Goal: Task Accomplishment & Management: Manage account settings

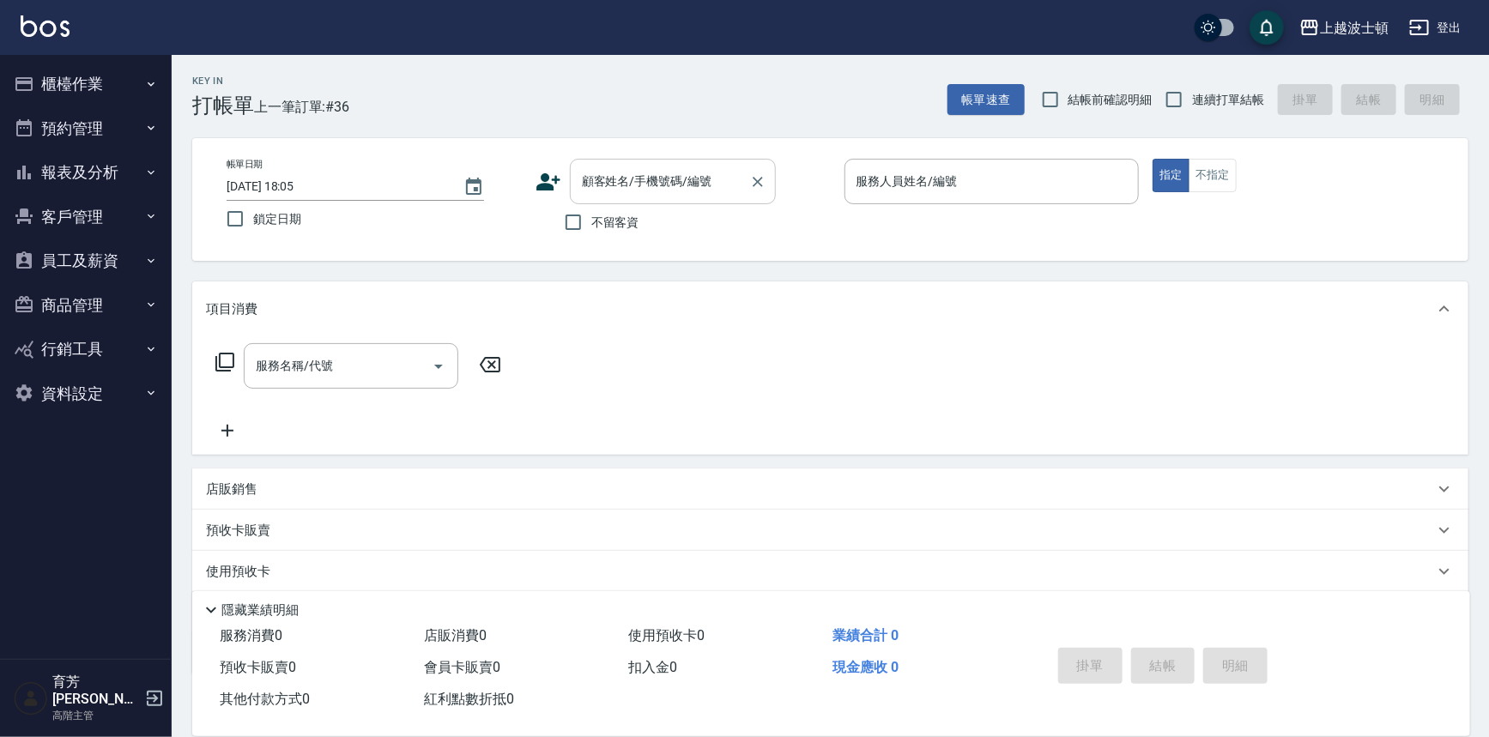
click at [576, 193] on div "顧客姓名/手機號碼/編號" at bounding box center [673, 181] width 206 height 45
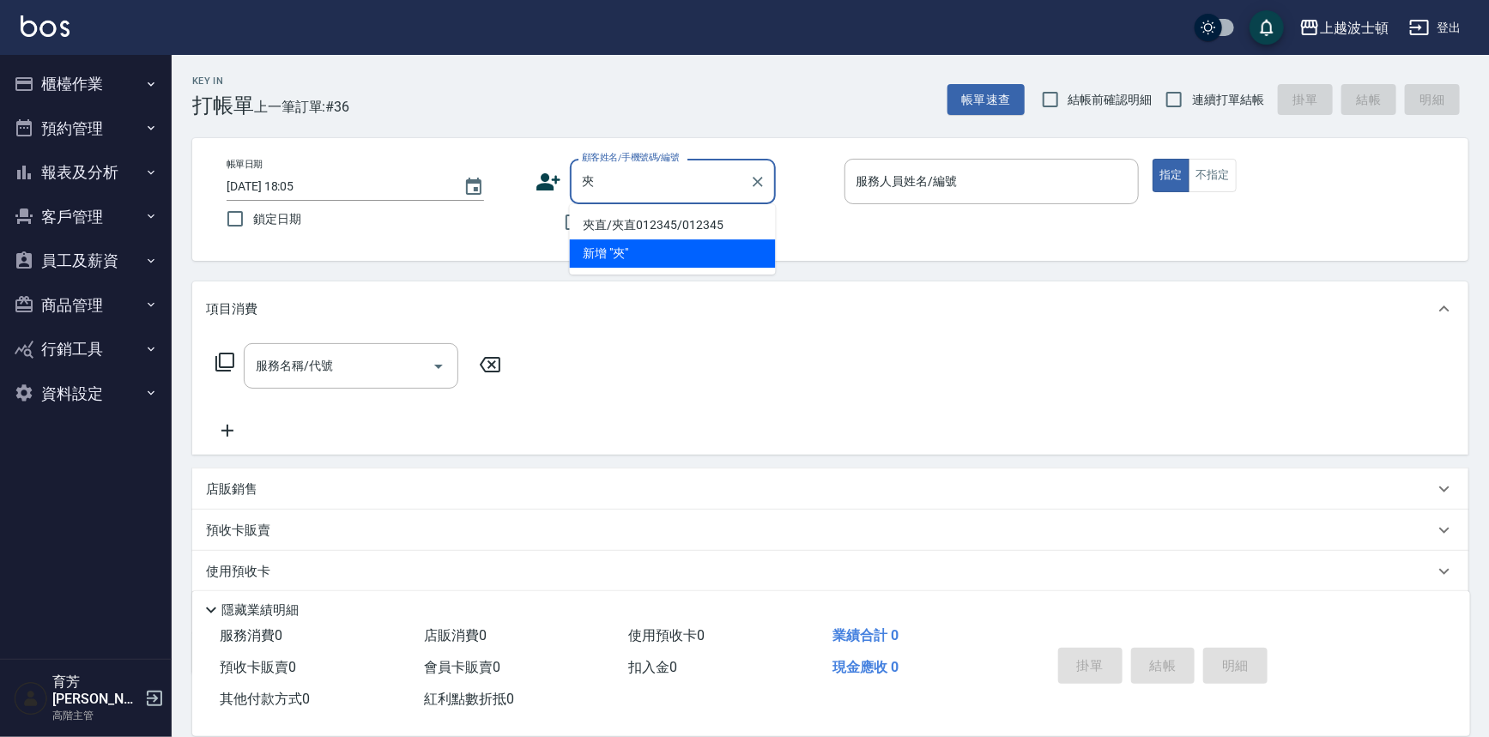
type input "夾"
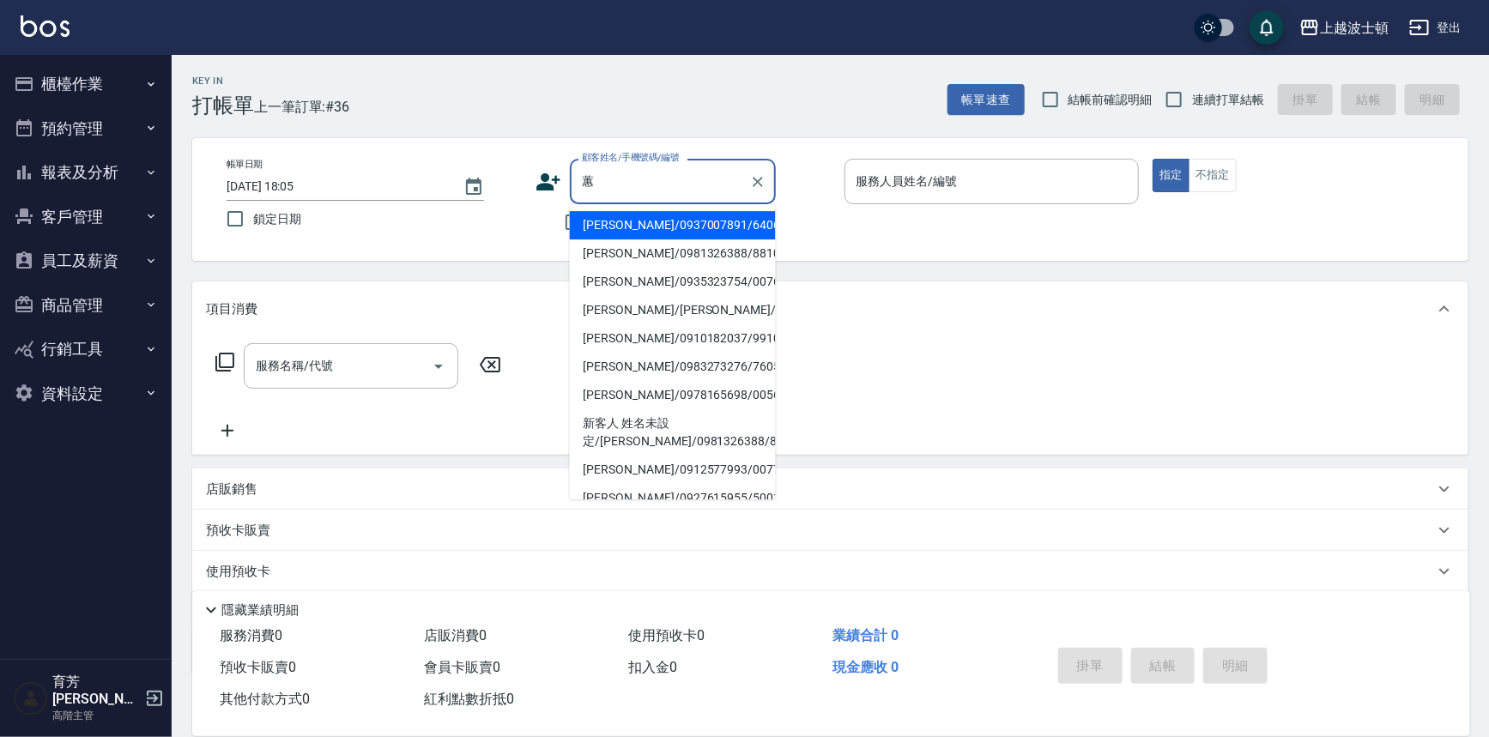
click at [666, 221] on li "[PERSON_NAME]/0937007891/640616" at bounding box center [673, 225] width 206 height 28
type input "[PERSON_NAME]/0937007891/640616"
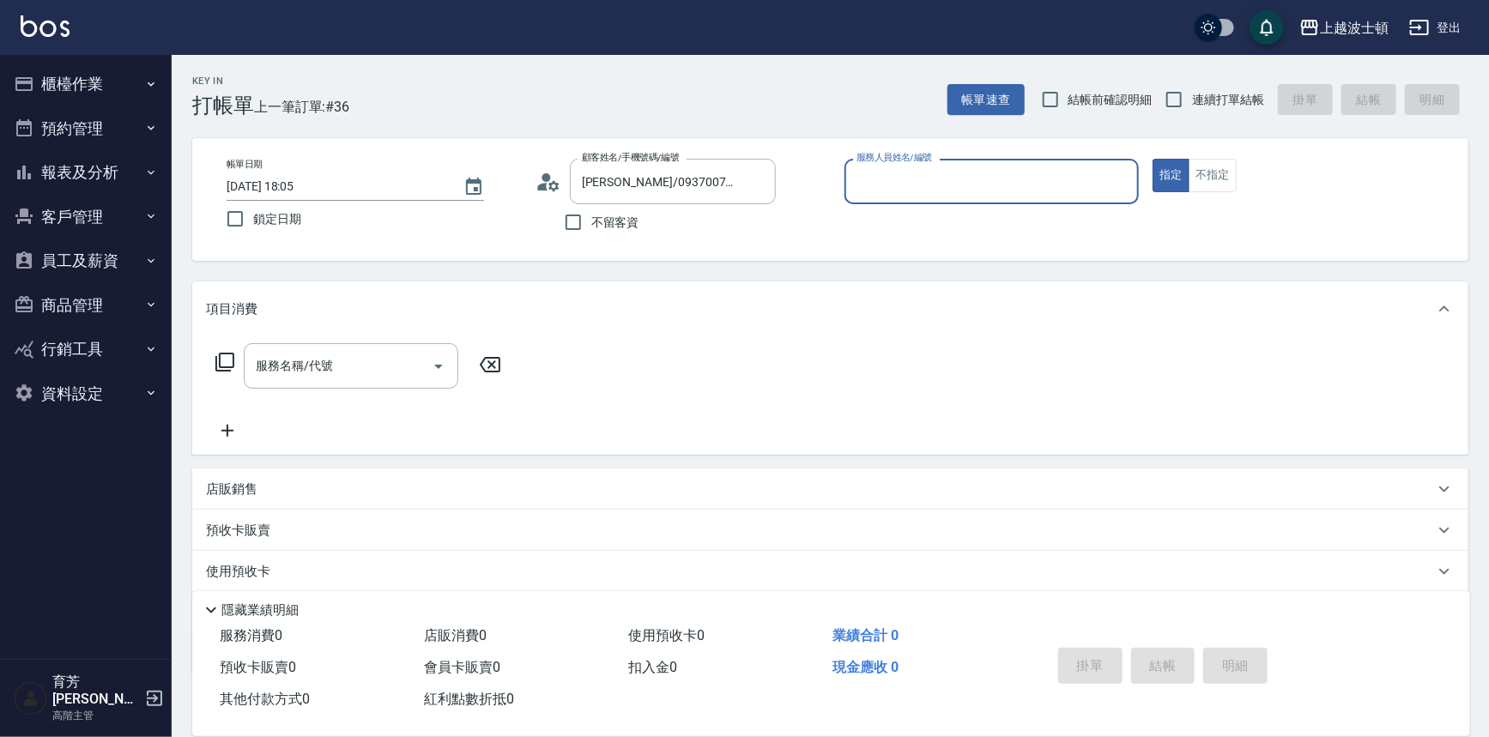
type input "怡廷-41"
click at [1153, 159] on button "指定" at bounding box center [1171, 175] width 37 height 33
type button "true"
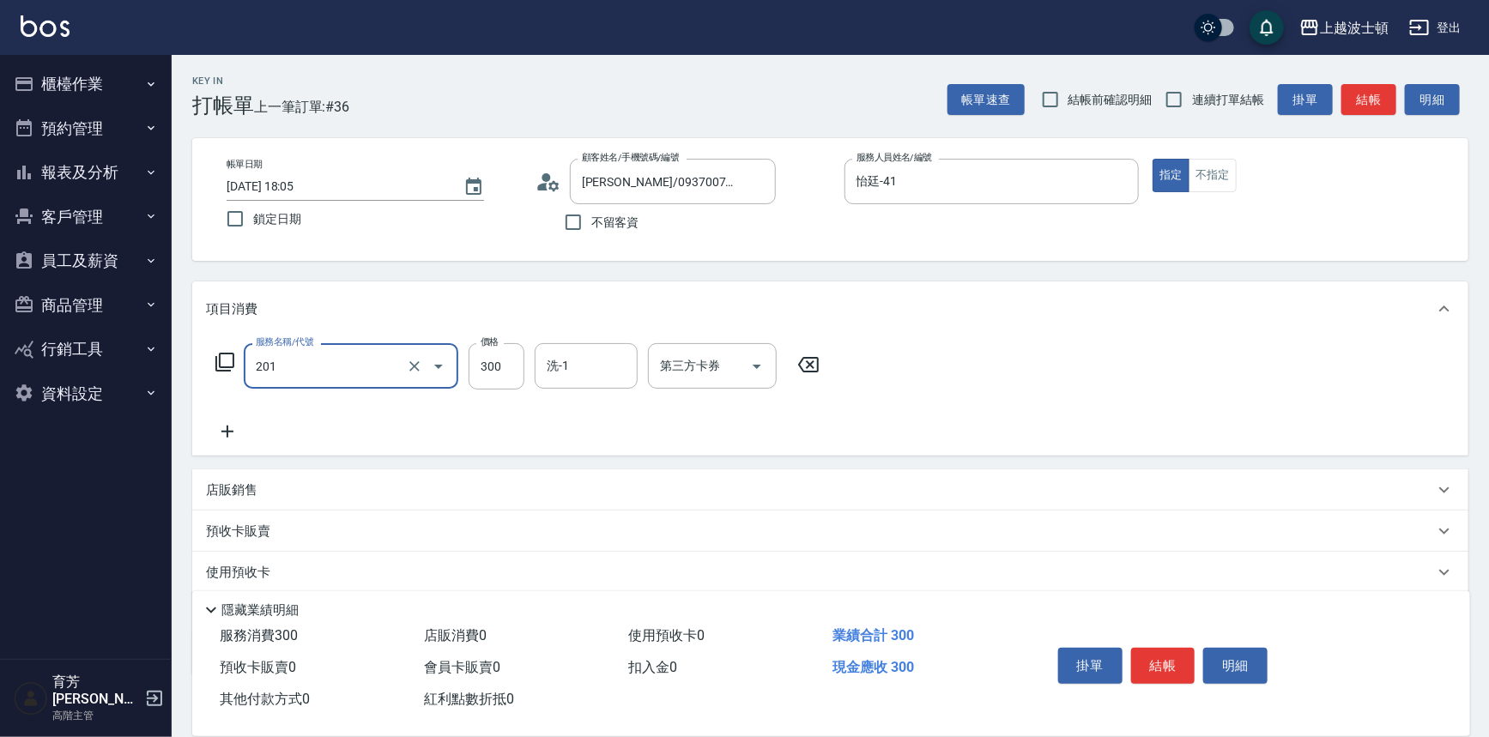
type input "洗髮(201)"
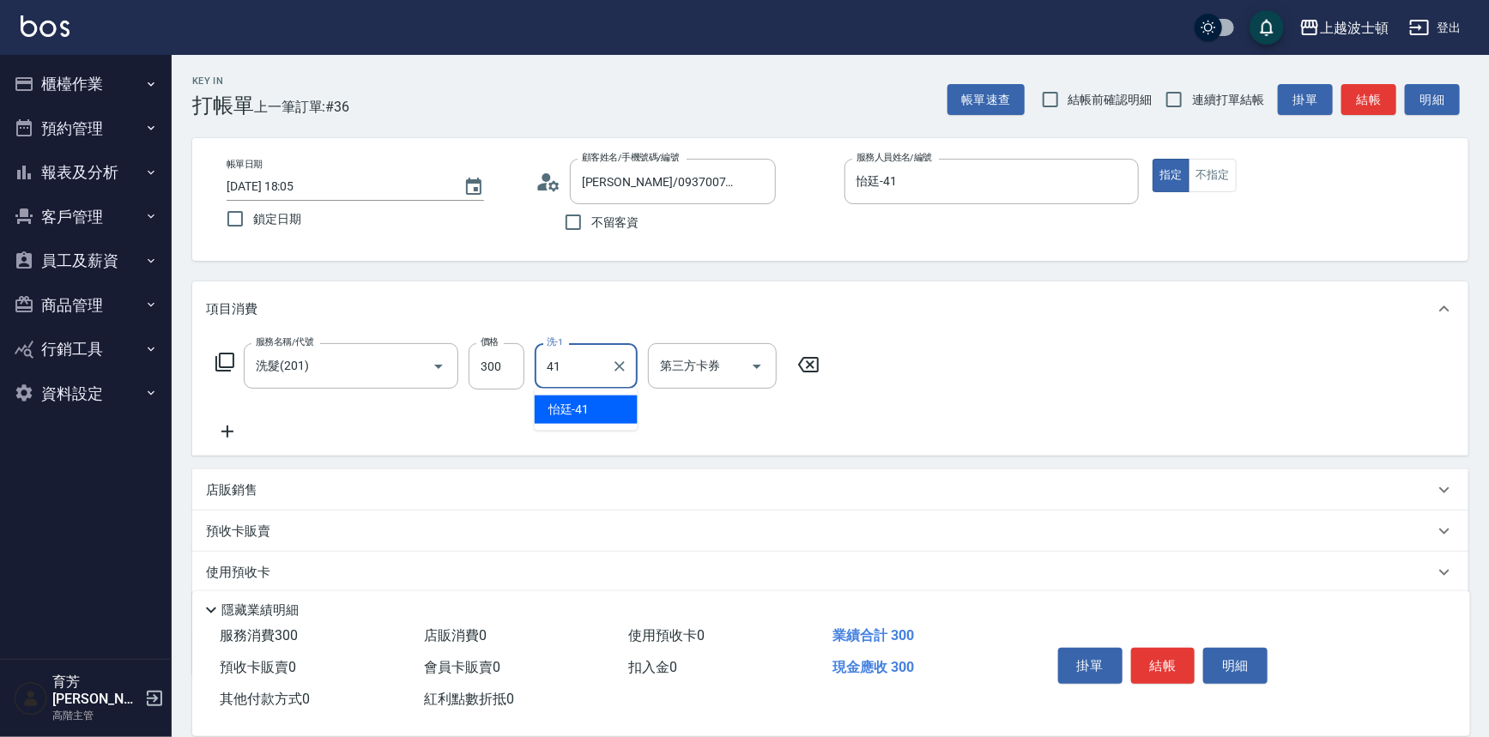
type input "怡廷-41"
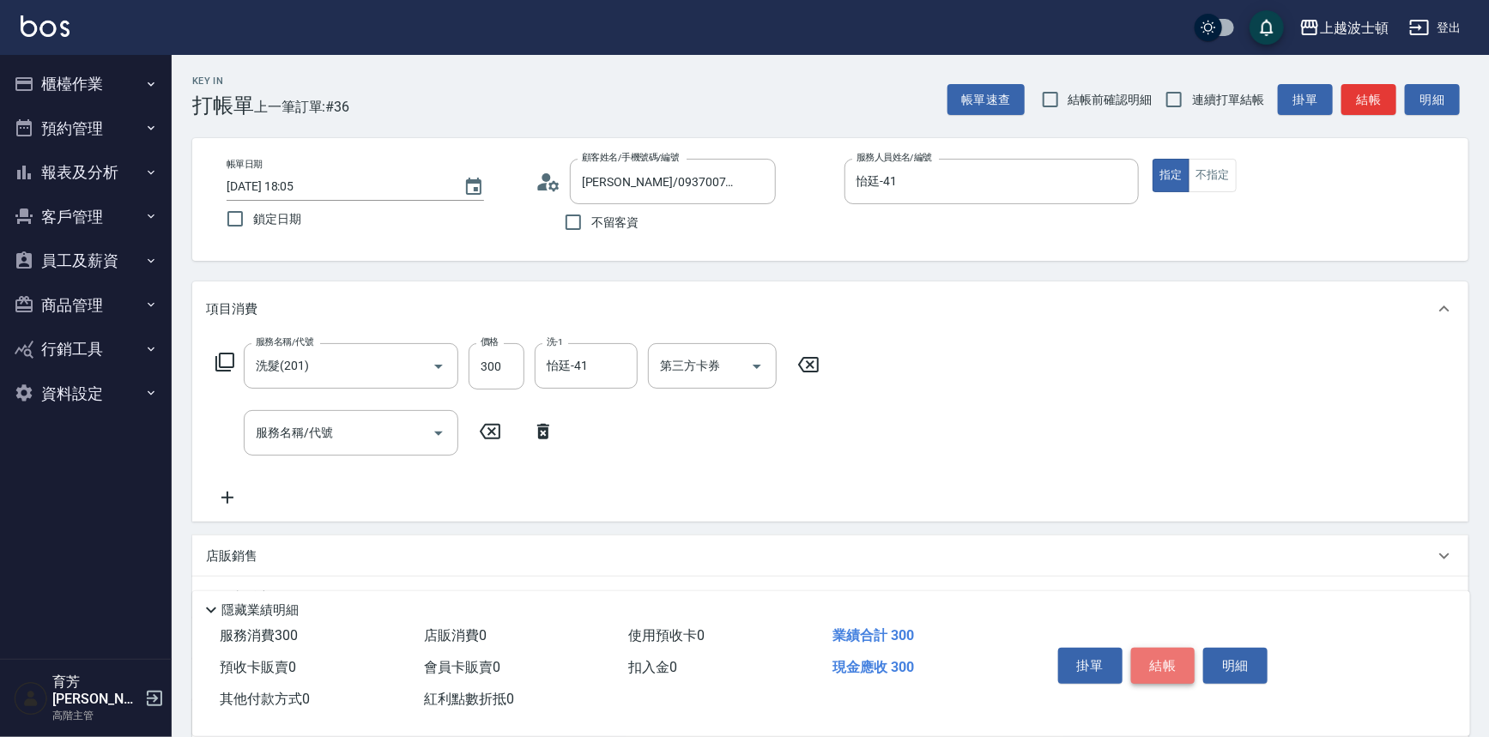
click at [1152, 652] on button "結帳" at bounding box center [1163, 666] width 64 height 36
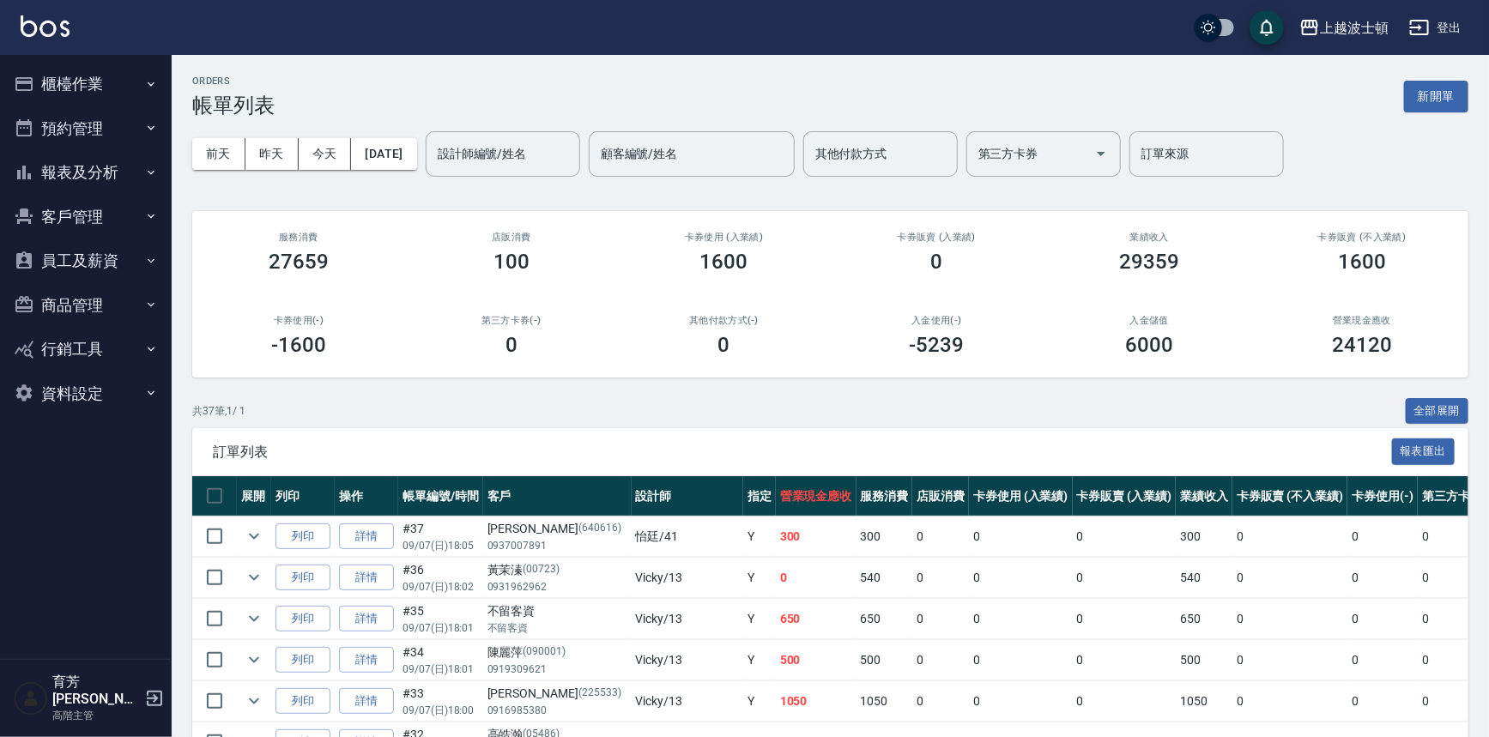
click at [1233, 651] on td "0" at bounding box center [1290, 660] width 115 height 40
click at [1233, 490] on th "卡券販賣 (不入業績)" at bounding box center [1290, 496] width 115 height 40
click at [72, 90] on button "櫃檯作業" at bounding box center [86, 84] width 158 height 45
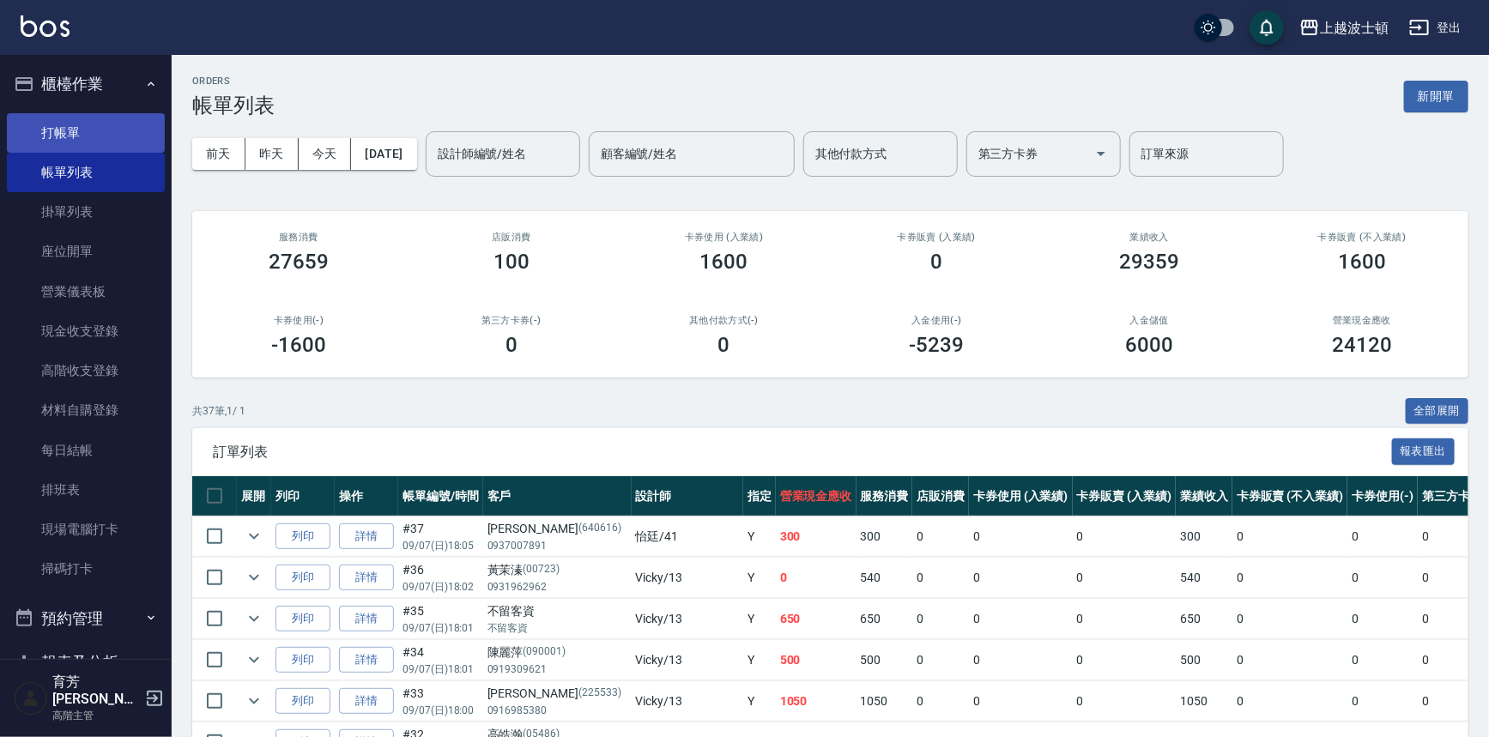
click at [81, 129] on link "打帳單" at bounding box center [86, 132] width 158 height 39
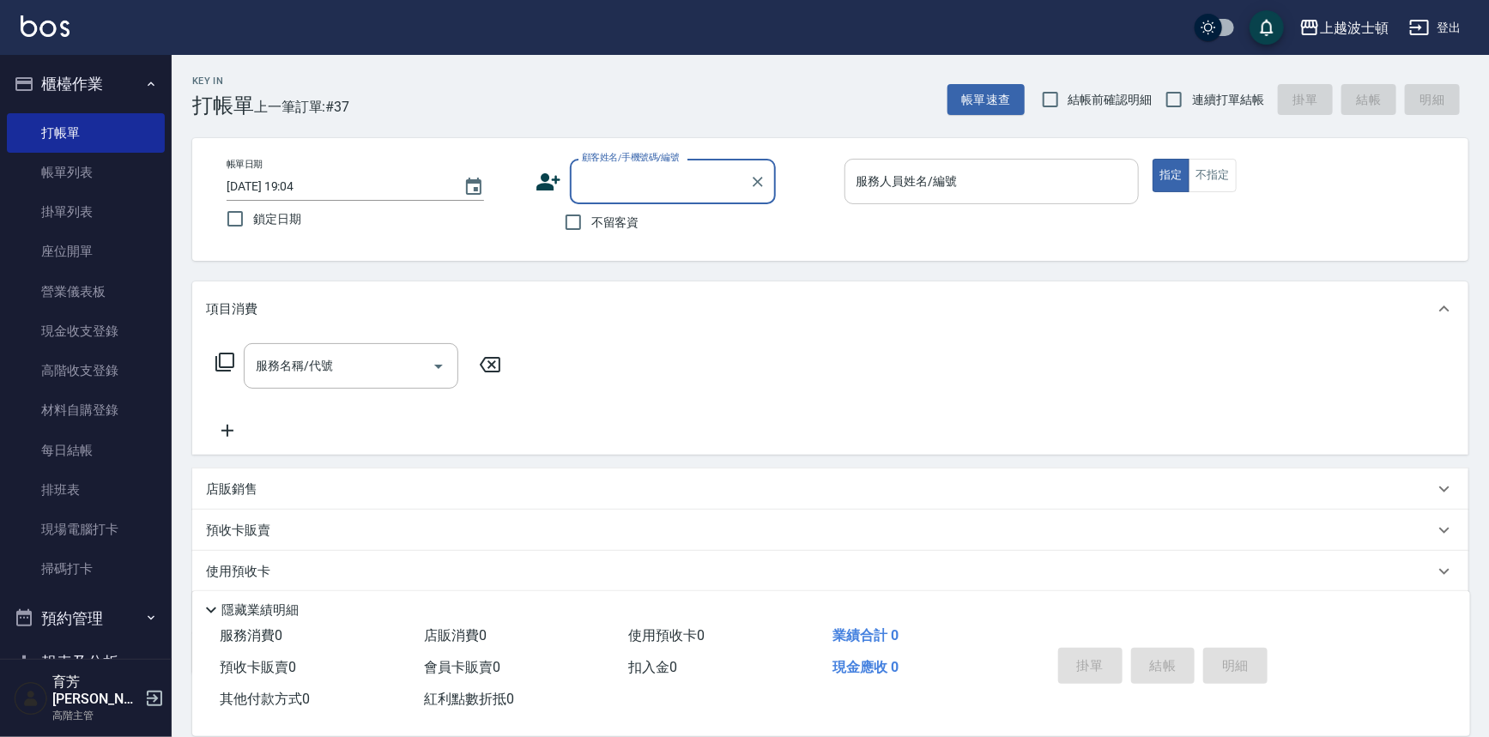
click at [888, 190] on input "服務人員姓名/編號" at bounding box center [992, 182] width 280 height 30
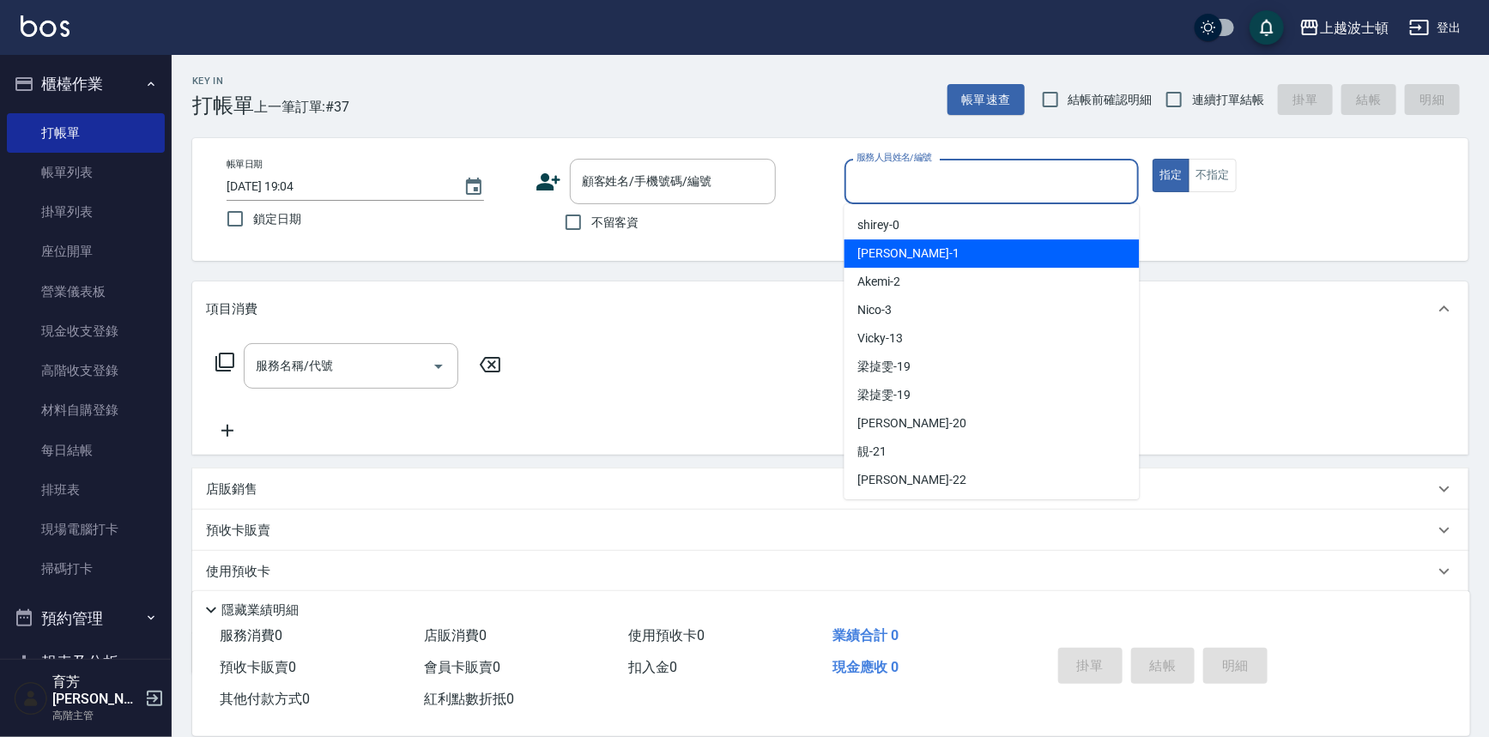
click at [883, 254] on span "[PERSON_NAME] -1" at bounding box center [908, 254] width 101 height 18
type input "[PERSON_NAME]-1"
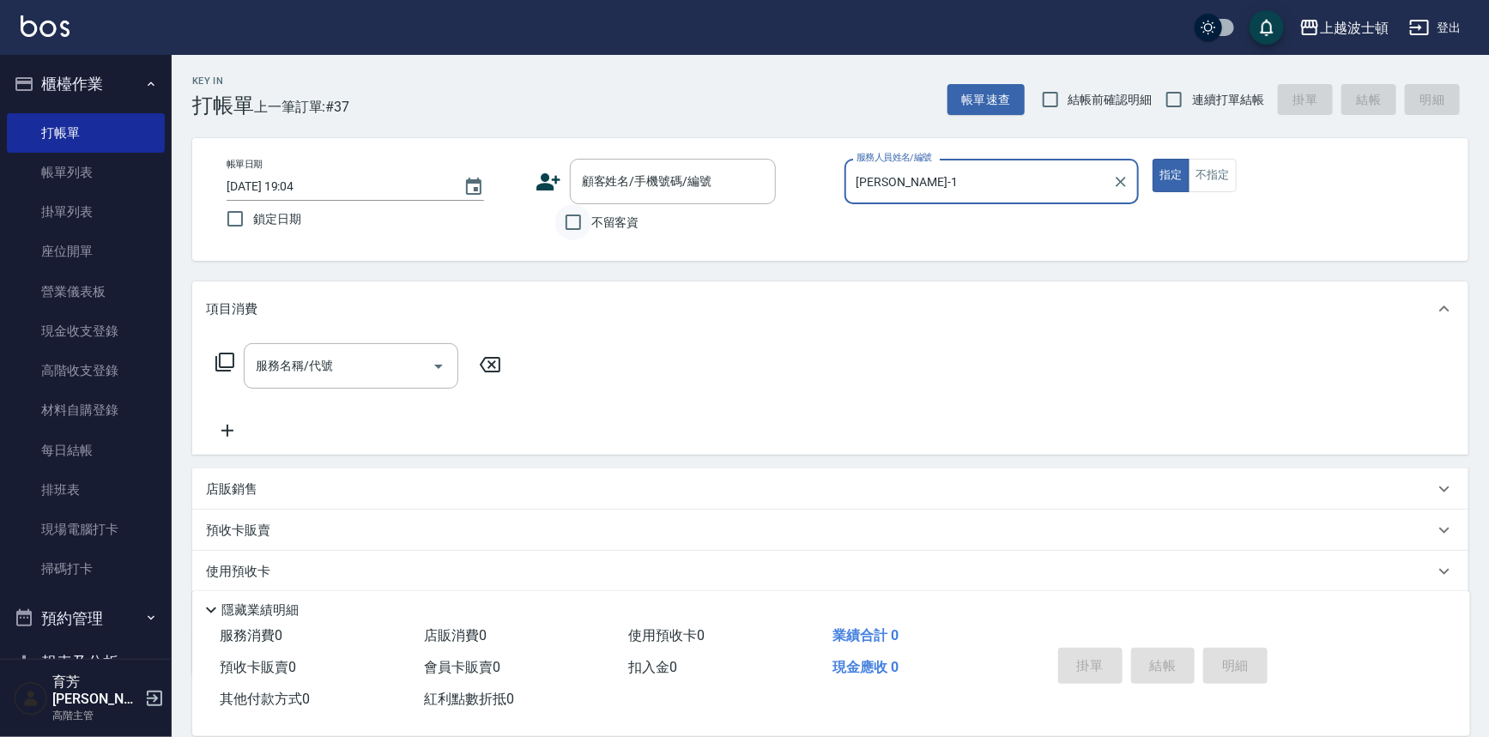
click at [572, 223] on input "不留客資" at bounding box center [573, 222] width 36 height 36
checkbox input "true"
click at [332, 366] on input "服務名稱/代號" at bounding box center [337, 366] width 173 height 30
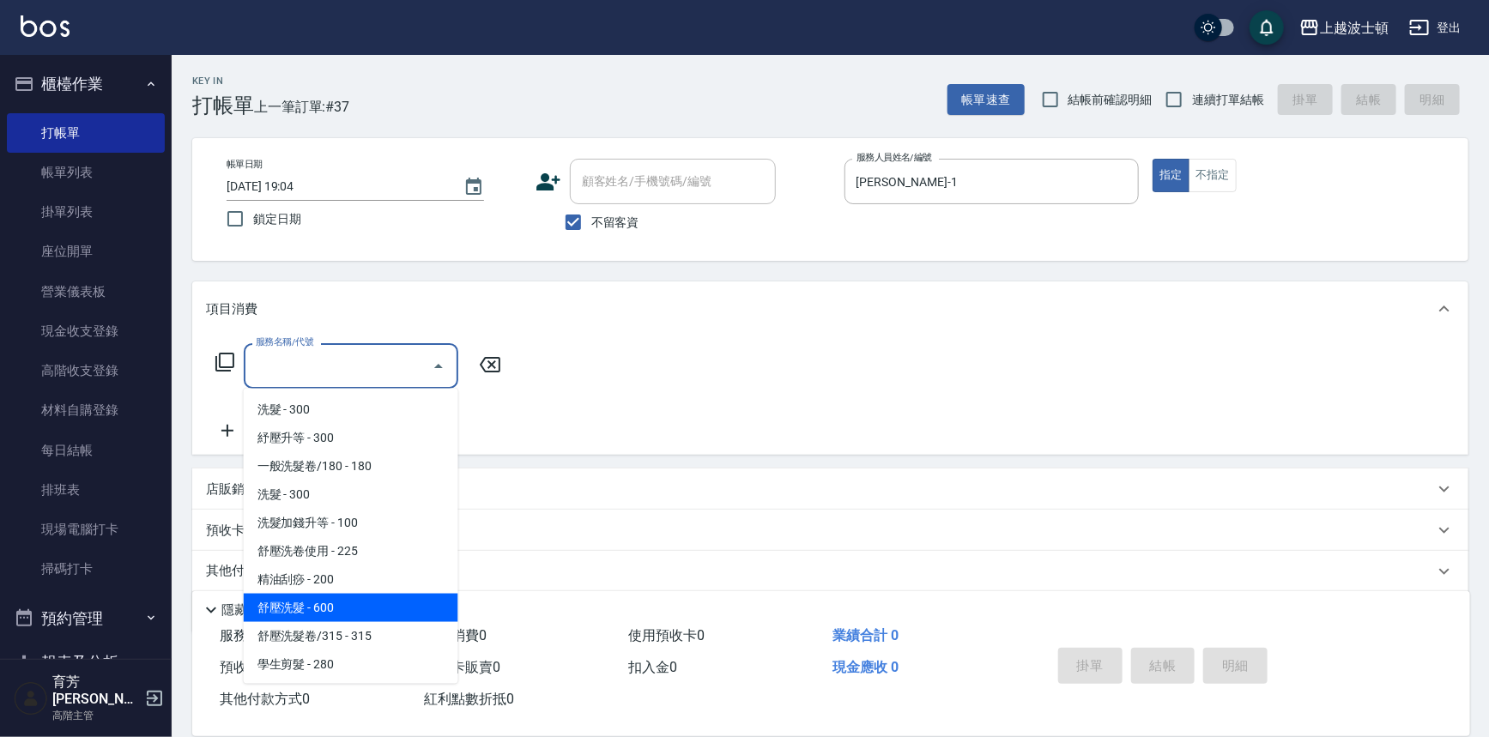
click at [359, 605] on span "舒壓洗髮 - 600" at bounding box center [351, 608] width 215 height 28
type input "舒壓洗髮(211)"
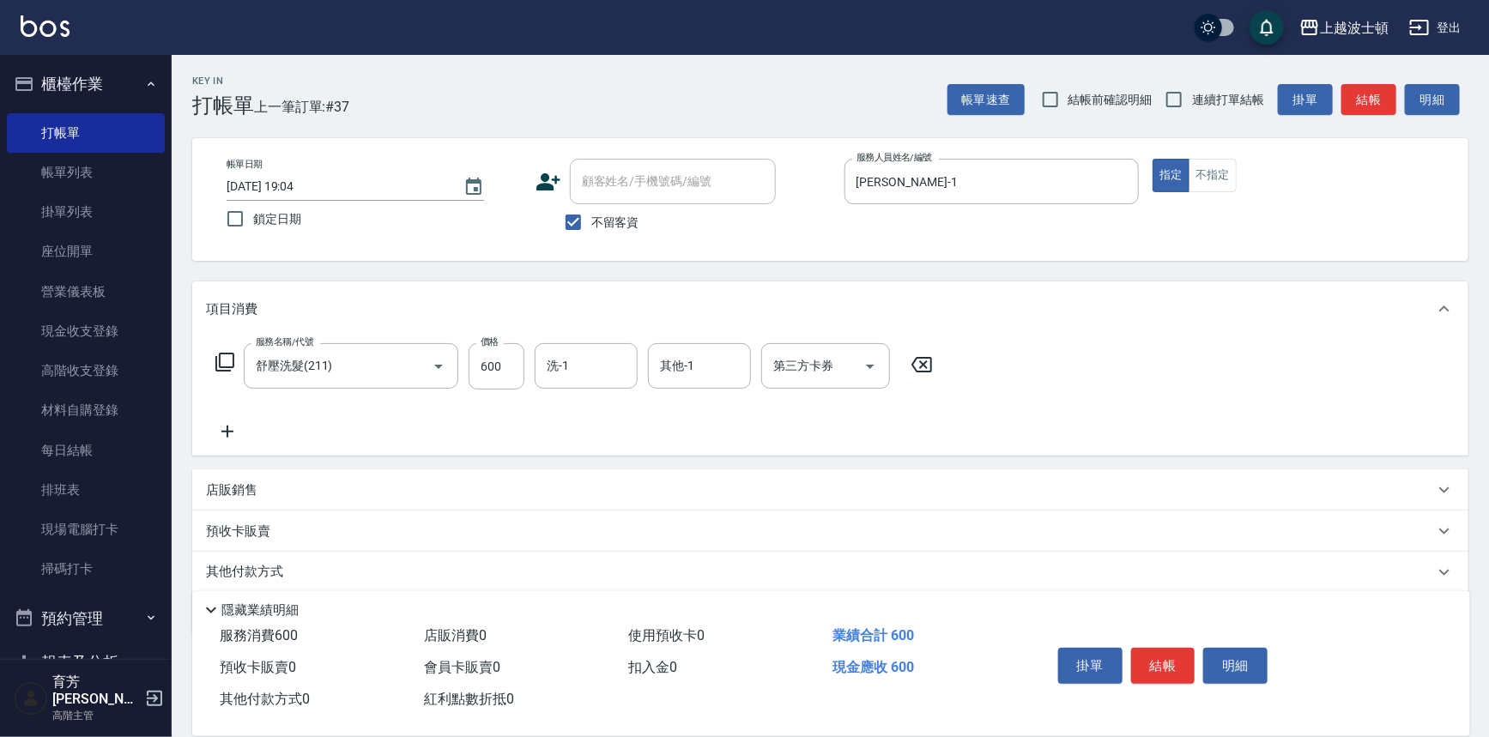
click at [234, 424] on icon at bounding box center [227, 431] width 43 height 21
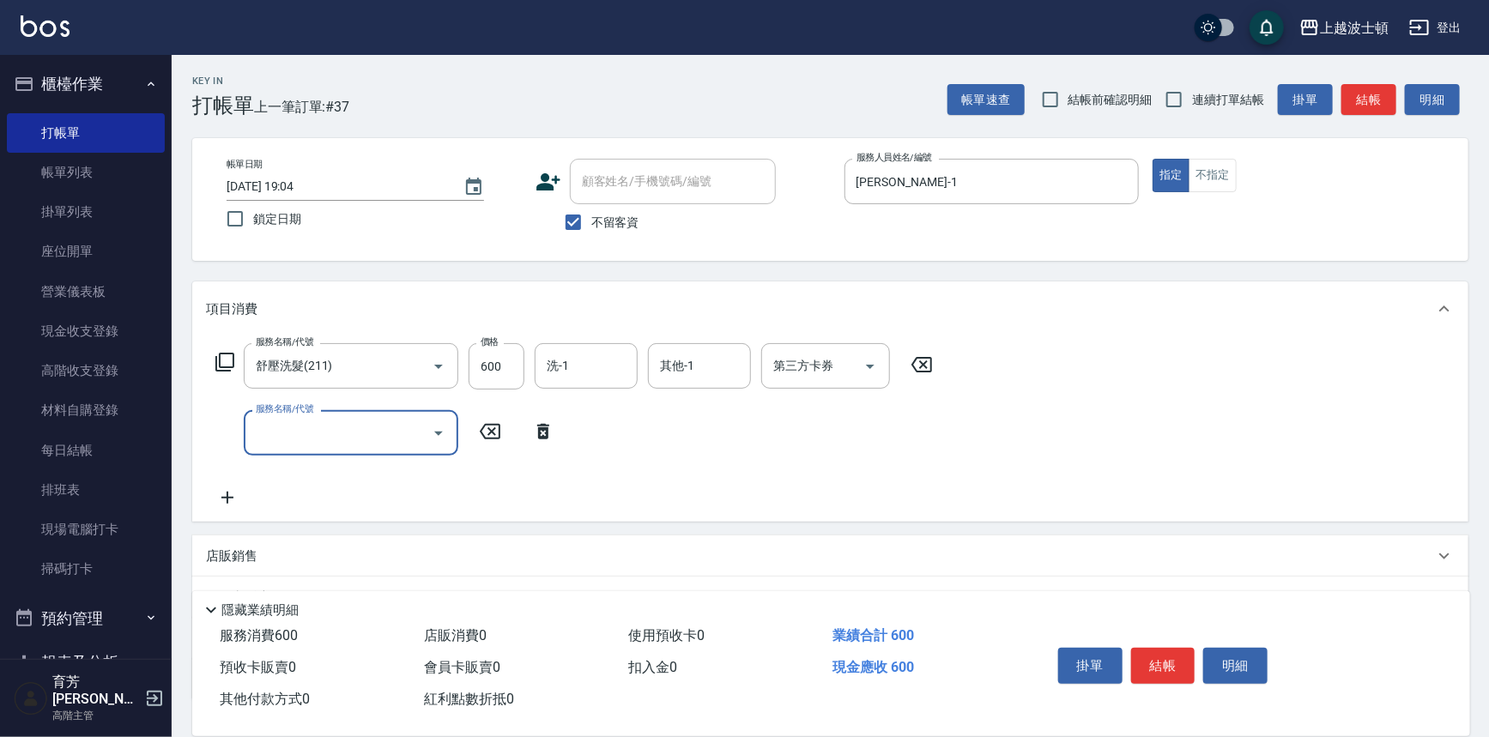
drag, startPoint x: 234, startPoint y: 424, endPoint x: 298, endPoint y: 412, distance: 64.6
click at [288, 439] on input "服務名稱/代號" at bounding box center [337, 433] width 173 height 30
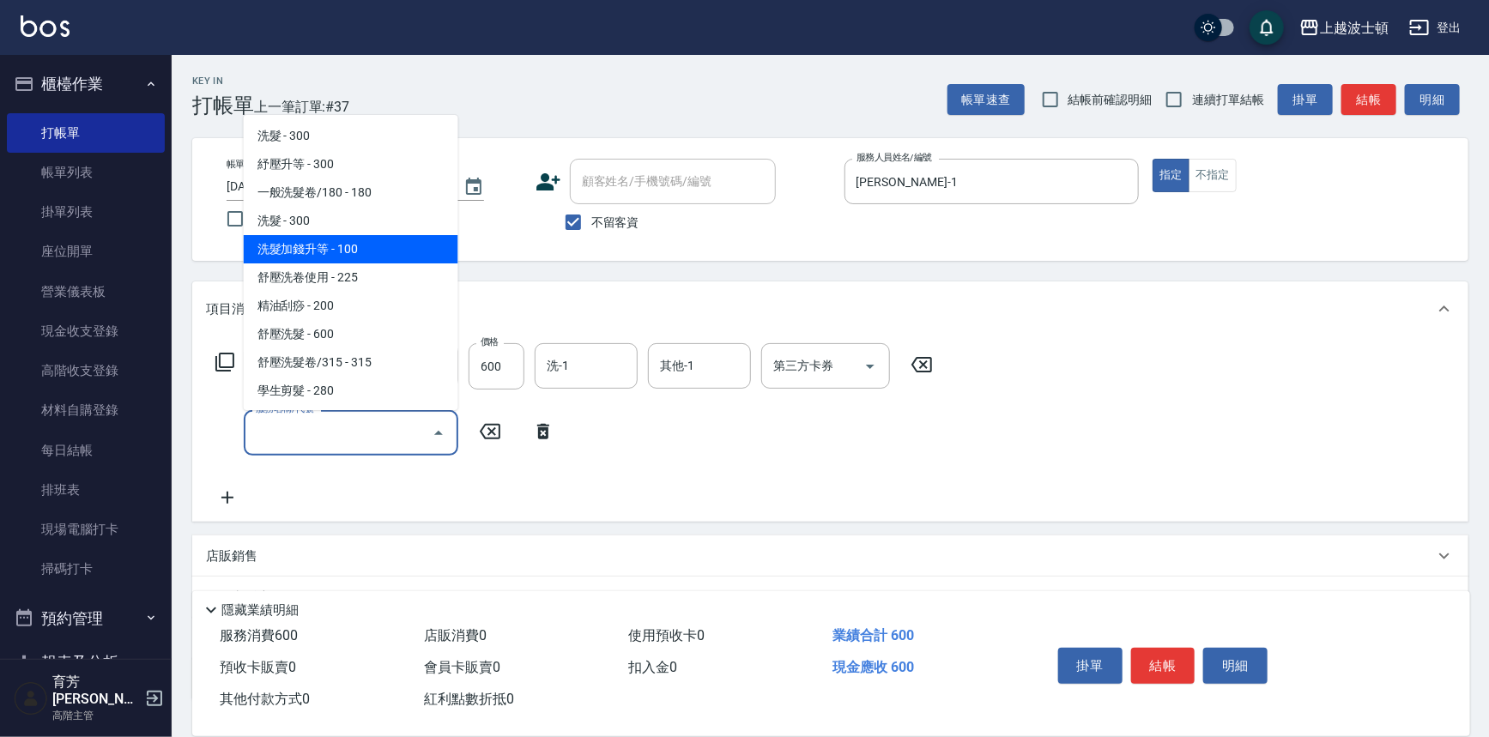
click at [371, 247] on span "洗髮加錢升等 - 100" at bounding box center [351, 249] width 215 height 28
type input "洗髮加錢升等(206)"
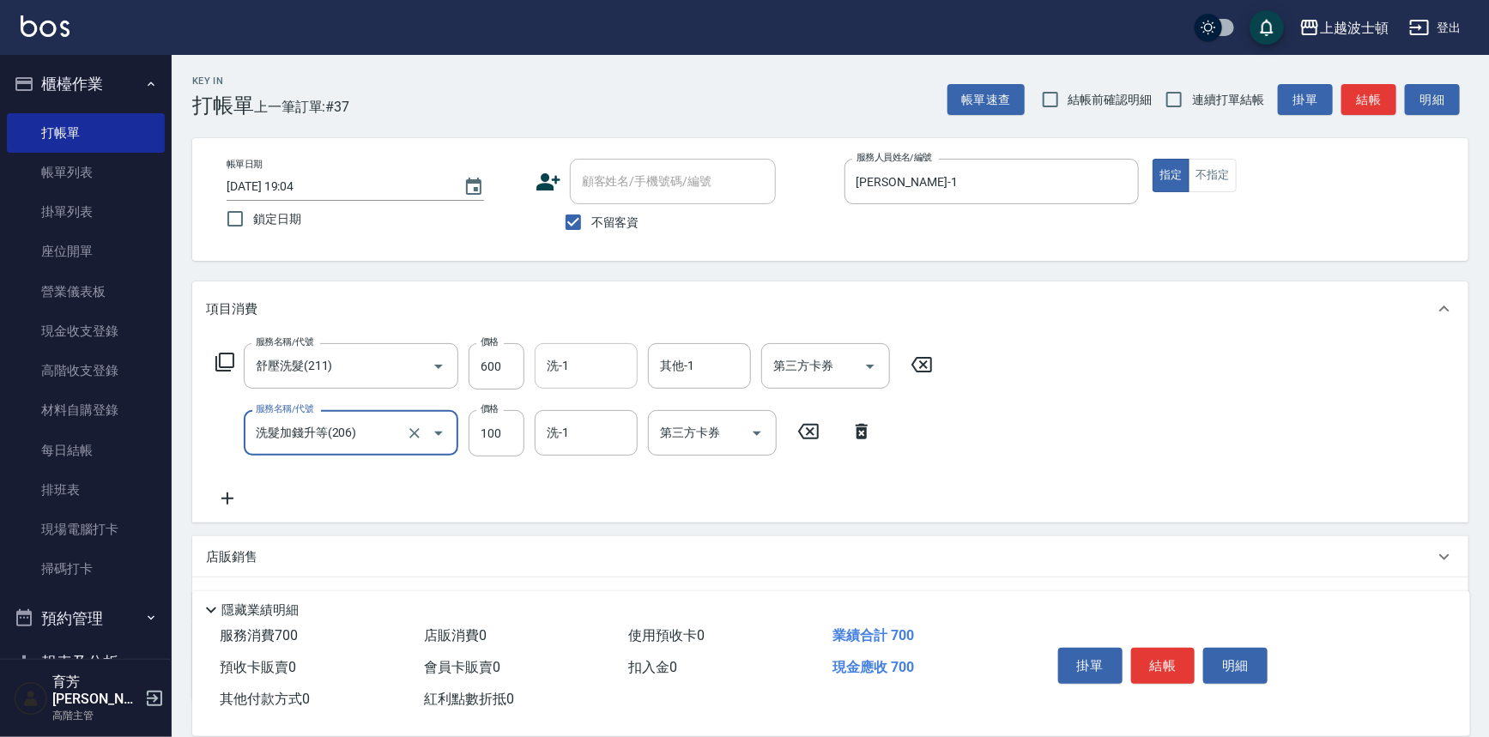
click at [599, 366] on input "洗-1" at bounding box center [586, 366] width 88 height 30
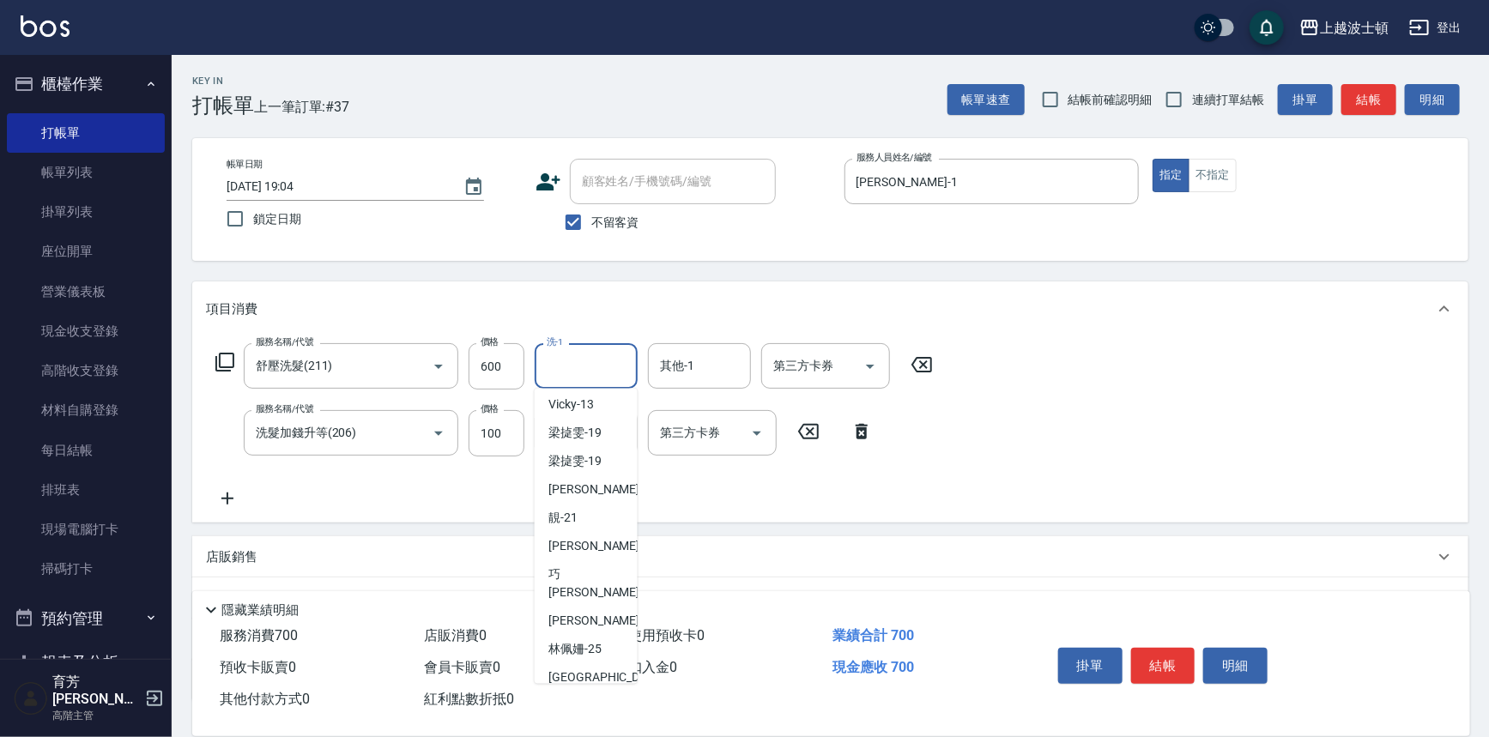
scroll to position [146, 0]
drag, startPoint x: 560, startPoint y: 512, endPoint x: 711, endPoint y: 377, distance: 203.0
click at [560, 511] on span "[PERSON_NAME] -22" at bounding box center [602, 519] width 108 height 18
type input "[PERSON_NAME]-22"
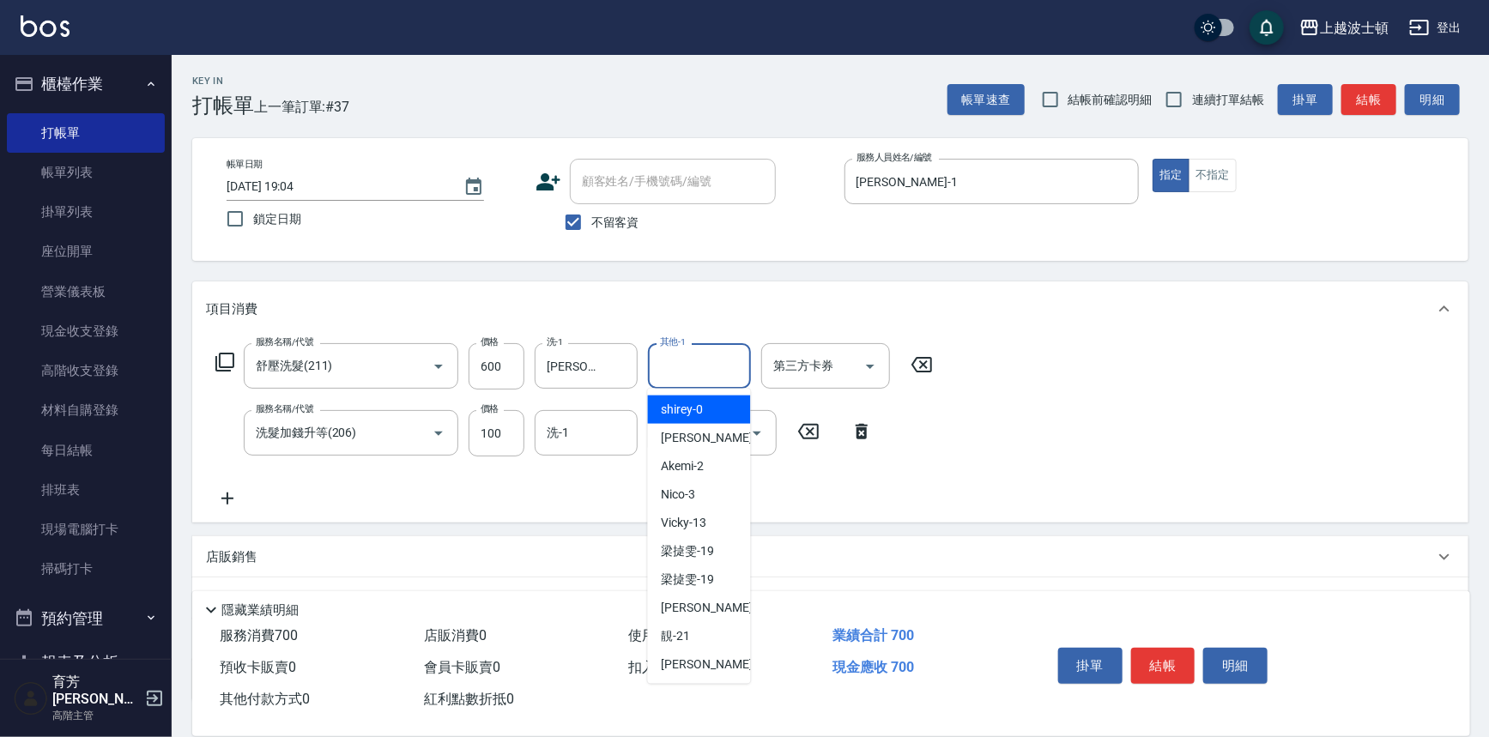
click at [720, 359] on input "其他-1" at bounding box center [700, 366] width 88 height 30
drag, startPoint x: 750, startPoint y: 465, endPoint x: 751, endPoint y: 482, distance: 17.2
click at [751, 482] on div "服務名稱/代號 舒壓洗髮(211) 服務名稱/代號 價格 600 價格 洗-1 雅如-22 洗-1 其他-1 其他-1 第三方卡券 第三方卡券 服務名稱/代號…" at bounding box center [574, 426] width 737 height 166
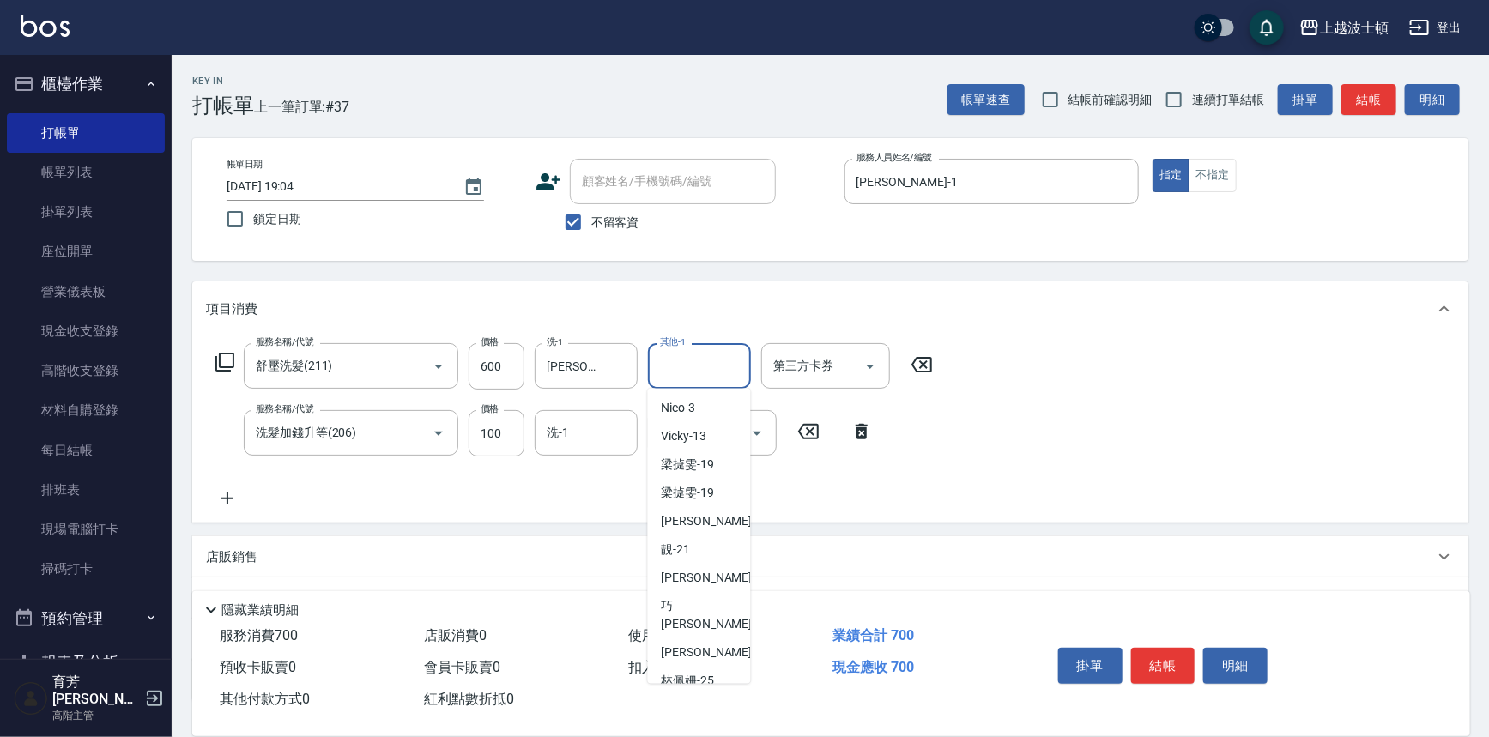
scroll to position [99, 0]
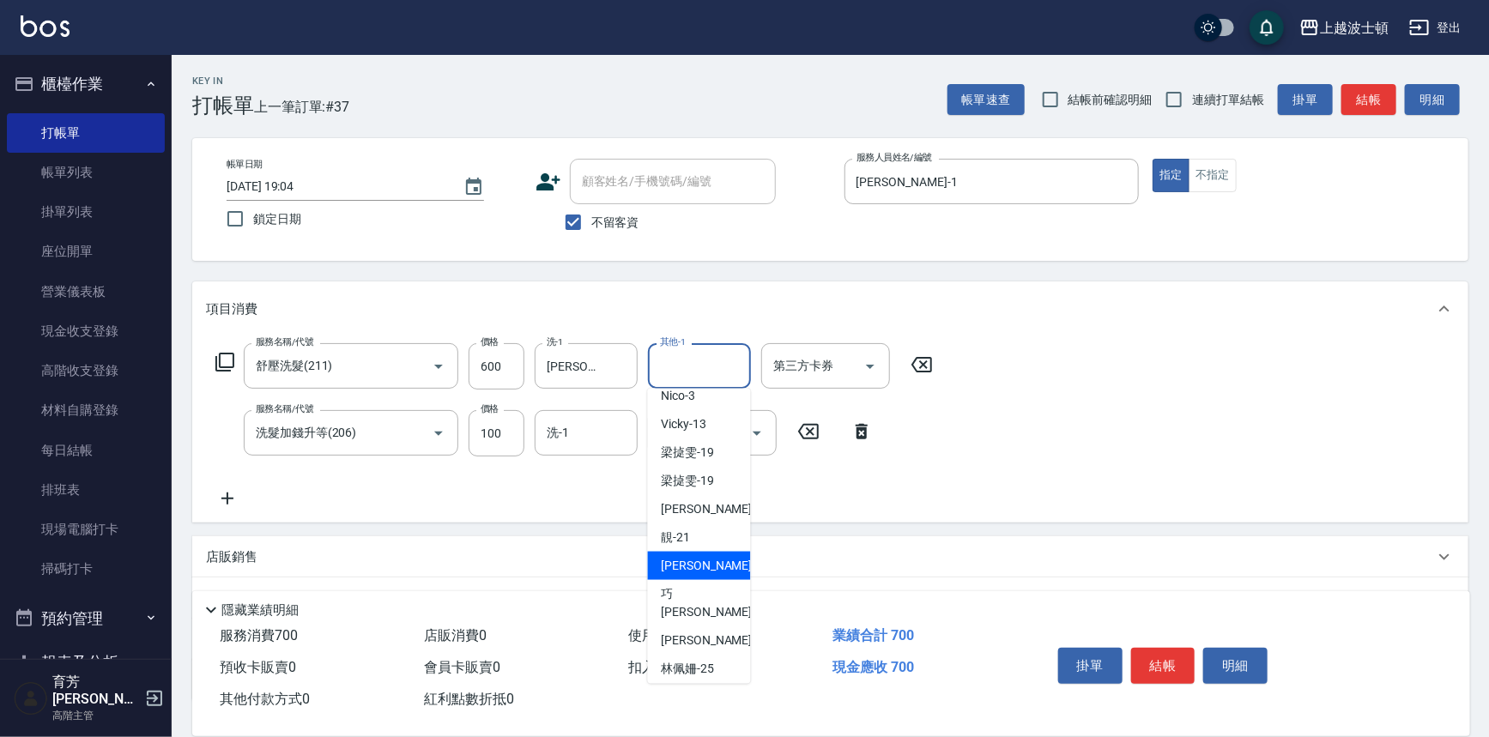
click at [698, 569] on span "[PERSON_NAME] -22" at bounding box center [716, 566] width 108 height 18
type input "[PERSON_NAME]-22"
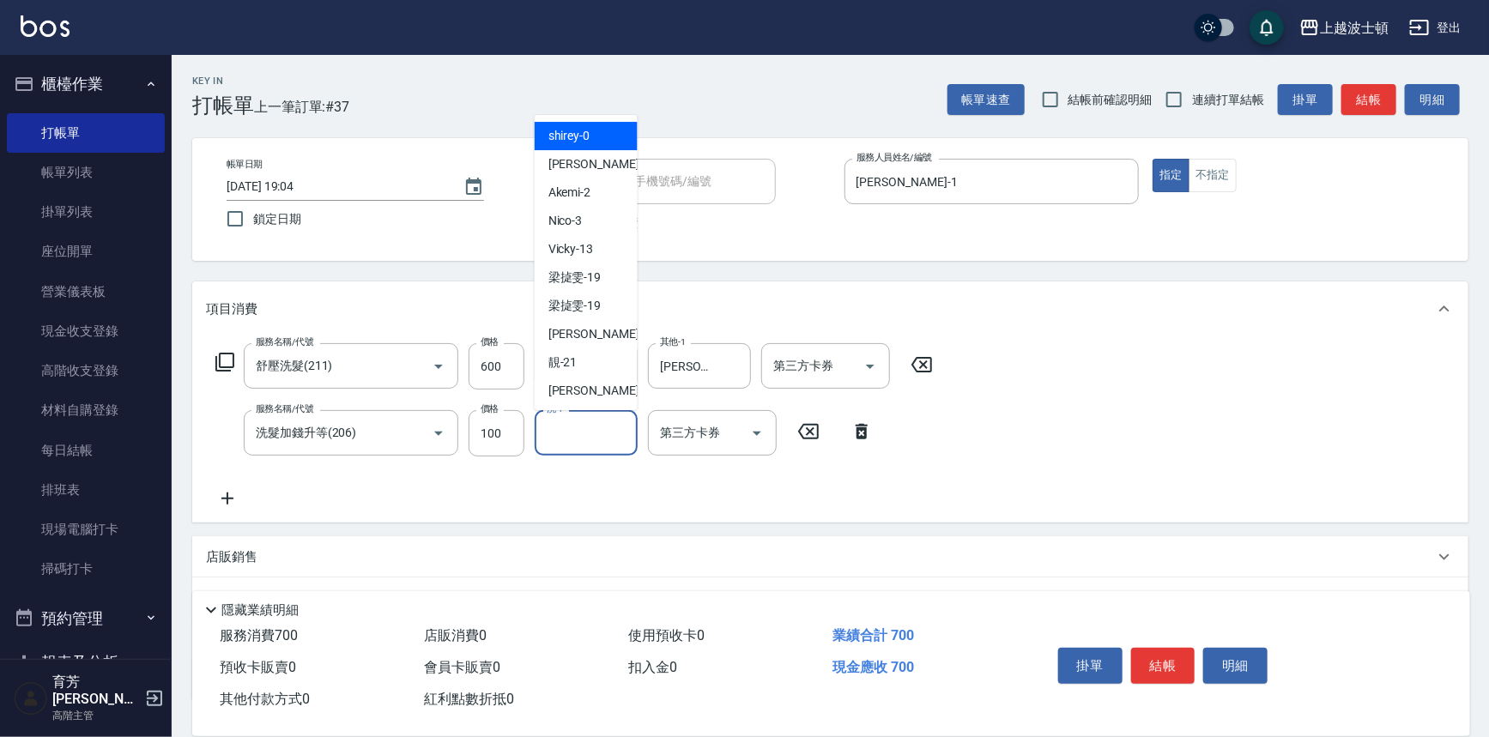
click at [576, 439] on input "洗-1" at bounding box center [586, 433] width 88 height 30
click at [584, 385] on span "[PERSON_NAME] -22" at bounding box center [602, 391] width 108 height 18
type input "[PERSON_NAME]-22"
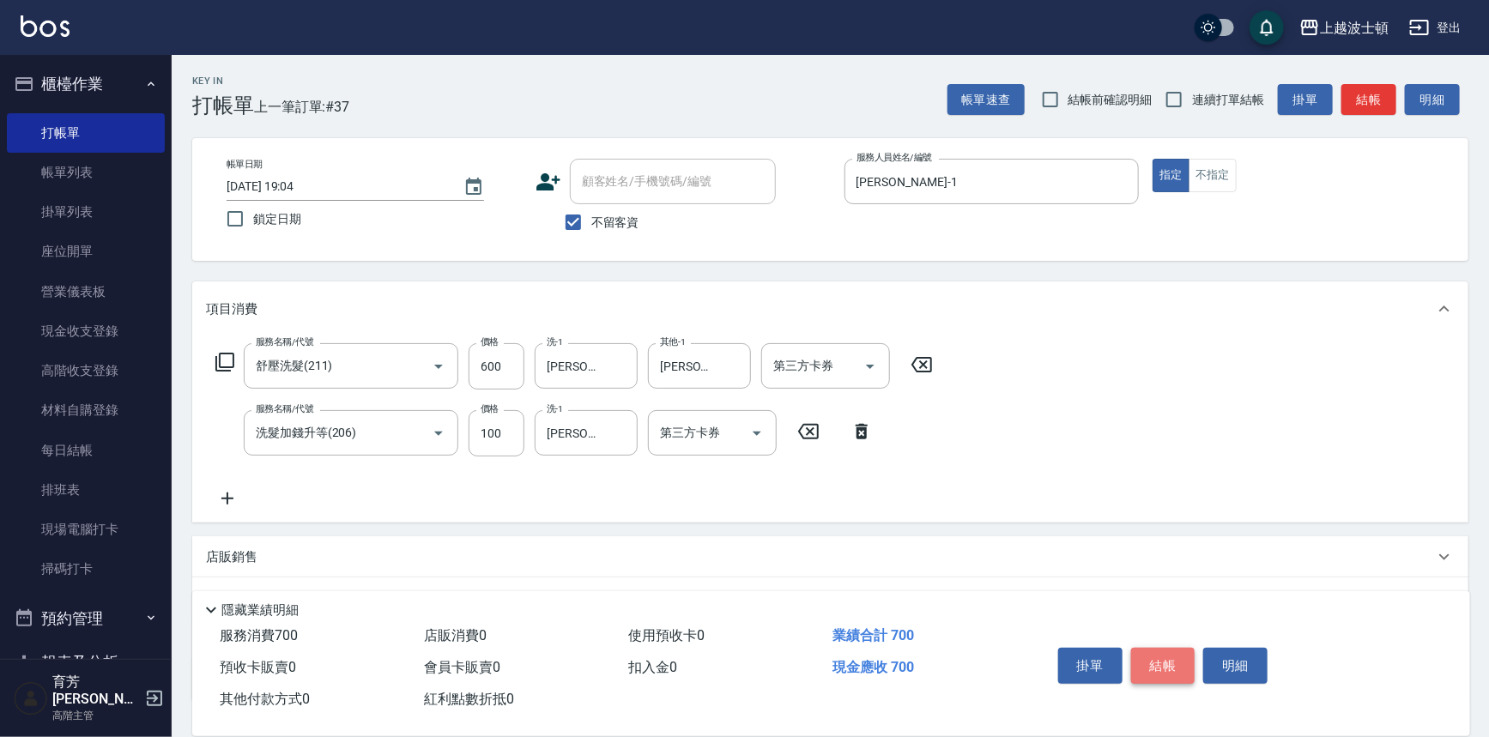
click at [1172, 648] on button "結帳" at bounding box center [1163, 666] width 64 height 36
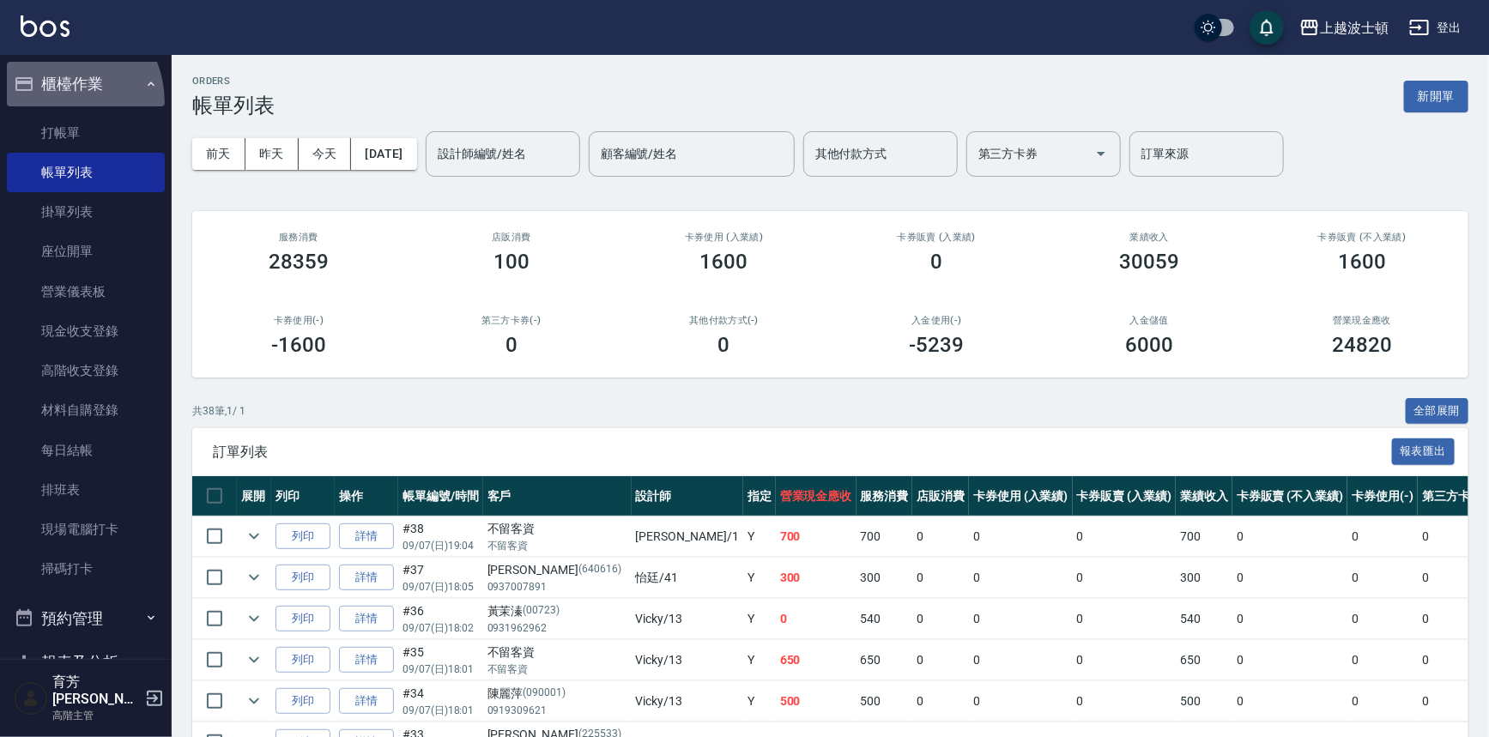
click at [51, 103] on button "櫃檯作業" at bounding box center [86, 84] width 158 height 45
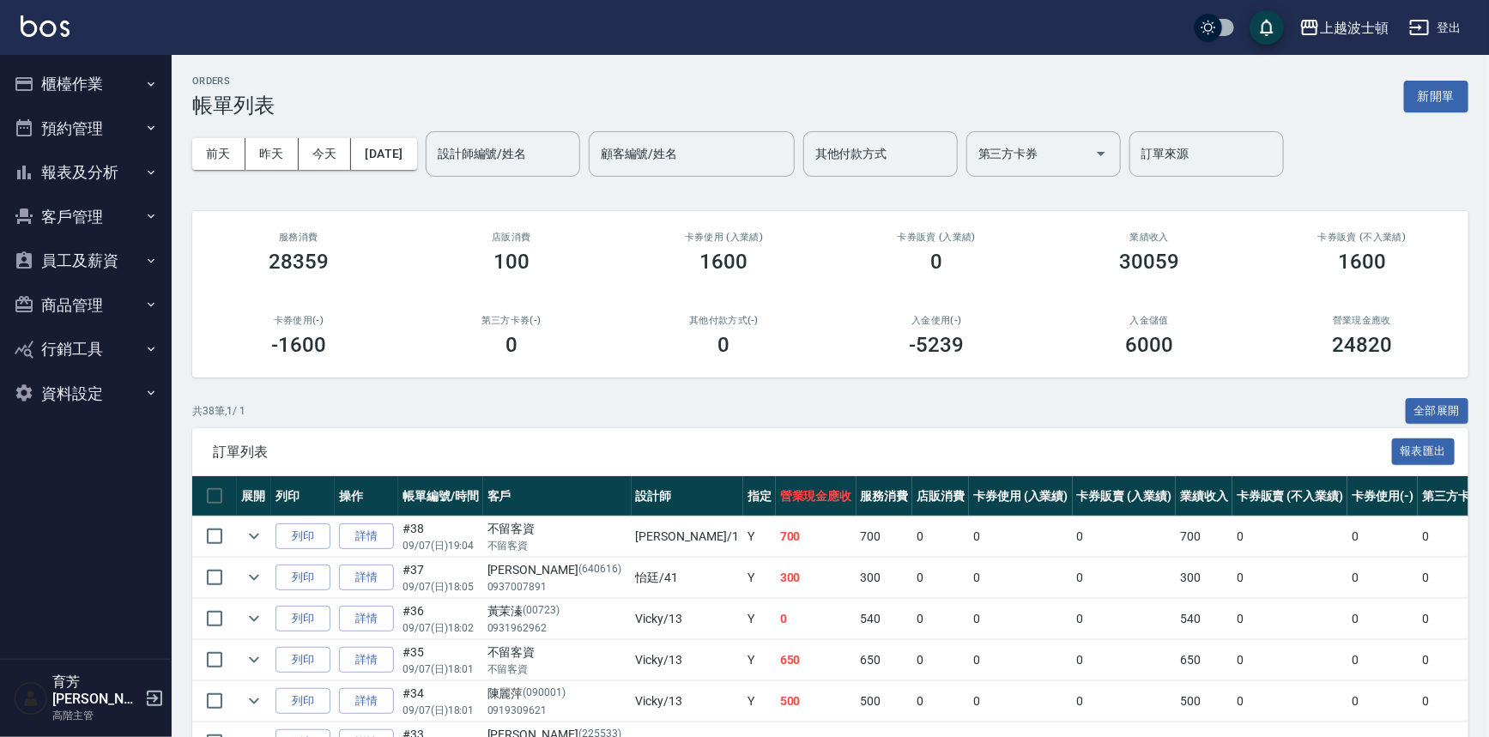
click at [52, 100] on button "櫃檯作業" at bounding box center [86, 84] width 158 height 45
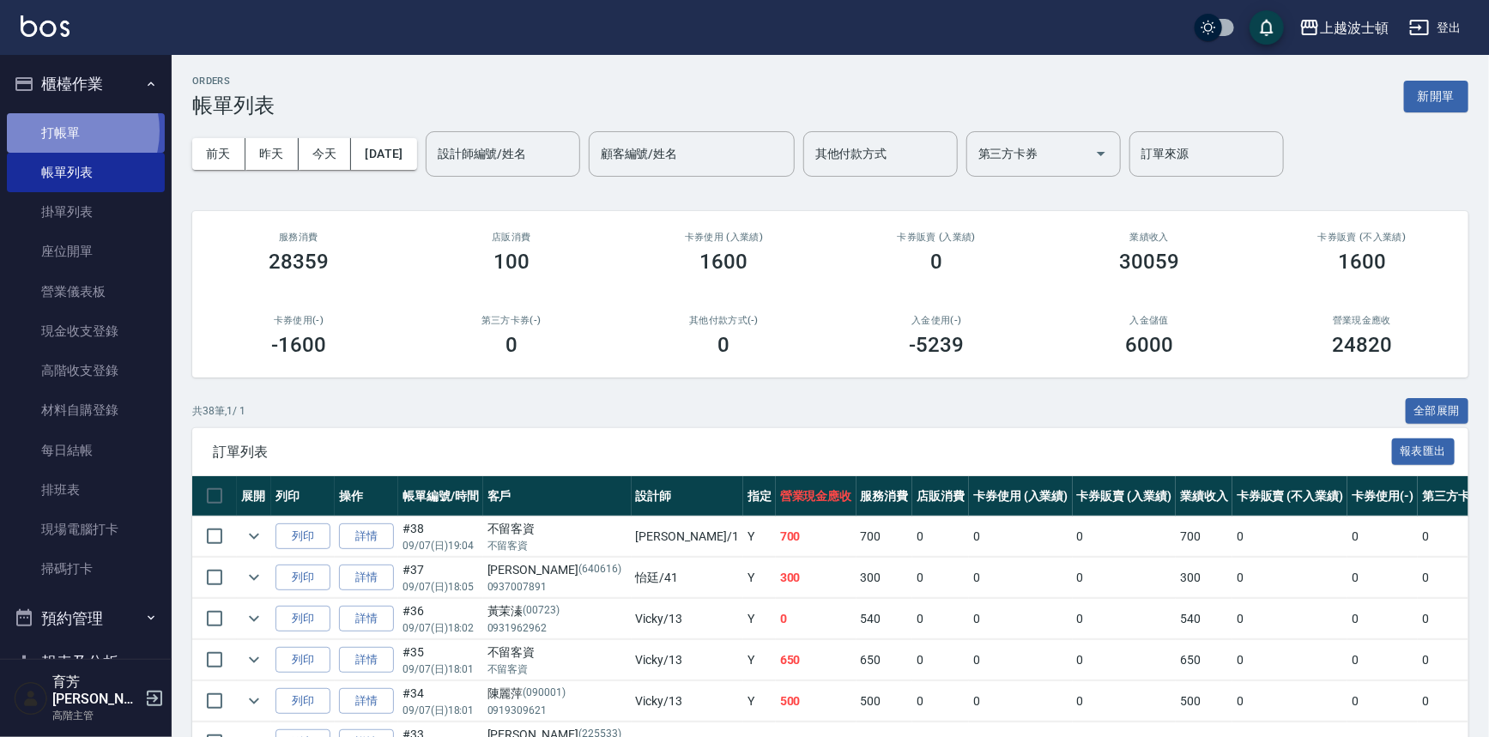
click at [60, 130] on link "打帳單" at bounding box center [86, 132] width 158 height 39
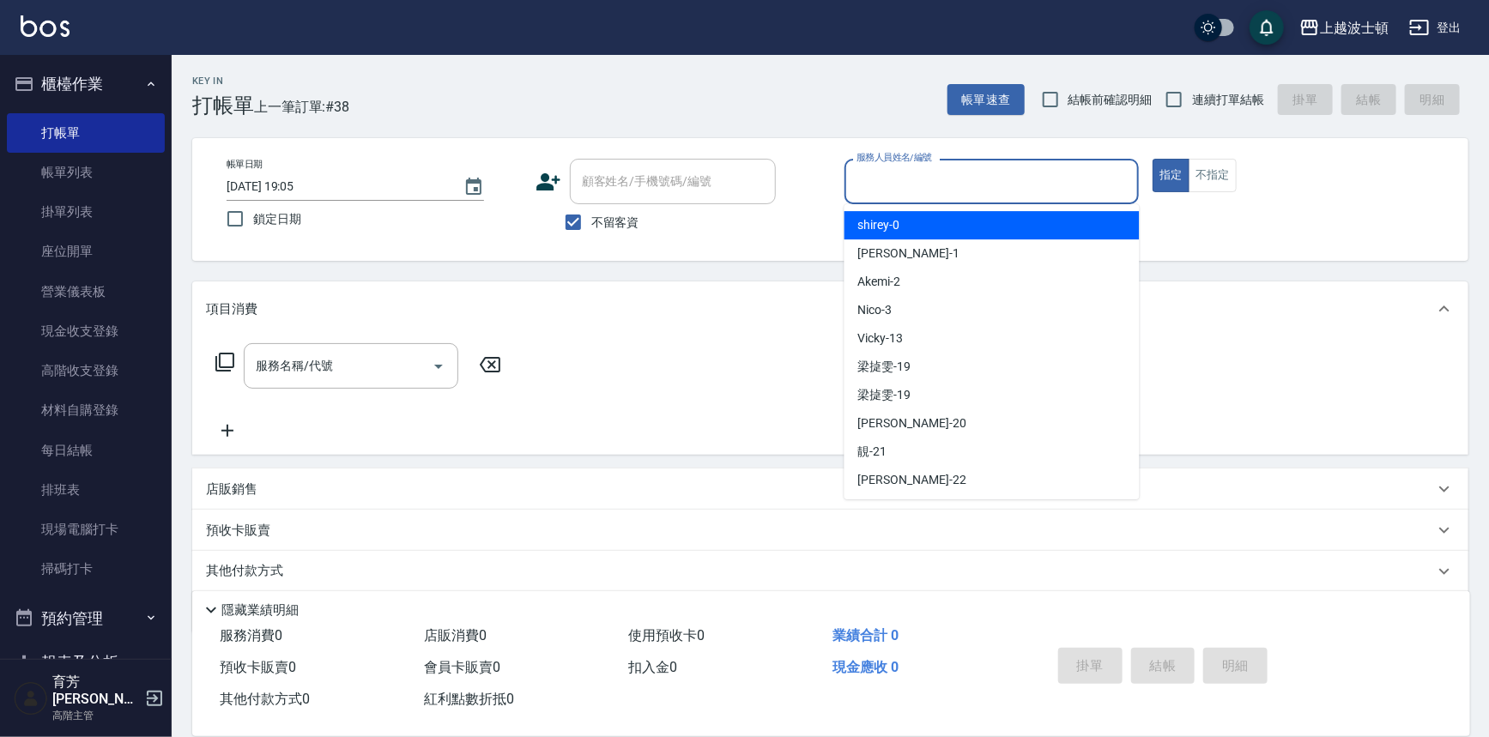
click at [902, 173] on input "服務人員姓名/編號" at bounding box center [992, 182] width 280 height 30
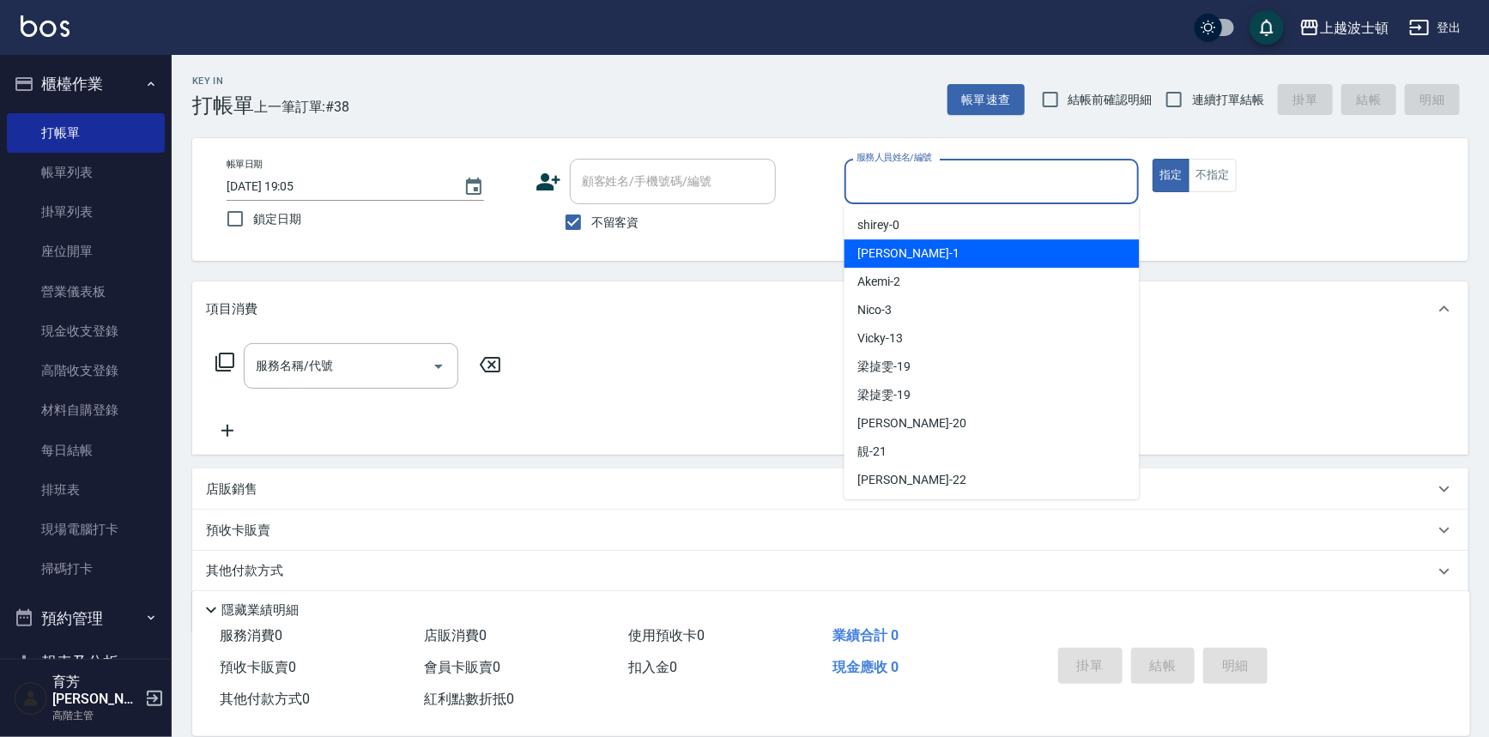
click at [912, 245] on div "[PERSON_NAME] -1" at bounding box center [992, 253] width 295 height 28
type input "[PERSON_NAME]-1"
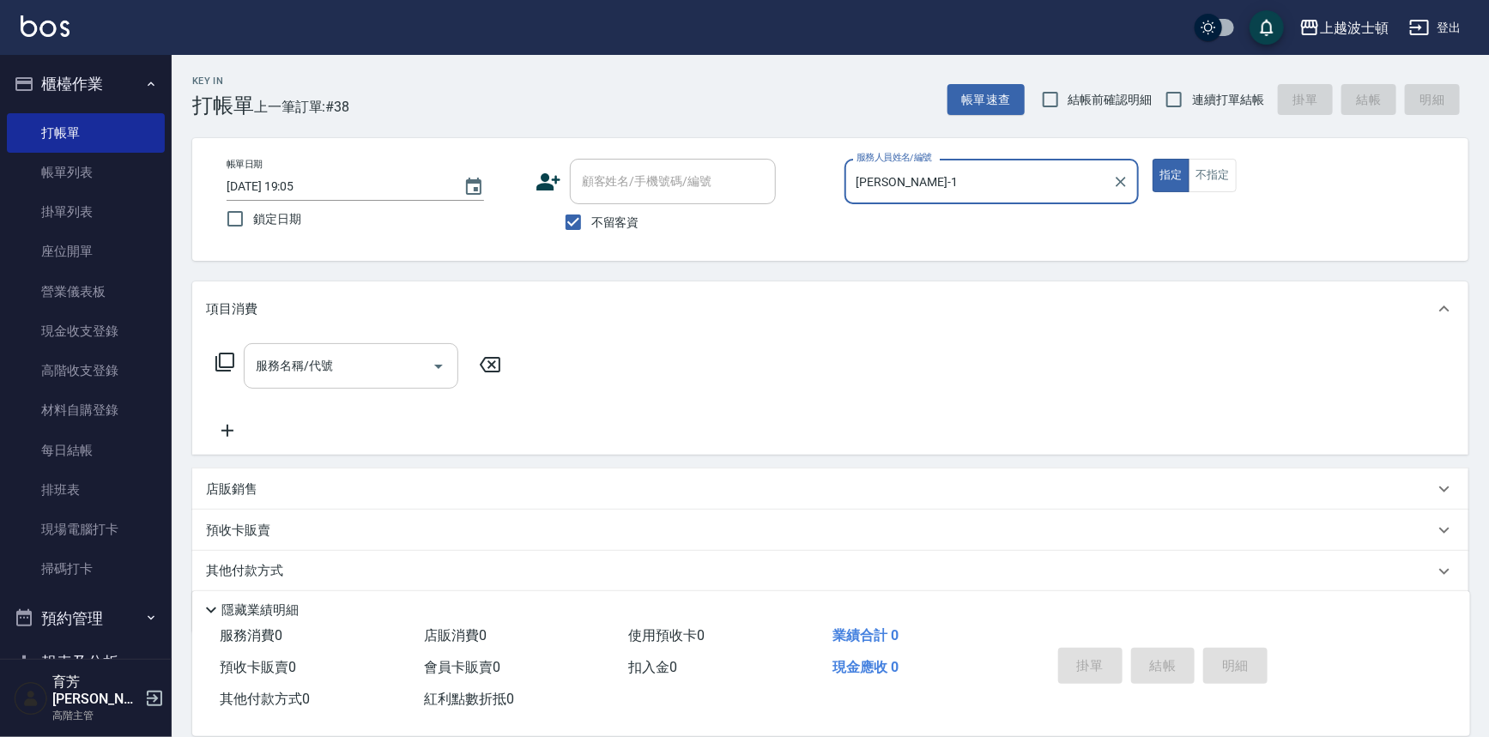
click at [348, 373] on input "服務名稱/代號" at bounding box center [337, 366] width 173 height 30
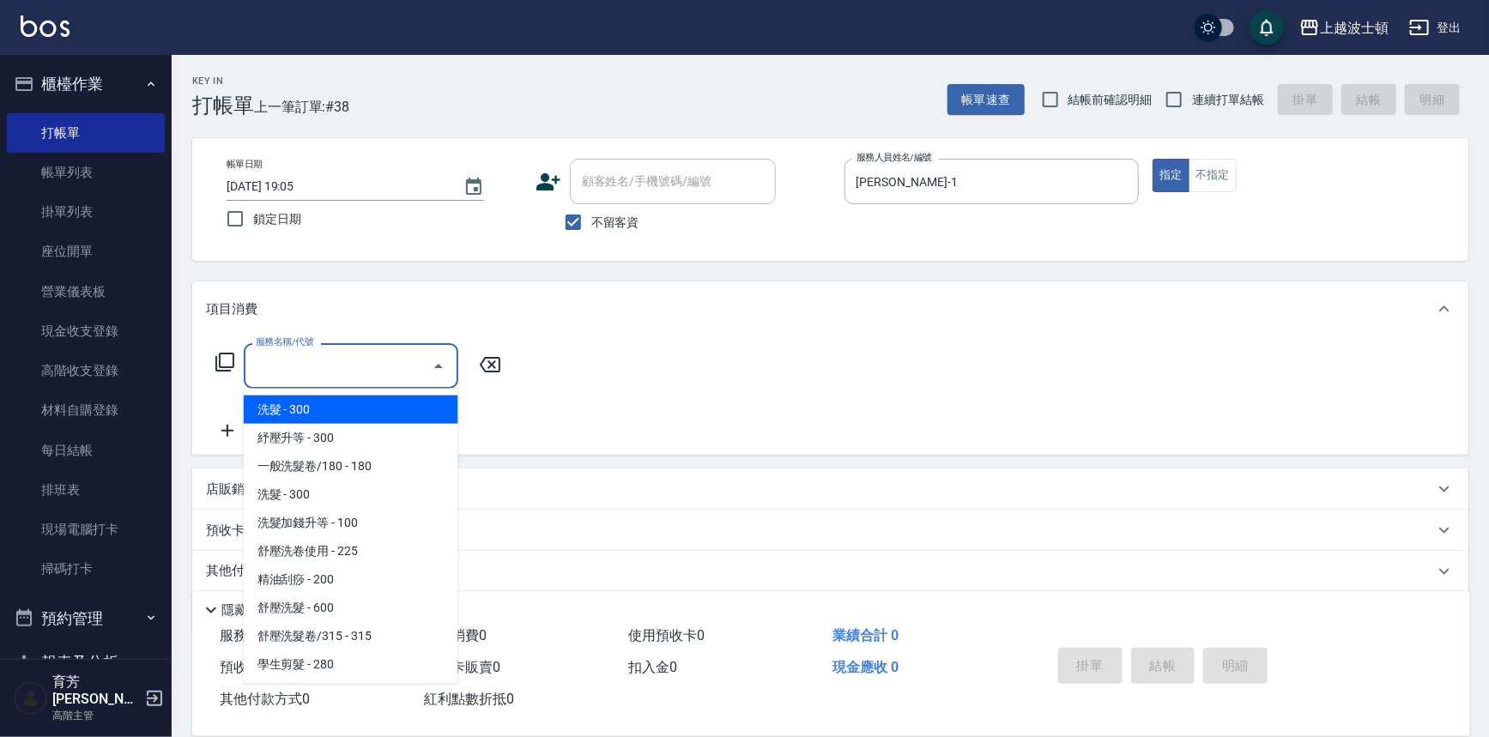
click at [333, 397] on span "洗髮 - 300" at bounding box center [351, 410] width 215 height 28
type input "洗髮(201)"
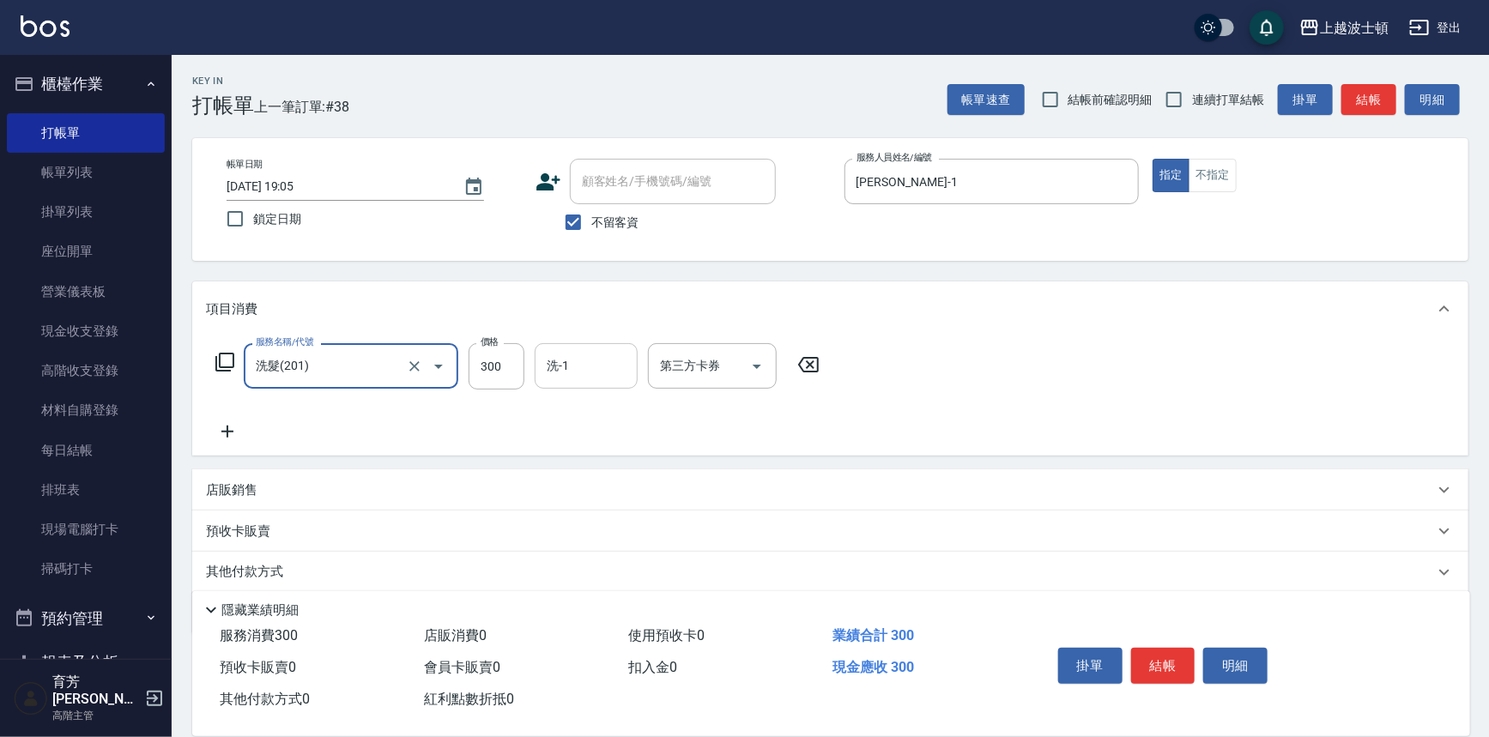
click at [580, 366] on input "洗-1" at bounding box center [586, 366] width 88 height 30
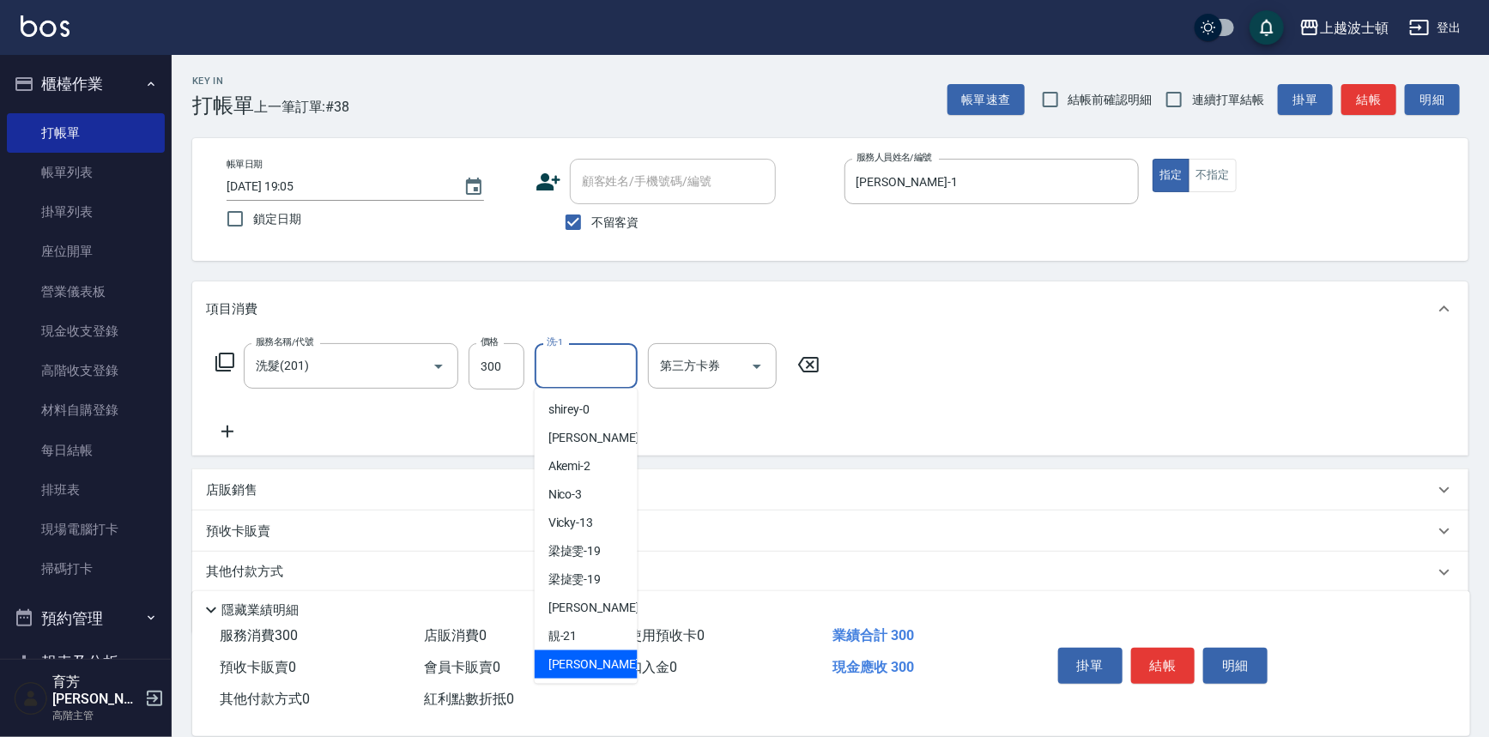
click at [590, 663] on div "[PERSON_NAME] -22" at bounding box center [586, 665] width 103 height 28
click at [603, 362] on input "[PERSON_NAME]-22" at bounding box center [573, 366] width 62 height 30
click at [580, 446] on span "[PERSON_NAME] -1" at bounding box center [598, 438] width 101 height 18
type input "[PERSON_NAME]-1"
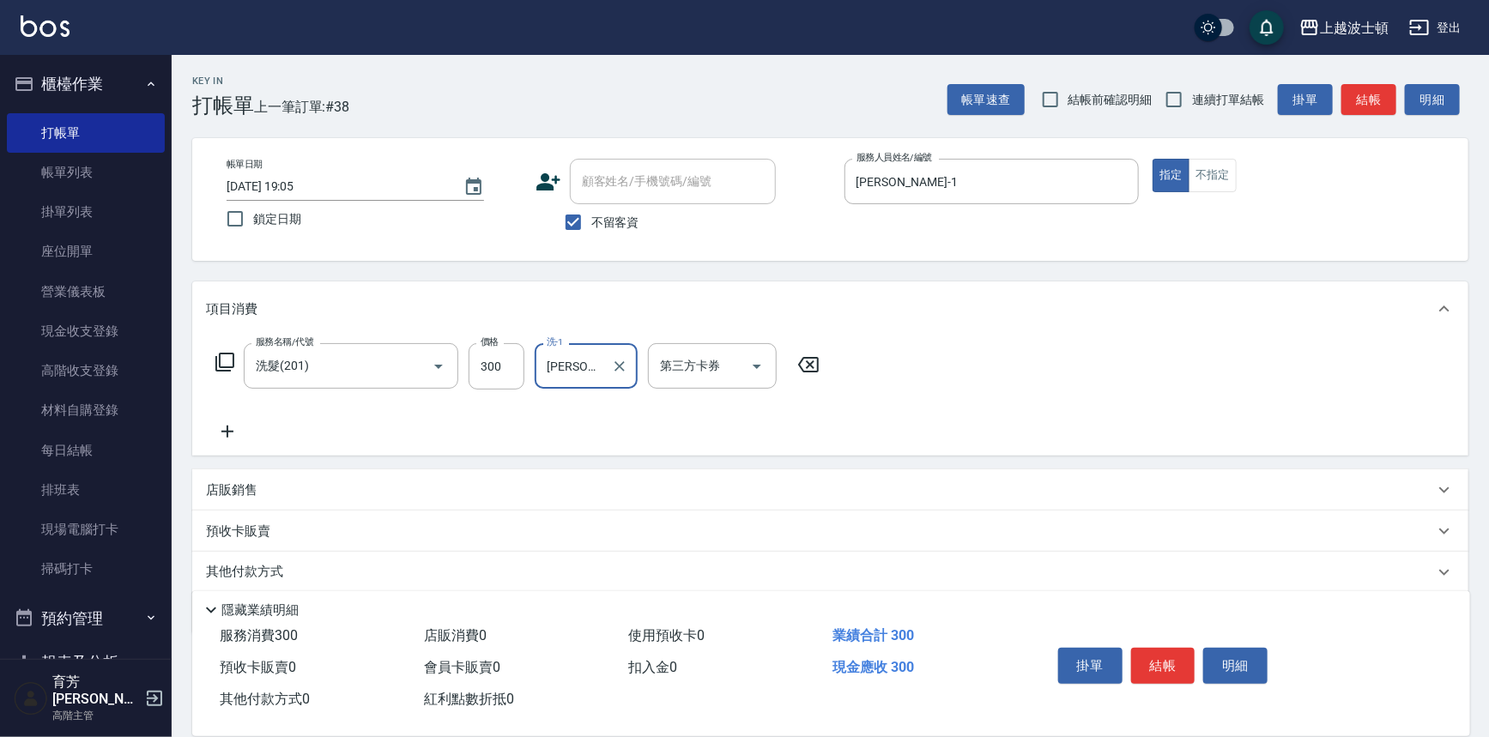
click at [1149, 660] on button "結帳" at bounding box center [1163, 666] width 64 height 36
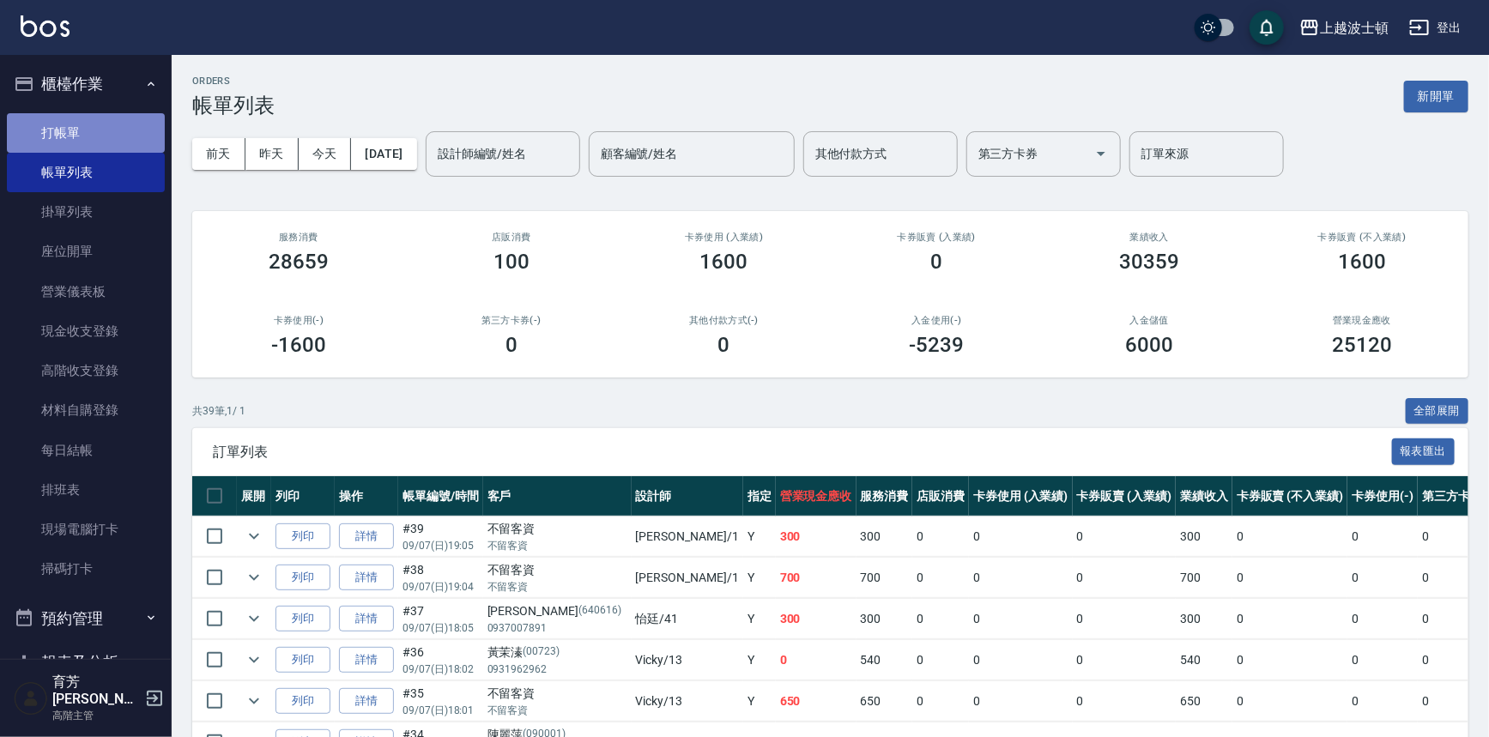
click at [92, 129] on link "打帳單" at bounding box center [86, 132] width 158 height 39
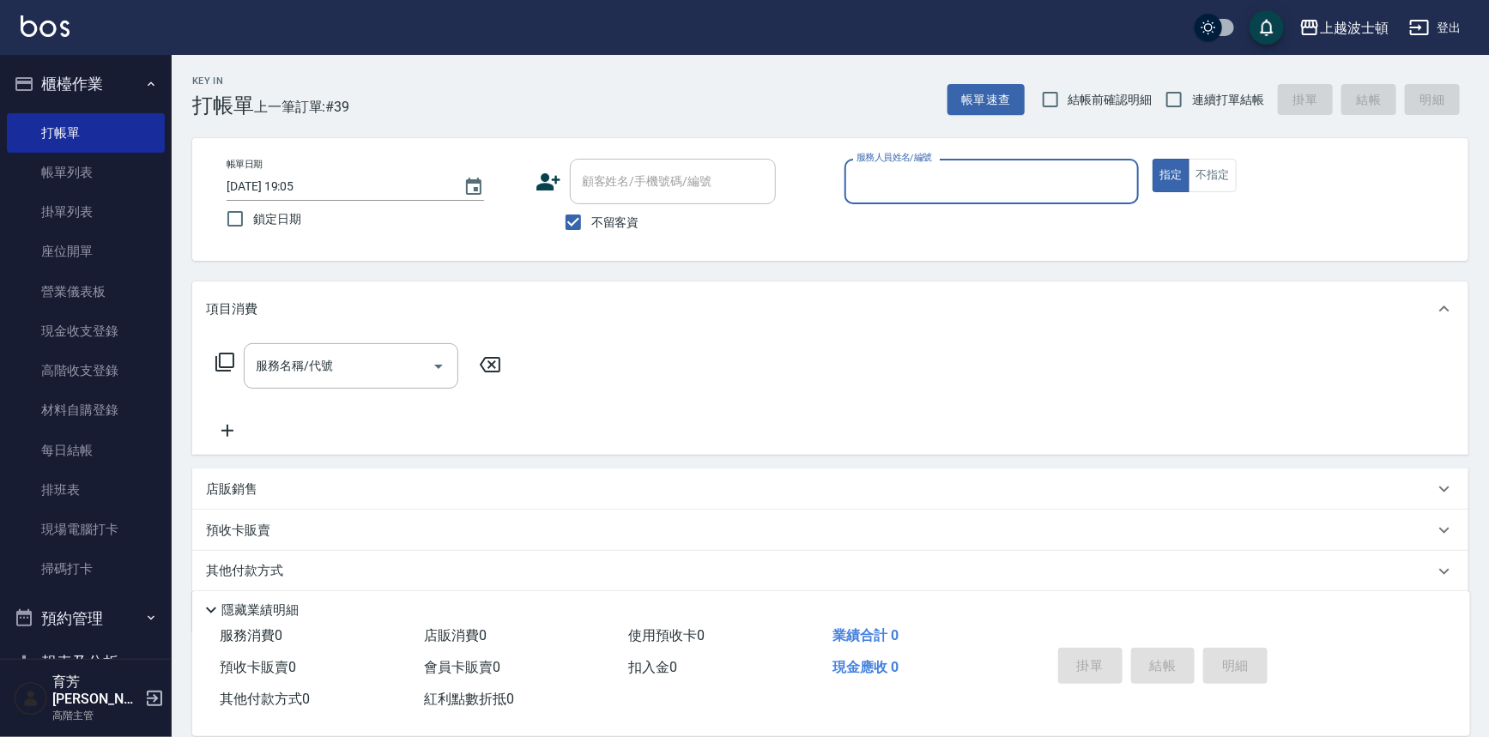
click at [917, 179] on input "服務人員姓名/編號" at bounding box center [992, 182] width 280 height 30
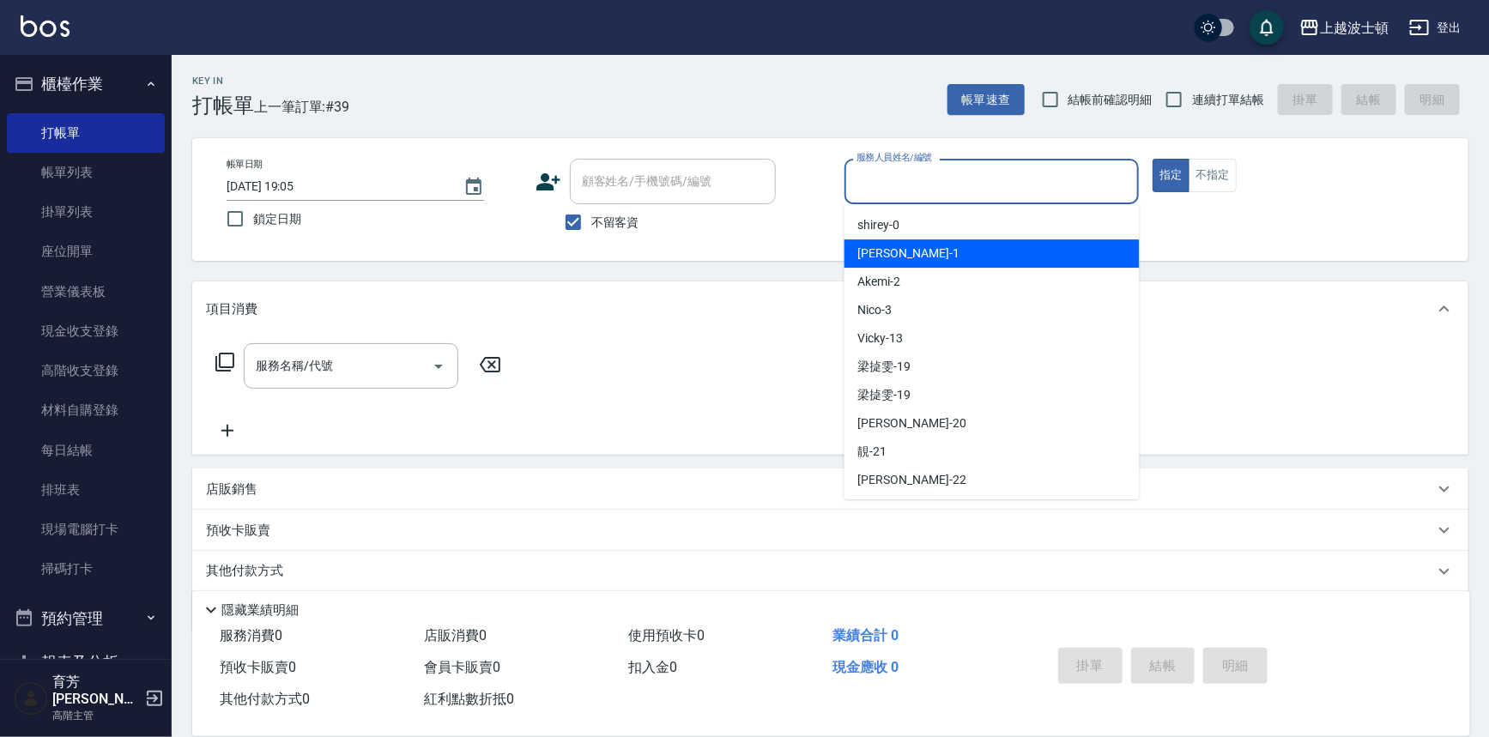
click at [899, 256] on div "[PERSON_NAME] -1" at bounding box center [992, 253] width 295 height 28
type input "[PERSON_NAME]-1"
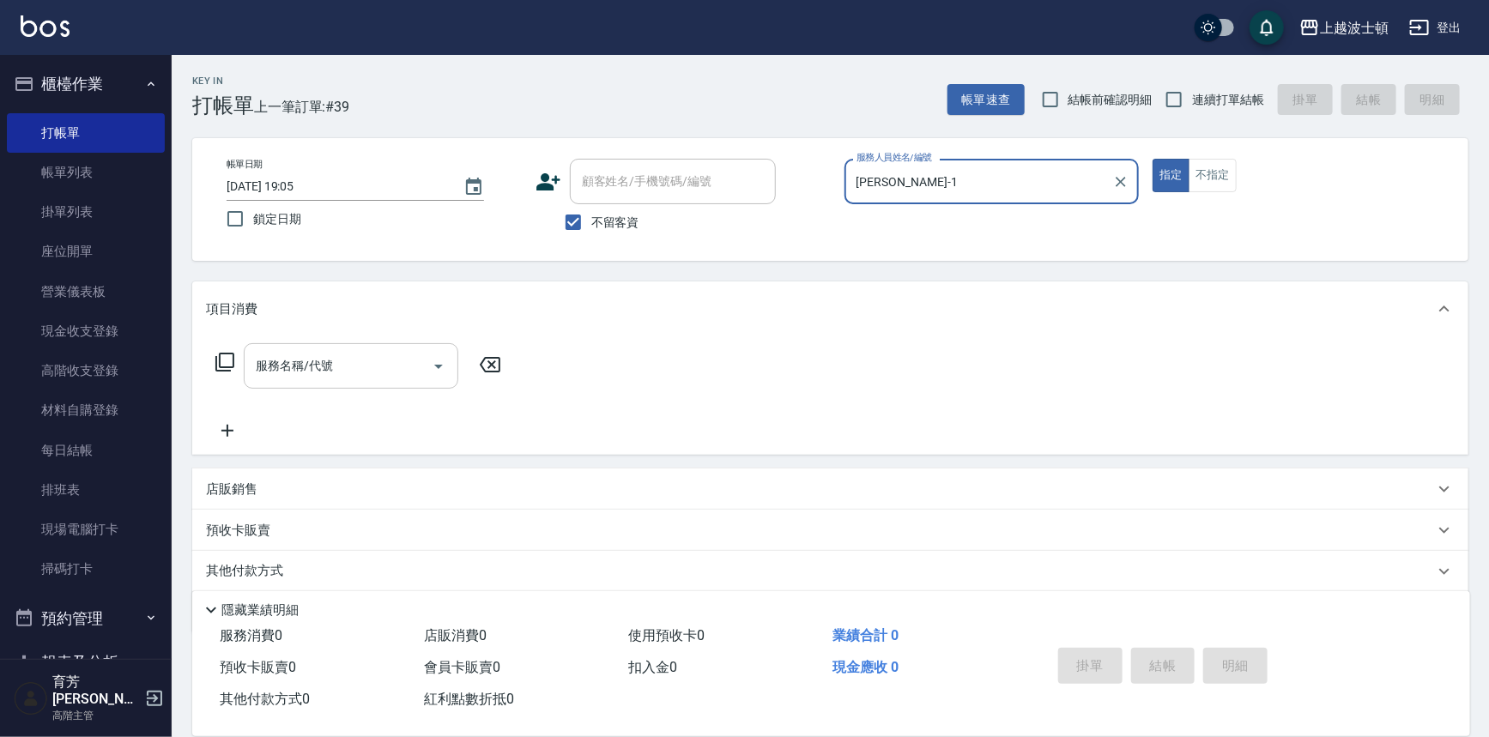
click at [280, 382] on div "服務名稱/代號" at bounding box center [351, 365] width 215 height 45
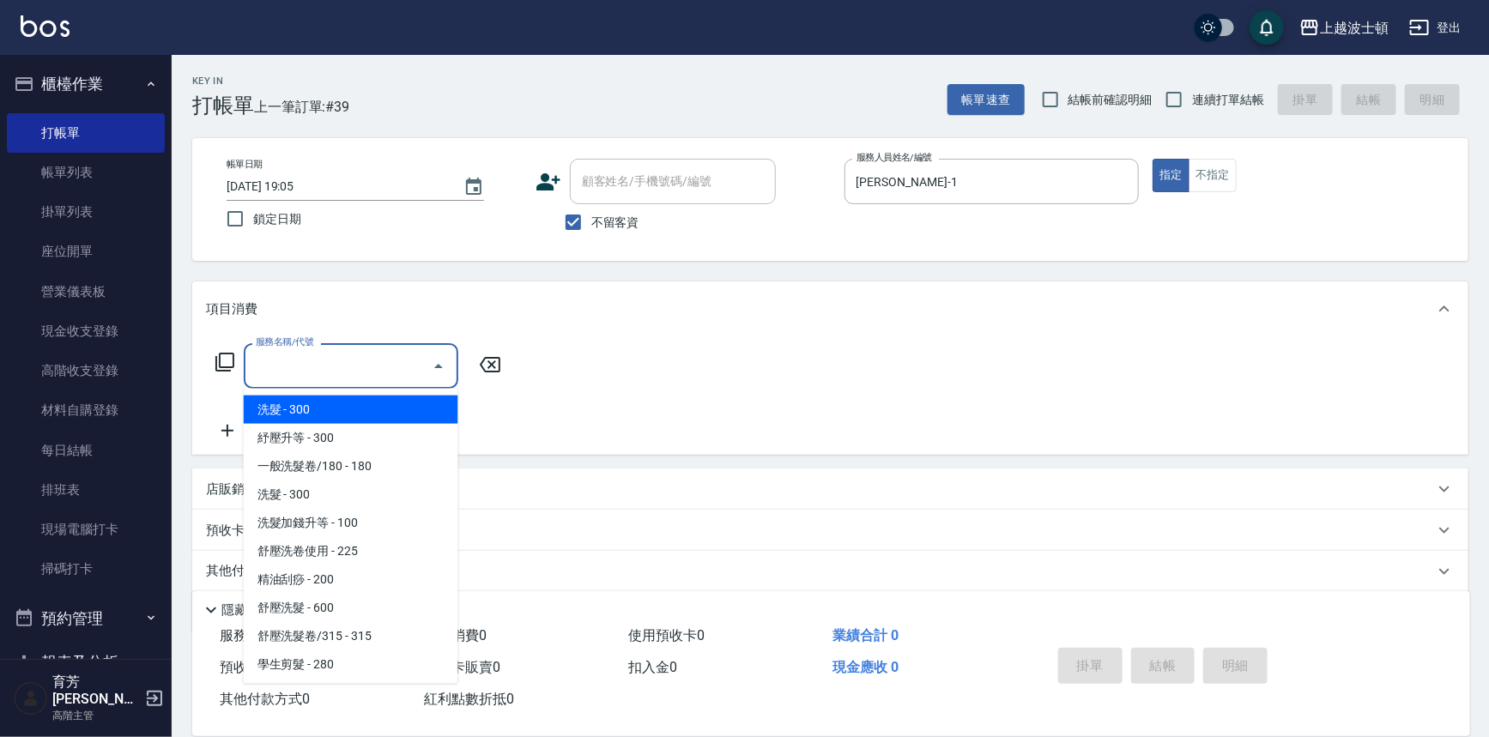
click at [287, 414] on span "洗髮 - 300" at bounding box center [351, 410] width 215 height 28
type input "洗髮(201)"
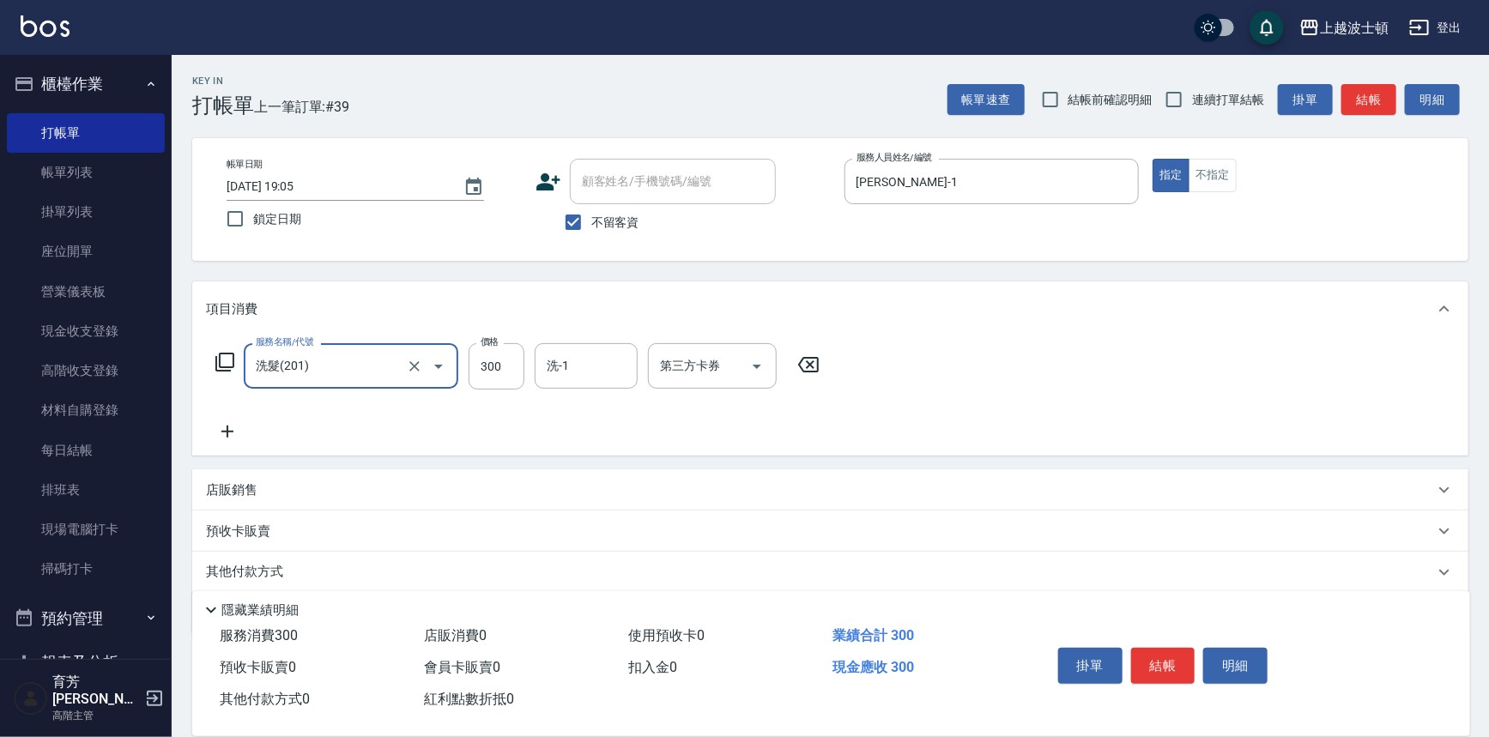
click at [222, 428] on icon at bounding box center [227, 431] width 43 height 21
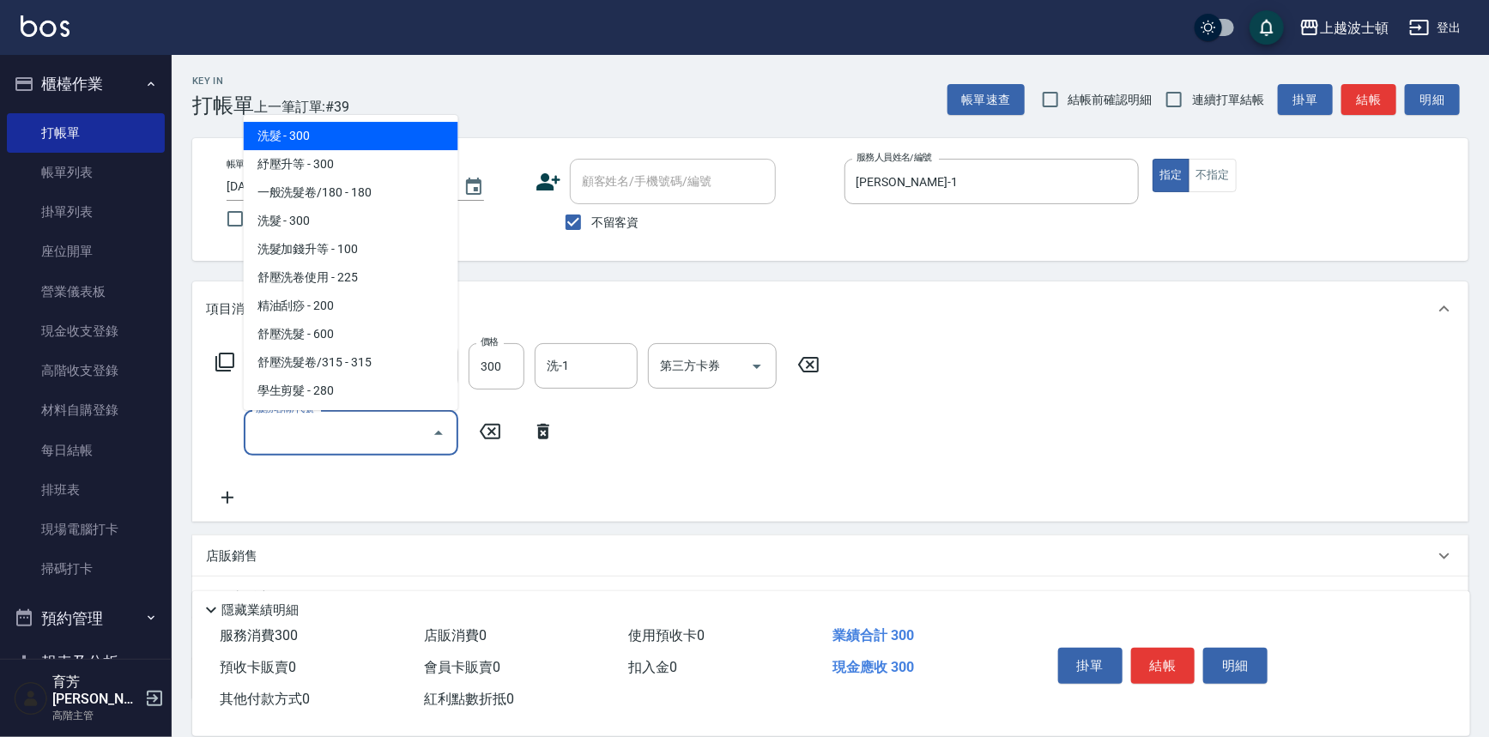
click at [284, 428] on input "服務名稱/代號" at bounding box center [337, 433] width 173 height 30
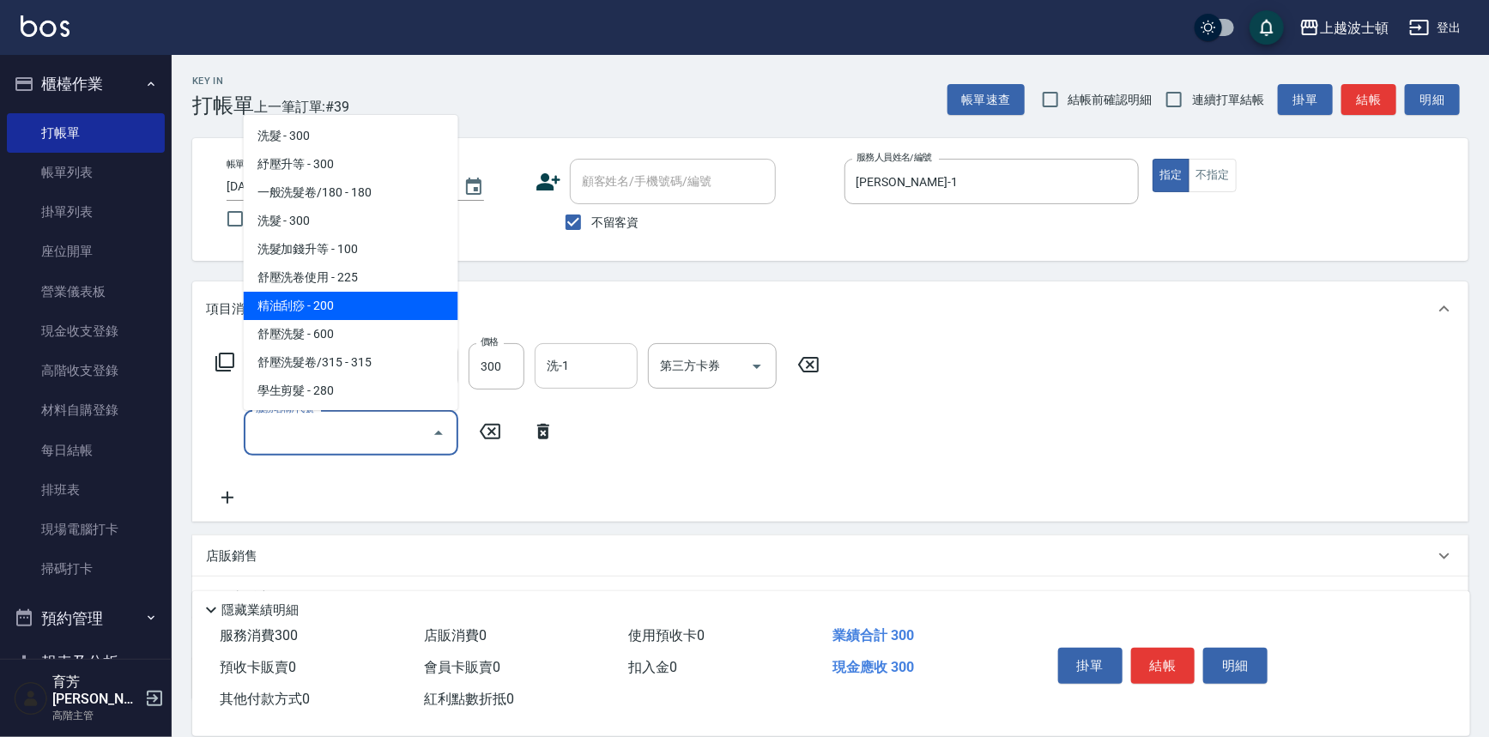
click at [575, 366] on input "洗-1" at bounding box center [586, 366] width 88 height 30
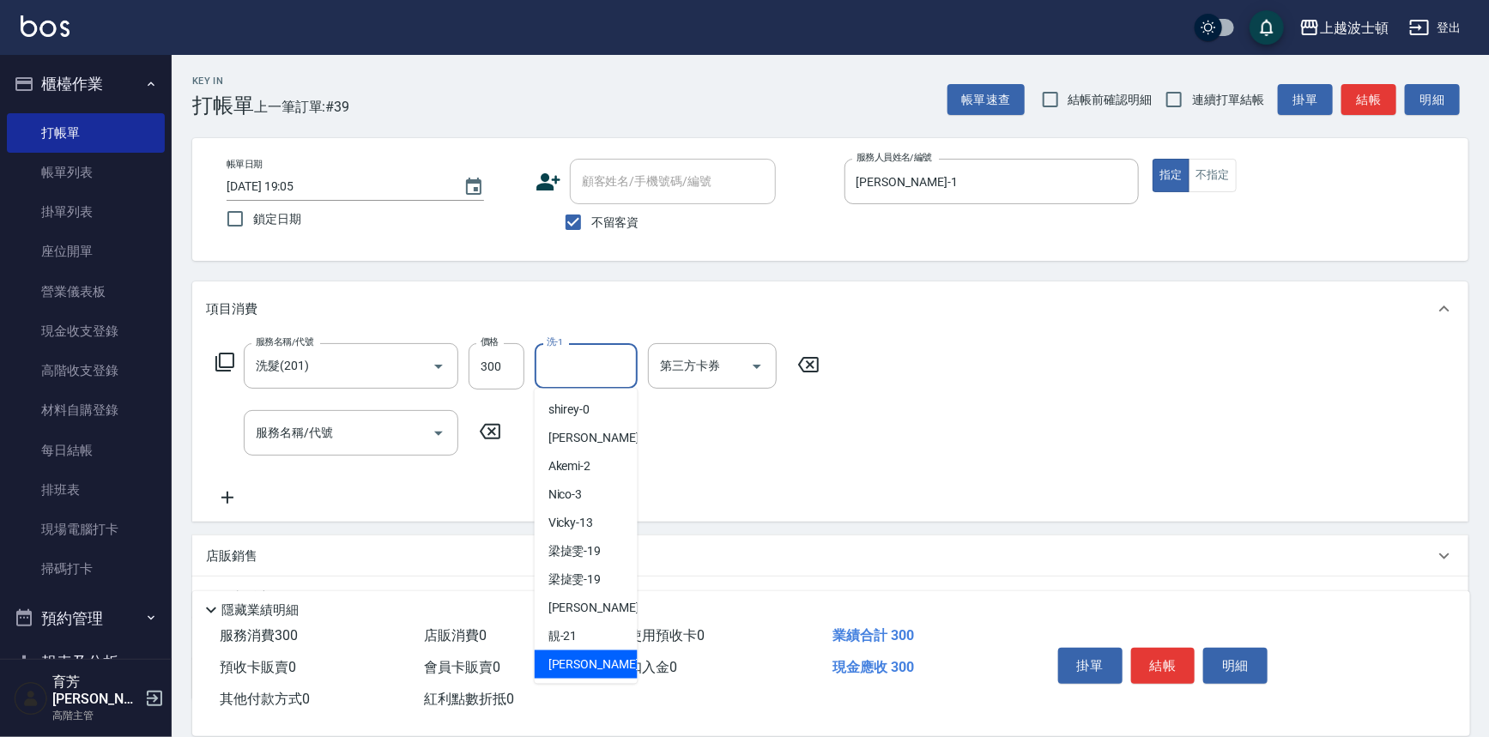
click at [555, 662] on span "[PERSON_NAME] -22" at bounding box center [602, 665] width 108 height 18
type input "[PERSON_NAME]-22"
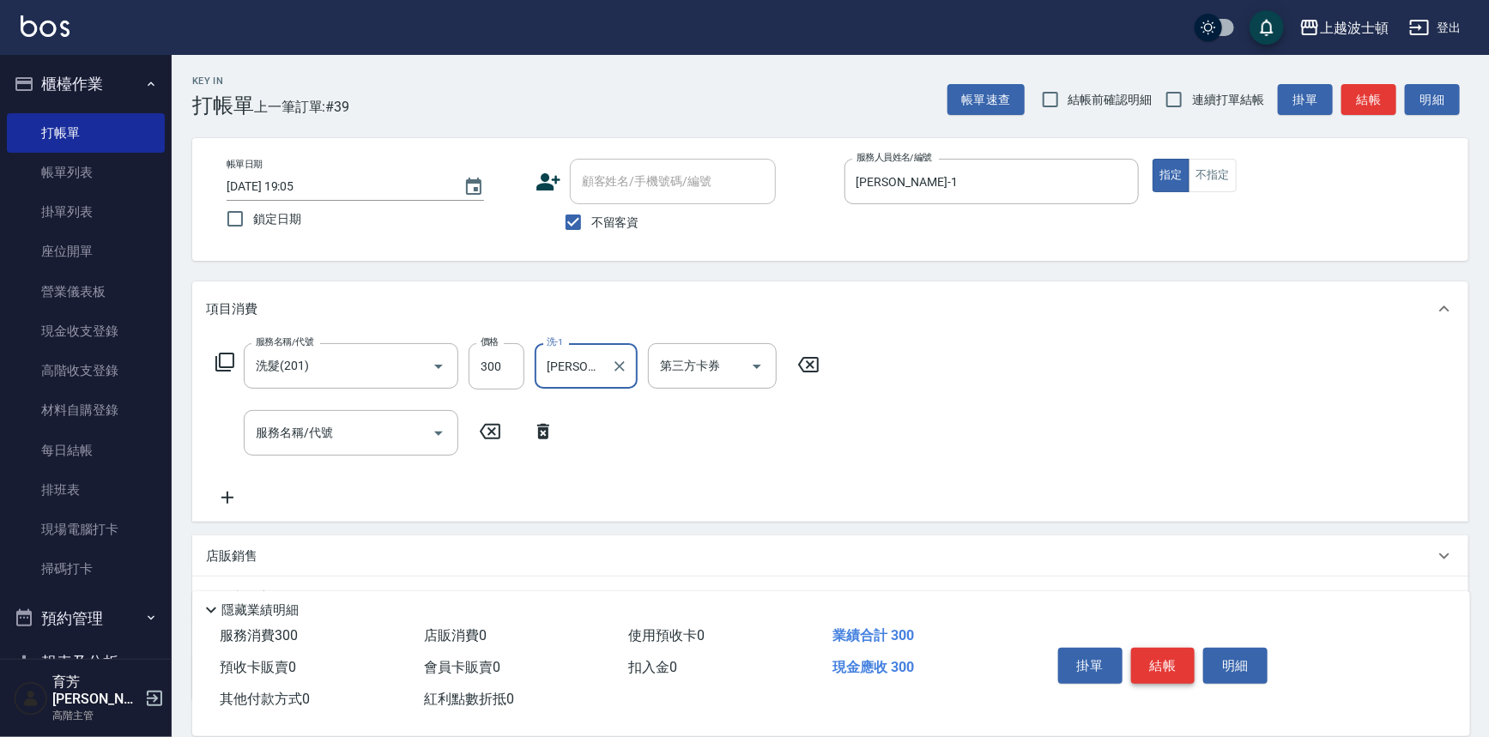
click at [1154, 648] on button "結帳" at bounding box center [1163, 666] width 64 height 36
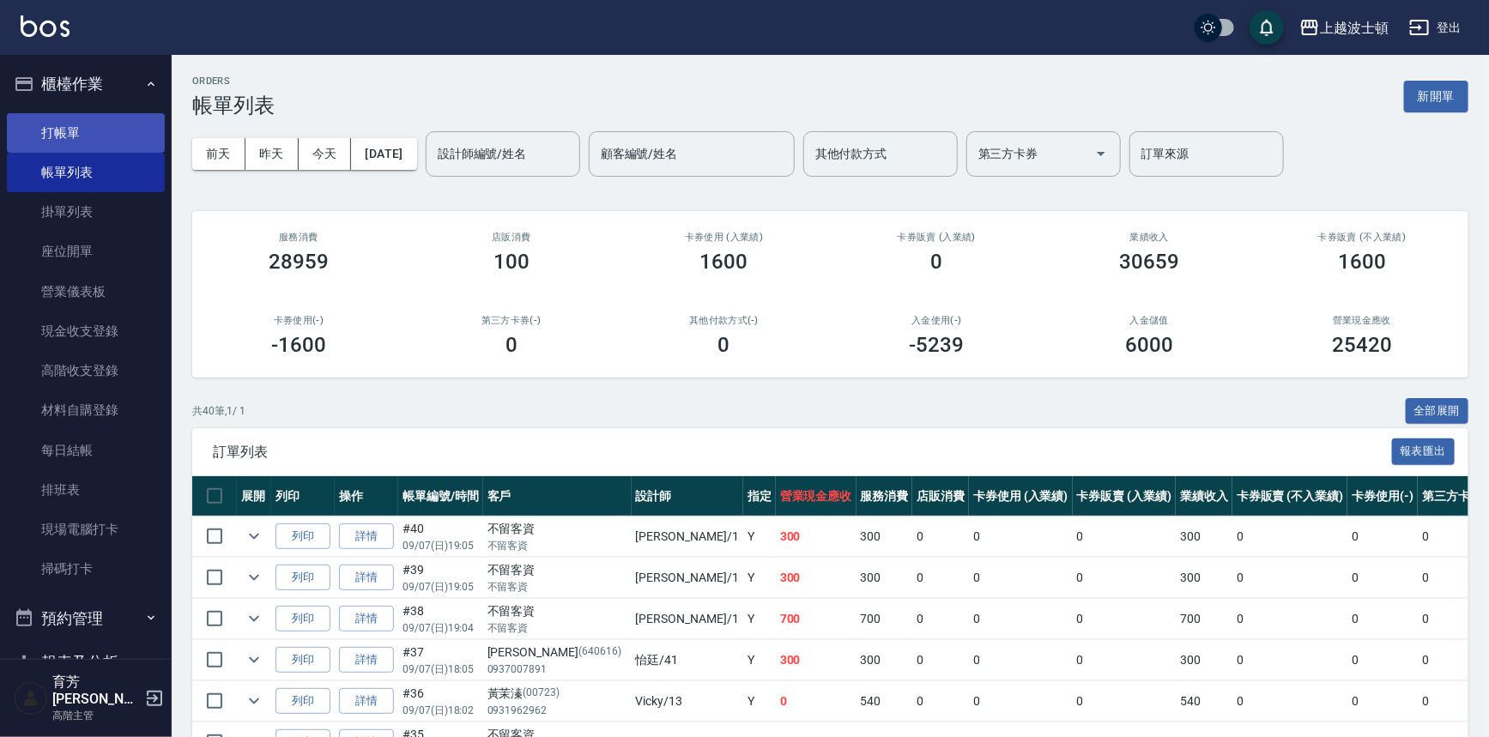
click at [37, 121] on link "打帳單" at bounding box center [86, 132] width 158 height 39
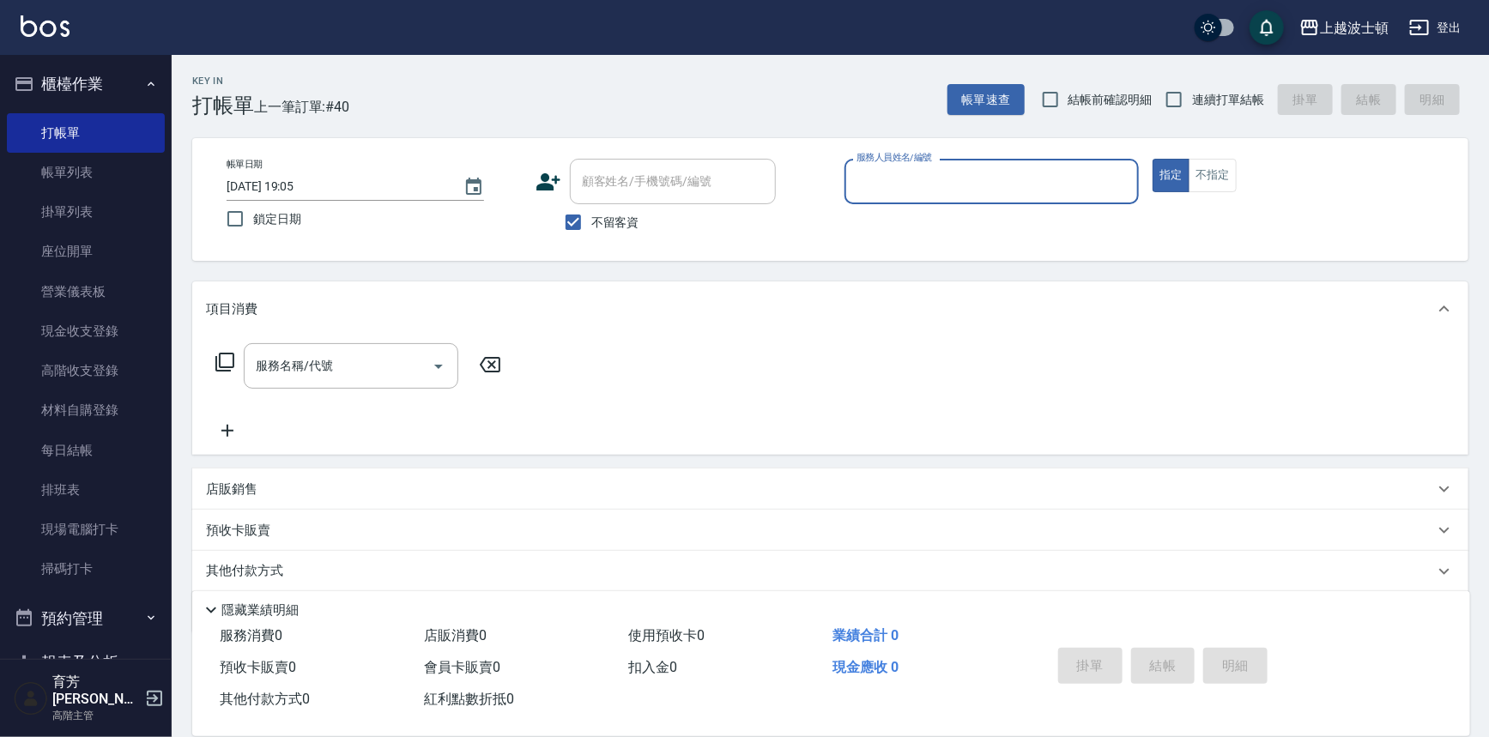
click at [882, 178] on input "服務人員姓名/編號" at bounding box center [992, 182] width 280 height 30
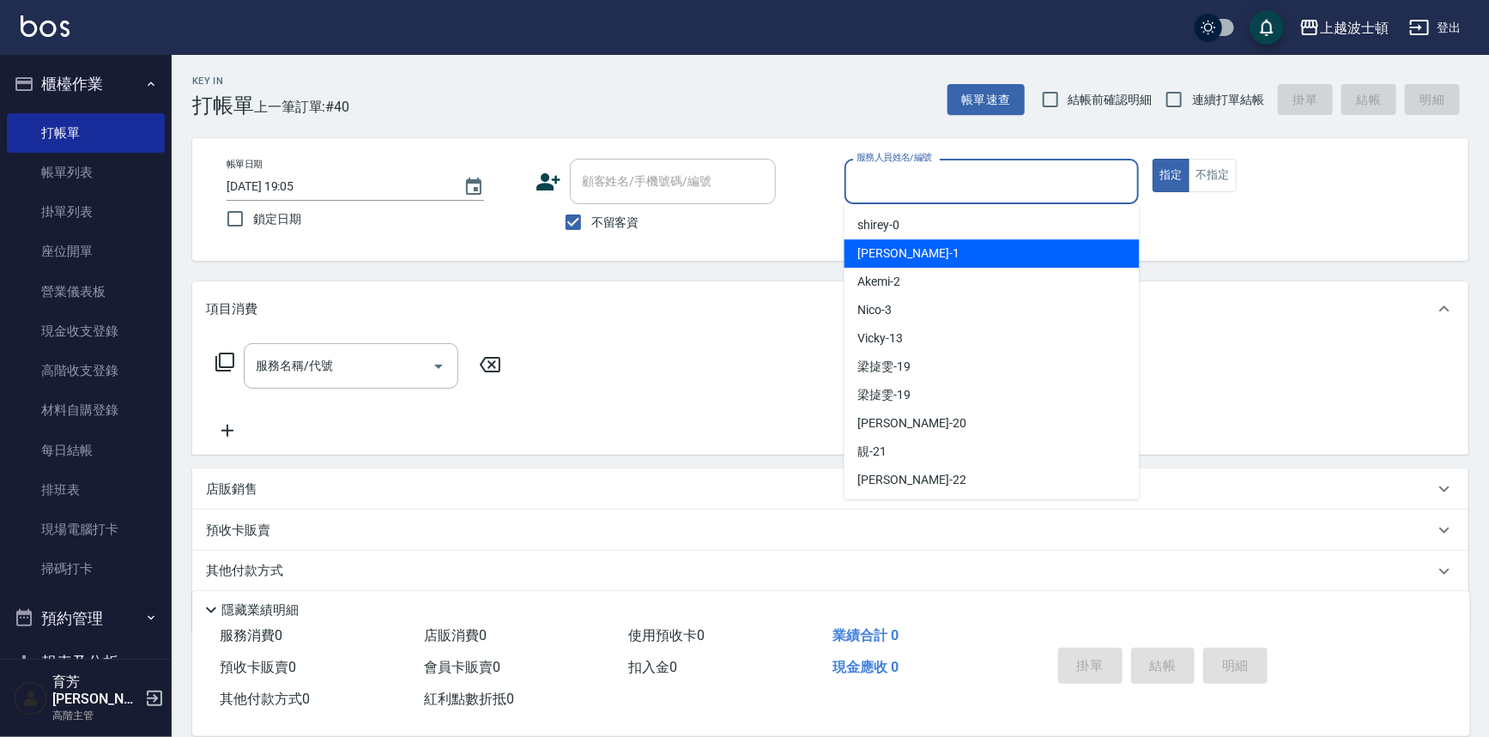
click at [884, 248] on span "[PERSON_NAME] -1" at bounding box center [908, 254] width 101 height 18
type input "[PERSON_NAME]-1"
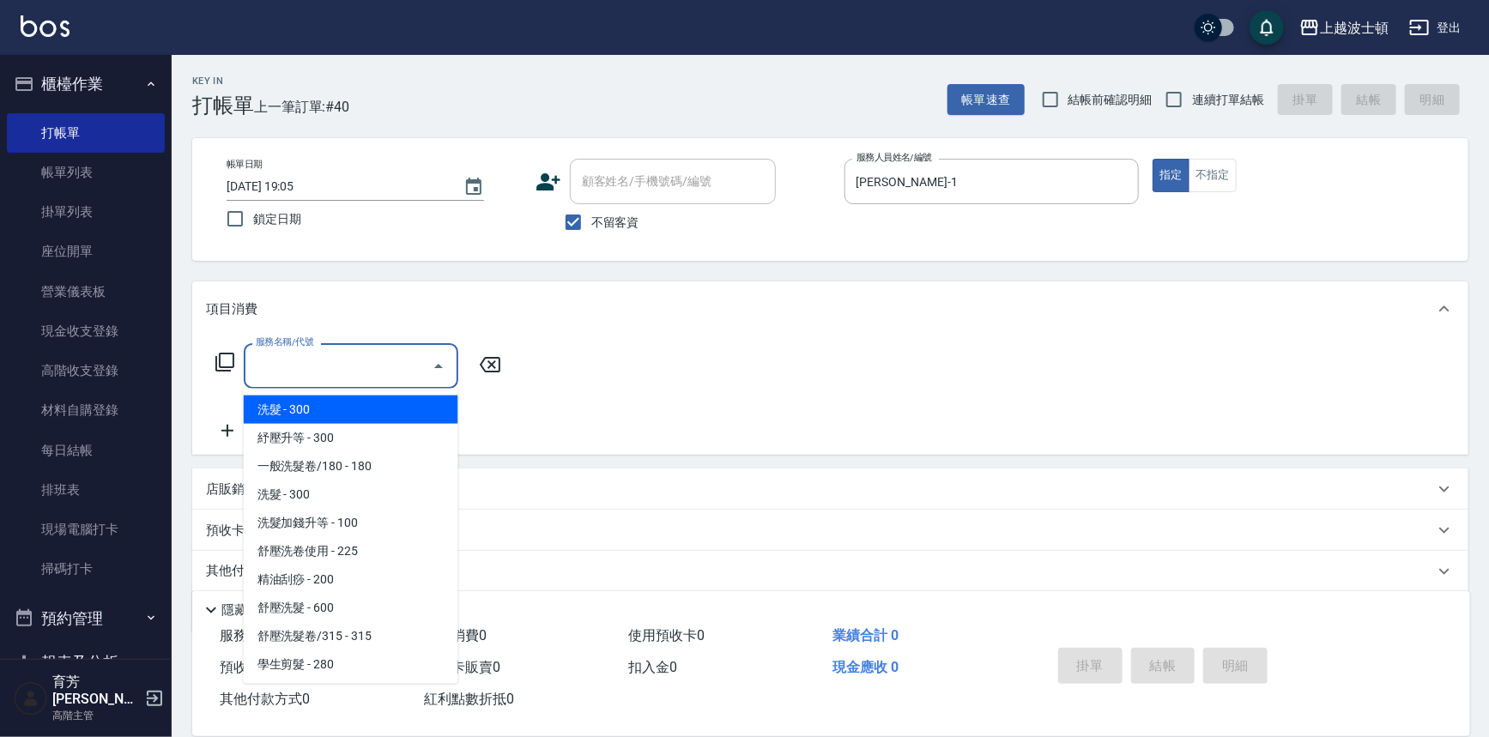
click at [275, 375] on input "服務名稱/代號" at bounding box center [337, 366] width 173 height 30
click at [289, 409] on span "洗髮 - 300" at bounding box center [351, 410] width 215 height 28
type input "洗髮(201)"
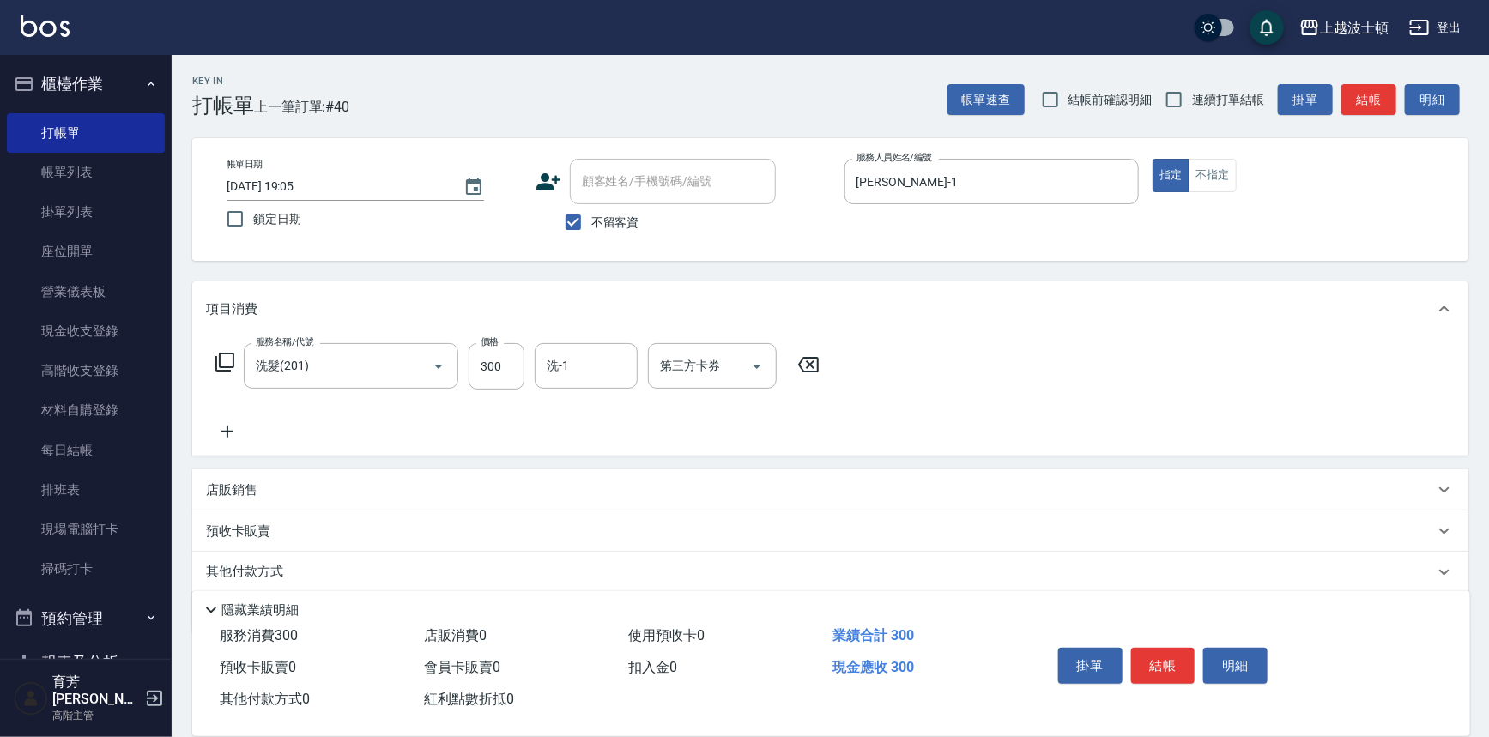
click at [228, 429] on icon at bounding box center [227, 431] width 43 height 21
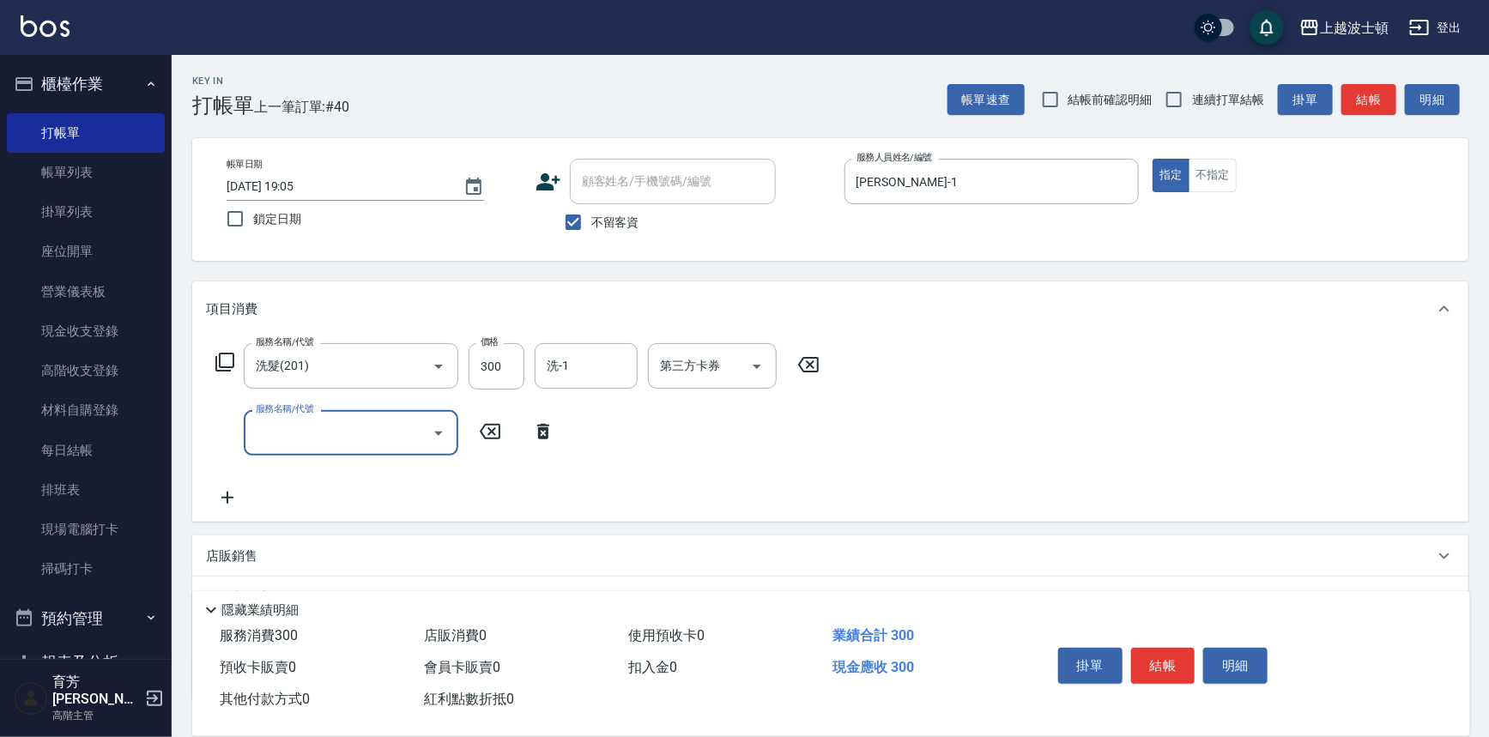
drag, startPoint x: 228, startPoint y: 429, endPoint x: 290, endPoint y: 411, distance: 64.4
click at [289, 418] on input "服務名稱/代號" at bounding box center [337, 433] width 173 height 30
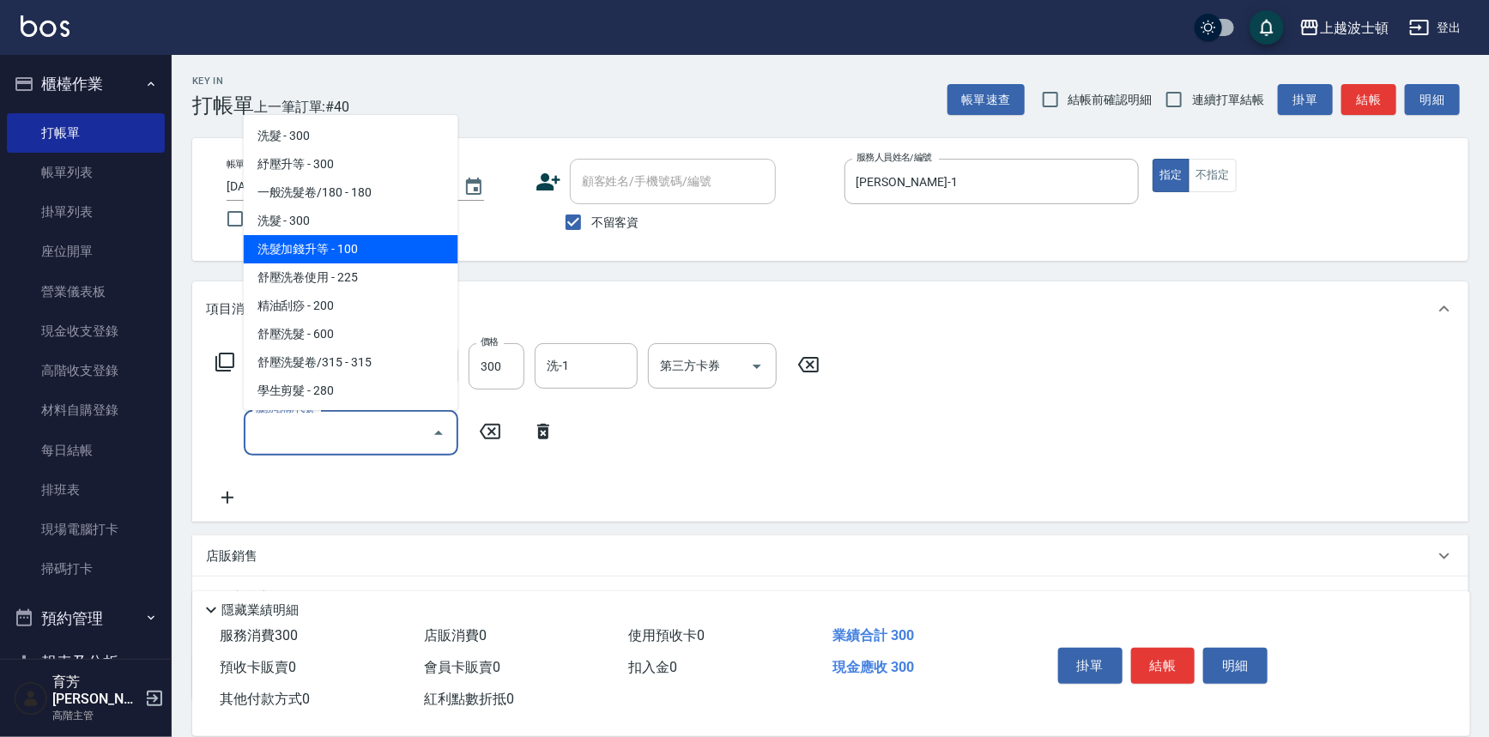
click at [336, 242] on span "洗髮加錢升等 - 100" at bounding box center [351, 249] width 215 height 28
type input "洗髮加錢升等(206)"
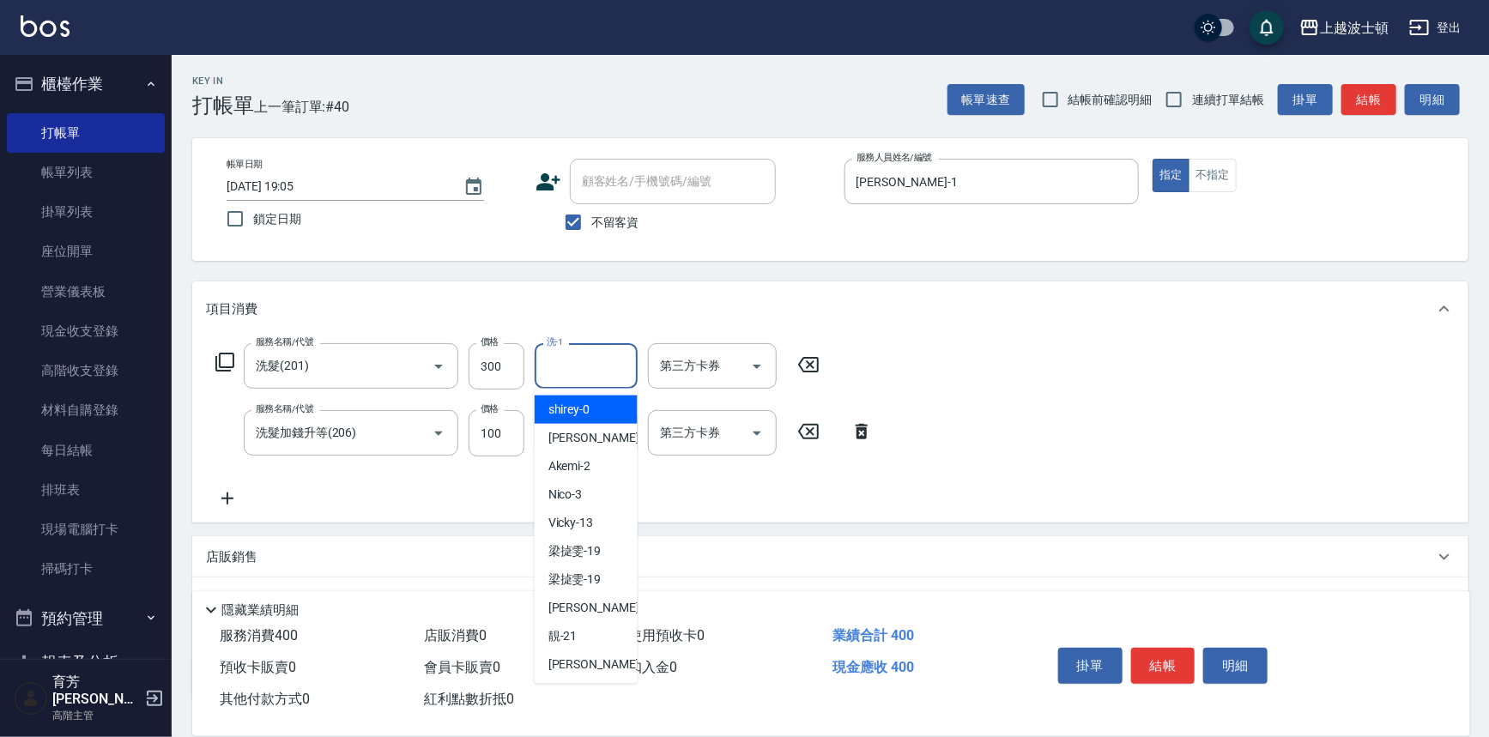
click at [562, 360] on input "洗-1" at bounding box center [586, 366] width 88 height 30
click at [586, 668] on span "[PERSON_NAME] -22" at bounding box center [602, 665] width 108 height 18
type input "[PERSON_NAME]-22"
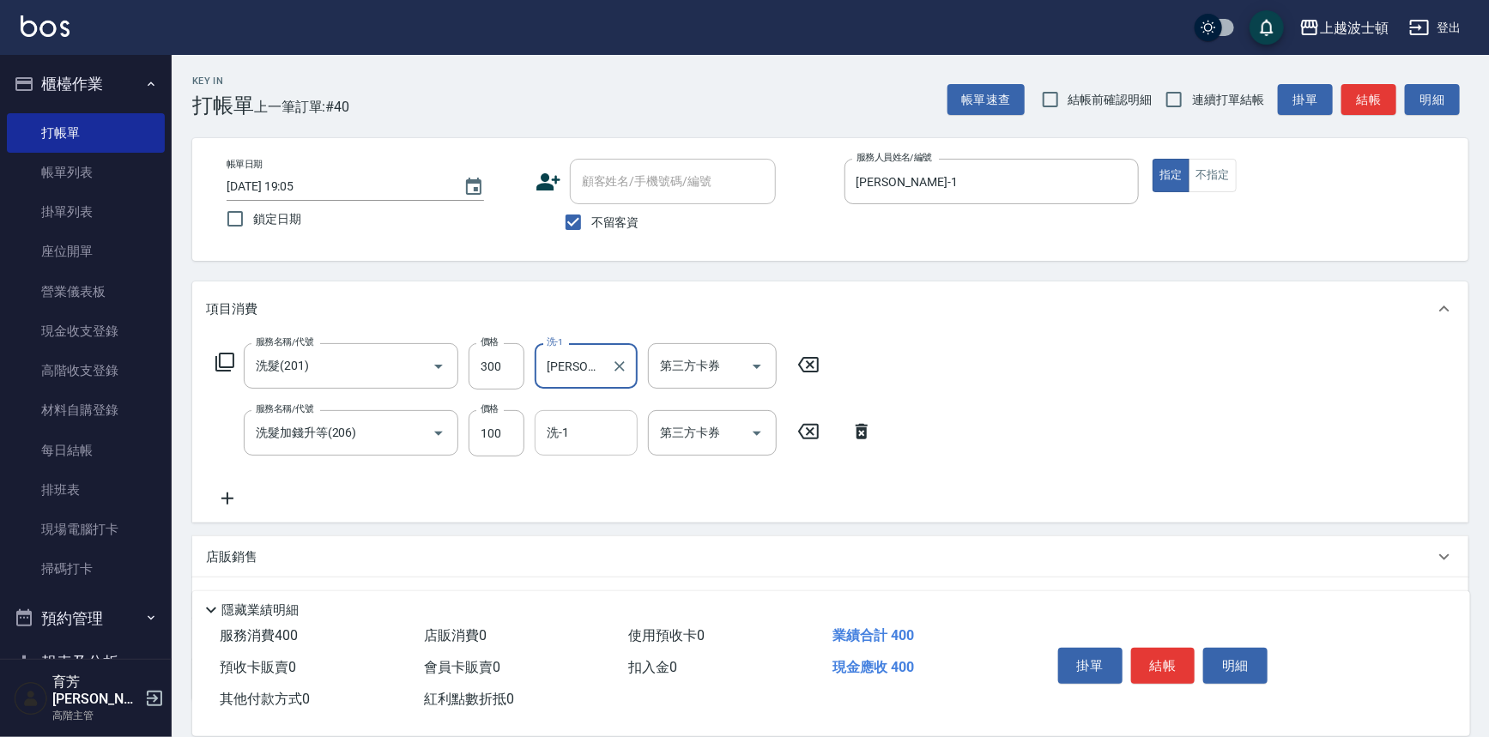
click at [591, 433] on input "洗-1" at bounding box center [586, 433] width 88 height 30
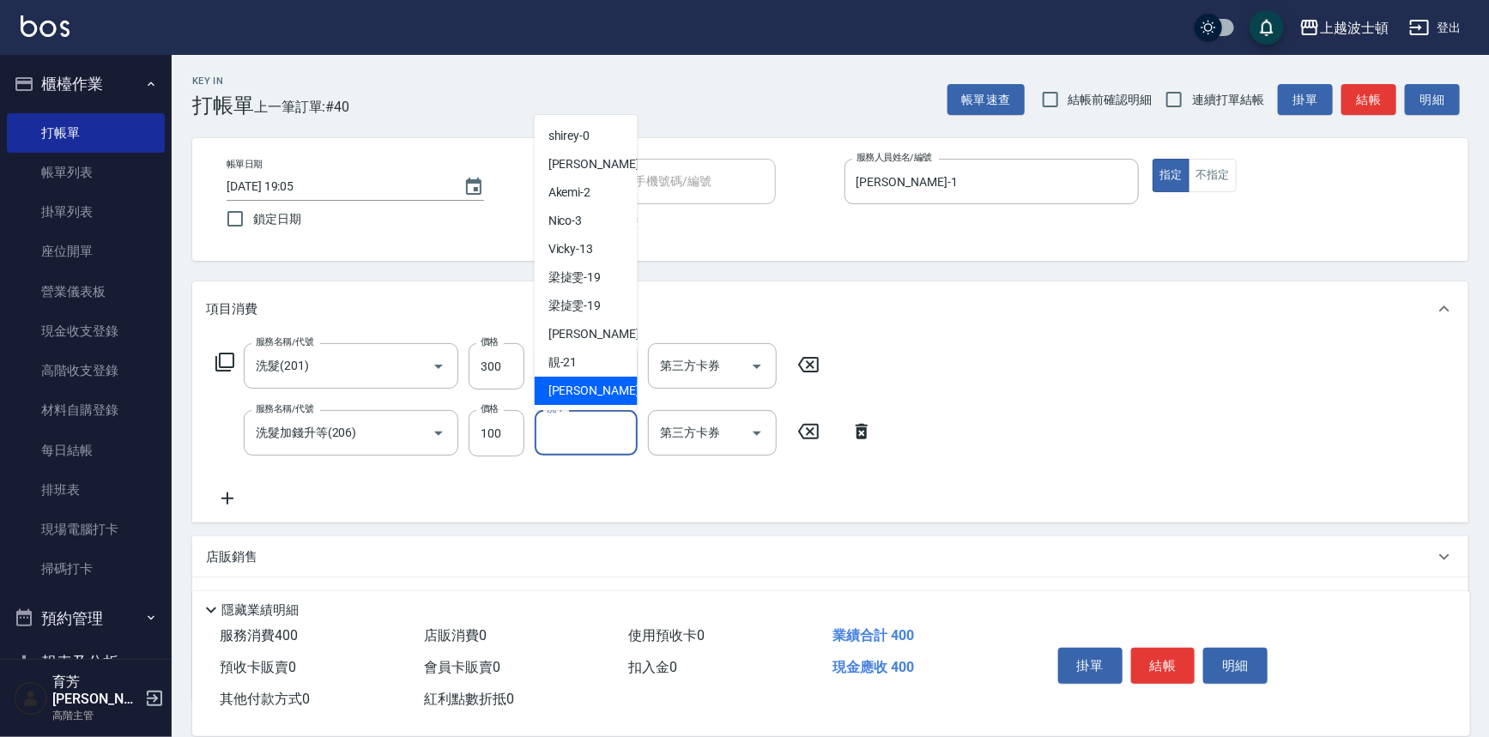
click at [581, 388] on span "[PERSON_NAME] -22" at bounding box center [602, 391] width 108 height 18
type input "[PERSON_NAME]-22"
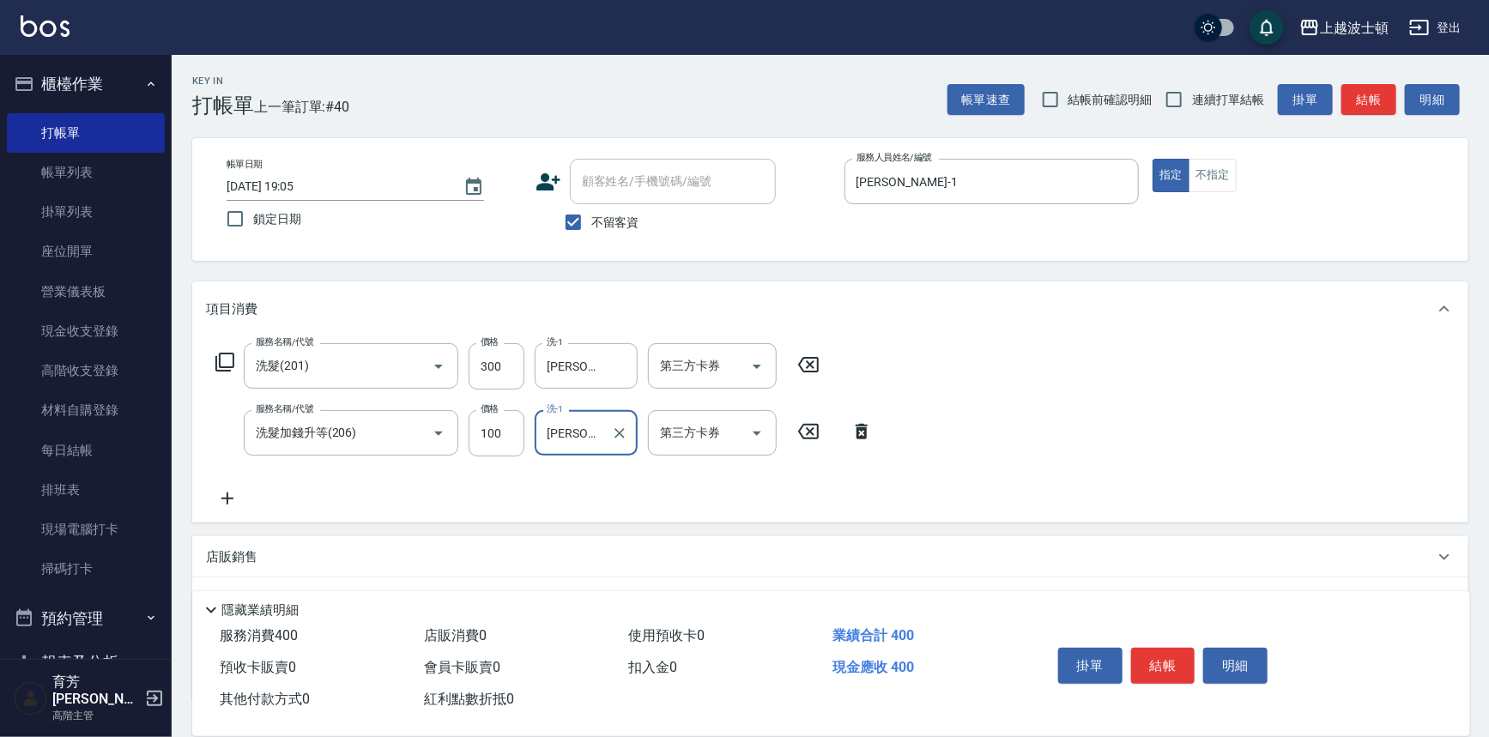
click at [1150, 666] on button "結帳" at bounding box center [1163, 666] width 64 height 36
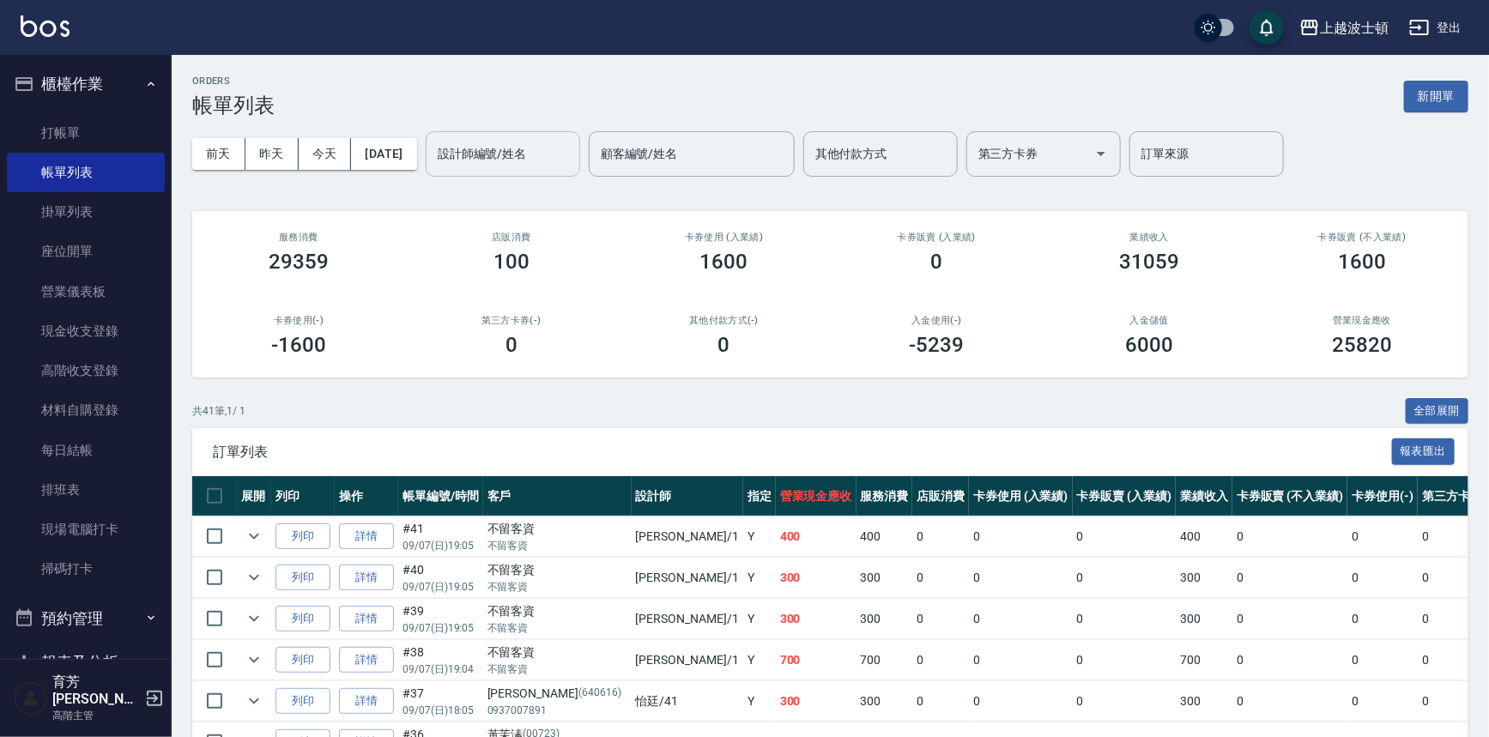
click at [556, 154] on input "設計師編號/姓名" at bounding box center [502, 154] width 139 height 30
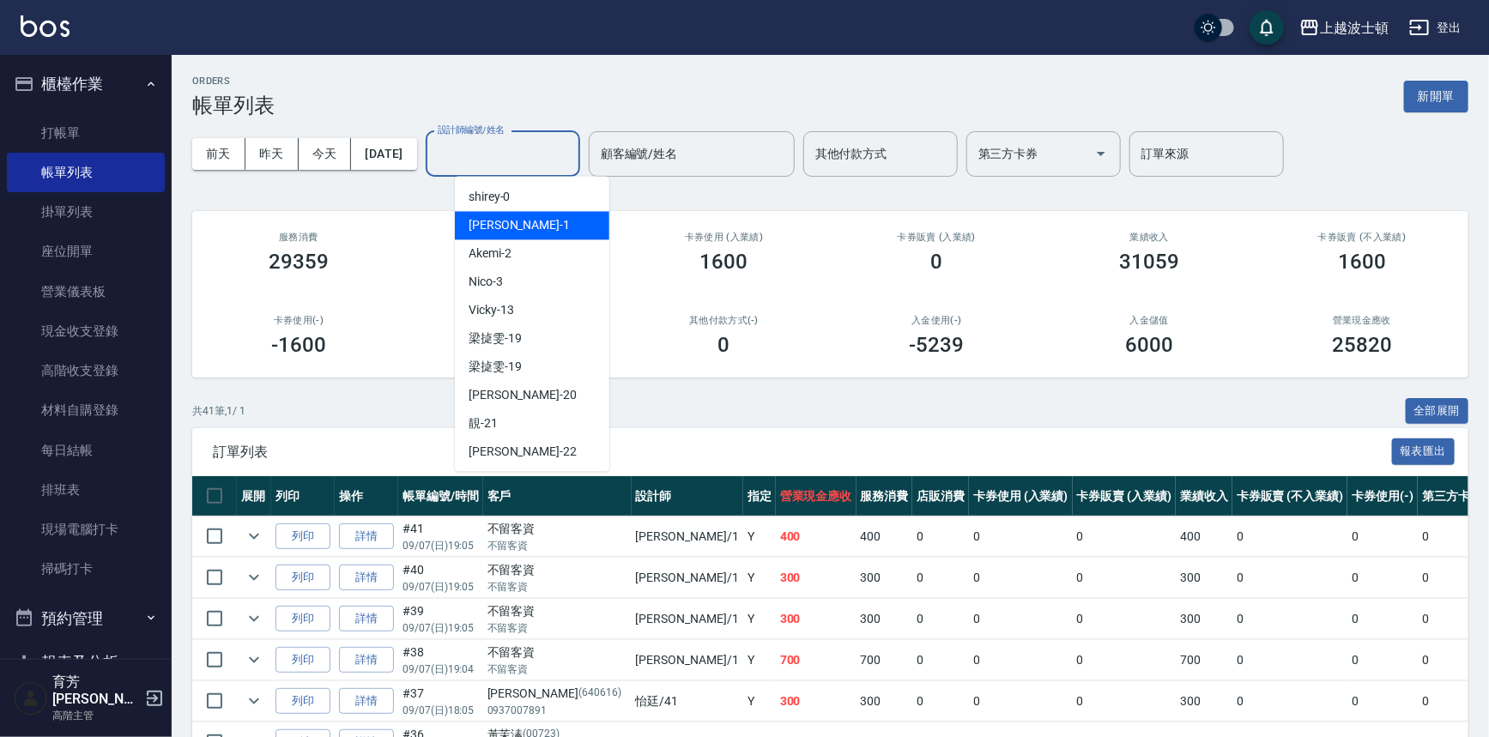
click at [527, 214] on div "[PERSON_NAME] -1" at bounding box center [532, 225] width 154 height 28
type input "[PERSON_NAME]-1"
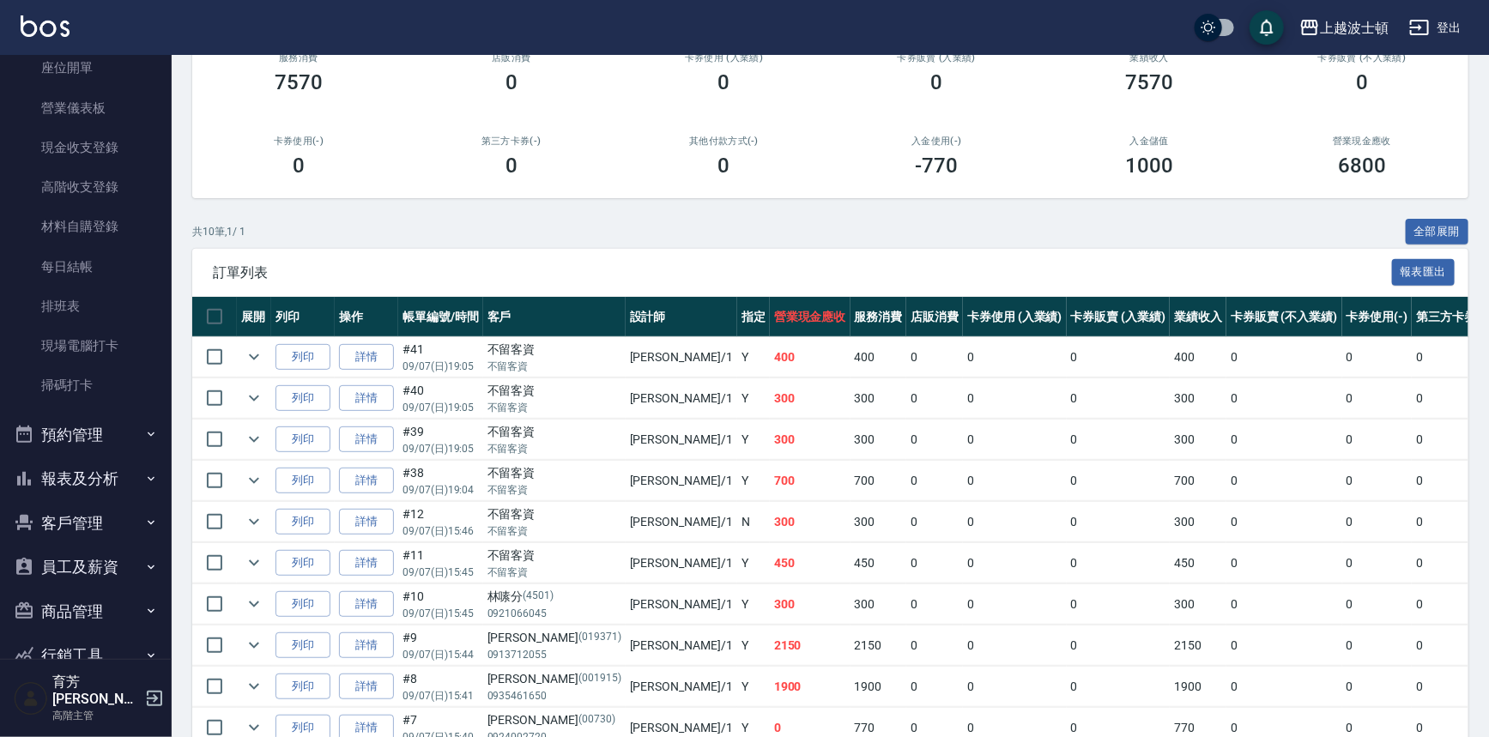
scroll to position [190, 0]
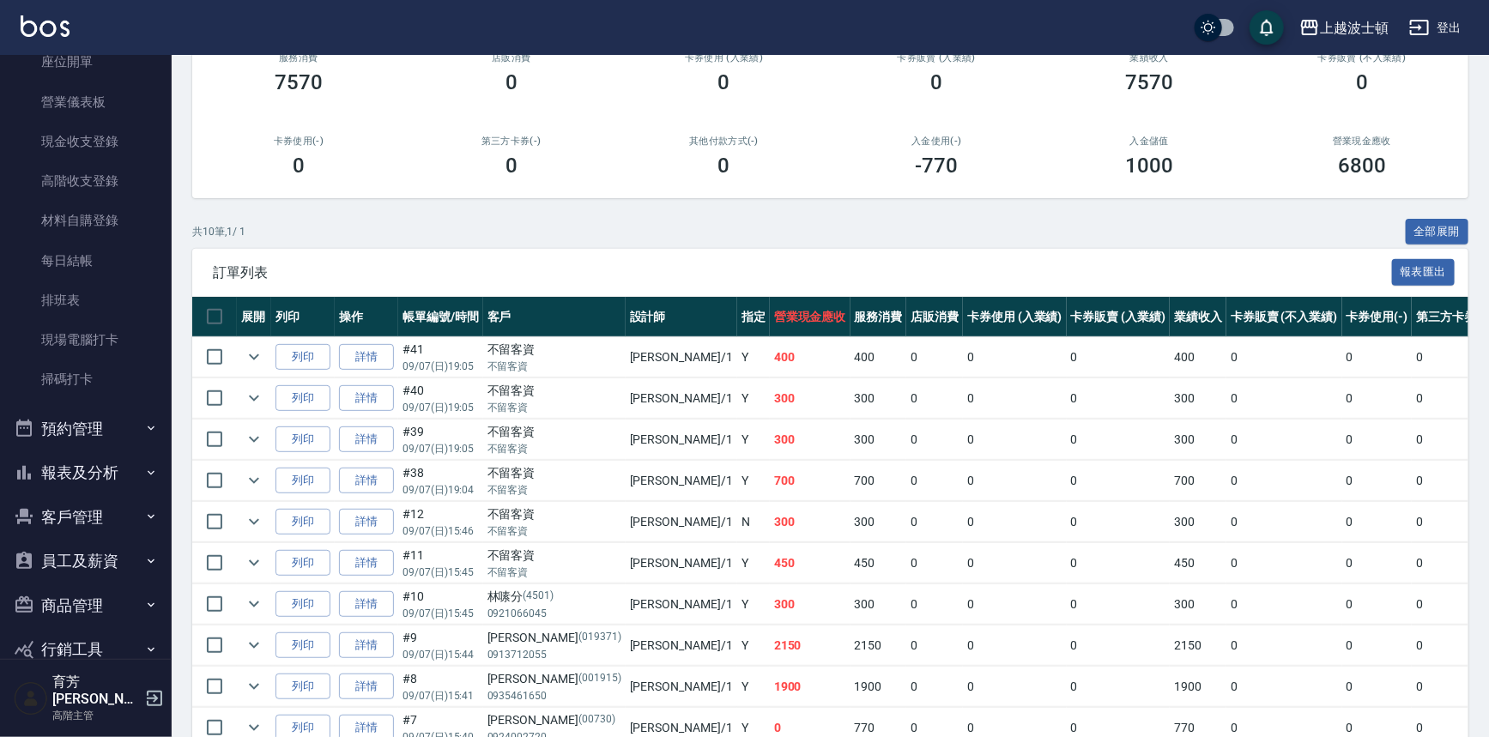
drag, startPoint x: 69, startPoint y: 481, endPoint x: 81, endPoint y: 476, distance: 12.8
click at [74, 480] on button "報表及分析" at bounding box center [86, 473] width 158 height 45
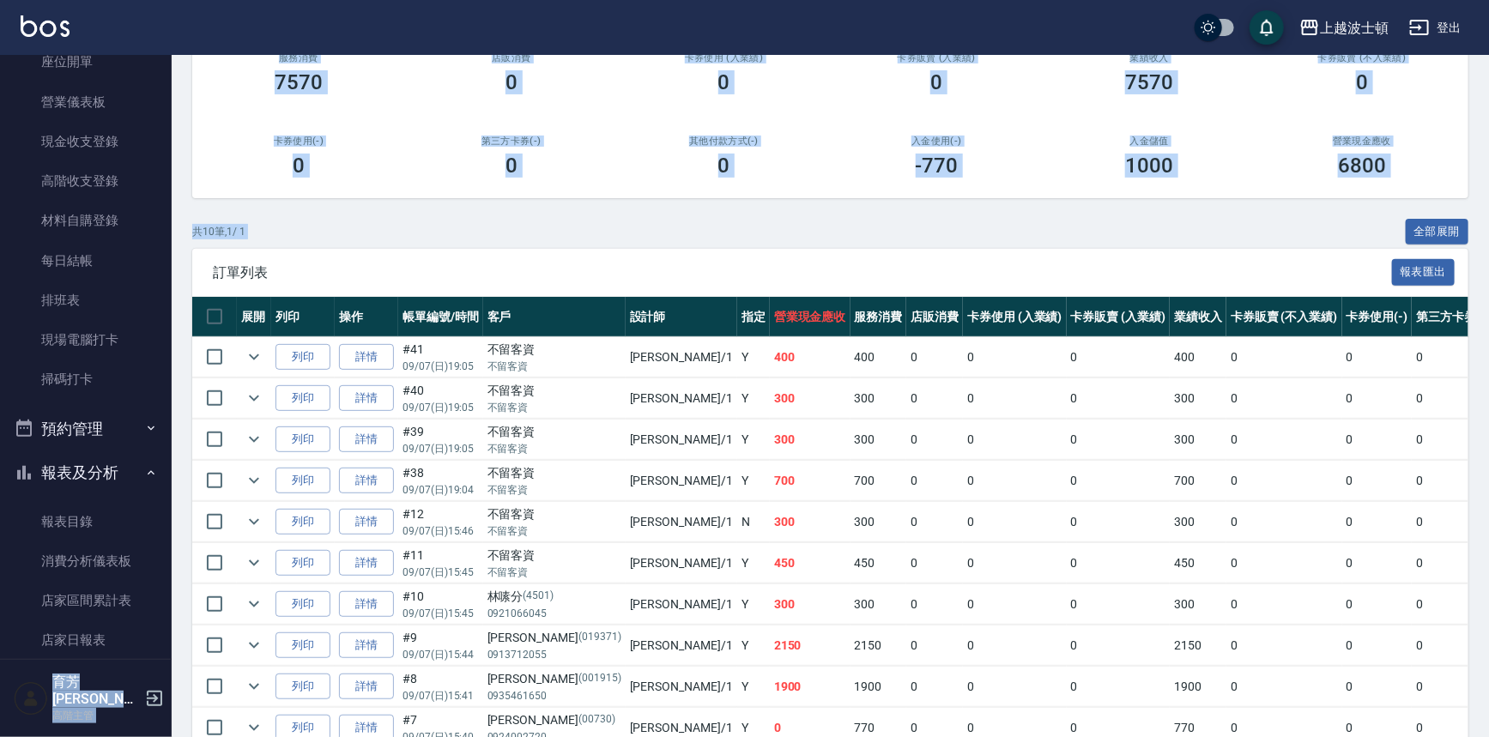
drag, startPoint x: 172, startPoint y: 228, endPoint x: 175, endPoint y: 241, distance: 13.3
click at [179, 279] on div "上越波士頓 登出 櫃檯作業 打帳單 帳單列表 掛單列表 座位開單 營業儀表板 現金收支登錄 高階收支登錄 材料自購登錄 每日結帳 排班表 現場電腦打卡 掃碼打…" at bounding box center [744, 319] width 1489 height 996
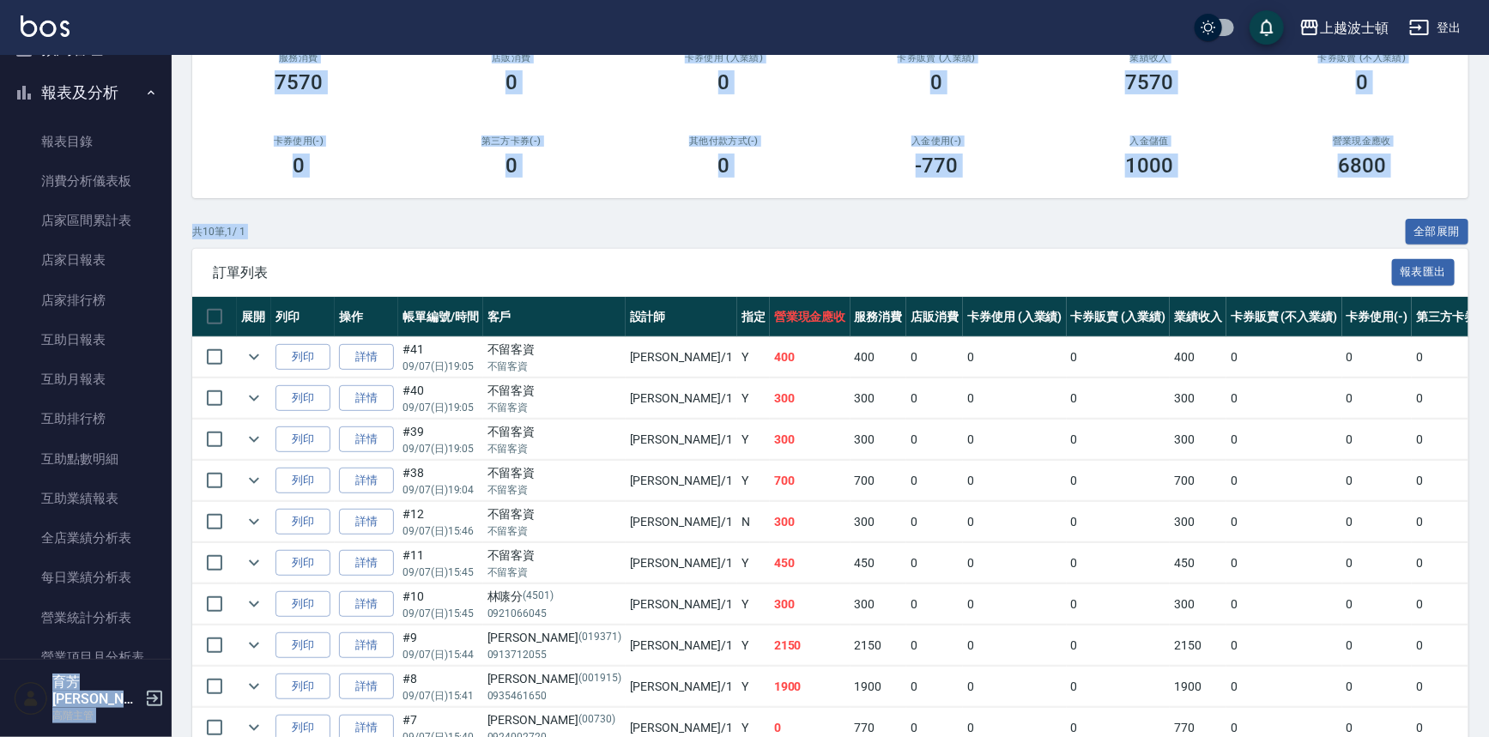
scroll to position [701, 0]
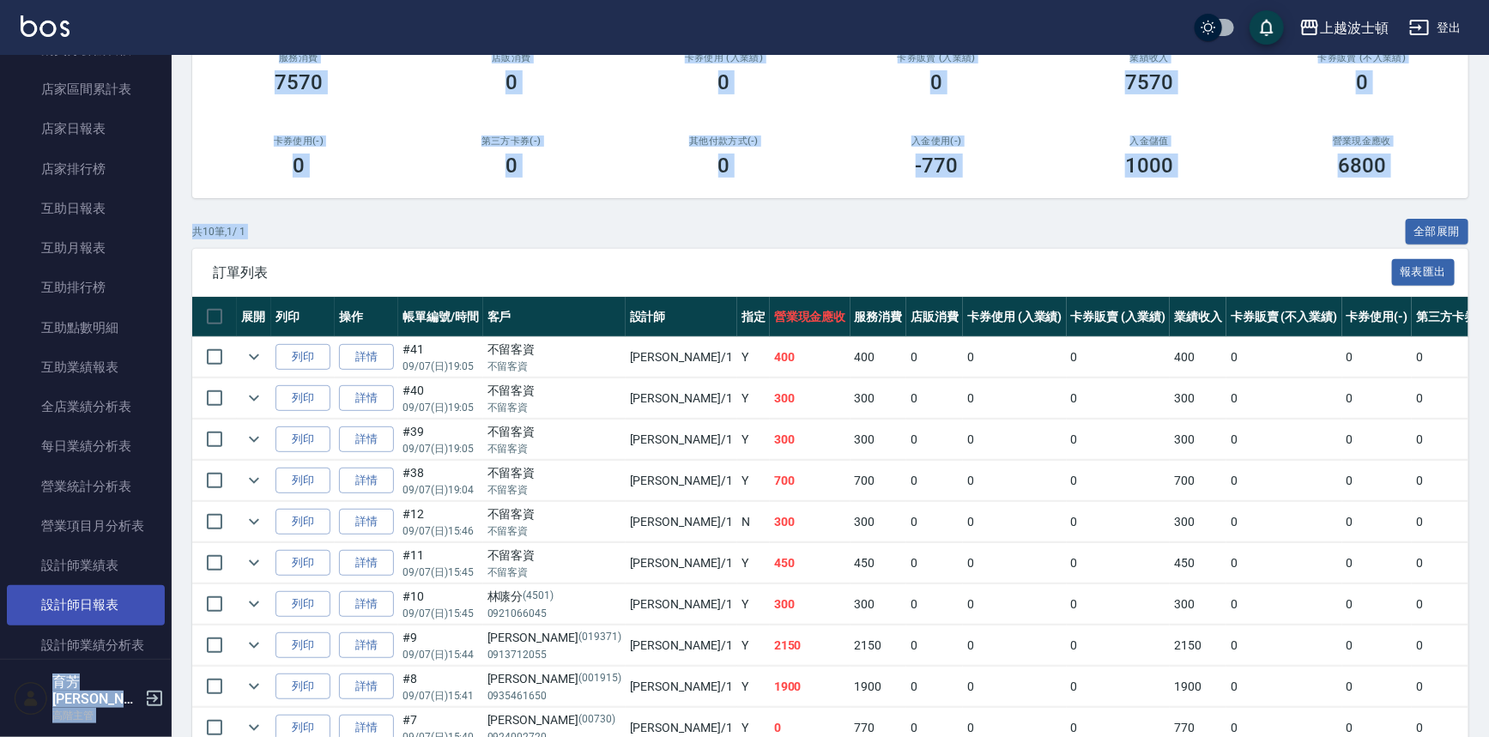
click at [76, 598] on link "設計師日報表" at bounding box center [86, 604] width 158 height 39
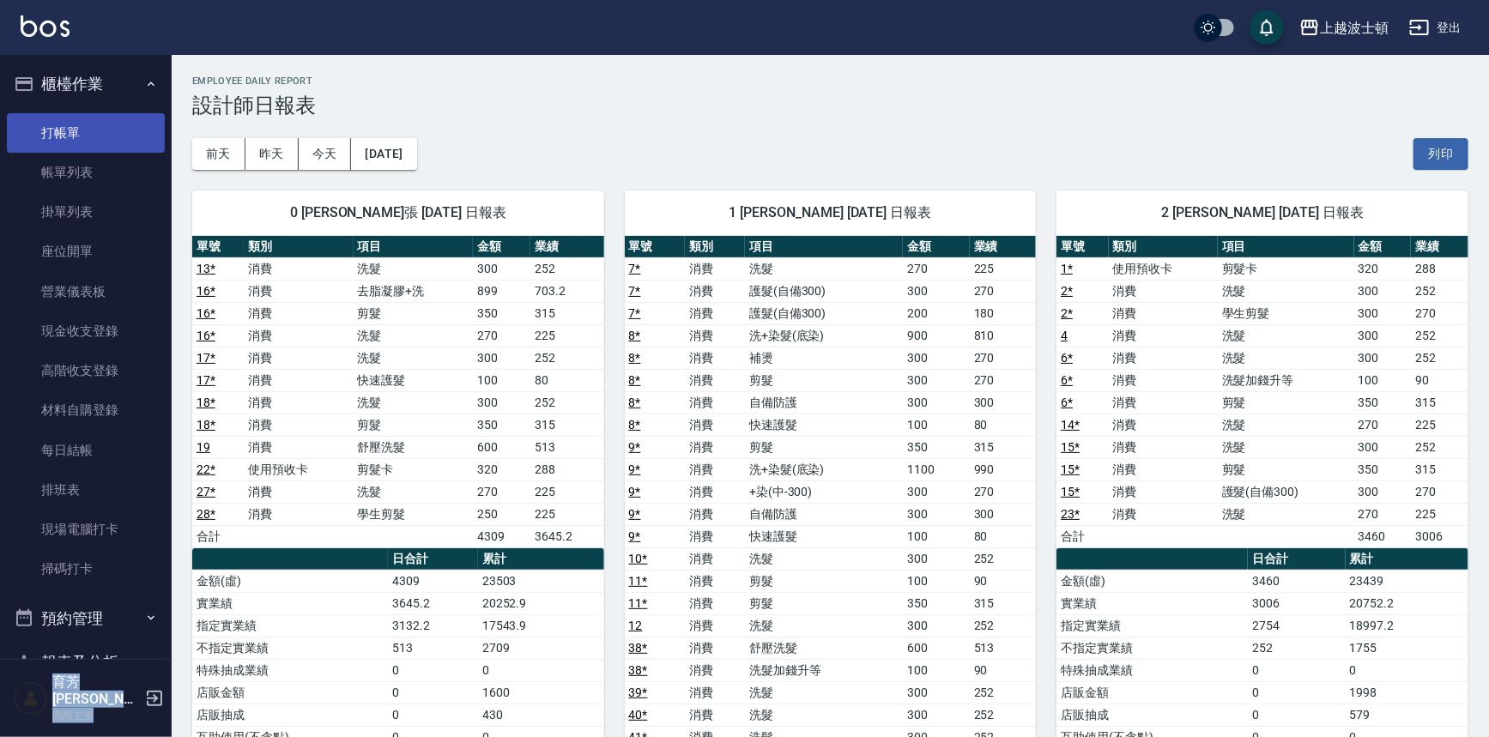
click at [67, 134] on link "打帳單" at bounding box center [86, 132] width 158 height 39
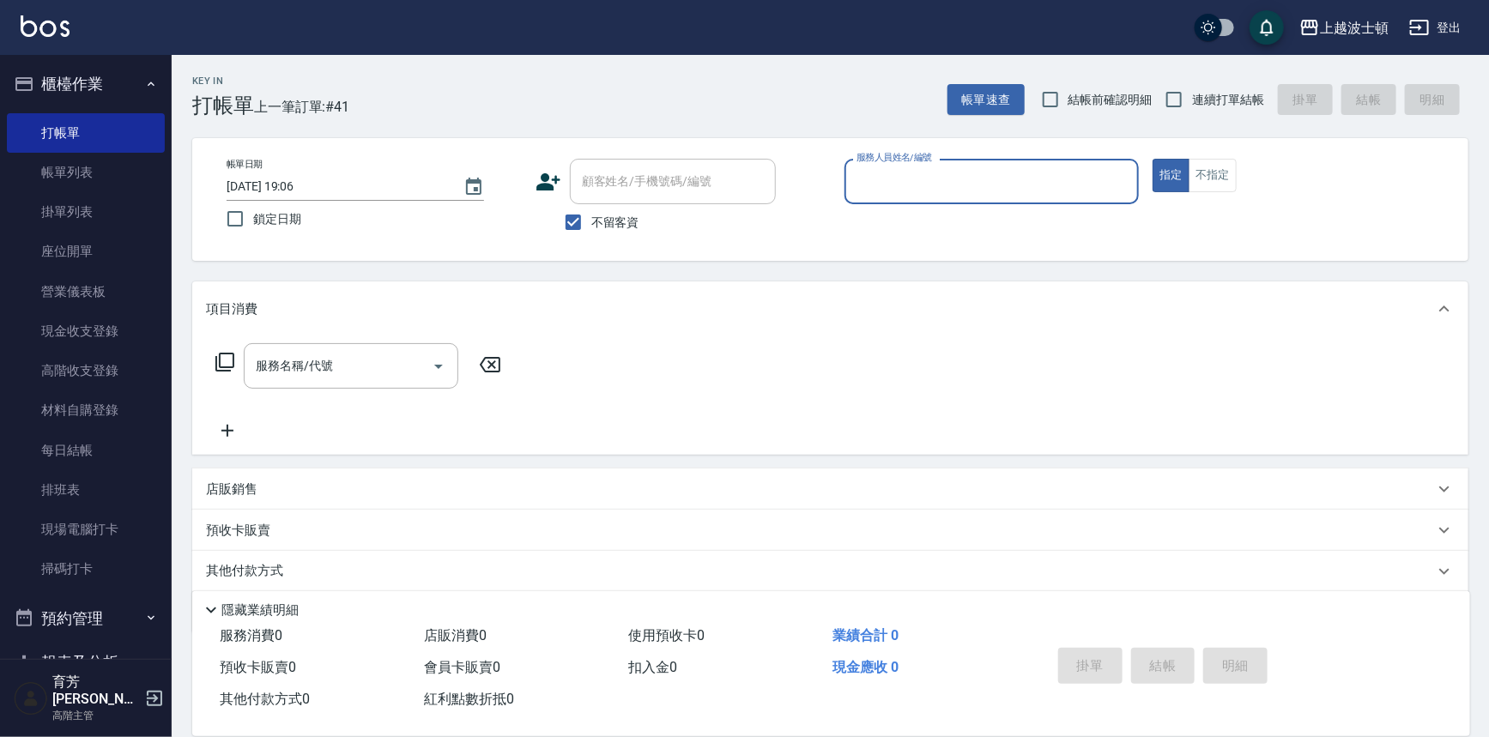
click at [631, 215] on span "不留客資" at bounding box center [615, 223] width 48 height 18
click at [591, 215] on input "不留客資" at bounding box center [573, 222] width 36 height 36
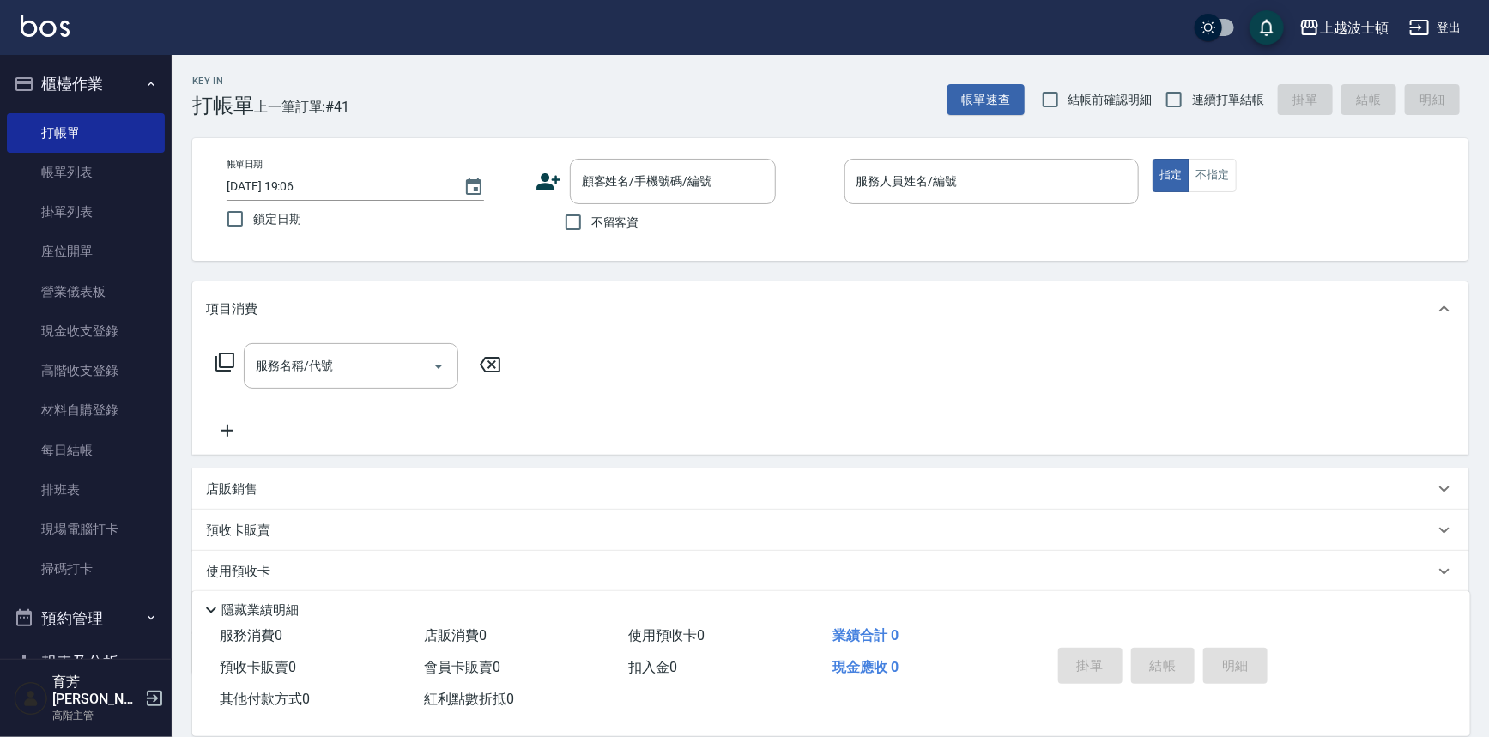
click at [625, 210] on label "不留客資" at bounding box center [597, 222] width 84 height 36
click at [591, 210] on input "不留客資" at bounding box center [573, 222] width 36 height 36
checkbox input "true"
click at [885, 182] on input "服務人員姓名/編號" at bounding box center [992, 182] width 280 height 30
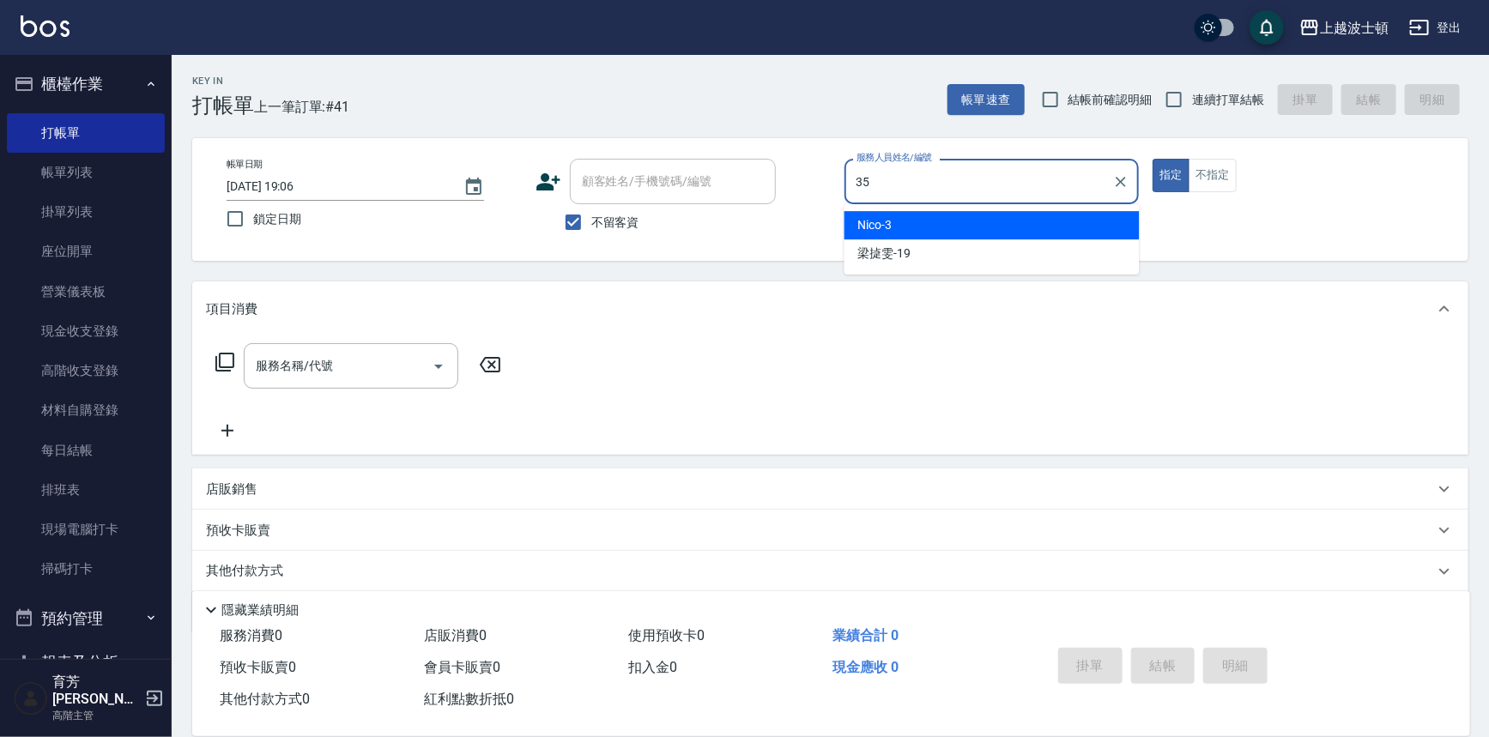
type input "思思-35"
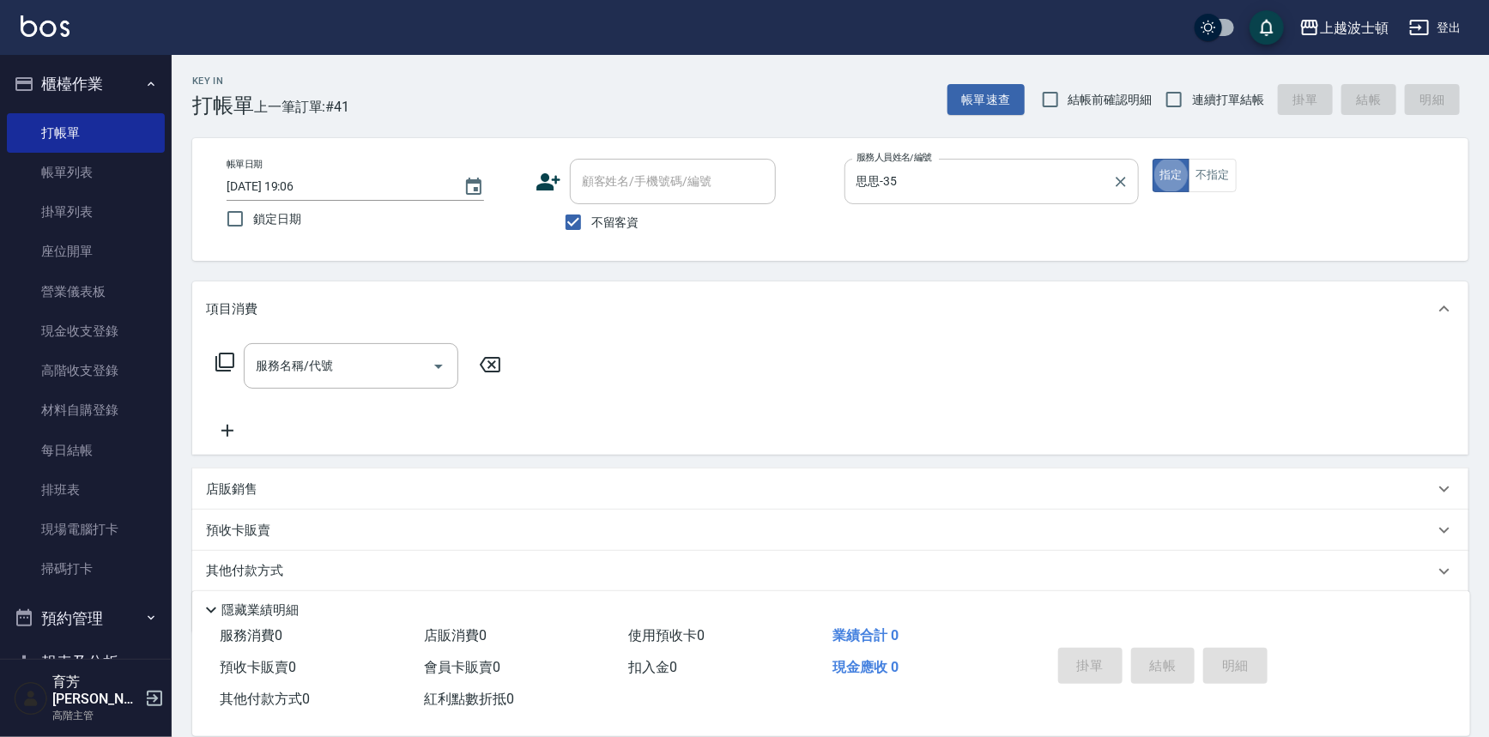
type button "true"
click at [284, 354] on input "服務名稱/代號" at bounding box center [337, 366] width 173 height 30
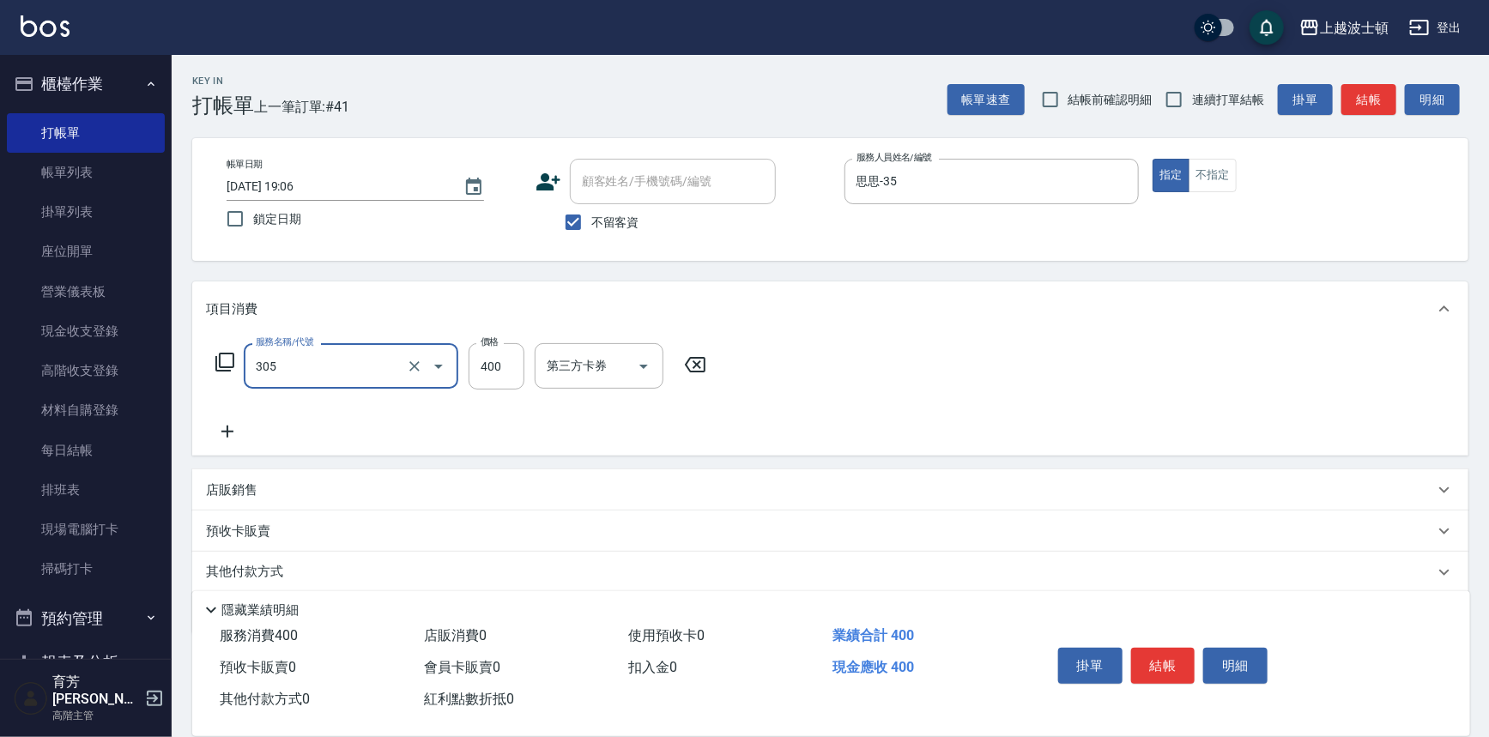
type input "剪髮(305)"
type input "300"
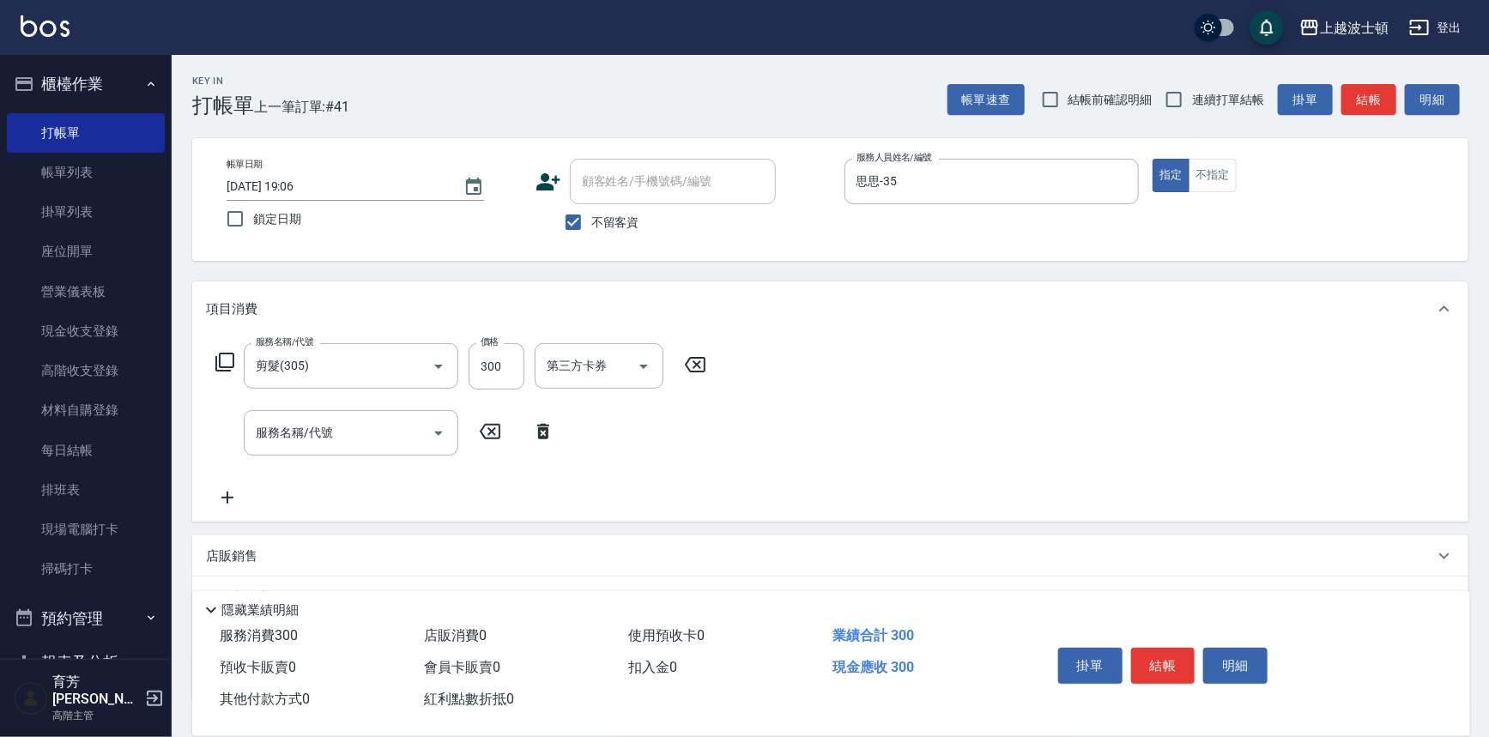
click at [533, 438] on icon at bounding box center [543, 431] width 43 height 21
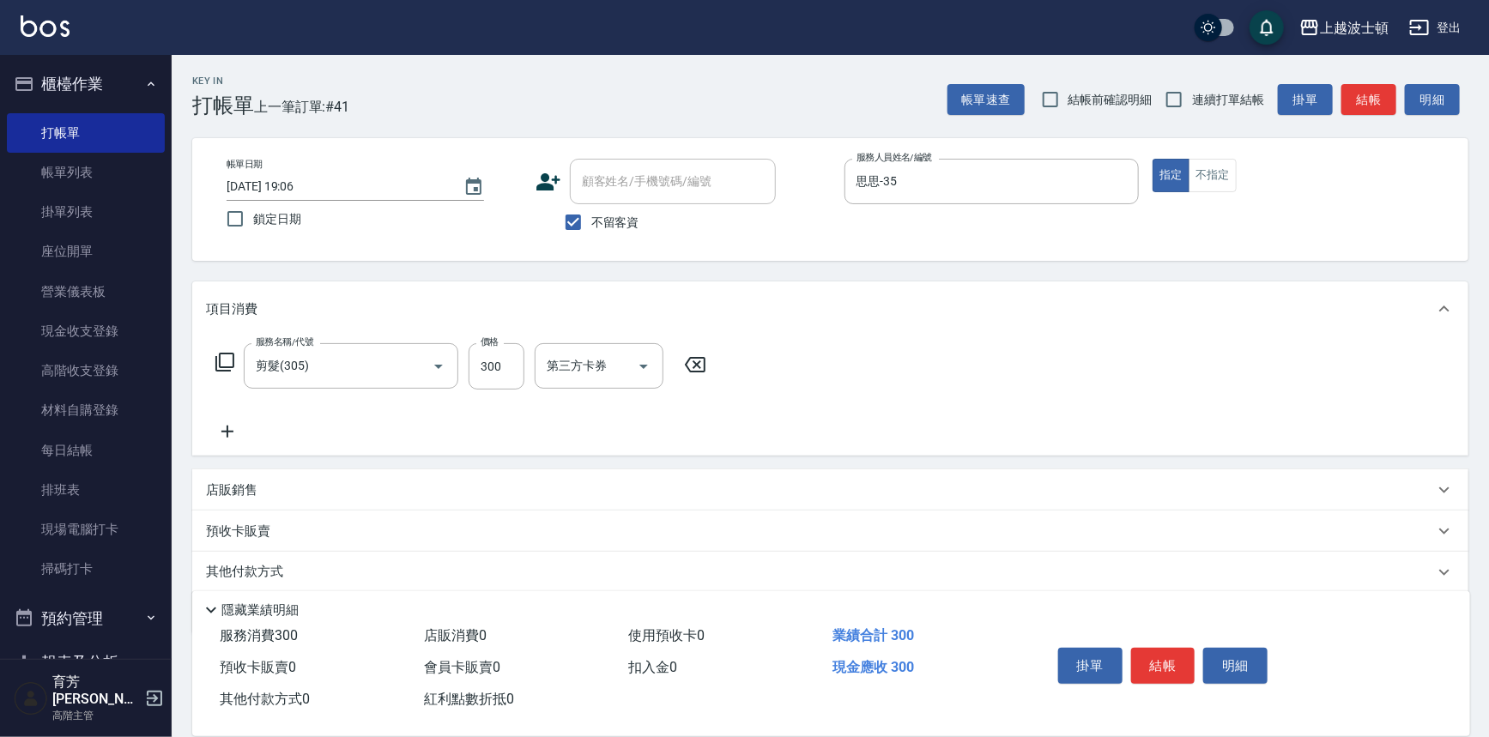
click at [220, 355] on icon at bounding box center [224, 362] width 19 height 19
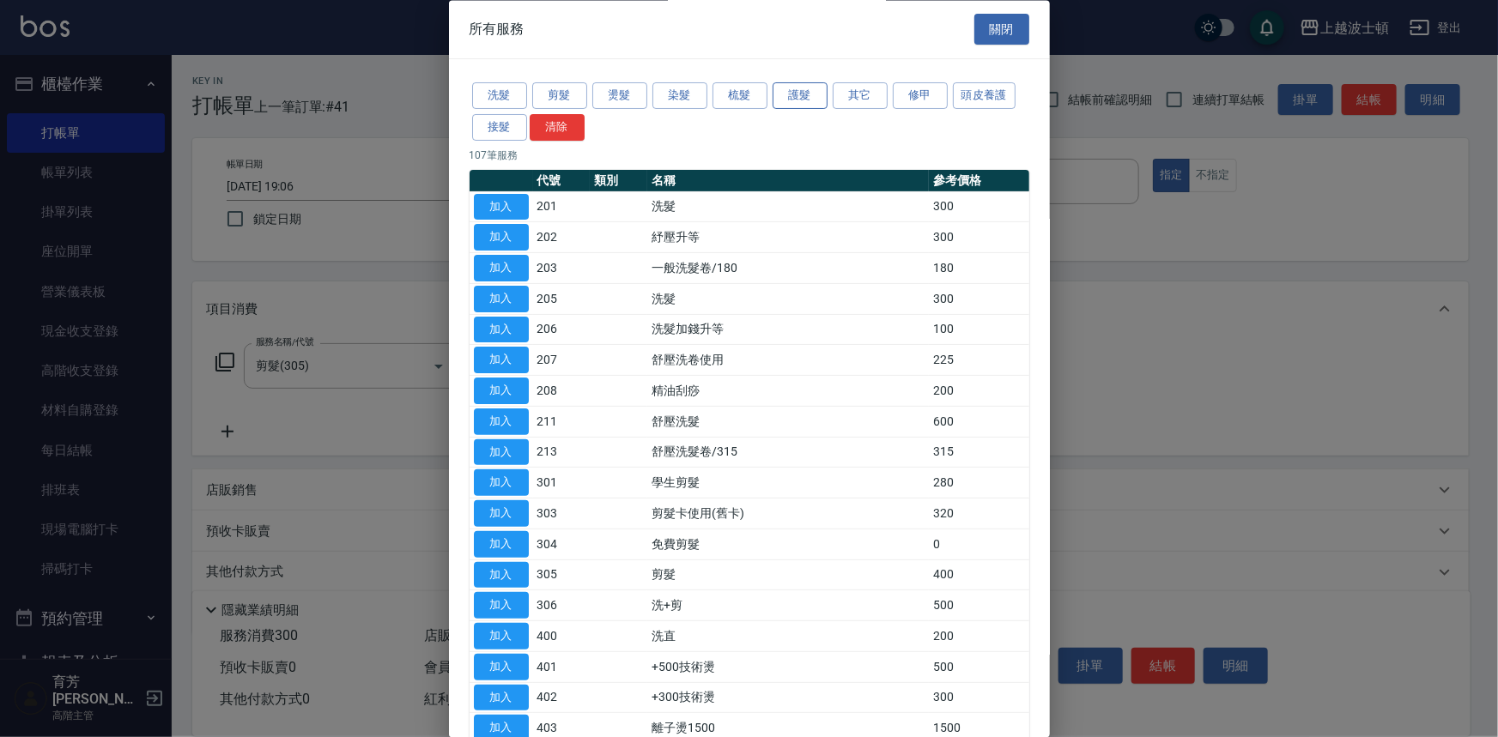
click at [801, 97] on button "護髮" at bounding box center [799, 96] width 55 height 27
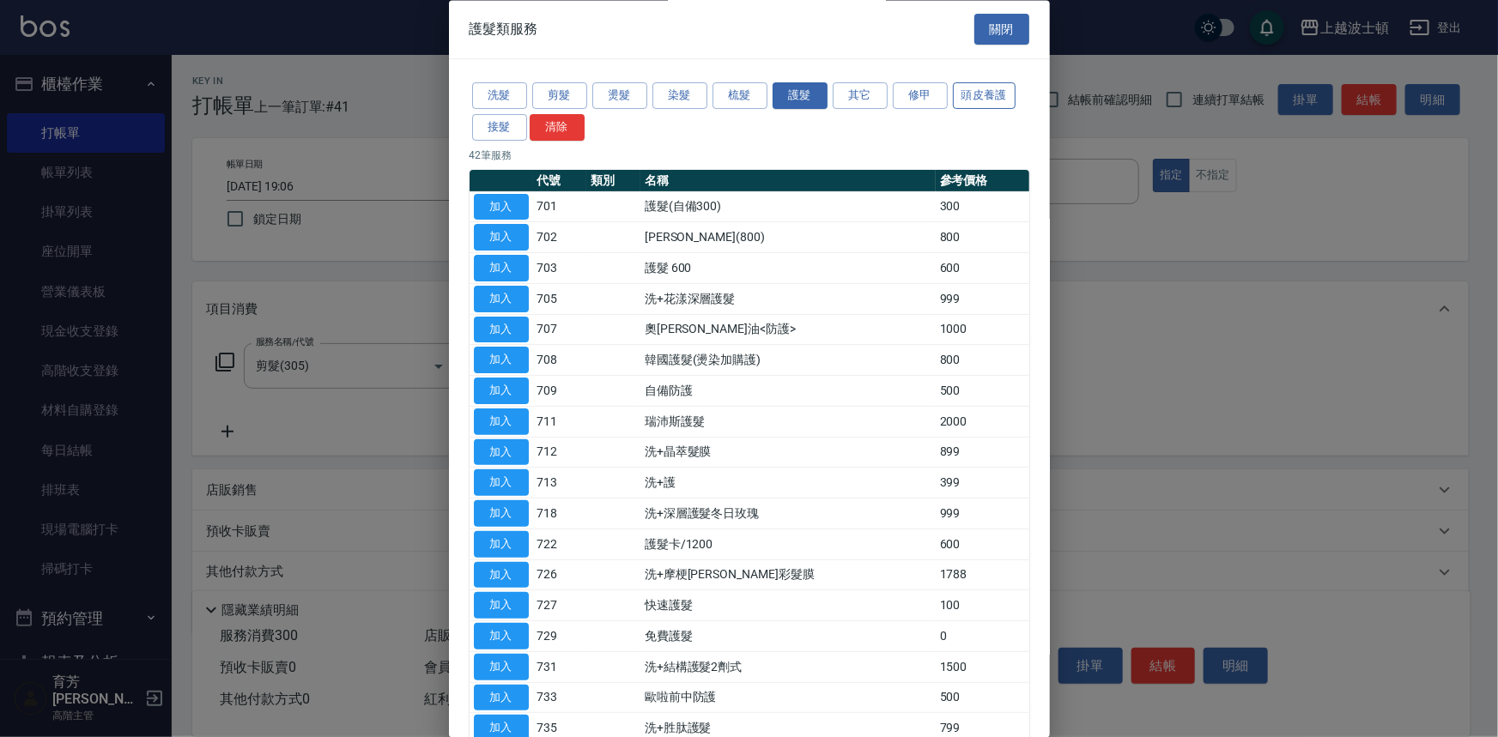
click at [963, 97] on button "頭皮養護" at bounding box center [985, 96] width 64 height 27
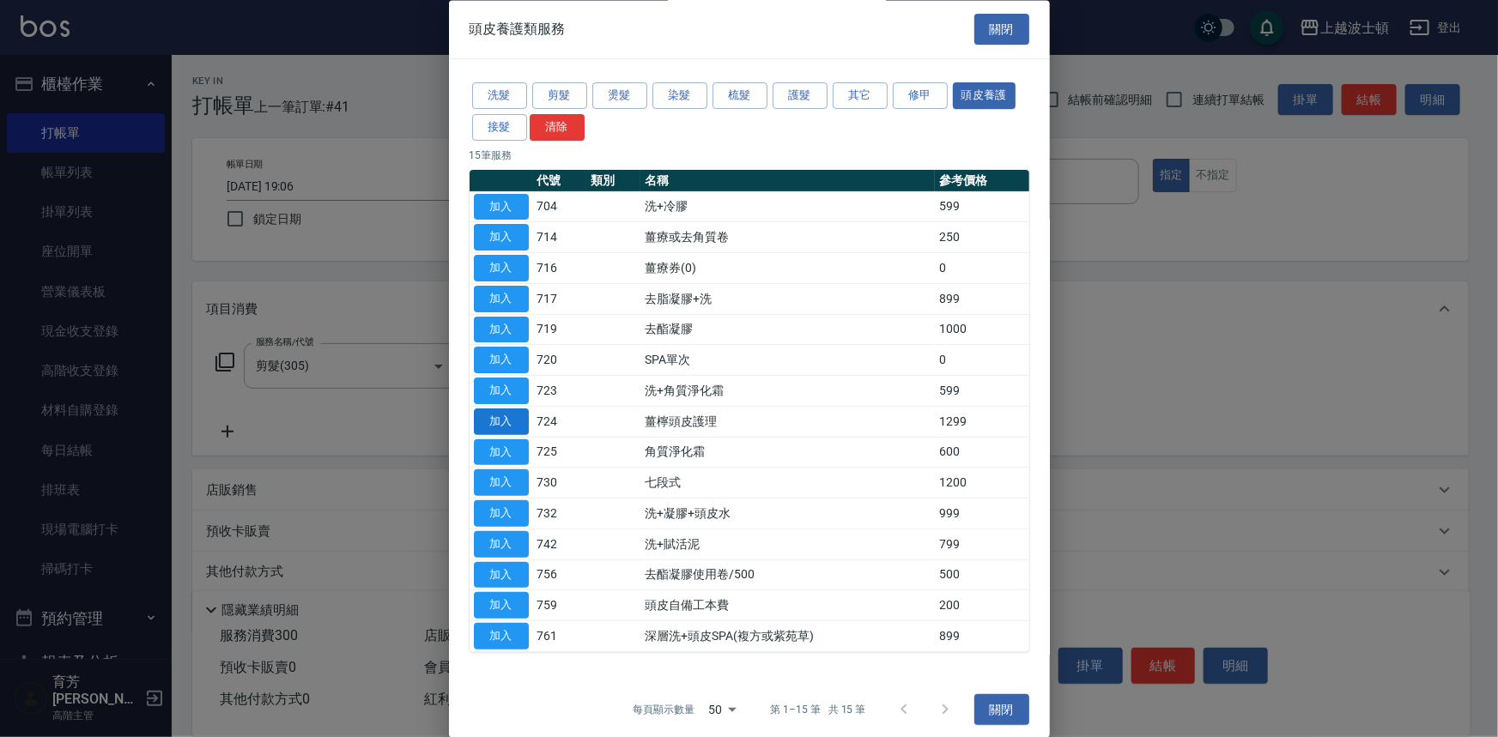
click at [527, 426] on button "加入" at bounding box center [501, 422] width 55 height 27
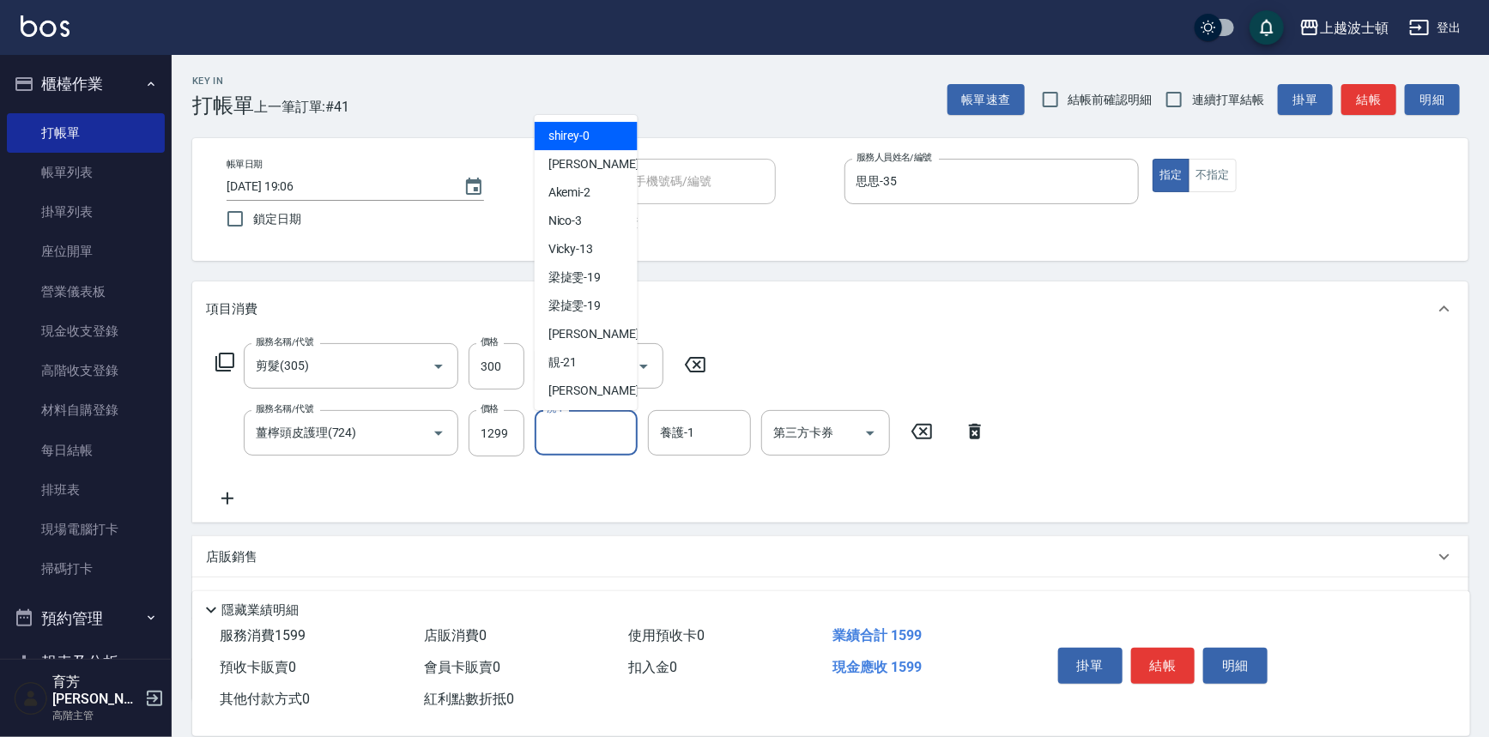
click at [604, 427] on input "洗-1" at bounding box center [586, 433] width 88 height 30
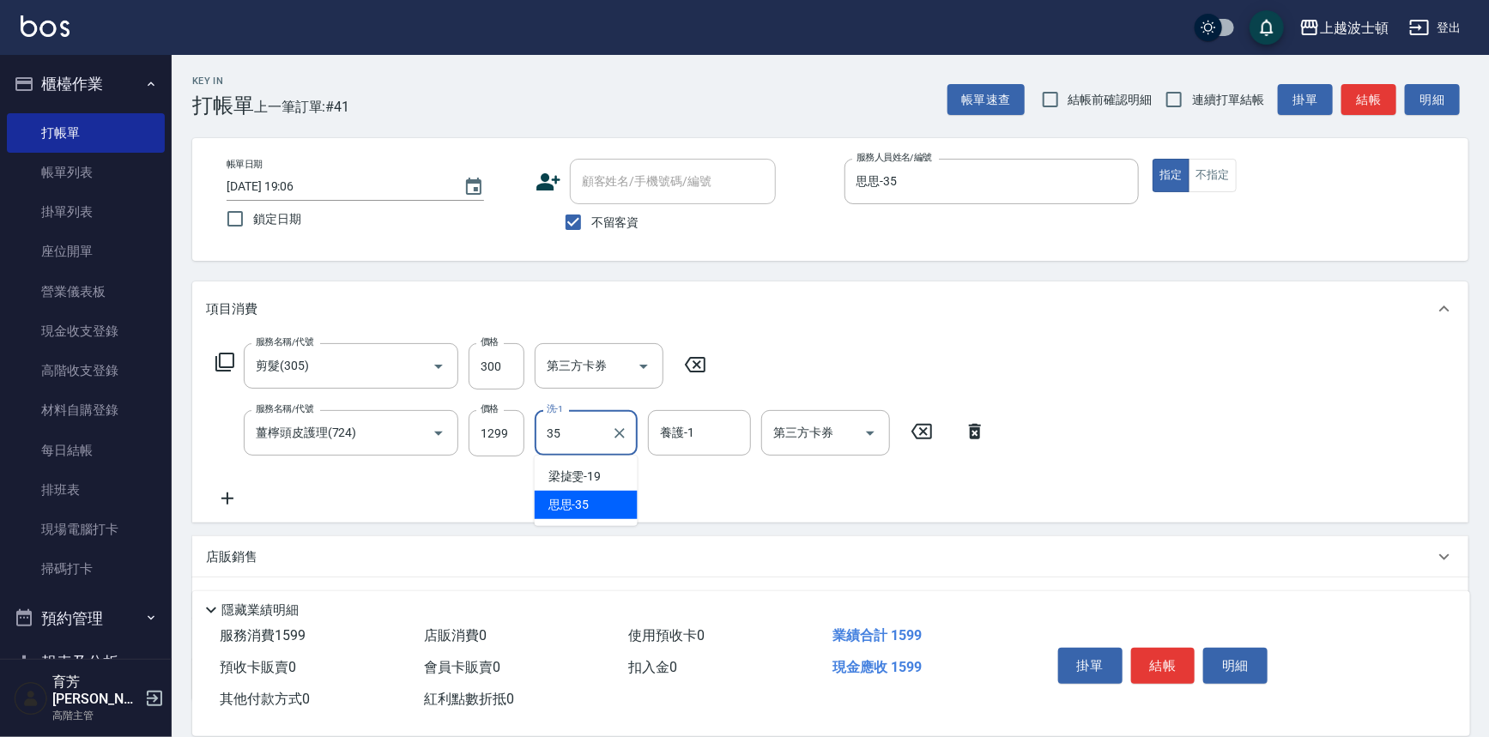
type input "思思-35"
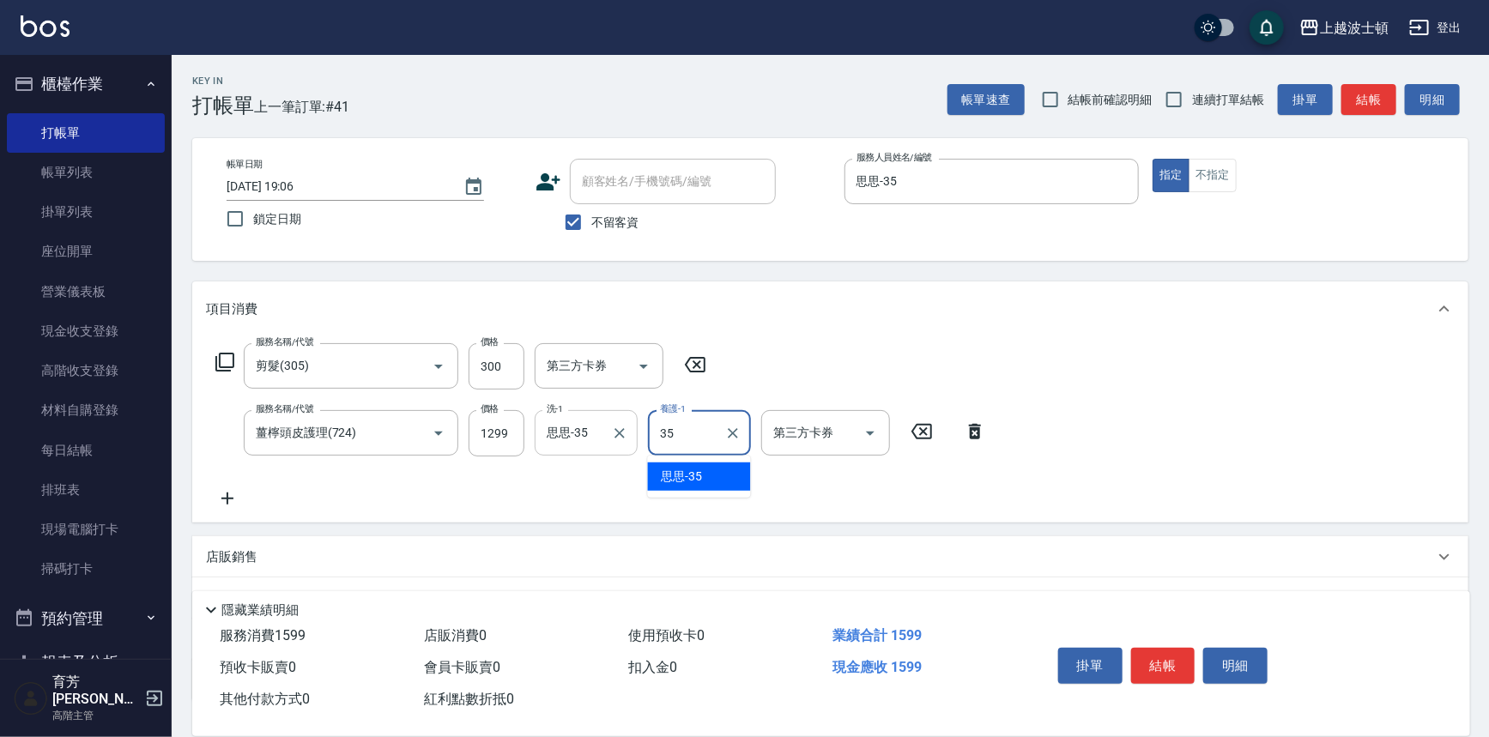
type input "思思-35"
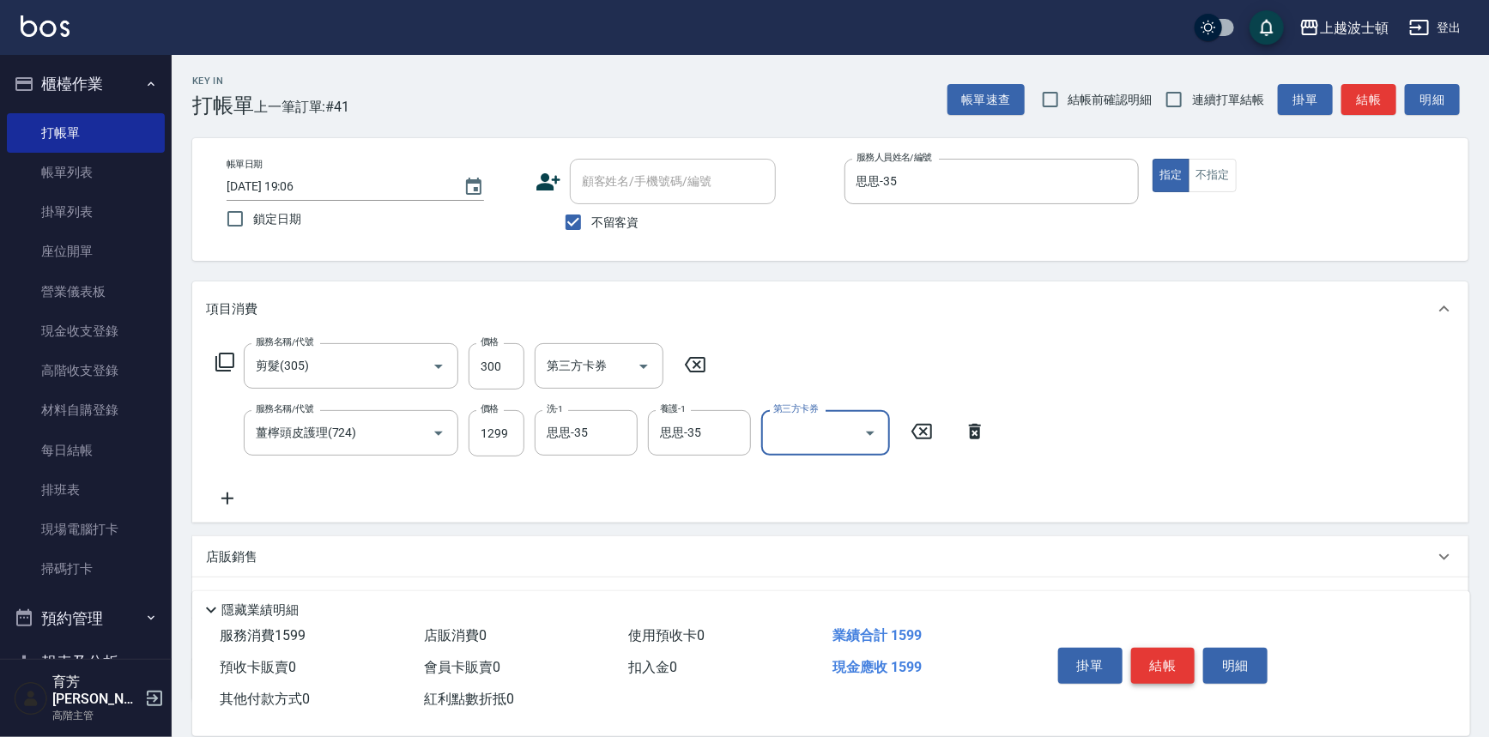
click at [1139, 673] on button "結帳" at bounding box center [1163, 666] width 64 height 36
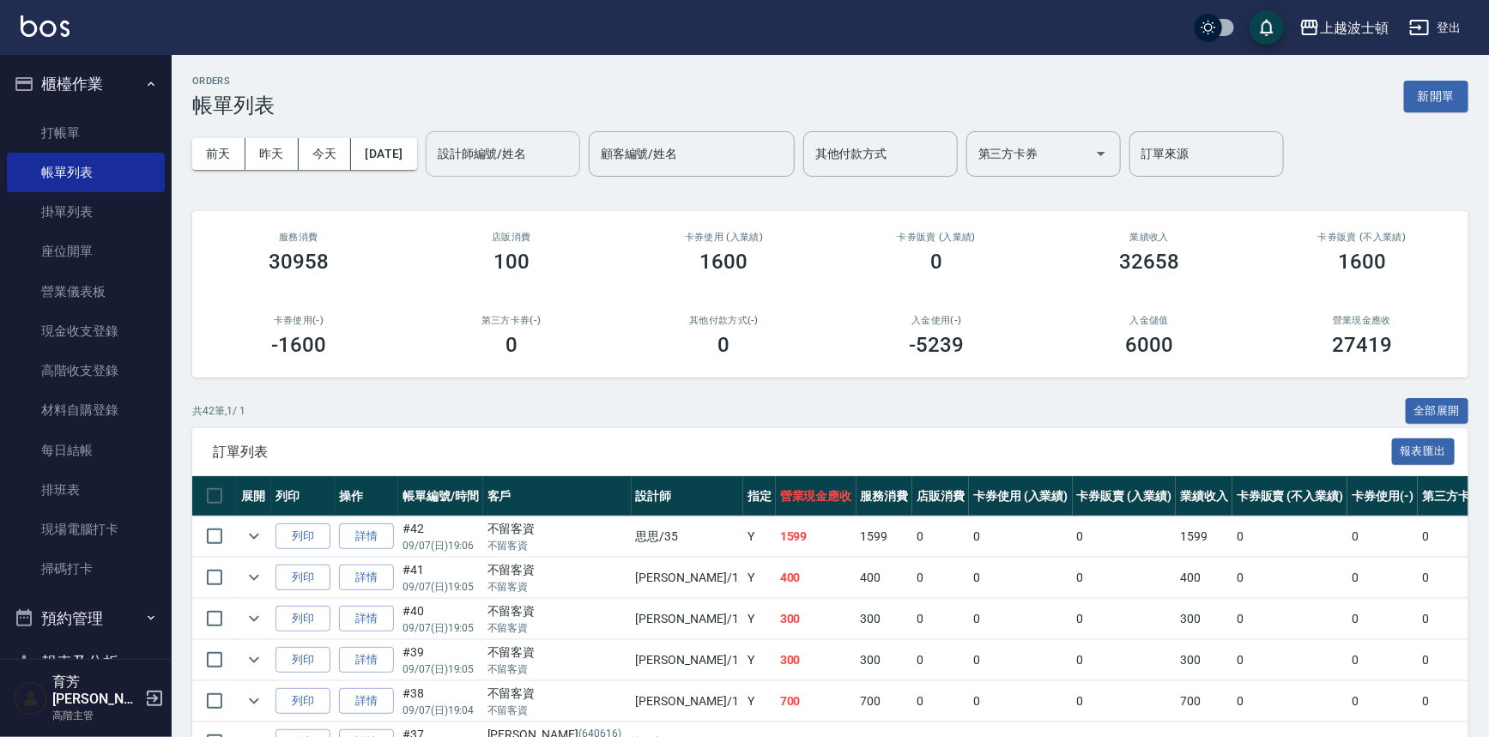
click at [555, 149] on input "設計師編號/姓名" at bounding box center [502, 154] width 139 height 30
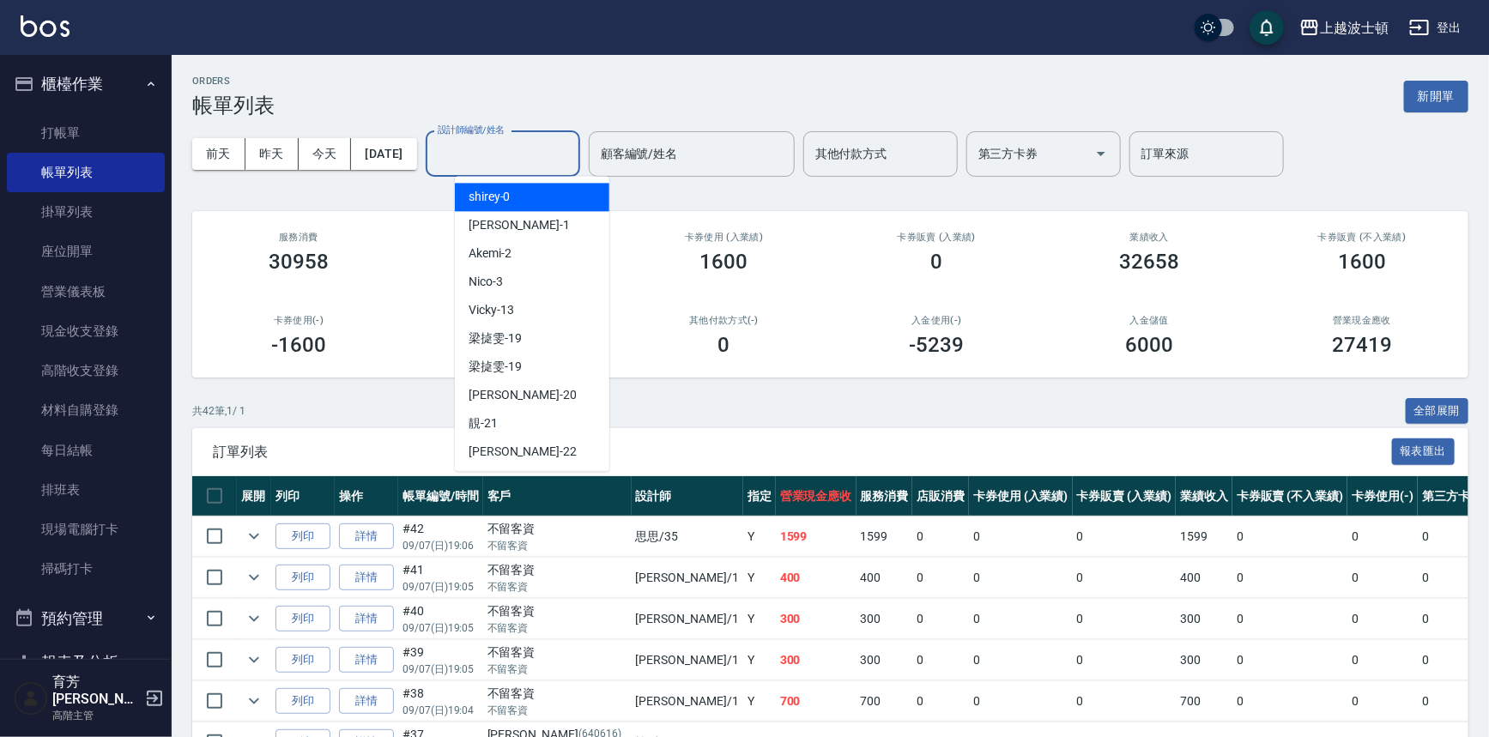
drag, startPoint x: 529, startPoint y: 192, endPoint x: 528, endPoint y: 201, distance: 8.6
click at [528, 200] on div "shirey -0" at bounding box center [532, 197] width 154 height 28
type input "shirey-0"
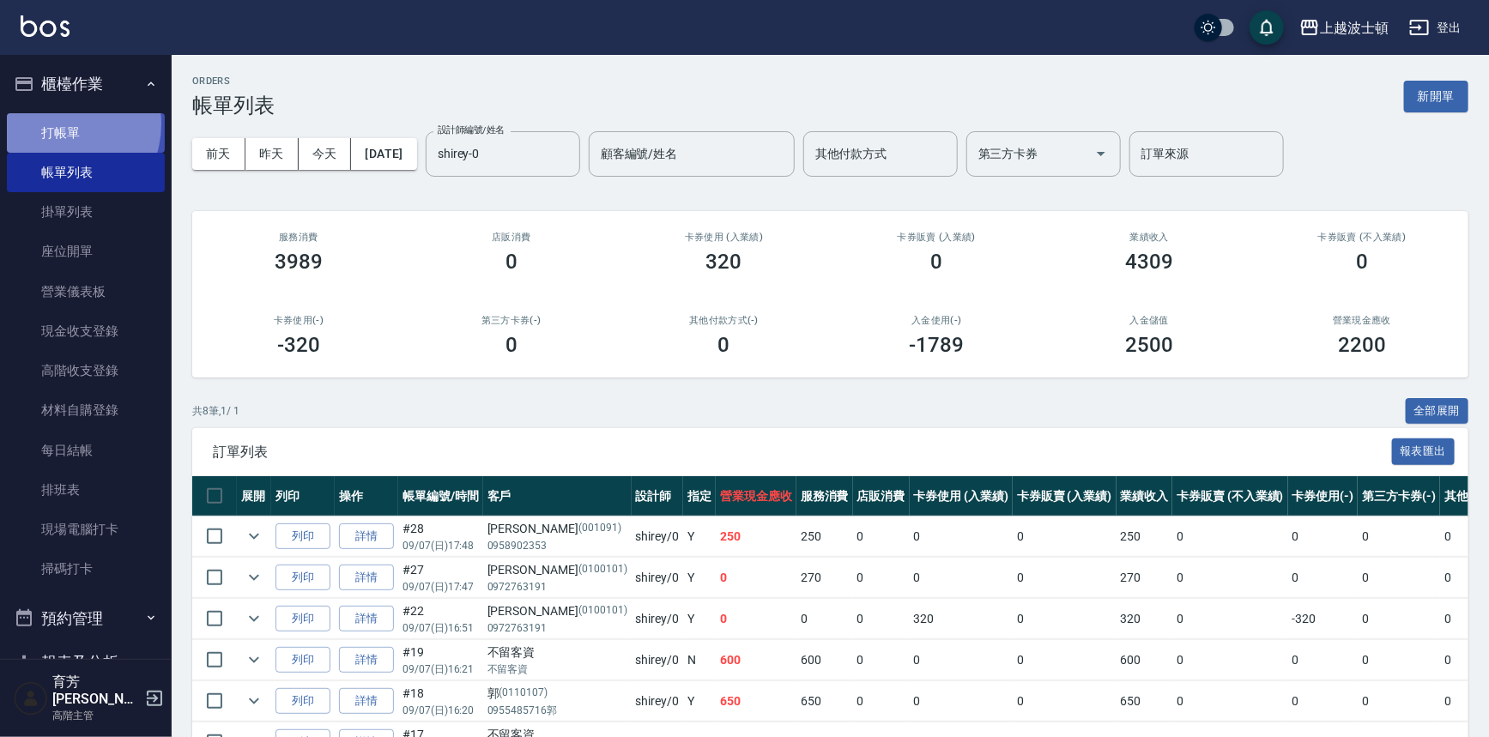
click at [55, 124] on link "打帳單" at bounding box center [86, 132] width 158 height 39
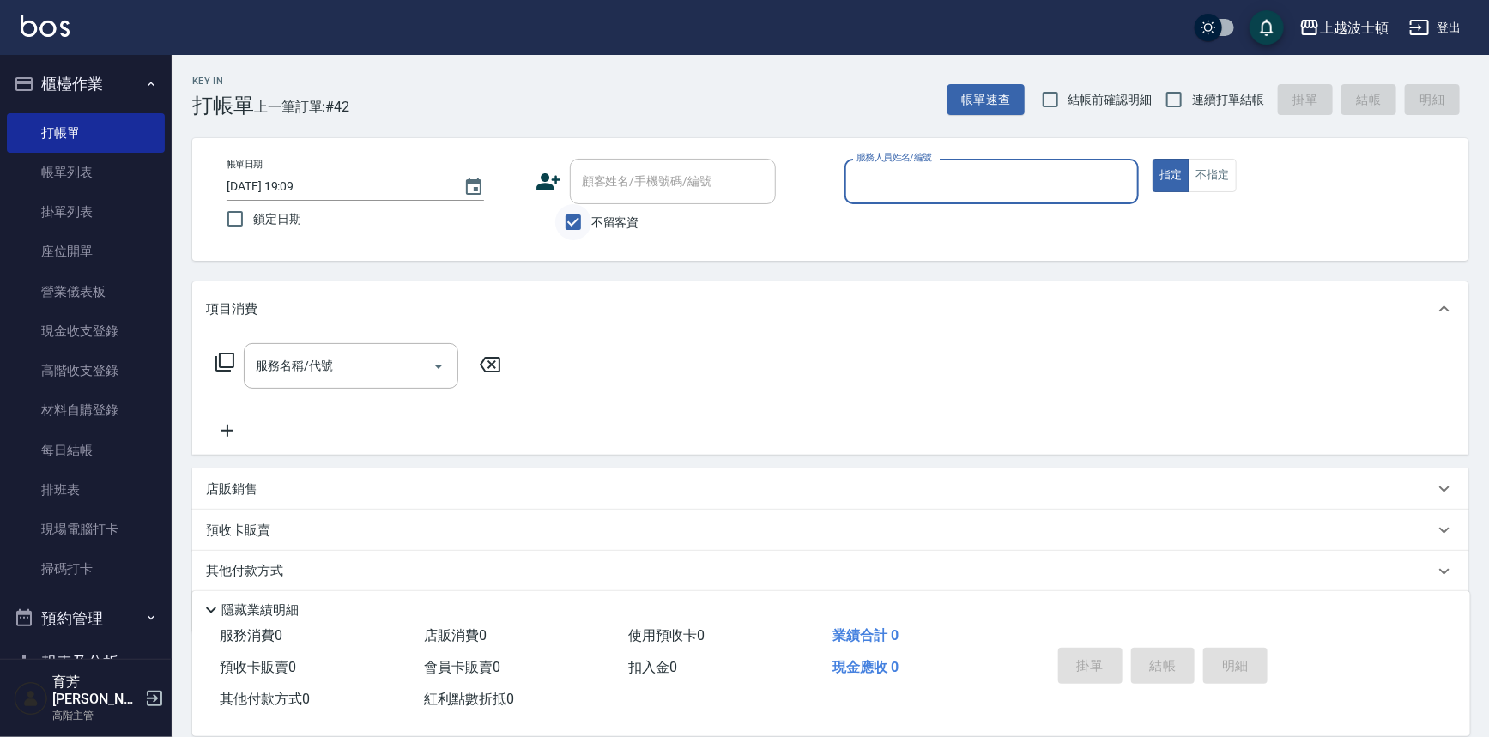
click at [582, 207] on input "不留客資" at bounding box center [573, 222] width 36 height 36
checkbox input "false"
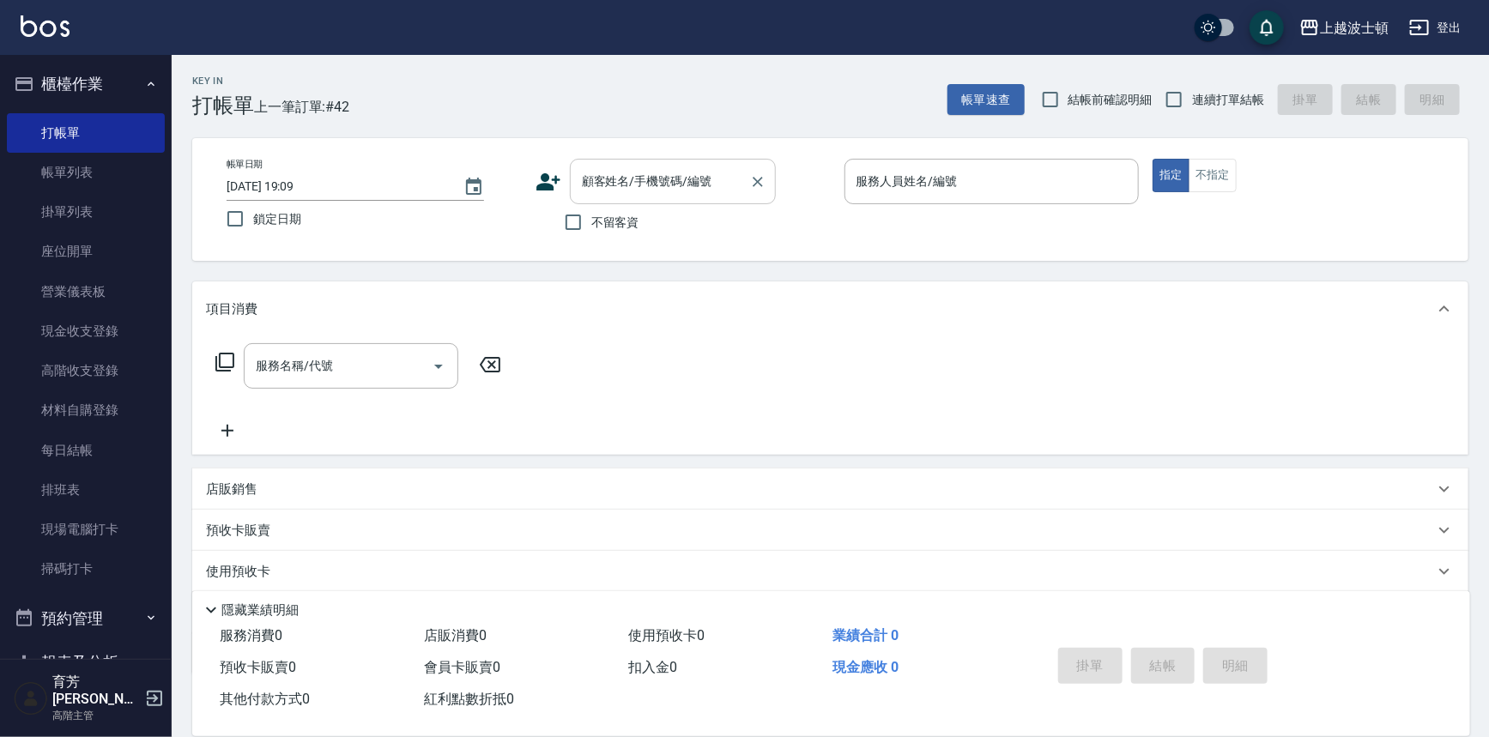
click at [593, 191] on input "顧客姓名/手機號碼/編號" at bounding box center [660, 182] width 165 height 30
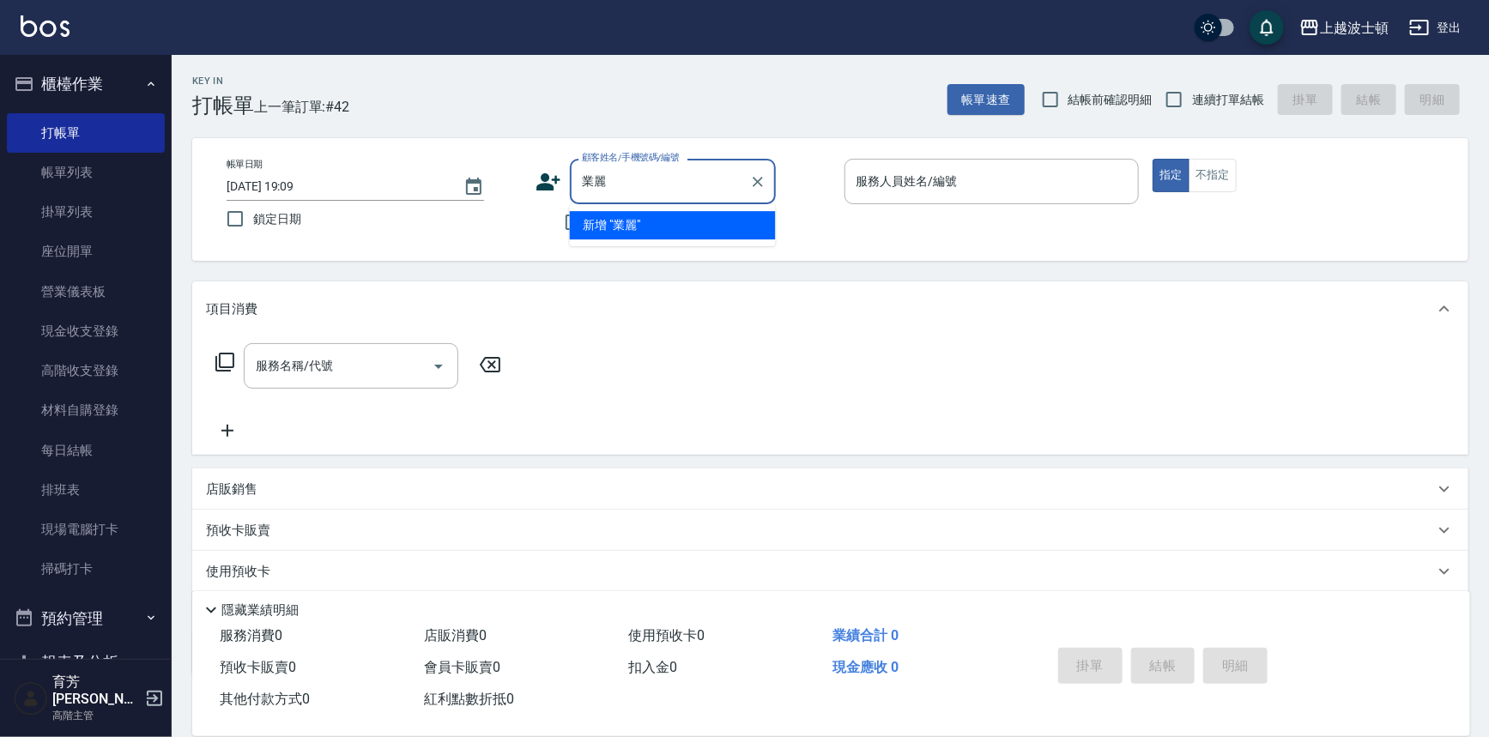
click at [592, 179] on input "業麗" at bounding box center [660, 182] width 165 height 30
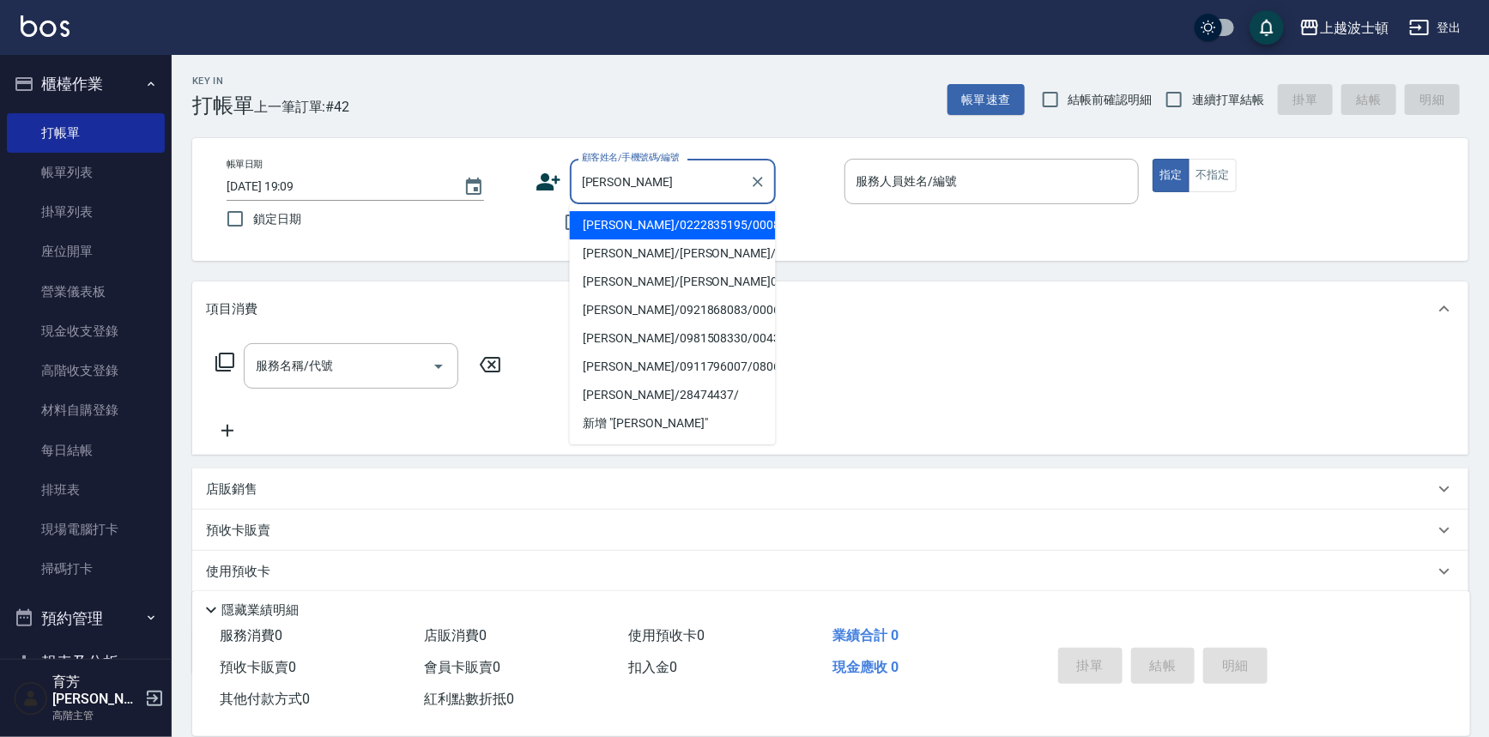
click at [626, 215] on li "[PERSON_NAME]/0222835195/000885" at bounding box center [673, 225] width 206 height 28
type input "[PERSON_NAME]/0222835195/000885"
type input "shirey-0"
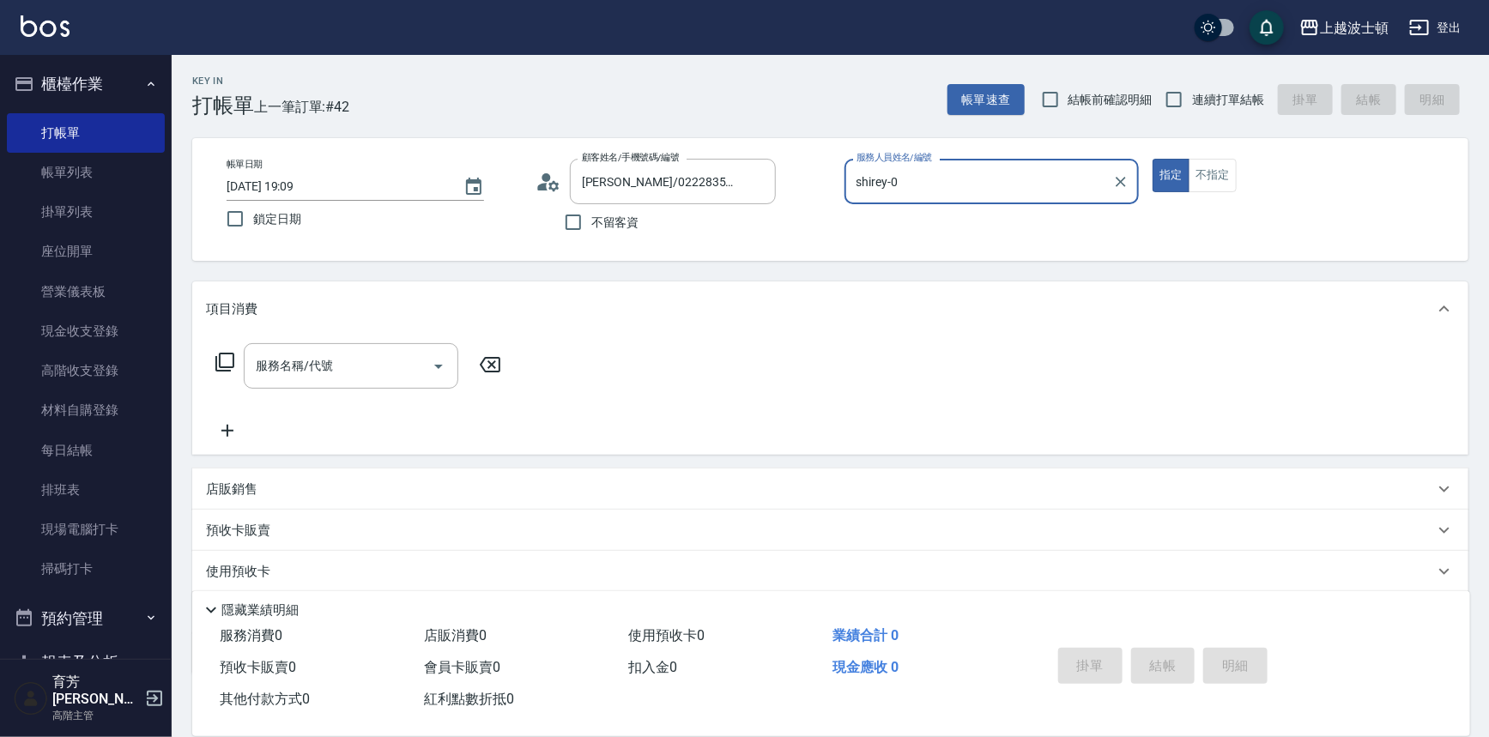
click at [227, 362] on icon at bounding box center [225, 362] width 21 height 21
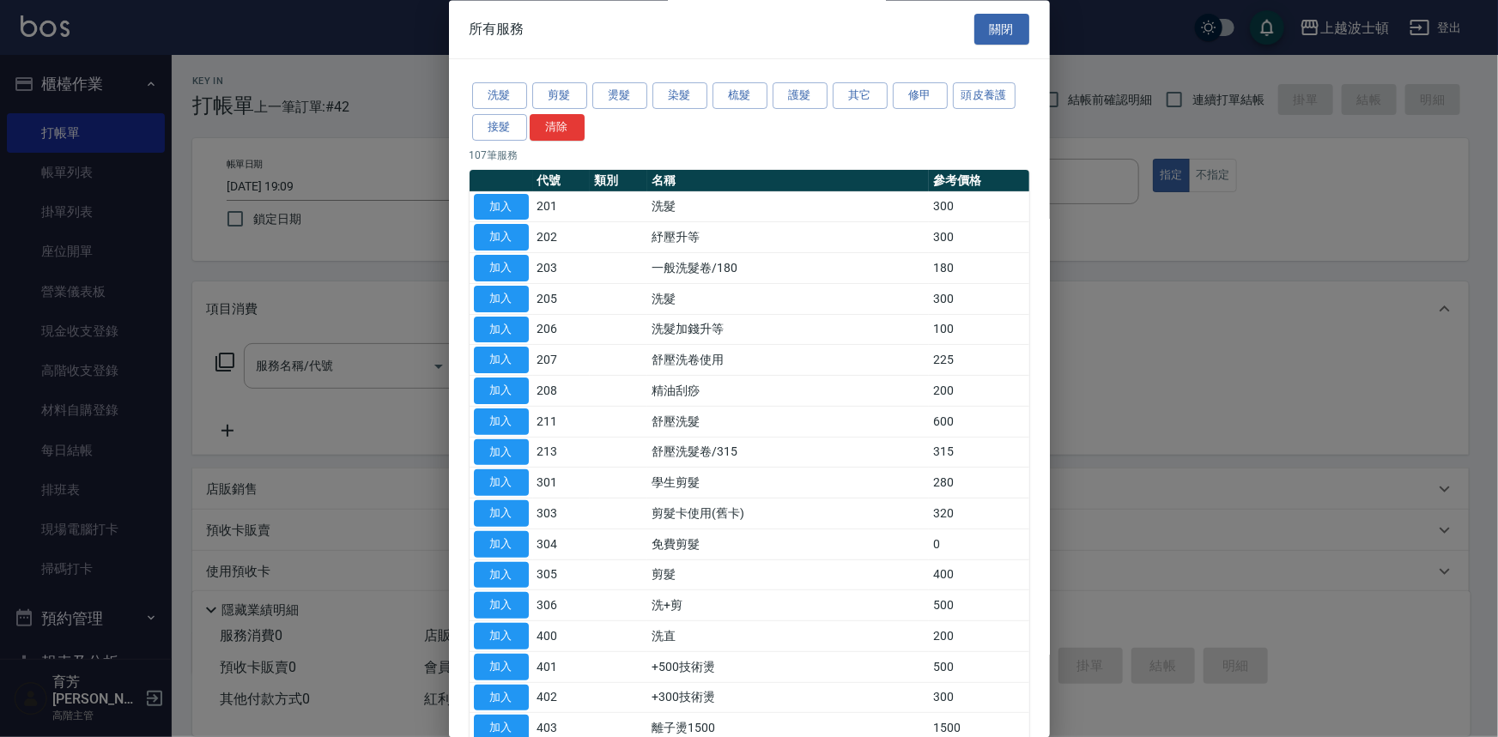
drag, startPoint x: 486, startPoint y: 367, endPoint x: 532, endPoint y: 205, distance: 168.7
click at [501, 194] on button "加入" at bounding box center [501, 207] width 55 height 27
type input "洗髮(201)"
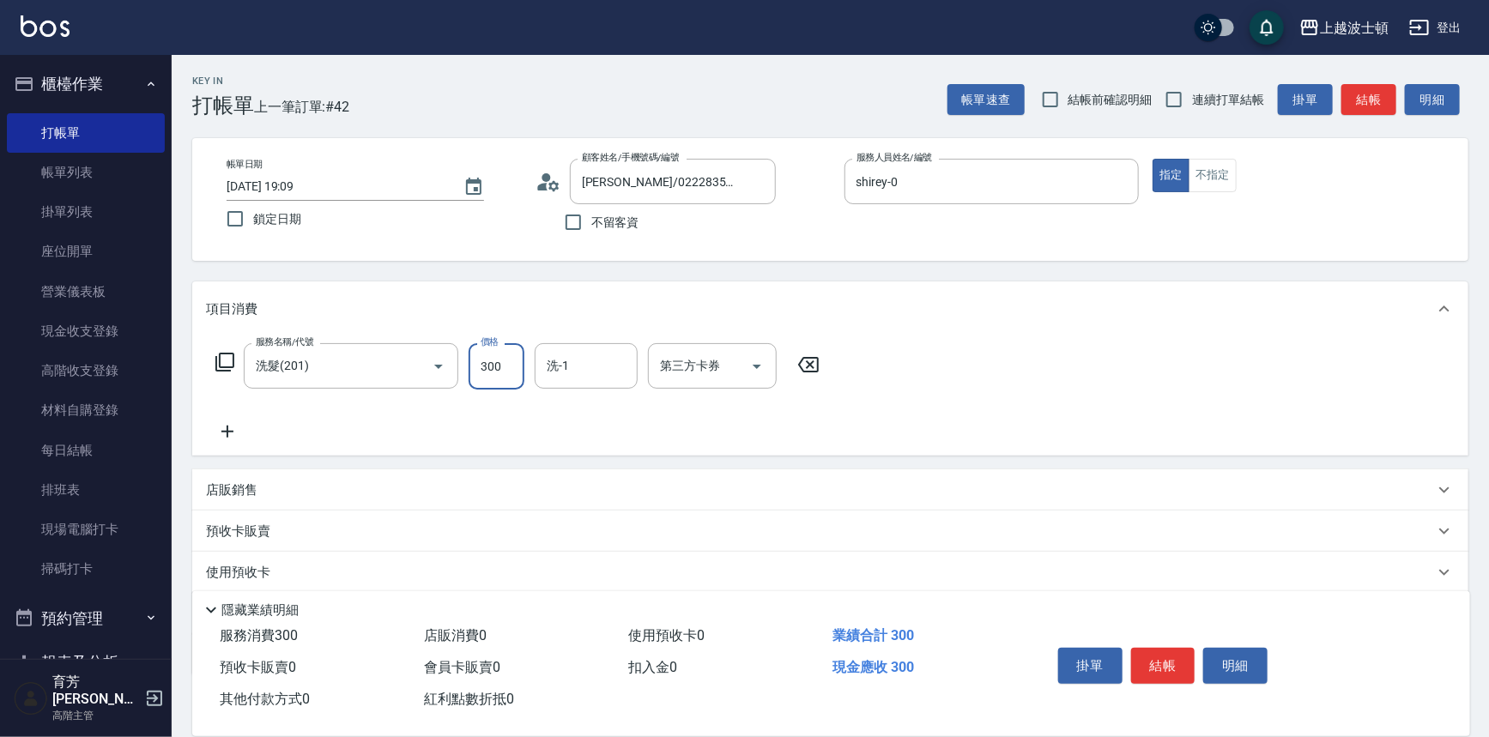
click at [496, 372] on input "300" at bounding box center [497, 366] width 56 height 46
type input "270"
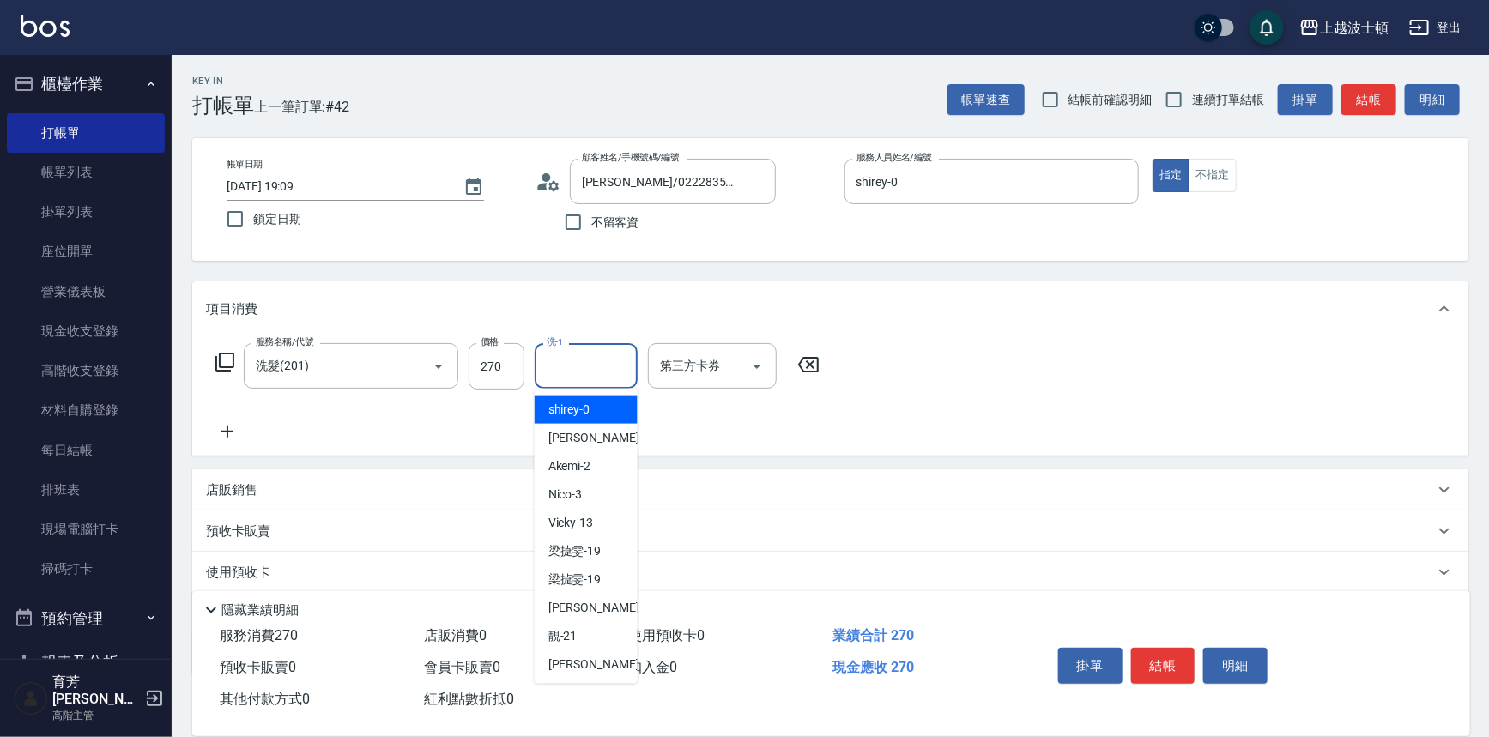
click at [593, 375] on input "洗-1" at bounding box center [586, 366] width 88 height 30
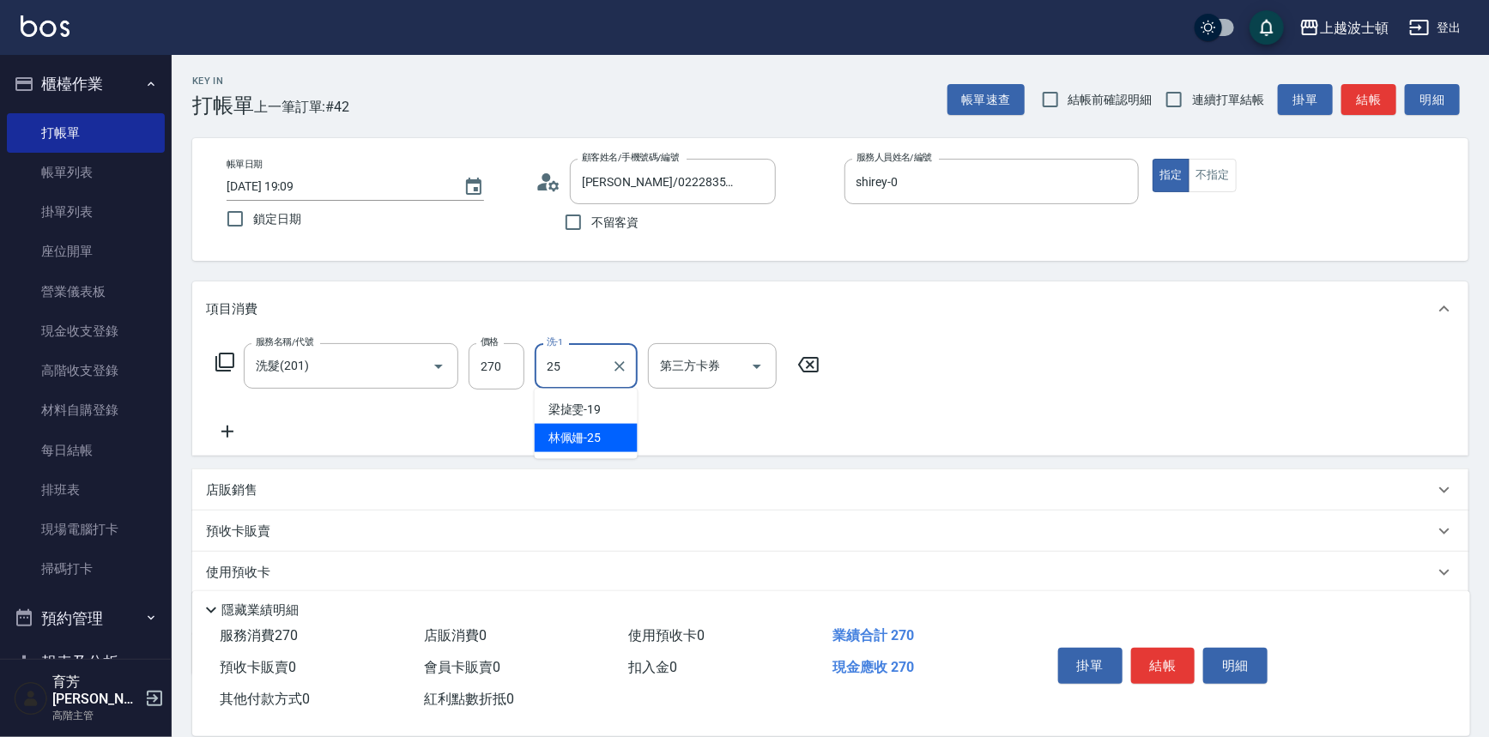
click at [611, 439] on div "[PERSON_NAME]-25" at bounding box center [586, 438] width 103 height 28
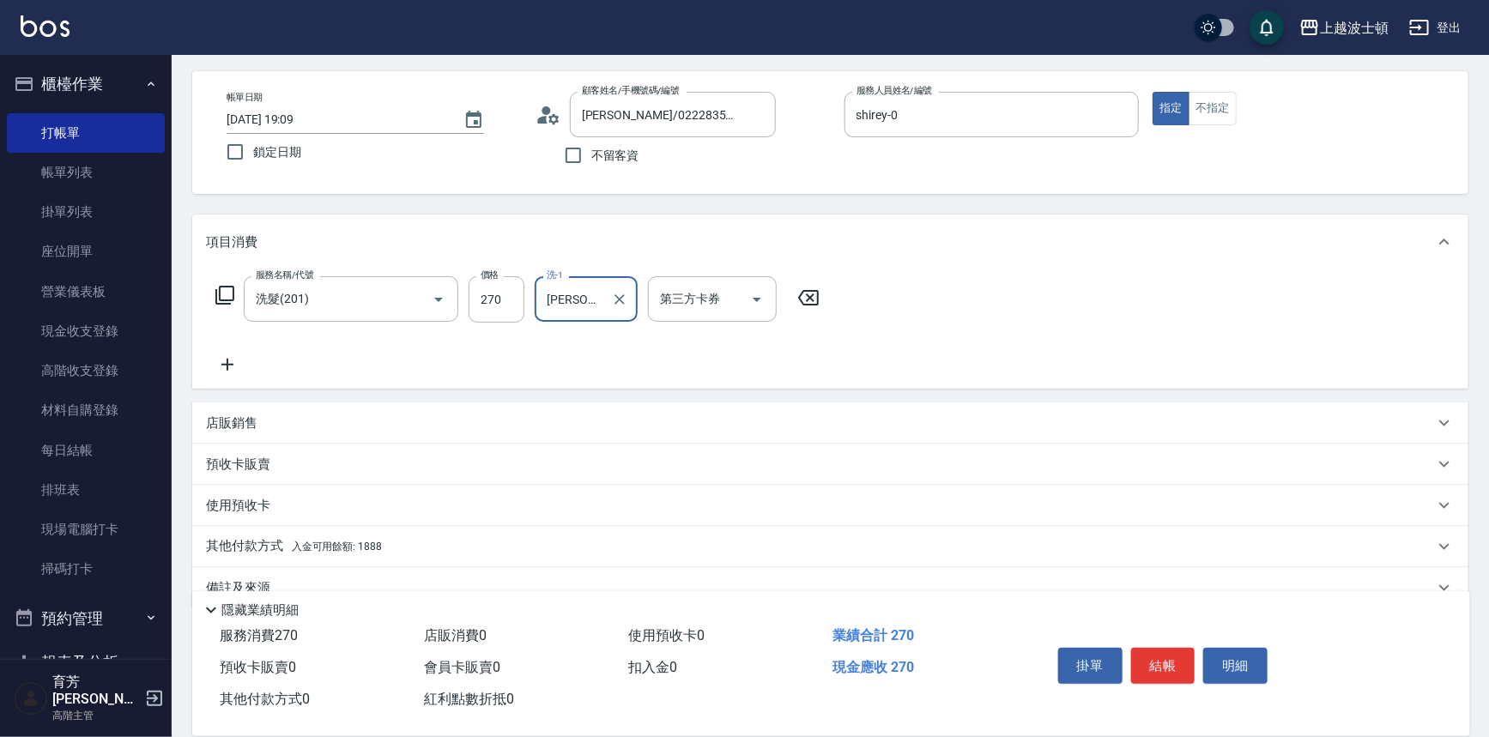
scroll to position [100, 0]
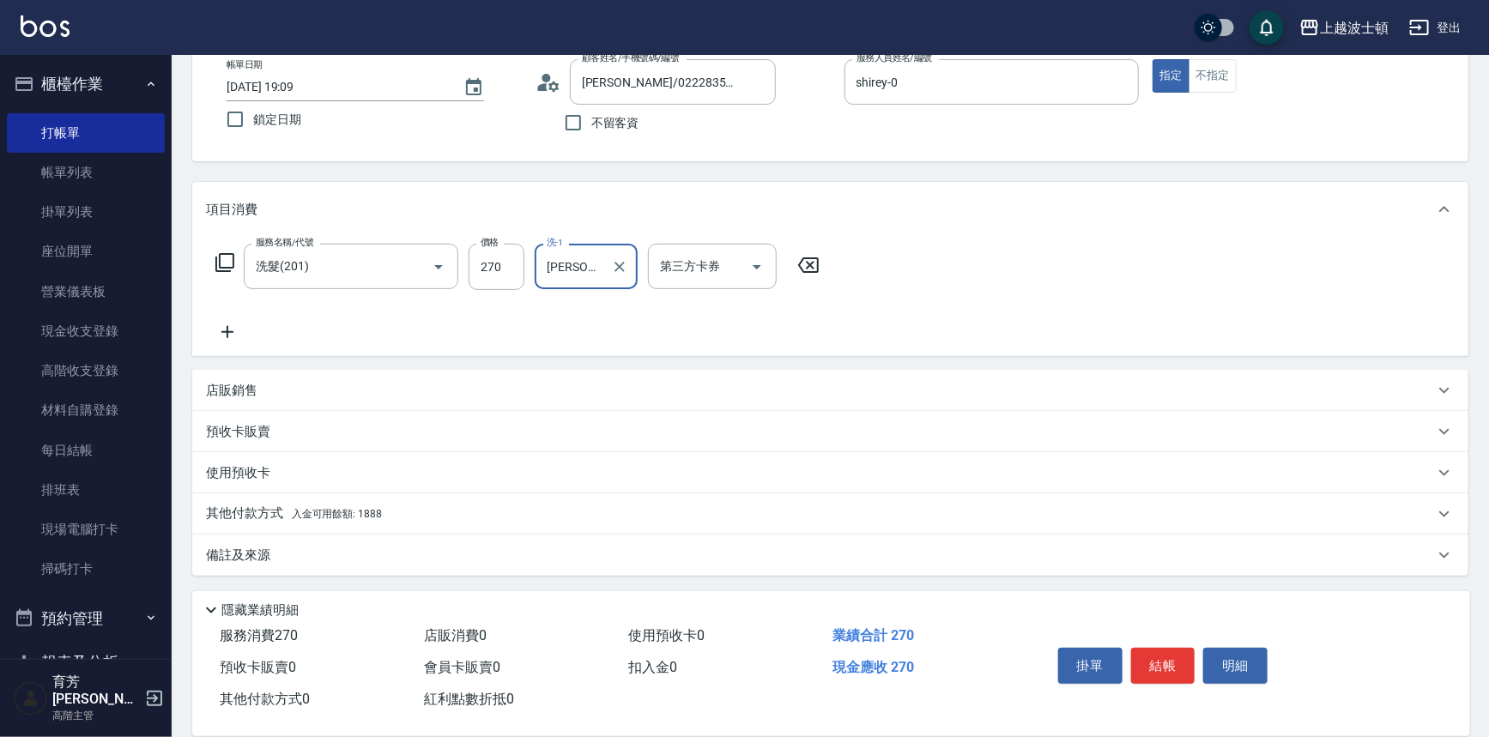
type input "[PERSON_NAME]-25"
click at [365, 516] on span "入金可用餘額: 1888" at bounding box center [337, 514] width 90 height 12
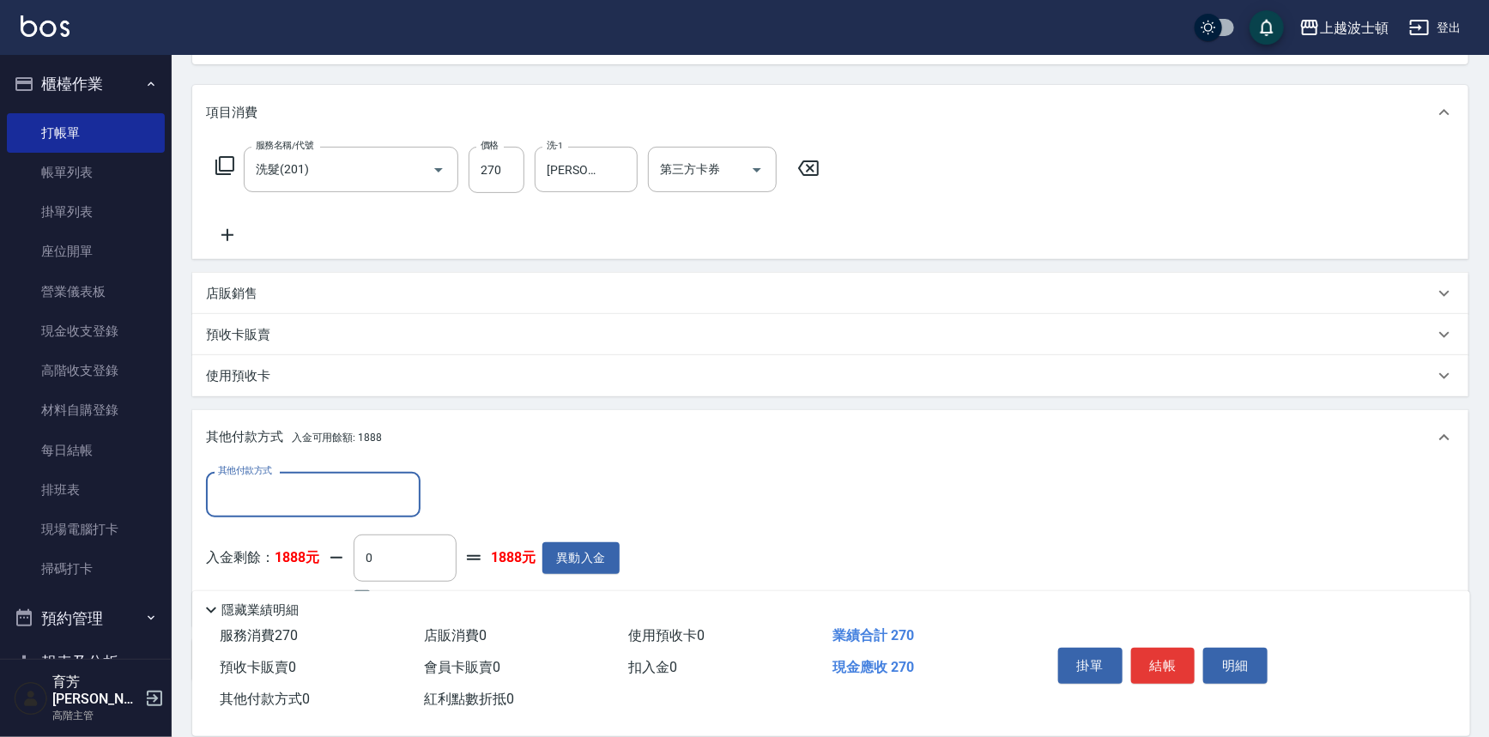
scroll to position [300, 0]
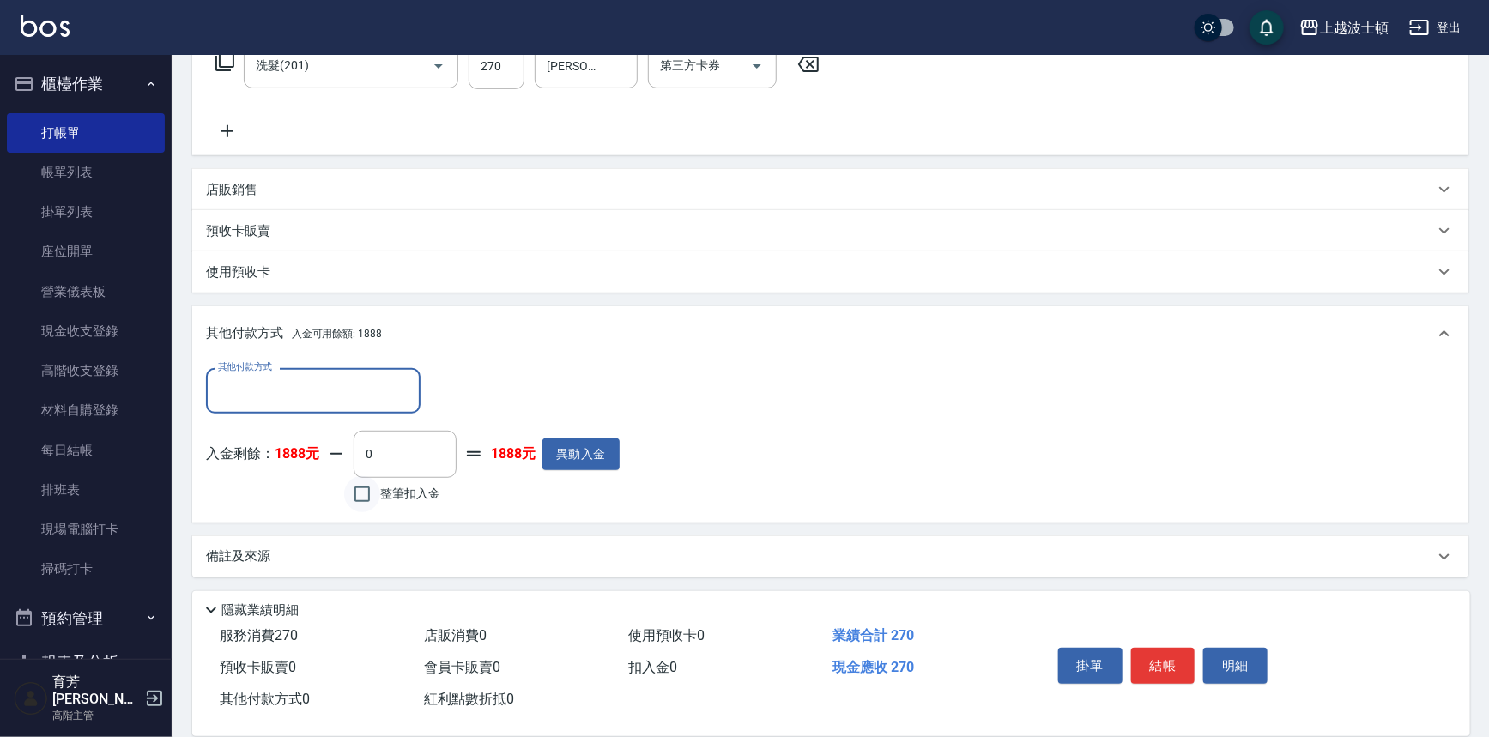
click at [378, 502] on input "整筆扣入金" at bounding box center [362, 494] width 36 height 36
checkbox input "true"
type input "270"
click at [1182, 669] on button "結帳" at bounding box center [1163, 666] width 64 height 36
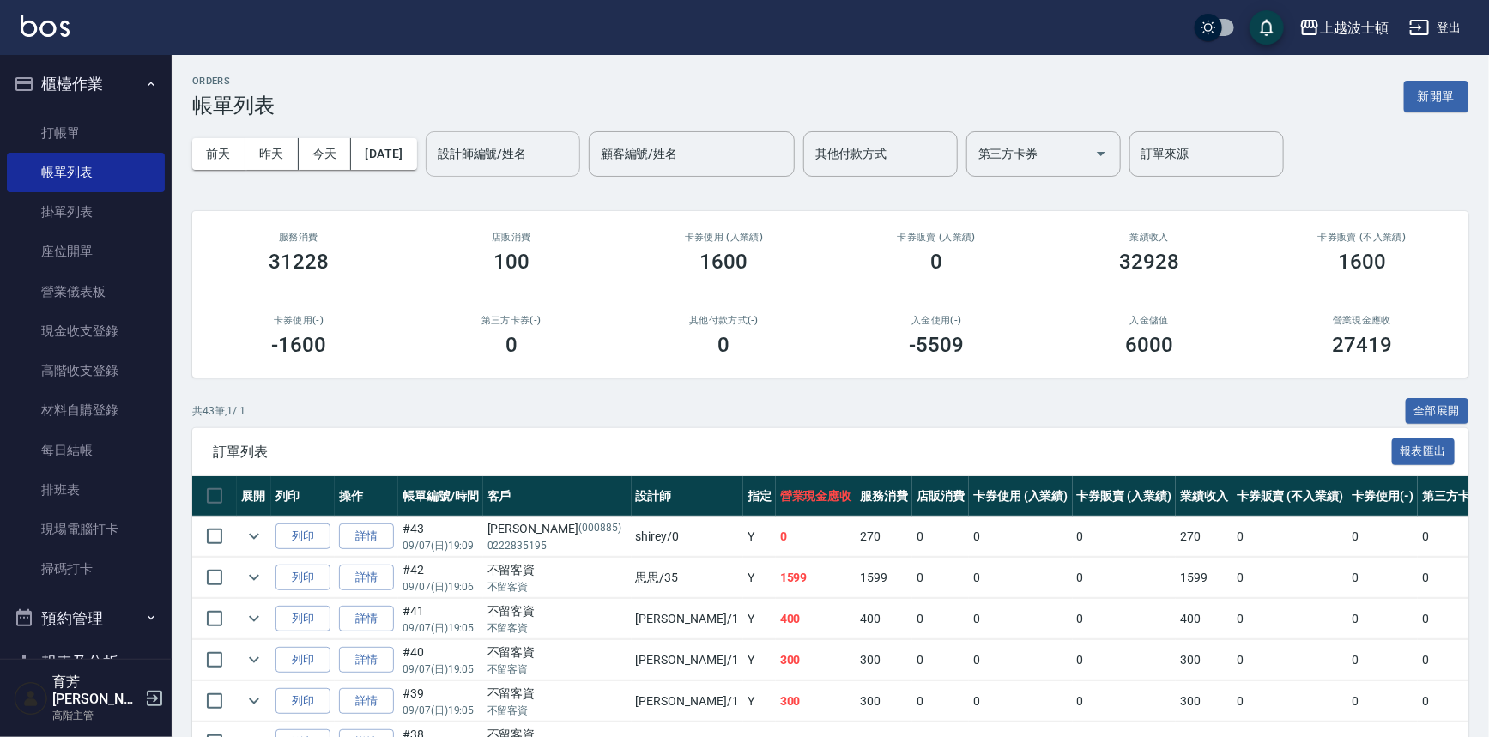
click at [482, 148] on input "設計師編號/姓名" at bounding box center [502, 154] width 139 height 30
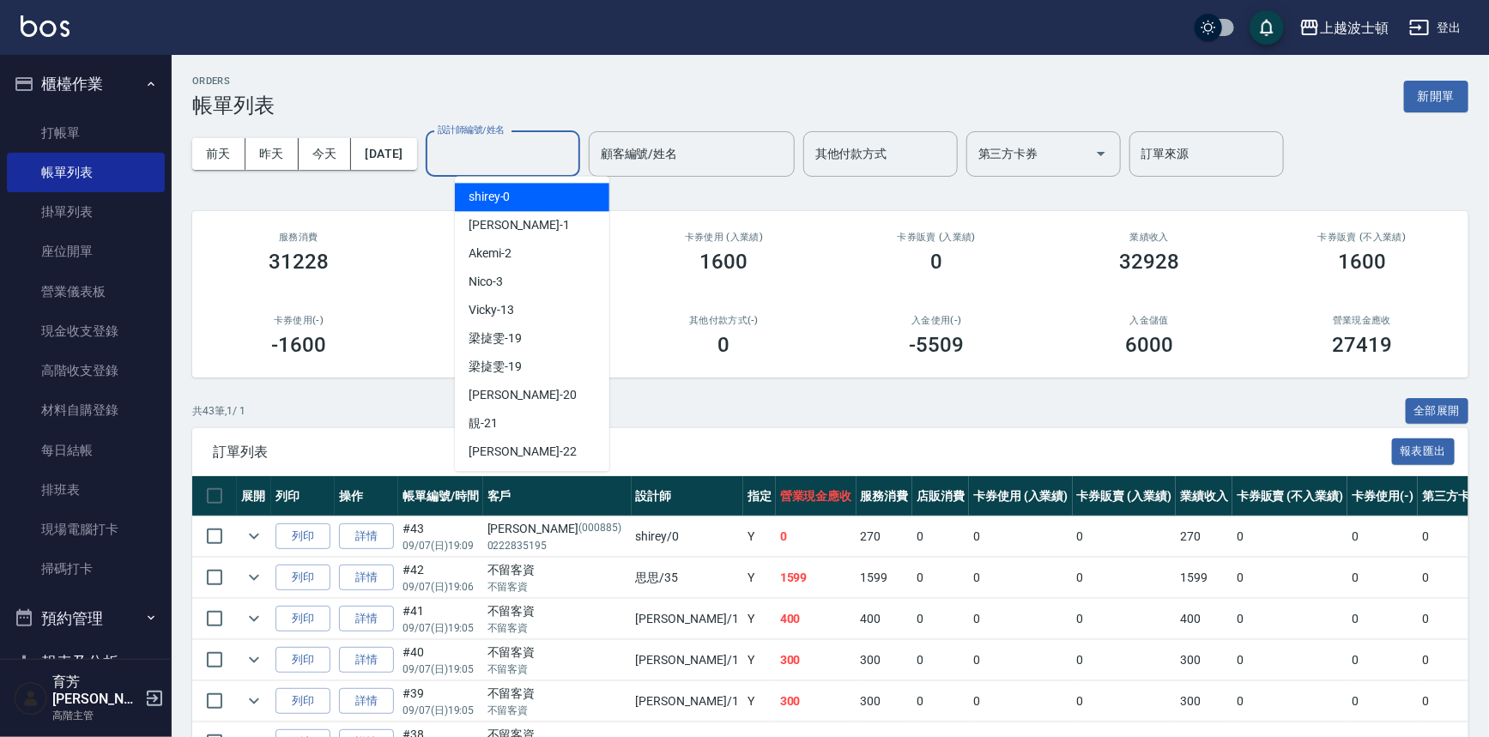
click at [487, 192] on span "shirey -0" at bounding box center [490, 197] width 42 height 18
type input "shirey-0"
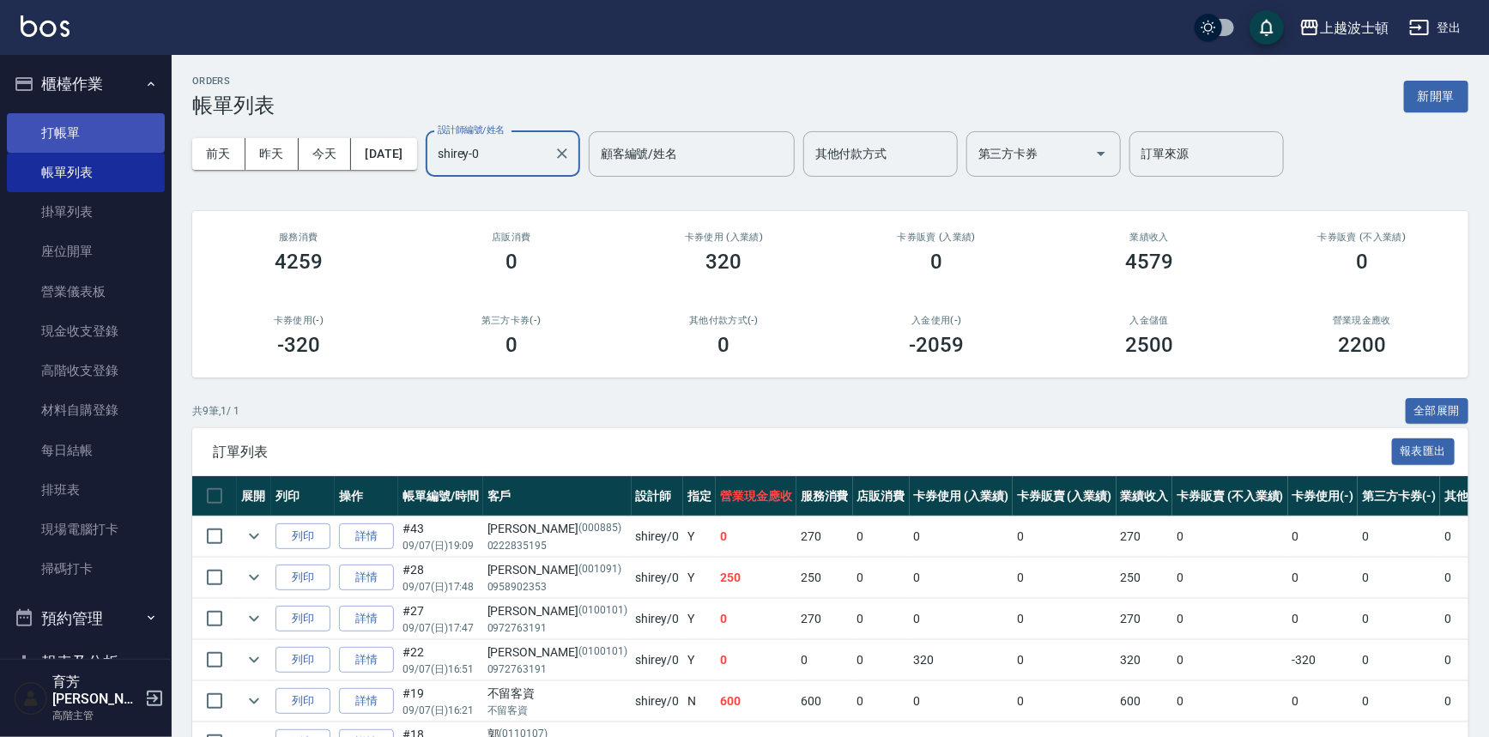
click at [85, 124] on link "打帳單" at bounding box center [86, 132] width 158 height 39
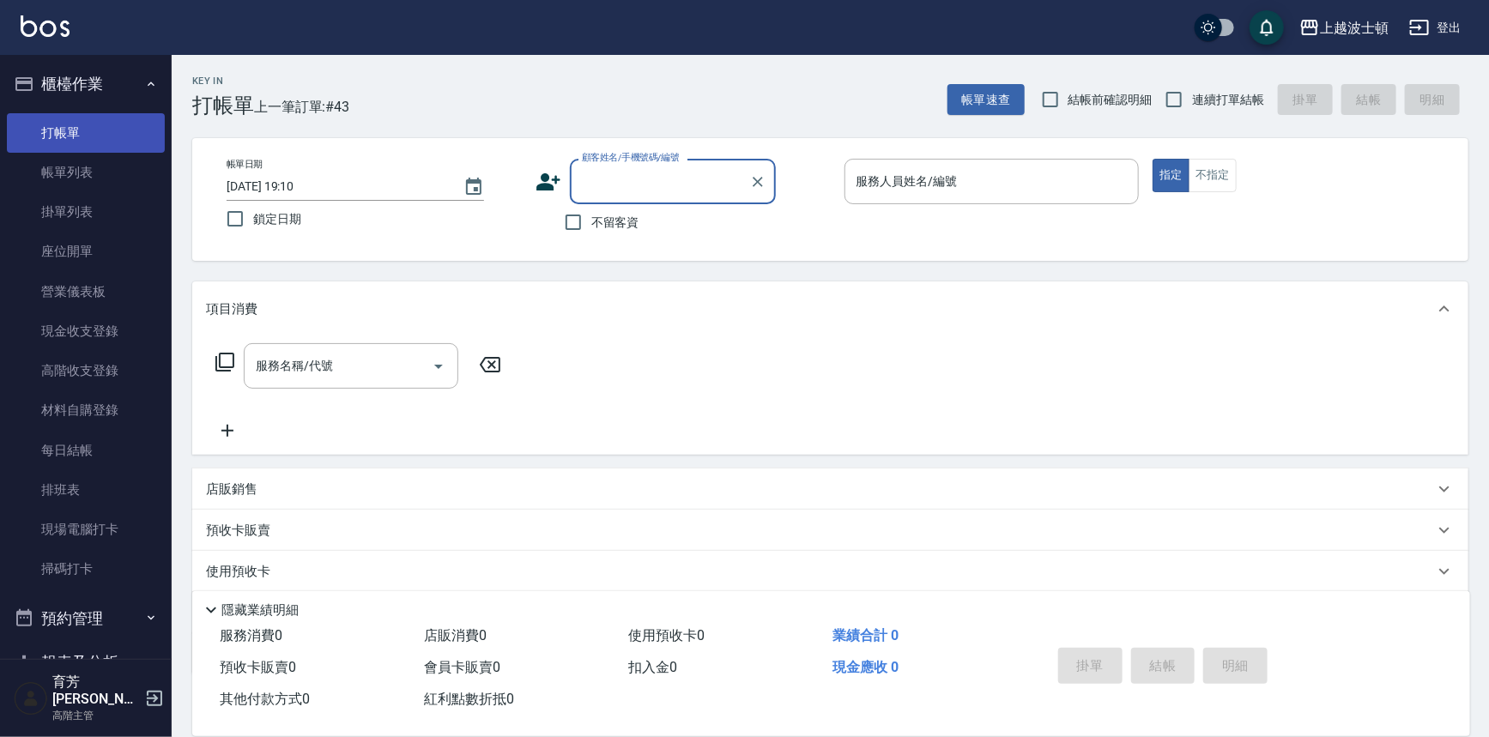
click at [98, 137] on link "打帳單" at bounding box center [86, 132] width 158 height 39
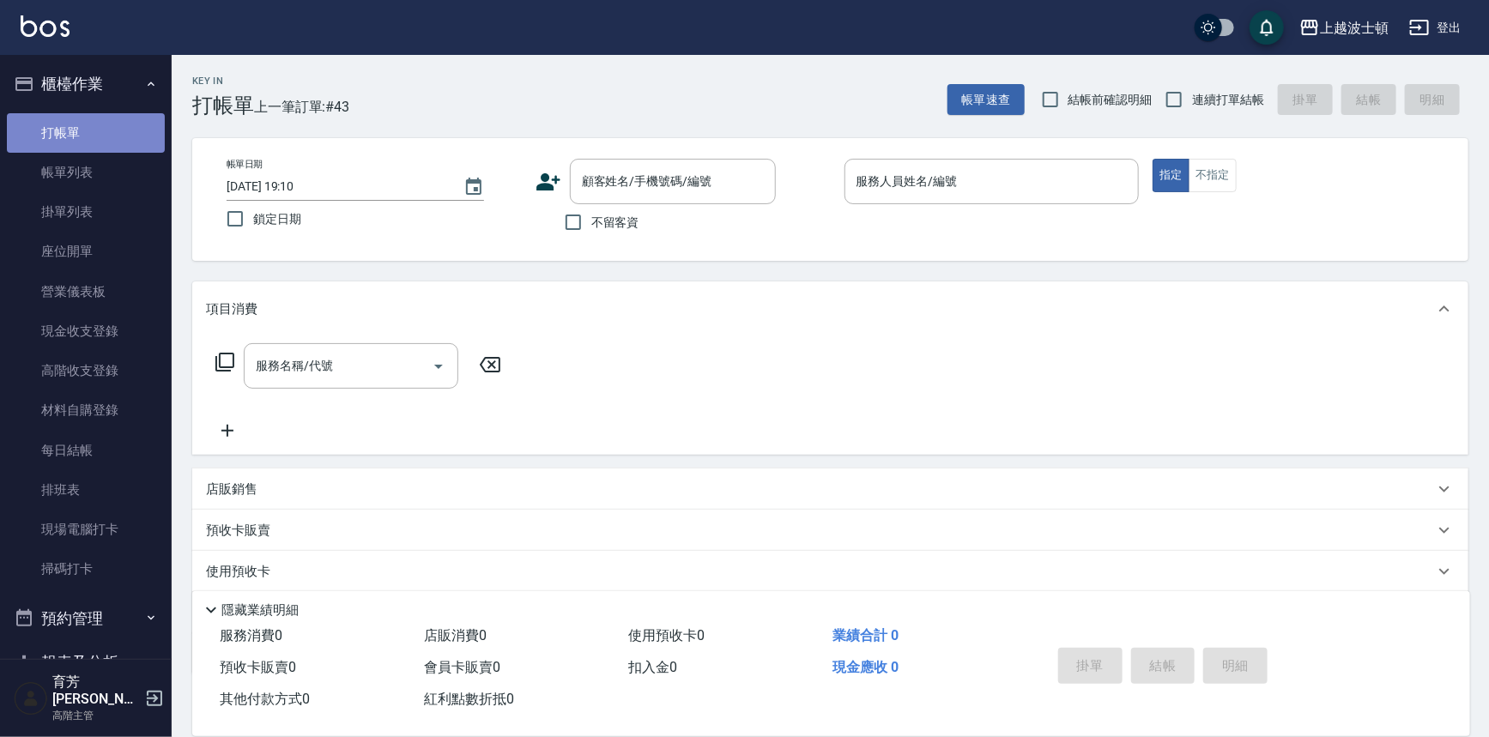
click at [106, 138] on link "打帳單" at bounding box center [86, 132] width 158 height 39
click at [100, 167] on link "帳單列表" at bounding box center [86, 172] width 158 height 39
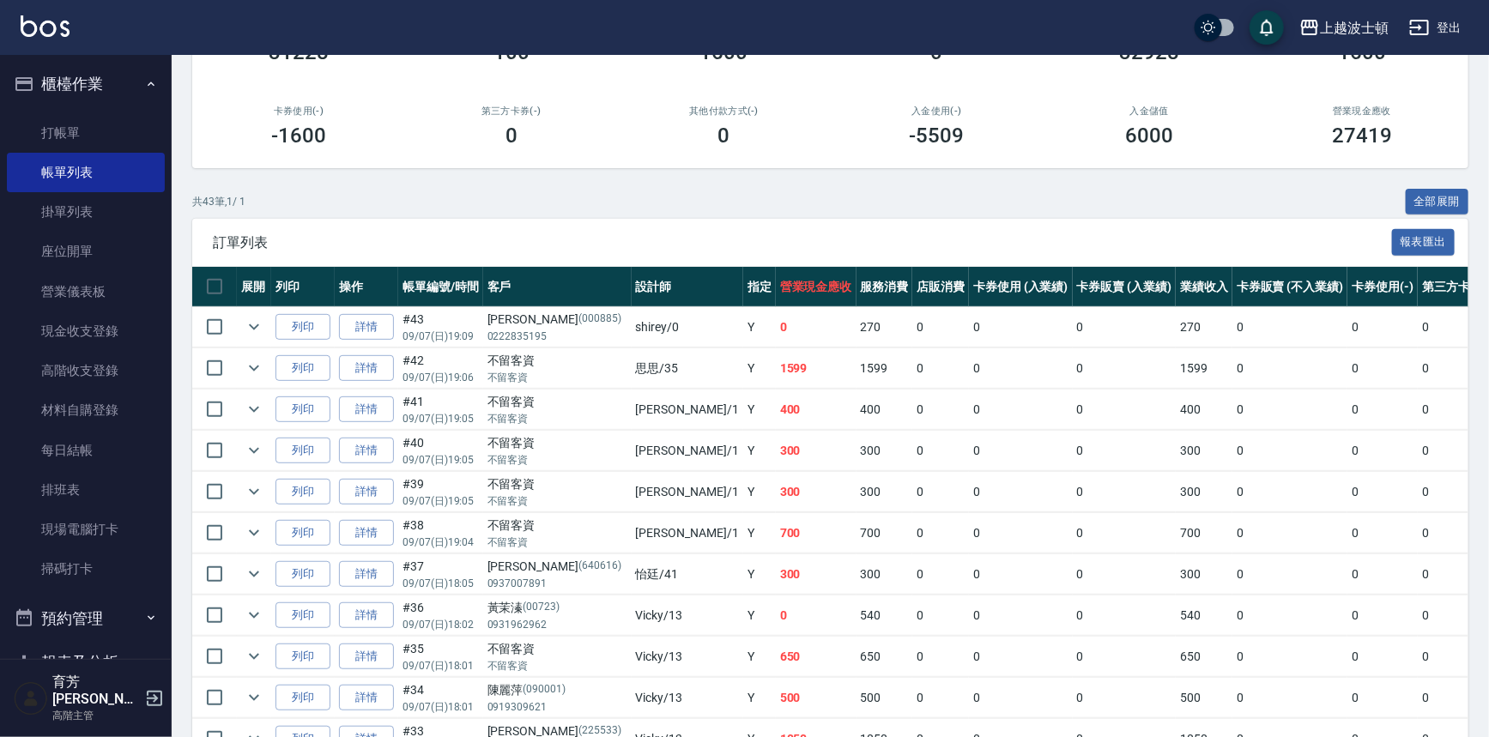
scroll to position [244, 0]
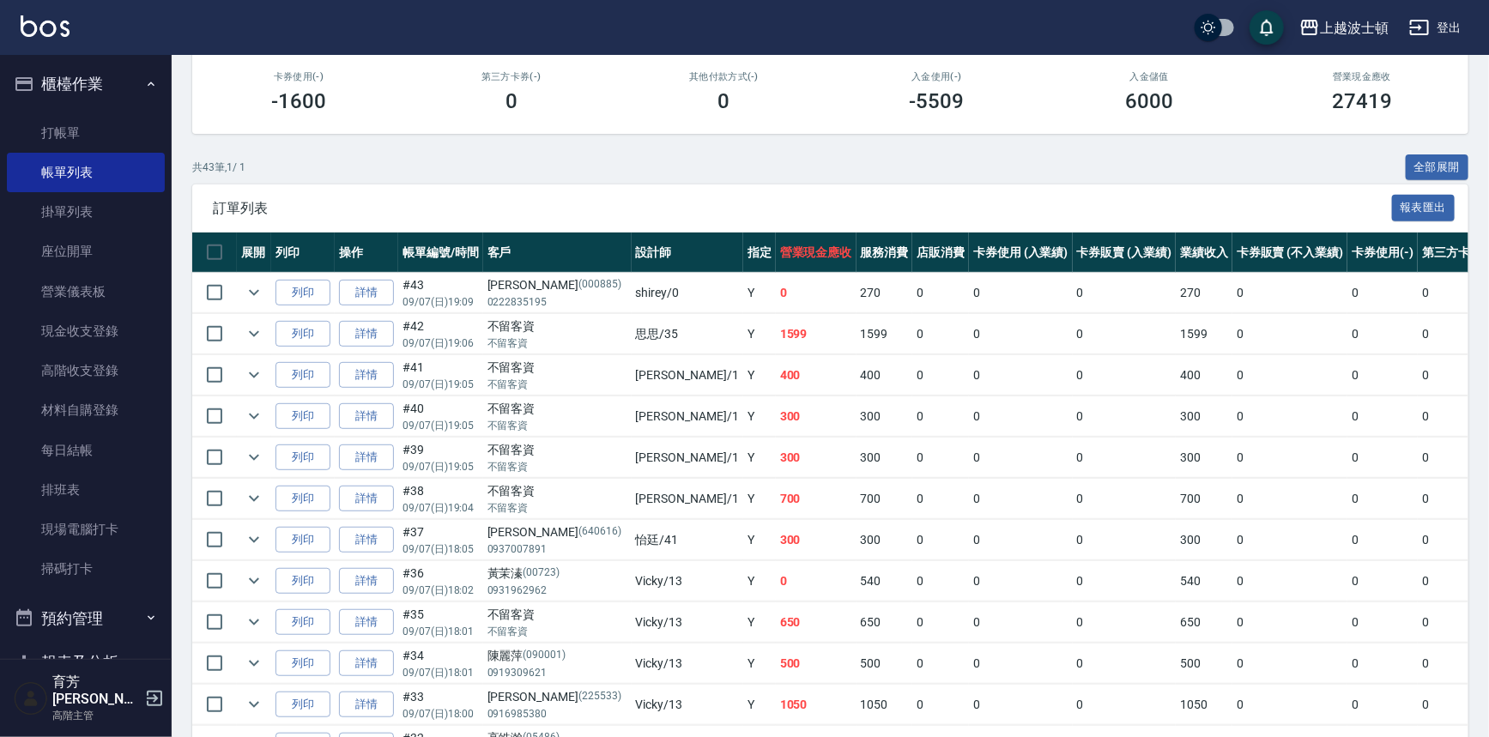
click at [1423, 157] on button "全部展開" at bounding box center [1438, 167] width 64 height 27
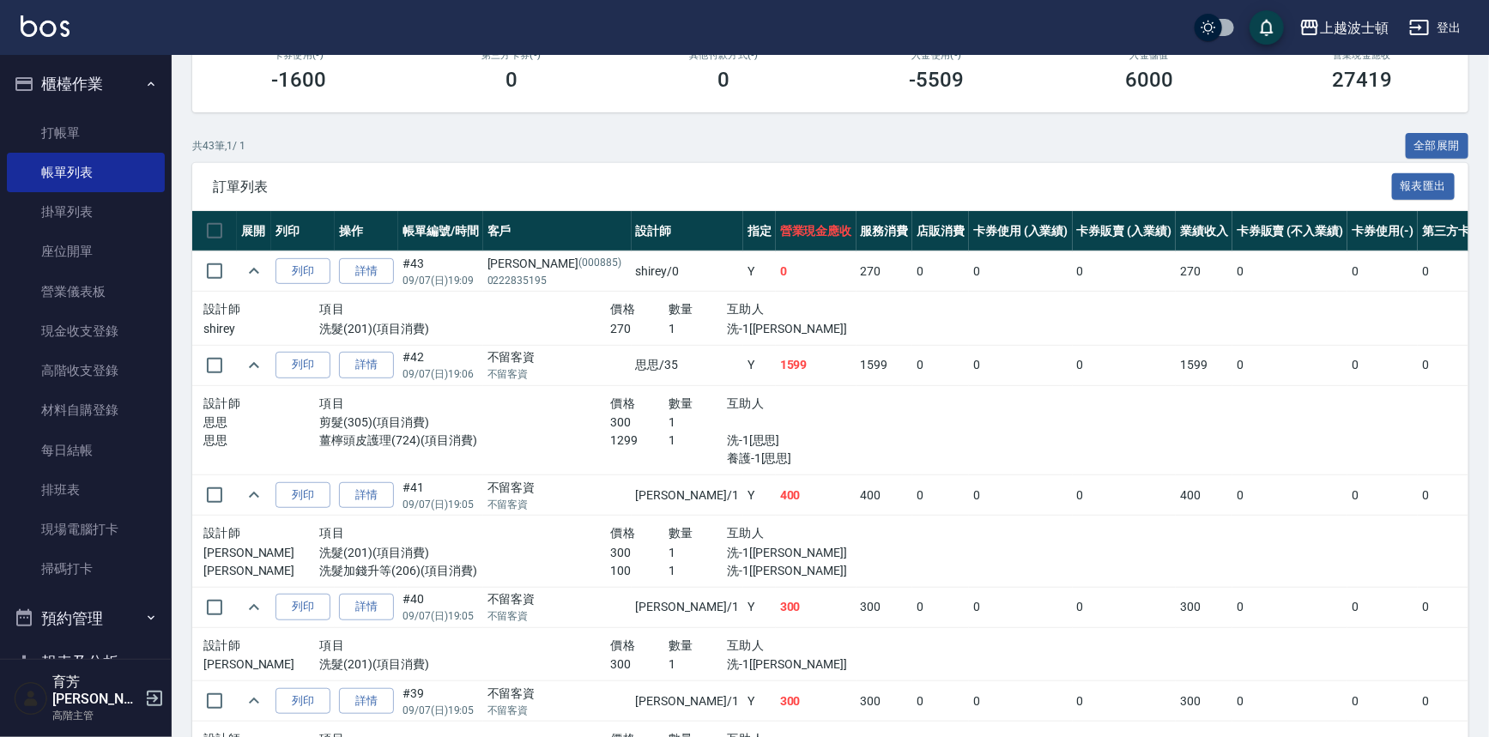
scroll to position [271, 0]
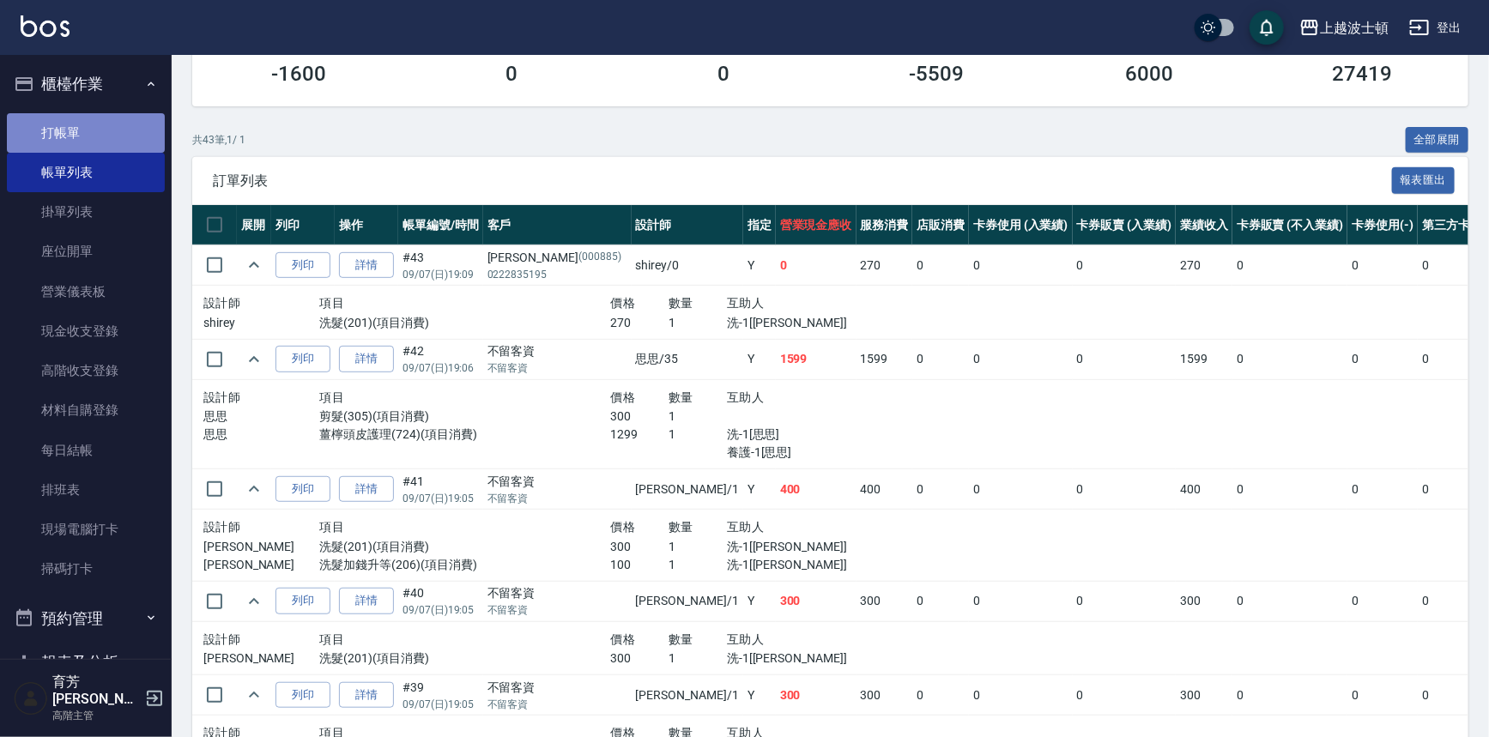
click at [88, 134] on link "打帳單" at bounding box center [86, 132] width 158 height 39
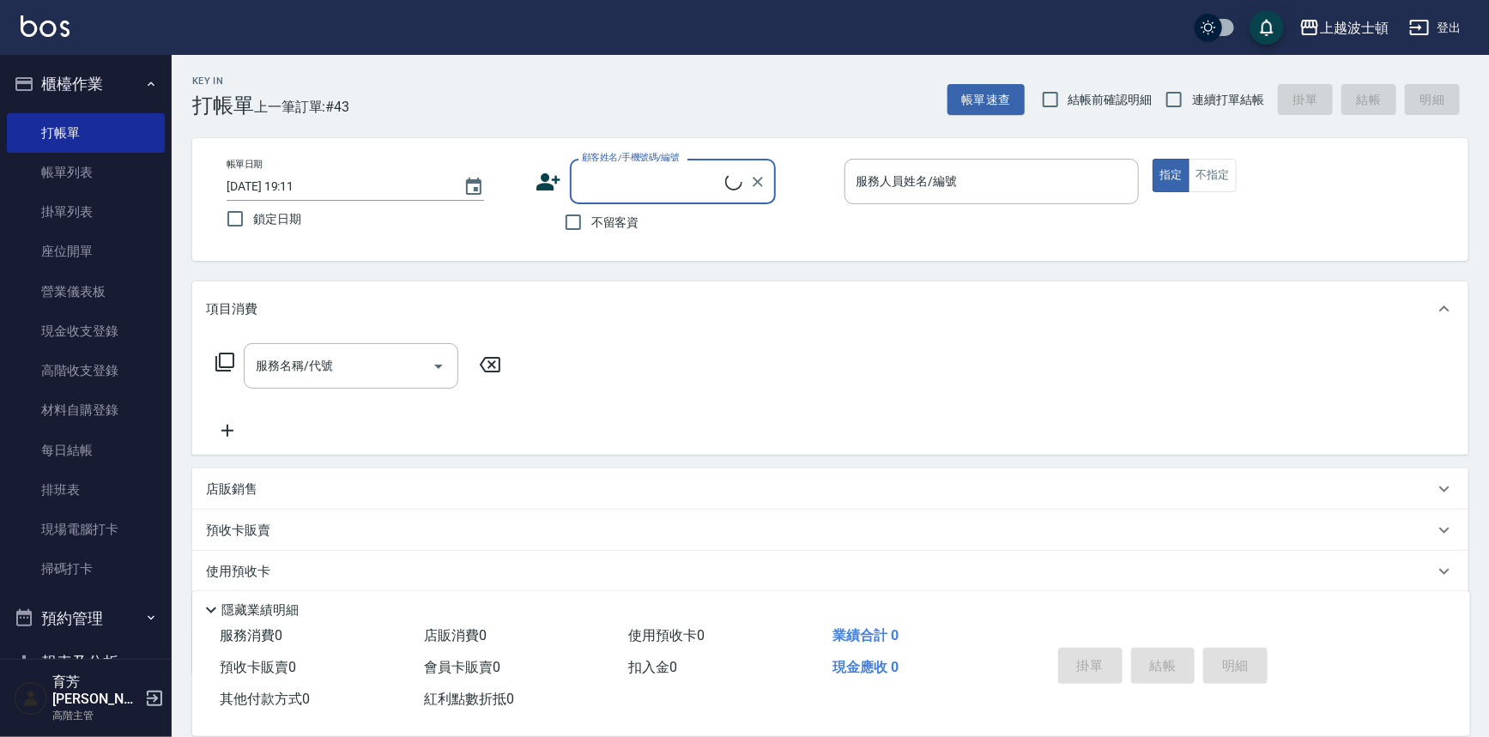
click at [596, 176] on input "顧客姓名/手機號碼/編號" at bounding box center [652, 182] width 148 height 30
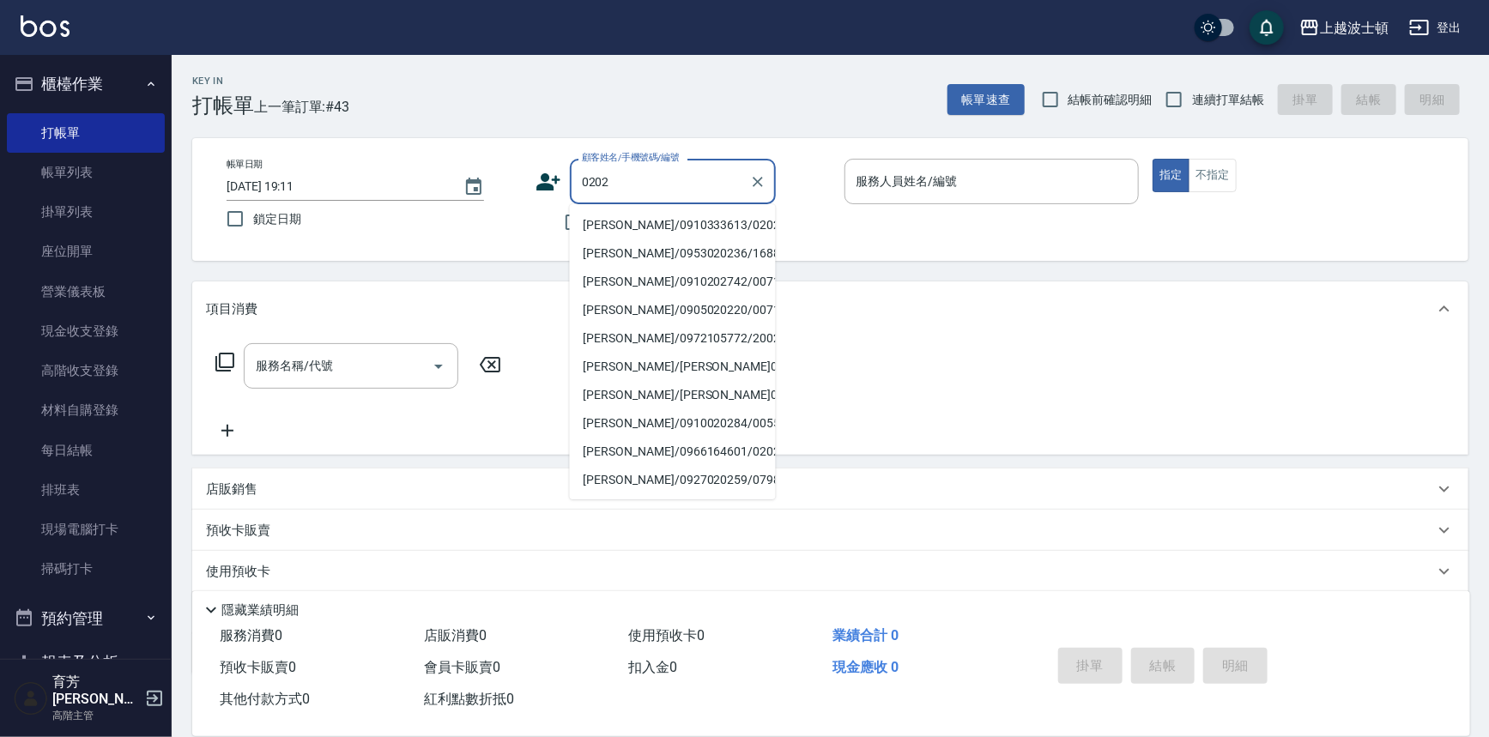
click at [645, 221] on li "[PERSON_NAME]/0910333613/0202" at bounding box center [673, 225] width 206 height 28
type input "[PERSON_NAME]/0910333613/0202"
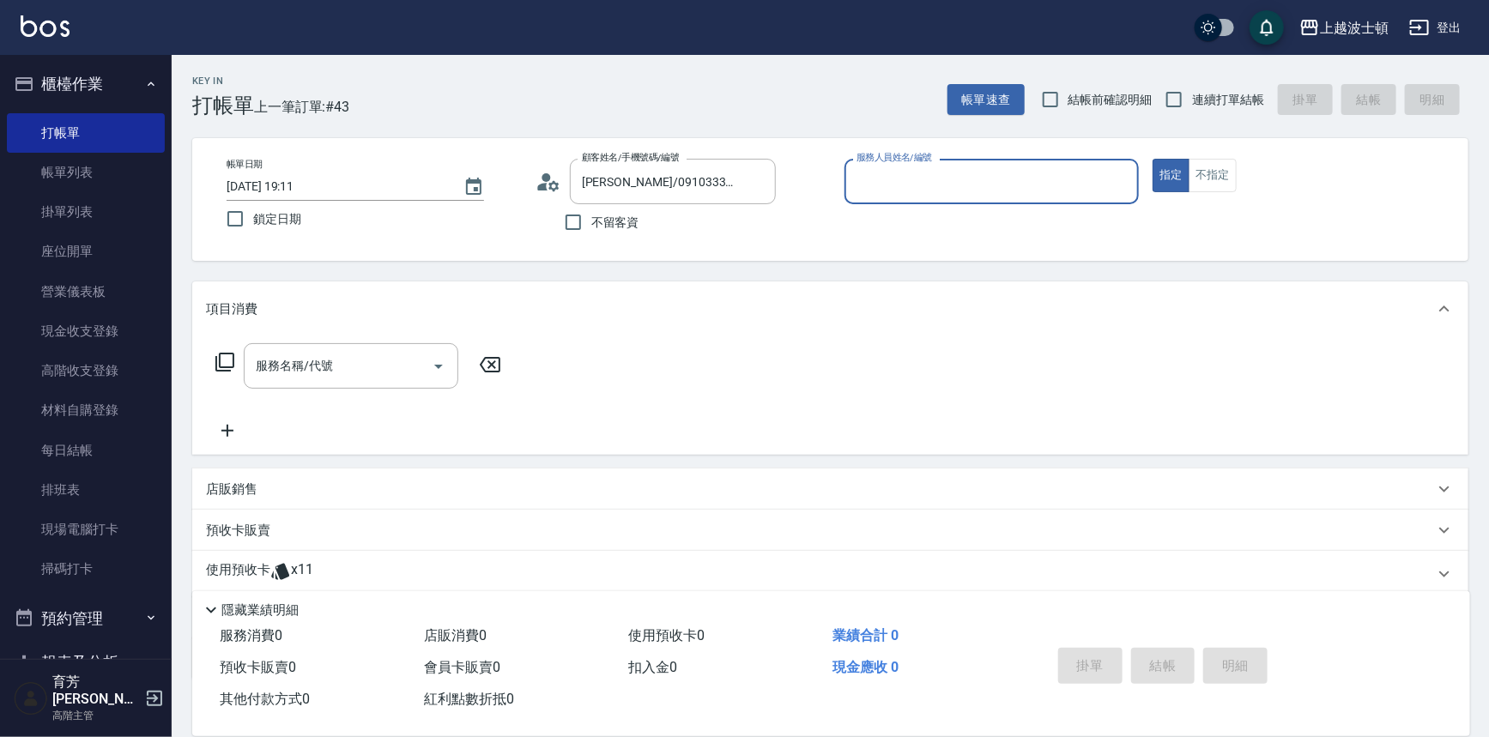
type input "shirey-0"
click at [872, 174] on input "shirey-0" at bounding box center [992, 182] width 280 height 30
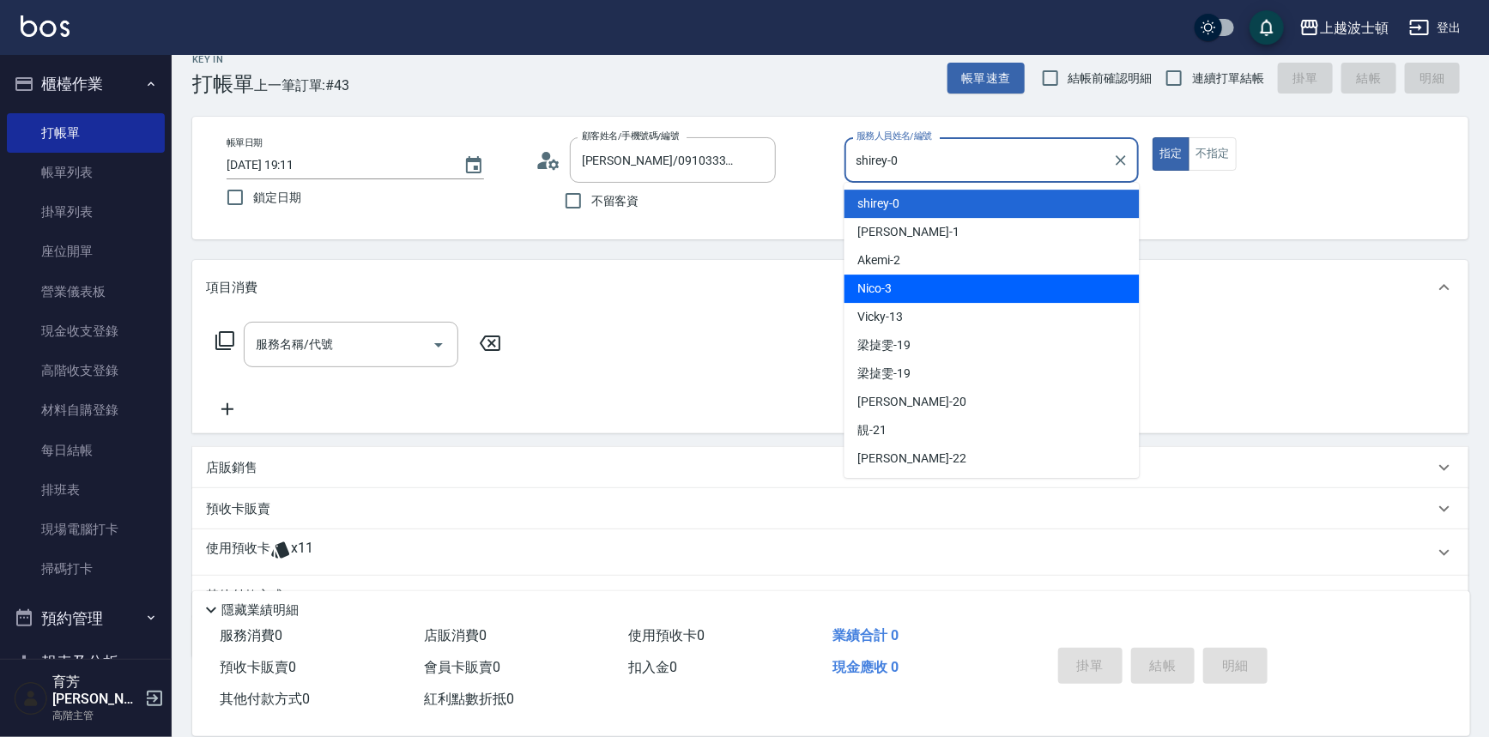
scroll to position [103, 0]
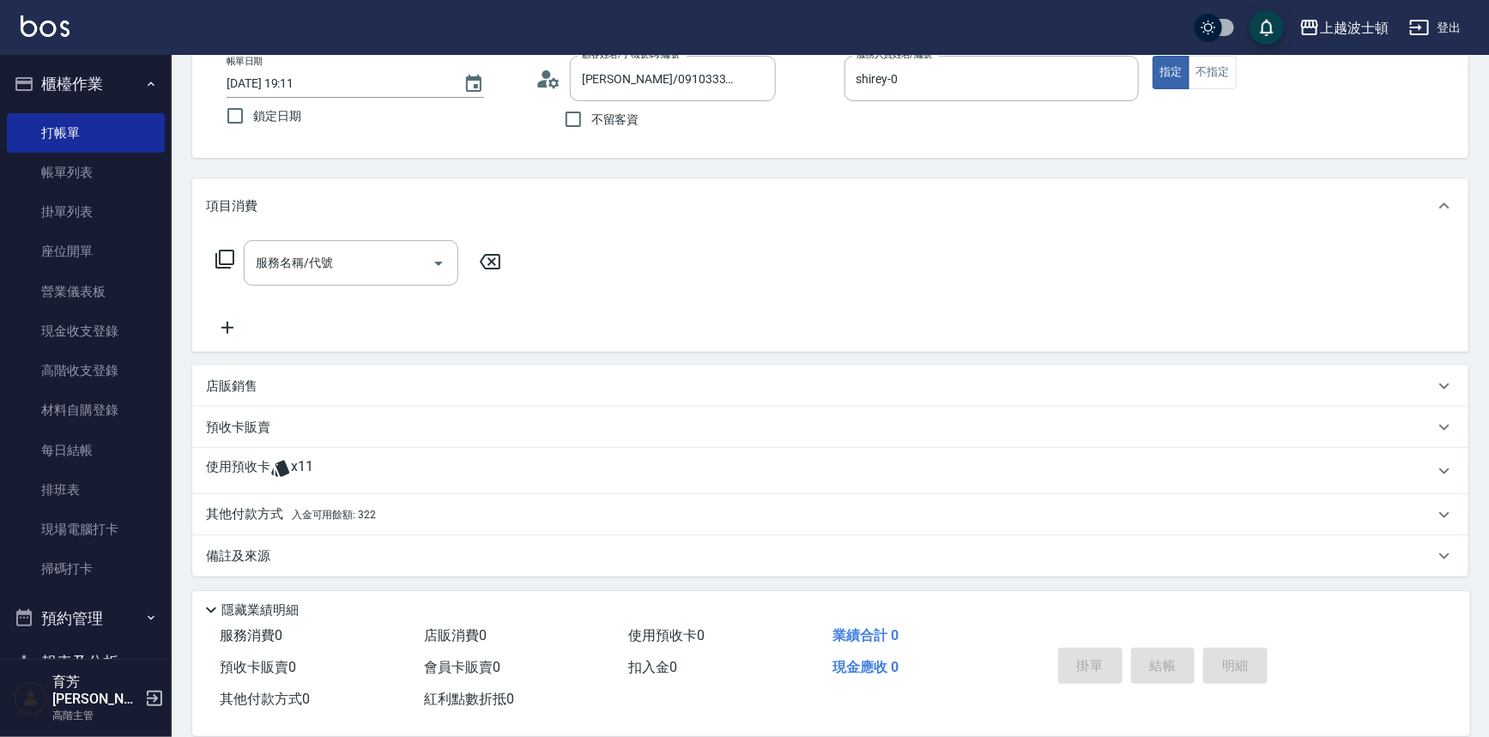
click at [343, 509] on span "入金可用餘額: 322" at bounding box center [334, 515] width 84 height 12
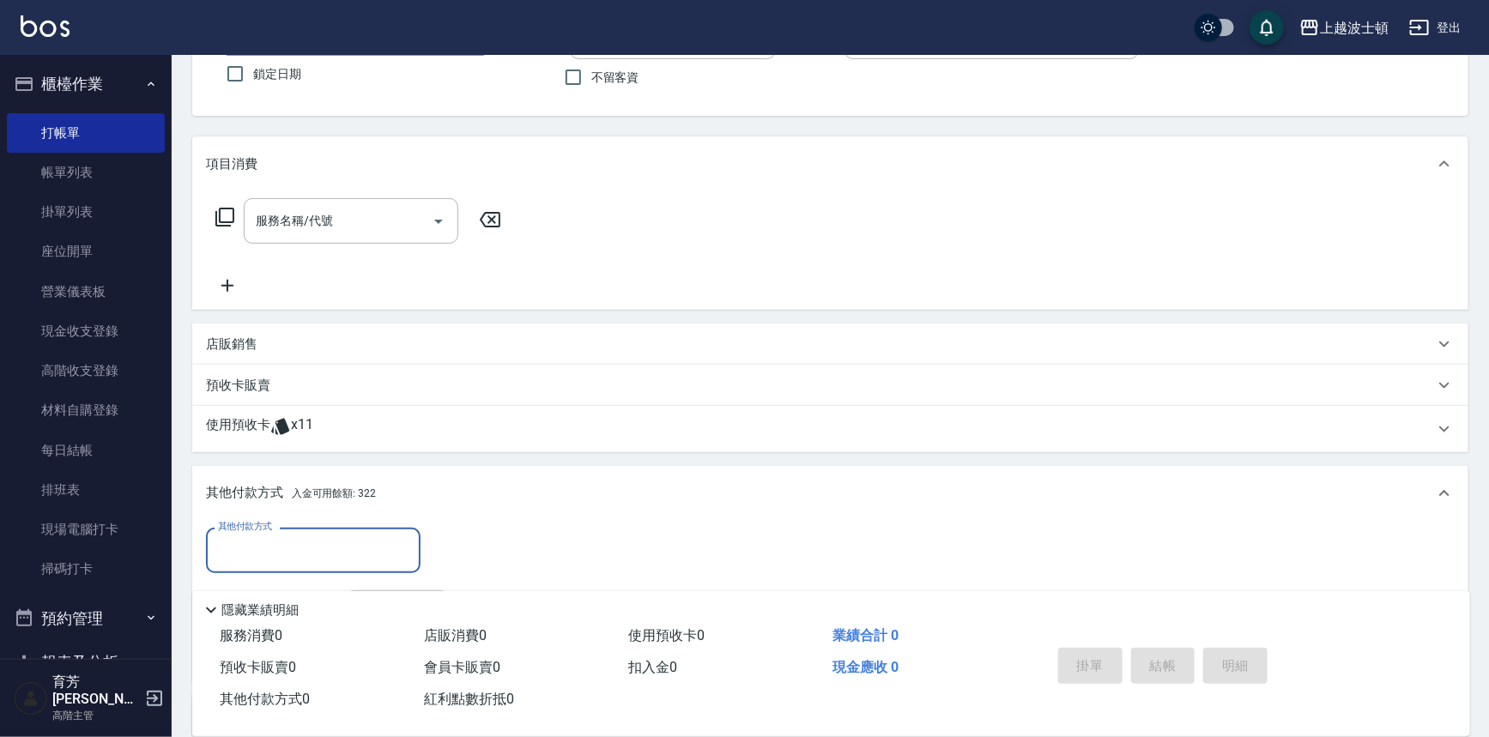
scroll to position [124, 0]
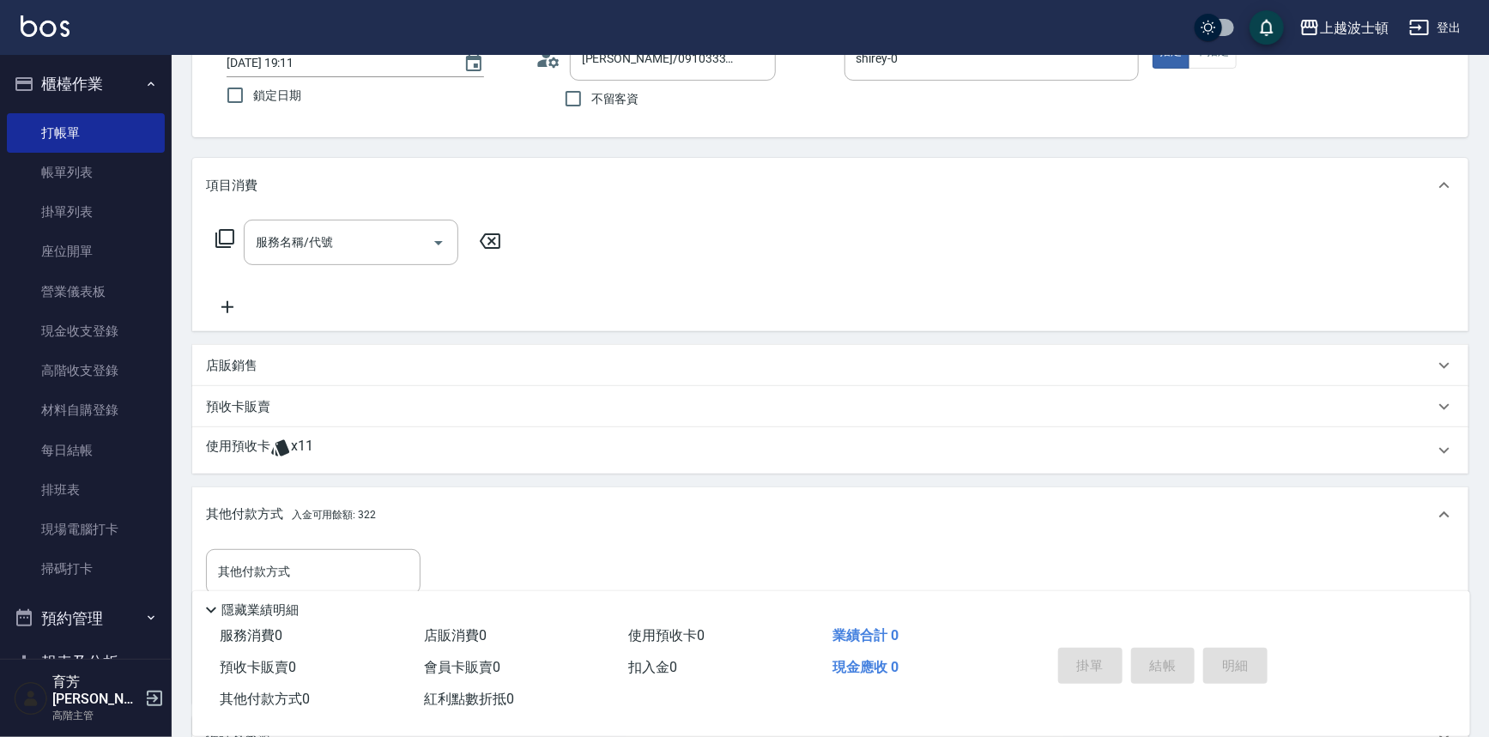
click at [225, 232] on icon at bounding box center [225, 238] width 21 height 21
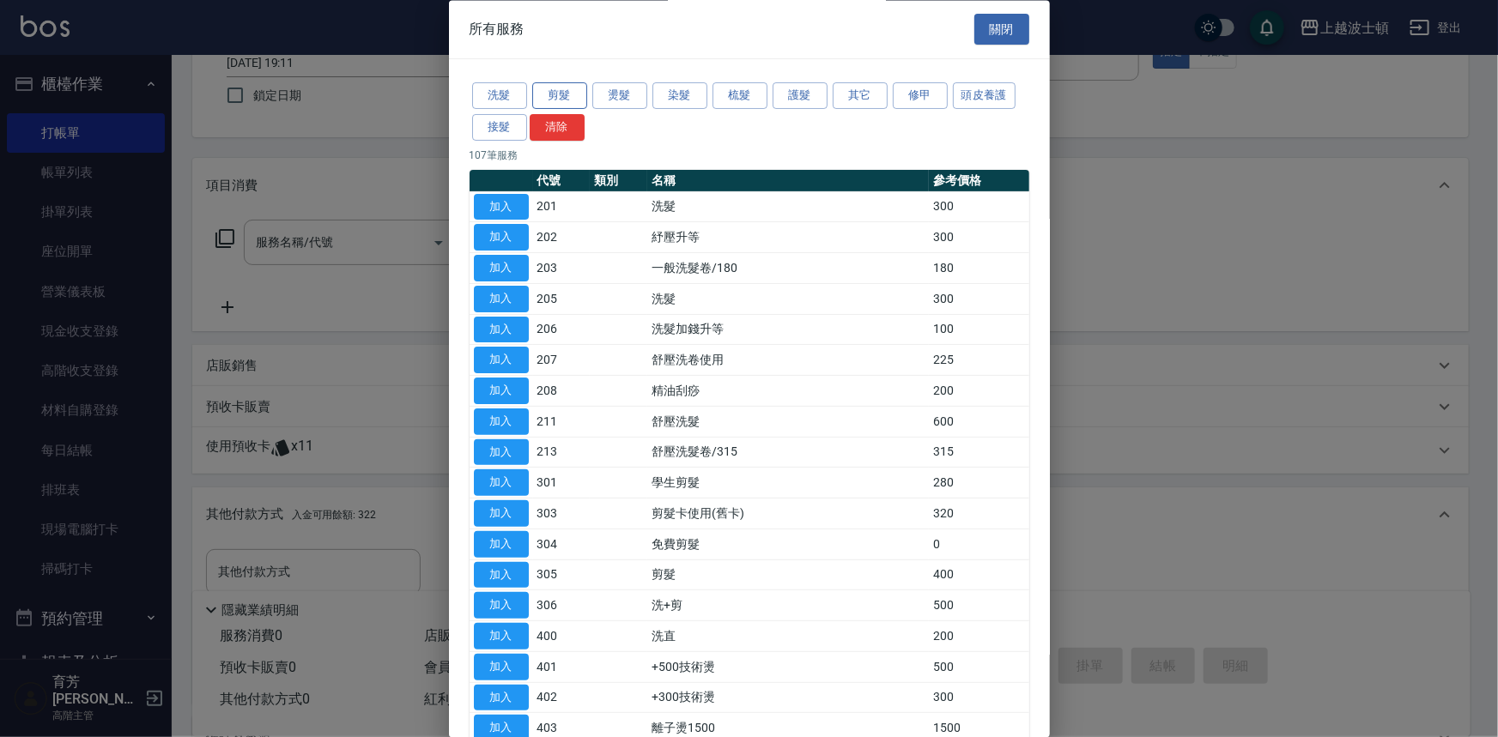
click at [541, 83] on button "剪髮" at bounding box center [559, 96] width 55 height 27
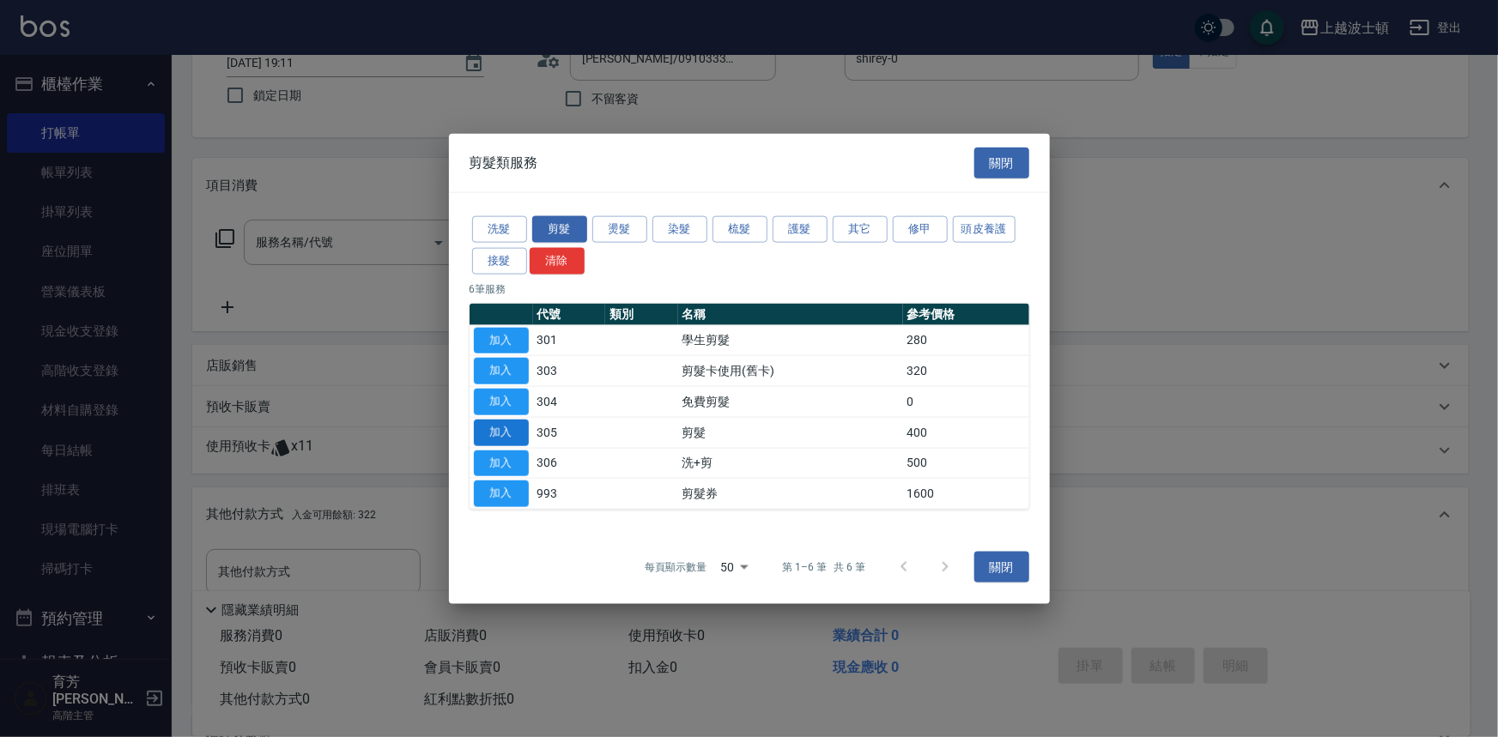
click at [499, 428] on button "加入" at bounding box center [501, 432] width 55 height 27
type input "剪髮(305)"
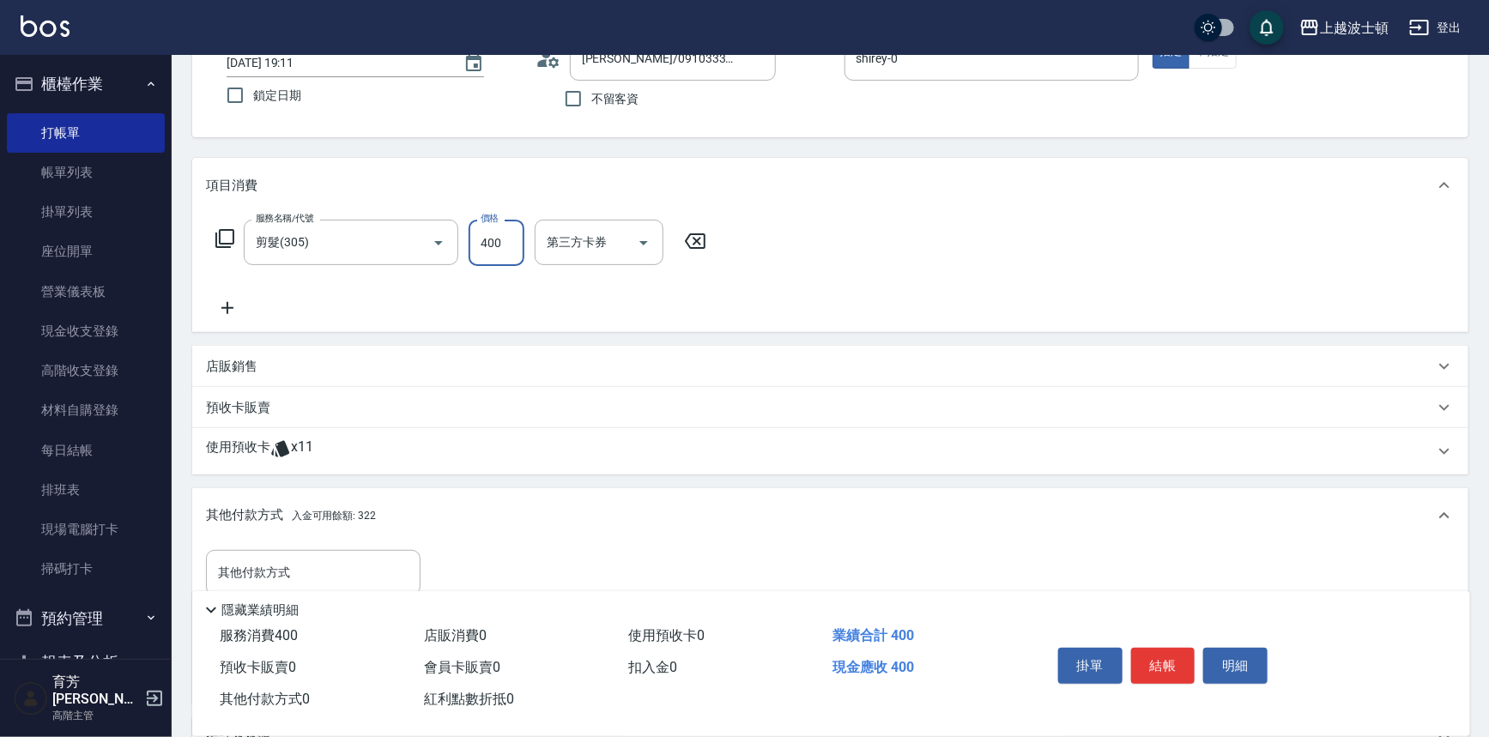
click at [488, 251] on input "400" at bounding box center [497, 243] width 56 height 46
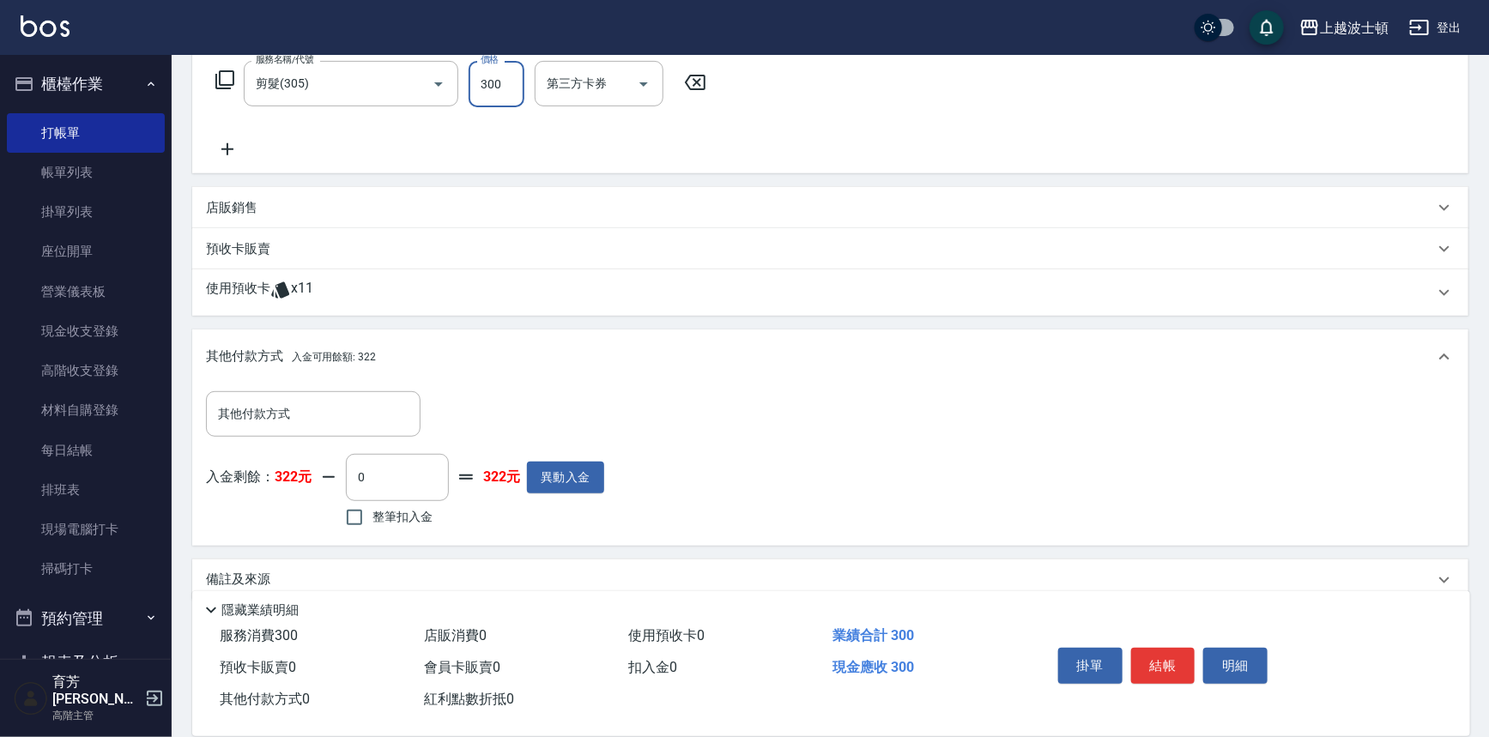
scroll to position [306, 0]
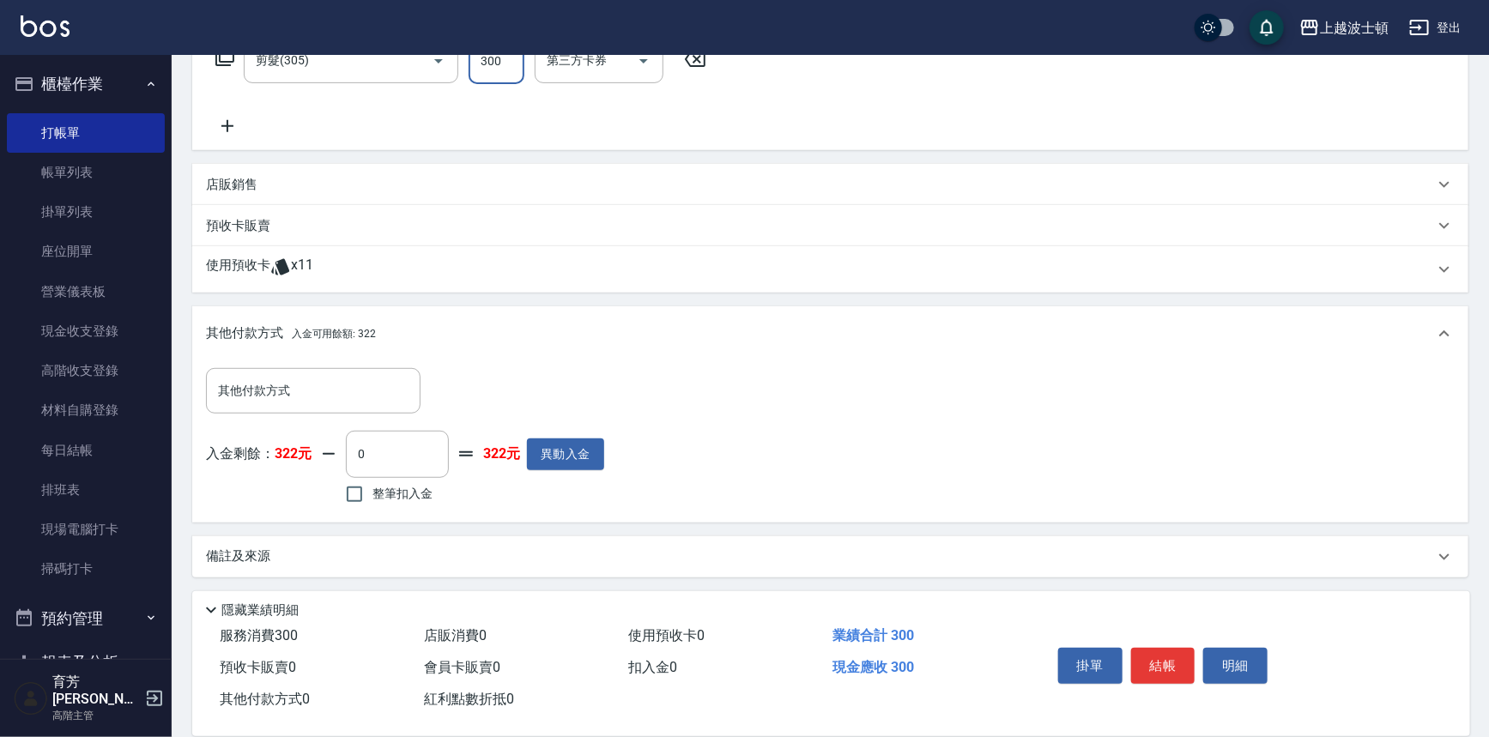
type input "300"
click at [234, 179] on p "店販銷售" at bounding box center [231, 185] width 51 height 18
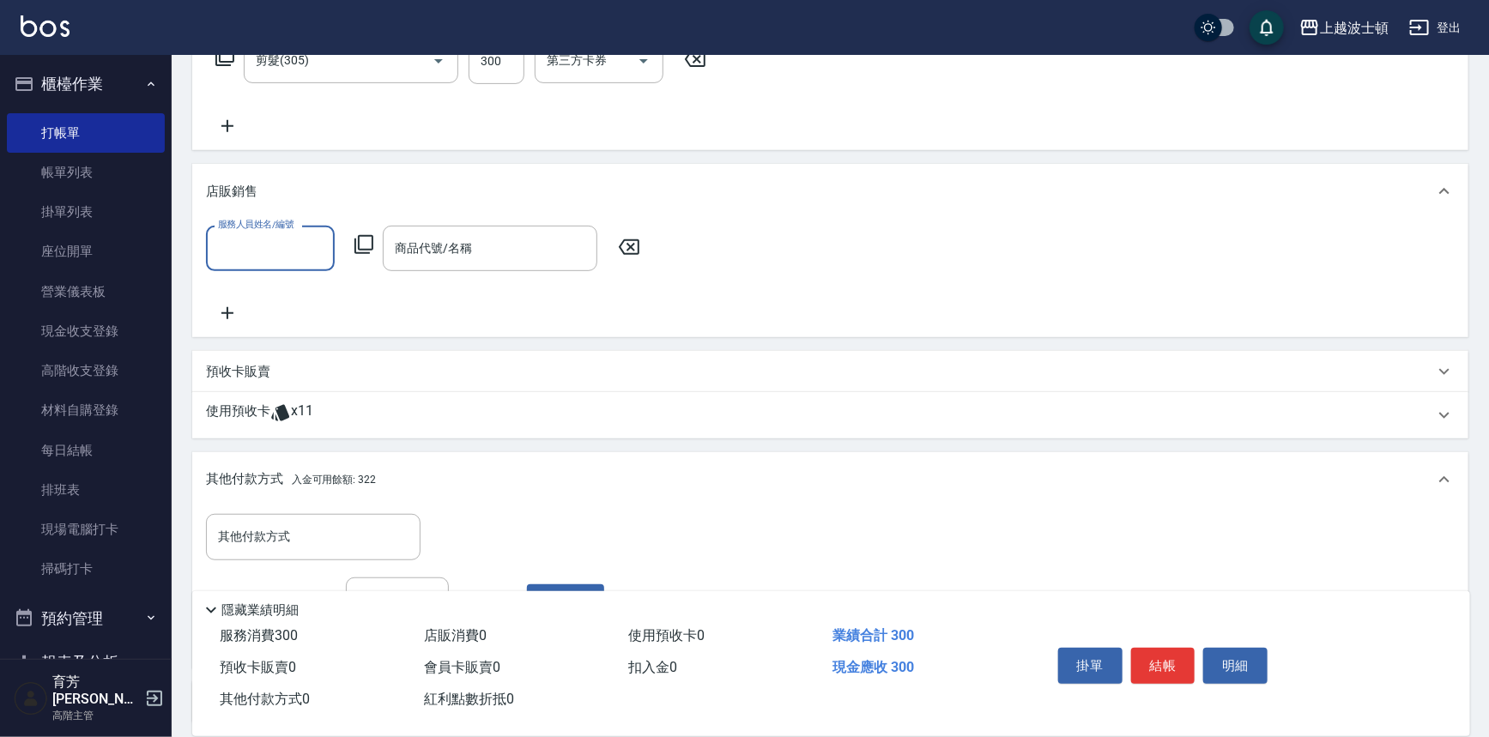
scroll to position [0, 0]
click at [252, 240] on input "服務人員姓名/編號" at bounding box center [270, 248] width 113 height 30
type input "shirey-0"
click at [427, 252] on input "商品代號/名稱" at bounding box center [490, 248] width 199 height 30
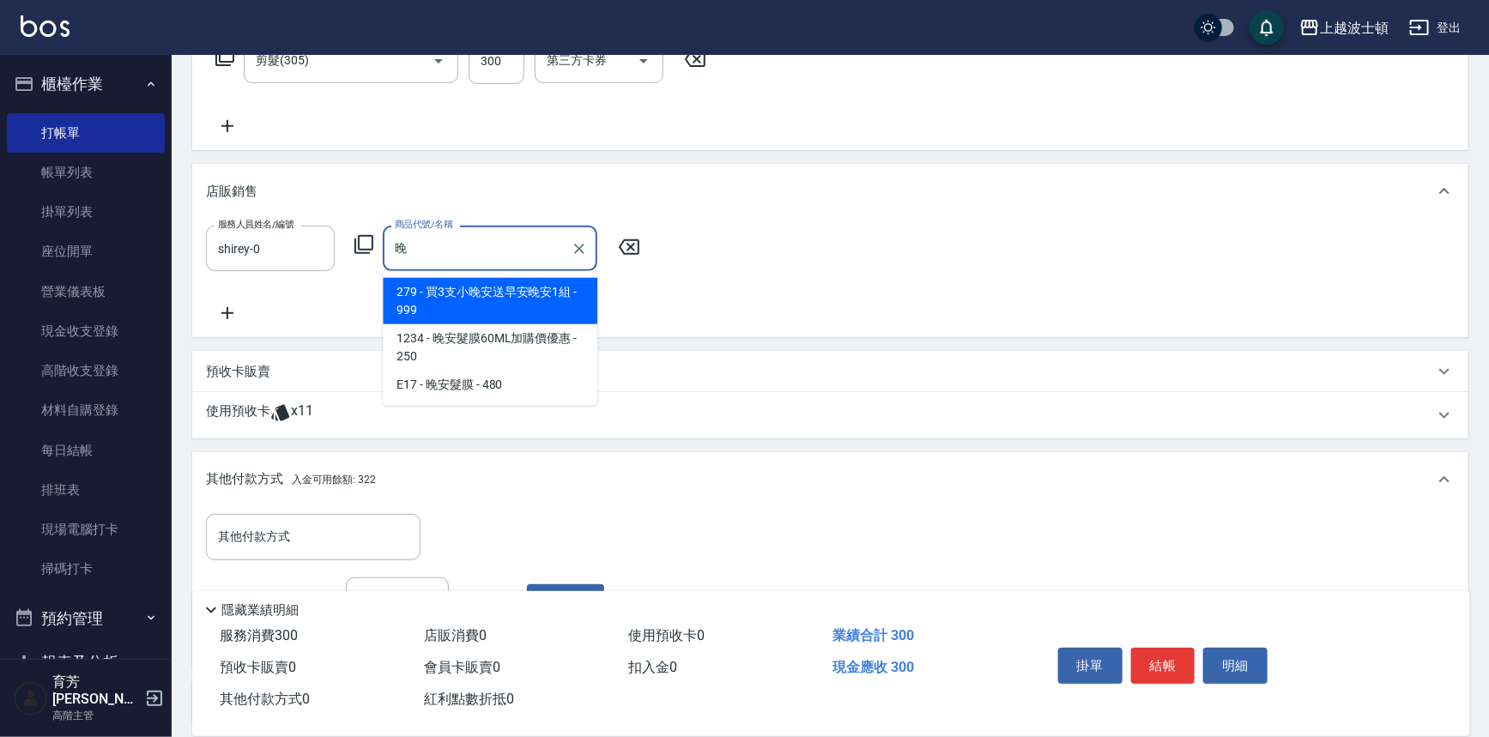
click at [517, 347] on span "1234 - 晚安髮膜60ML加購價優惠 - 250" at bounding box center [490, 347] width 215 height 46
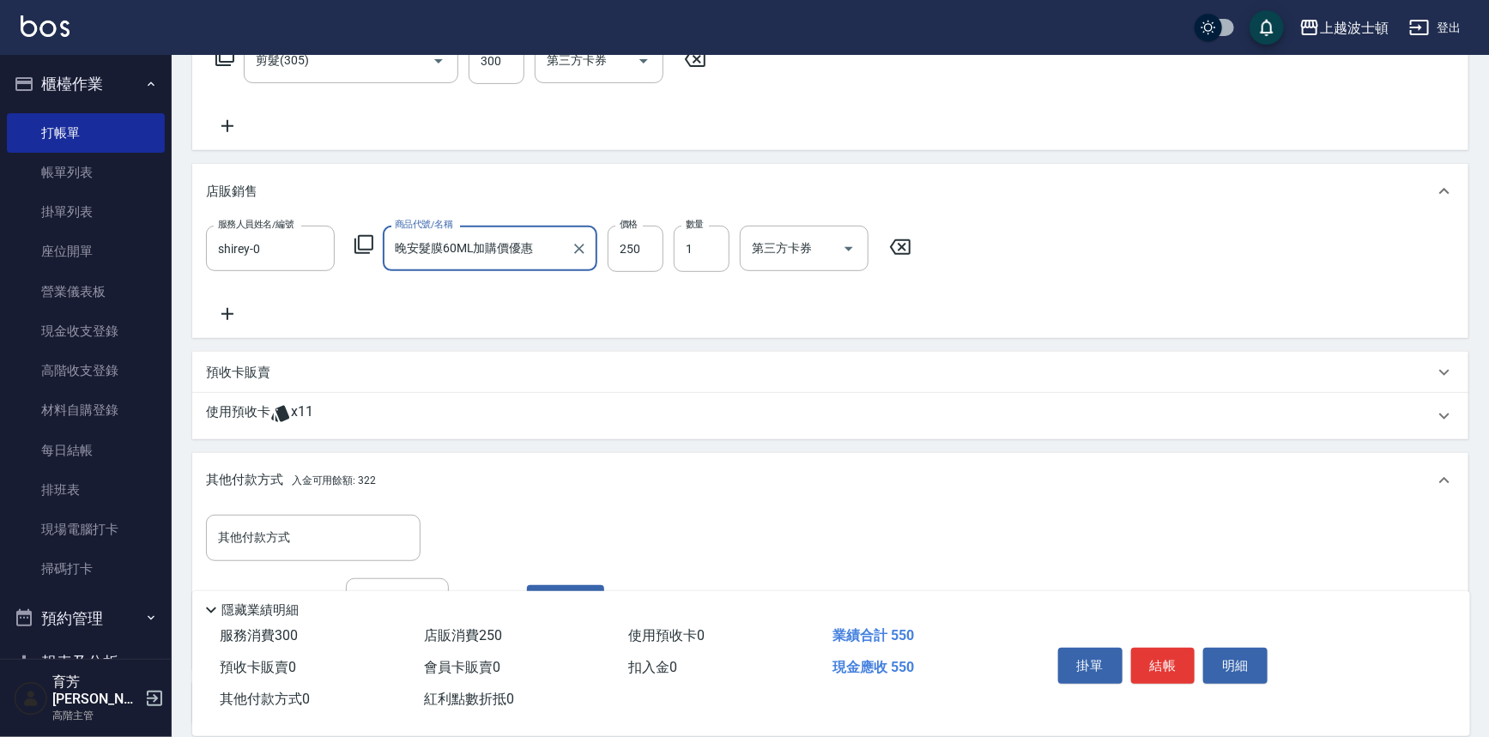
scroll to position [452, 0]
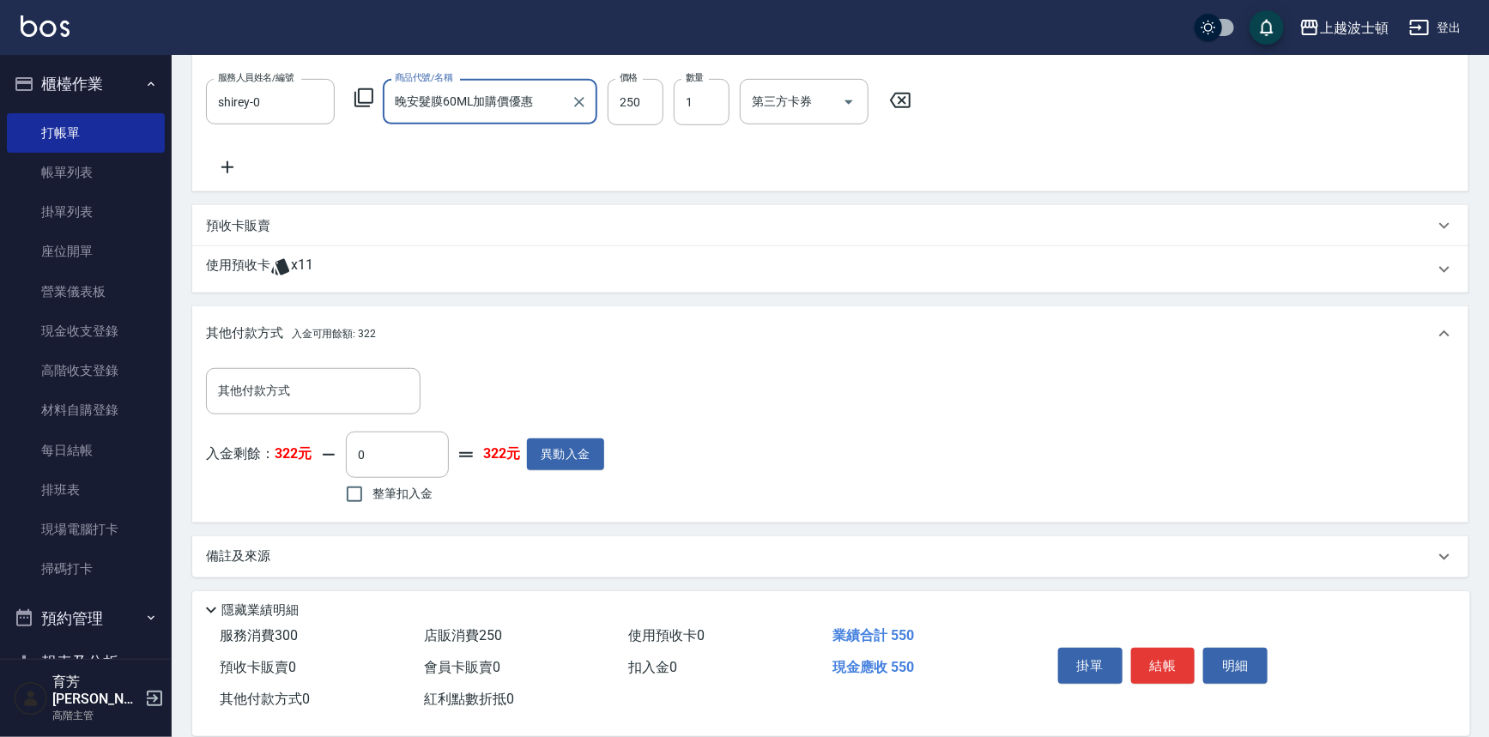
type input "晚安髮膜60ML加購價優惠"
click at [365, 330] on span "入金可用餘額: 322" at bounding box center [334, 334] width 84 height 12
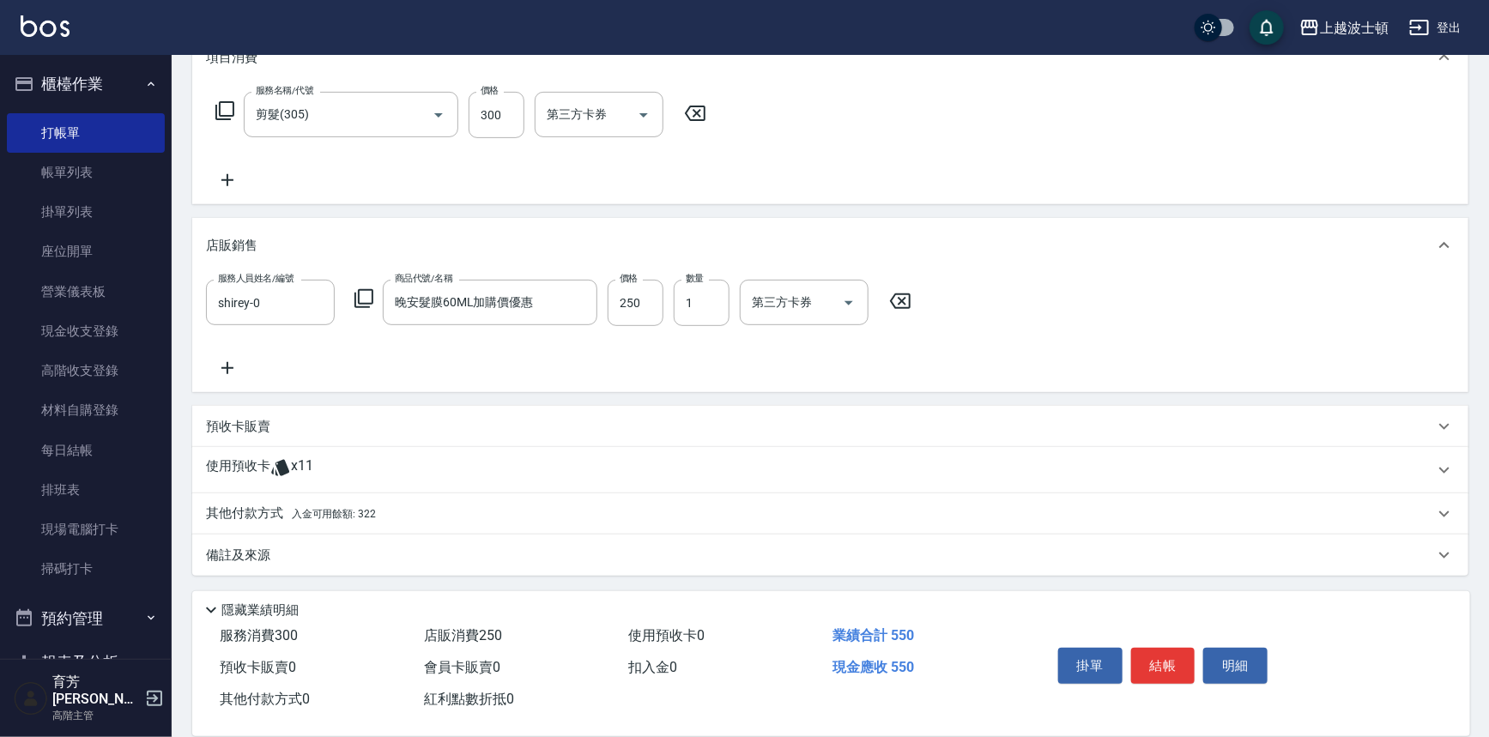
scroll to position [251, 0]
click at [296, 463] on span "x11" at bounding box center [302, 471] width 22 height 26
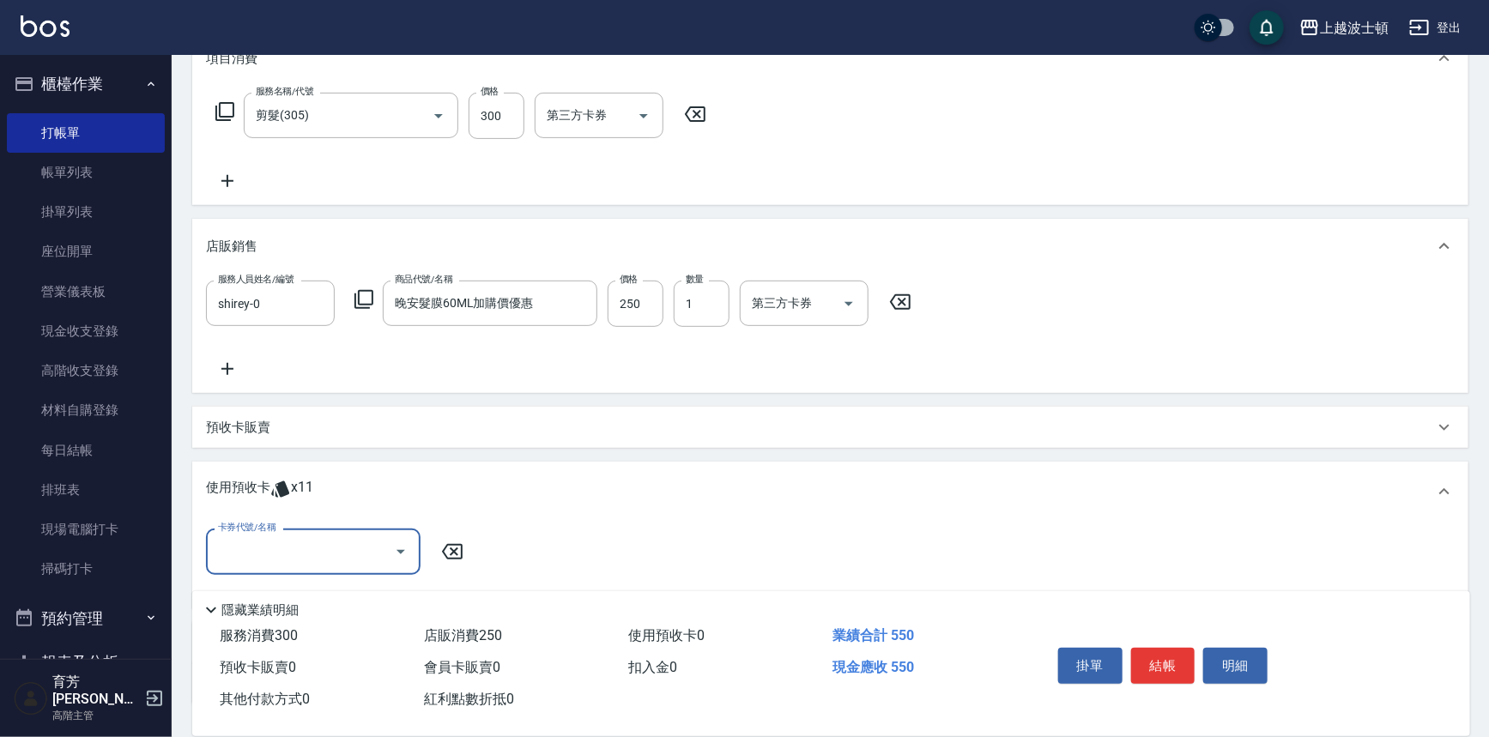
scroll to position [0, 0]
click at [403, 550] on icon "Open" at bounding box center [401, 552] width 9 height 4
click at [364, 592] on div "洗髮卷 剩餘11張" at bounding box center [313, 595] width 215 height 28
type input "洗髮卷"
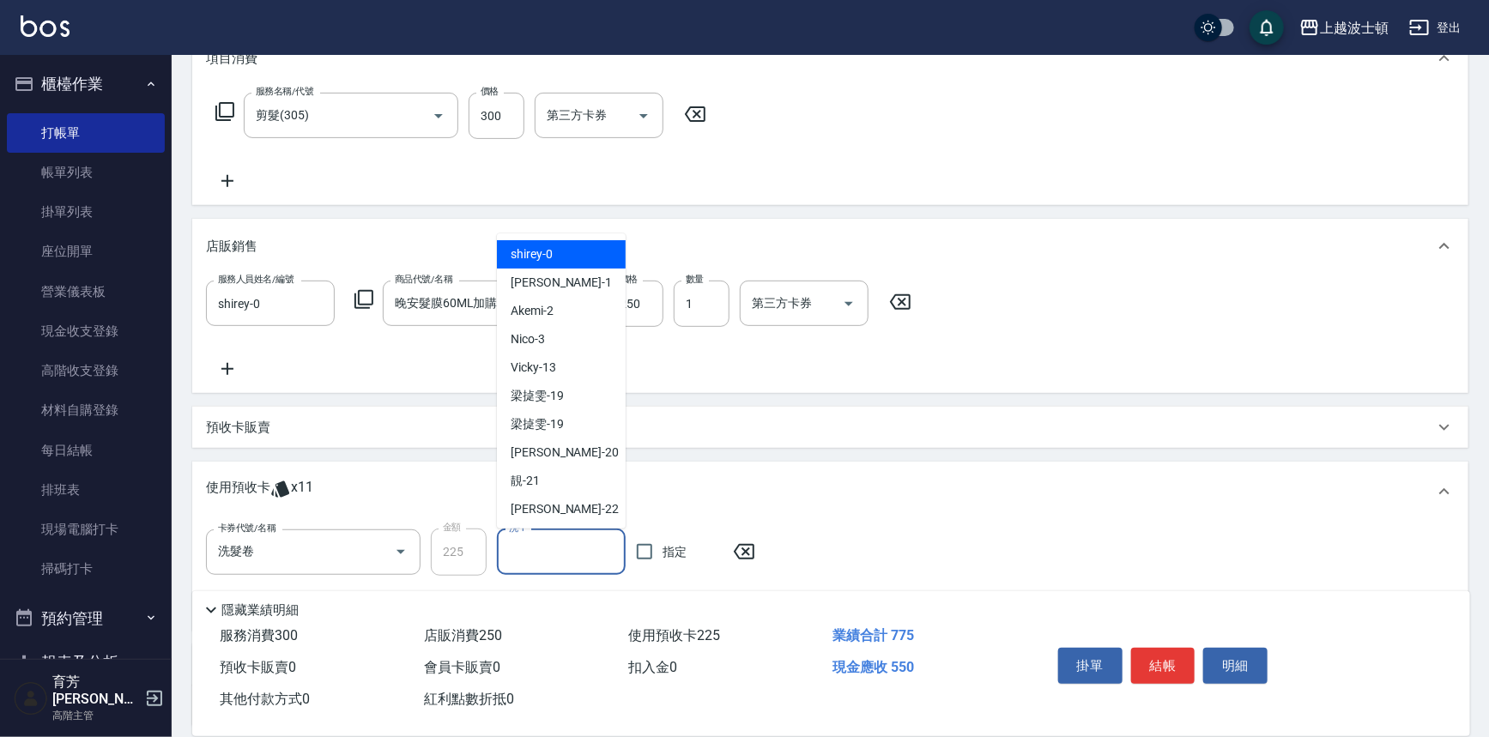
click at [582, 544] on input "洗-1" at bounding box center [561, 552] width 113 height 30
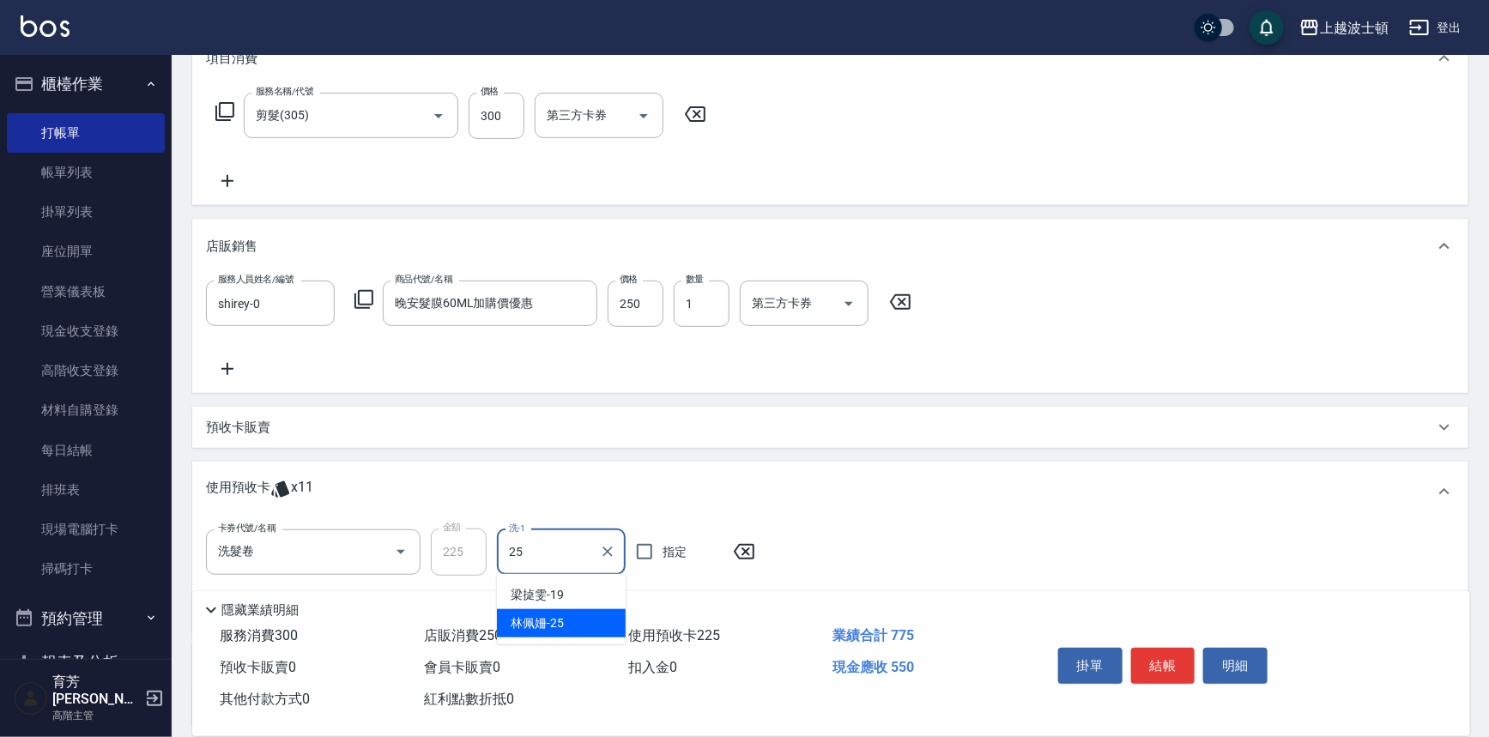
click at [546, 615] on span "[PERSON_NAME]-25" at bounding box center [537, 624] width 53 height 18
type input "[PERSON_NAME]-25"
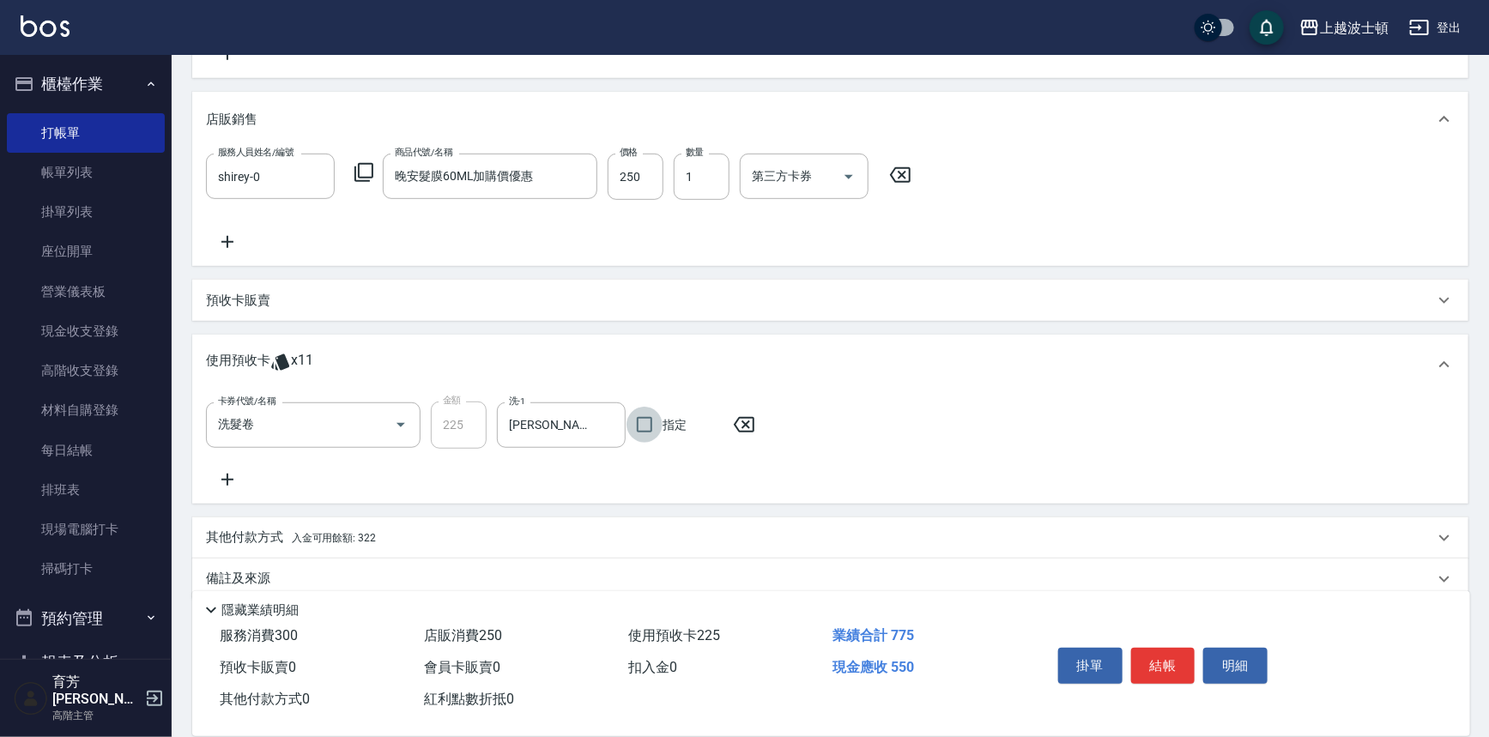
scroll to position [400, 0]
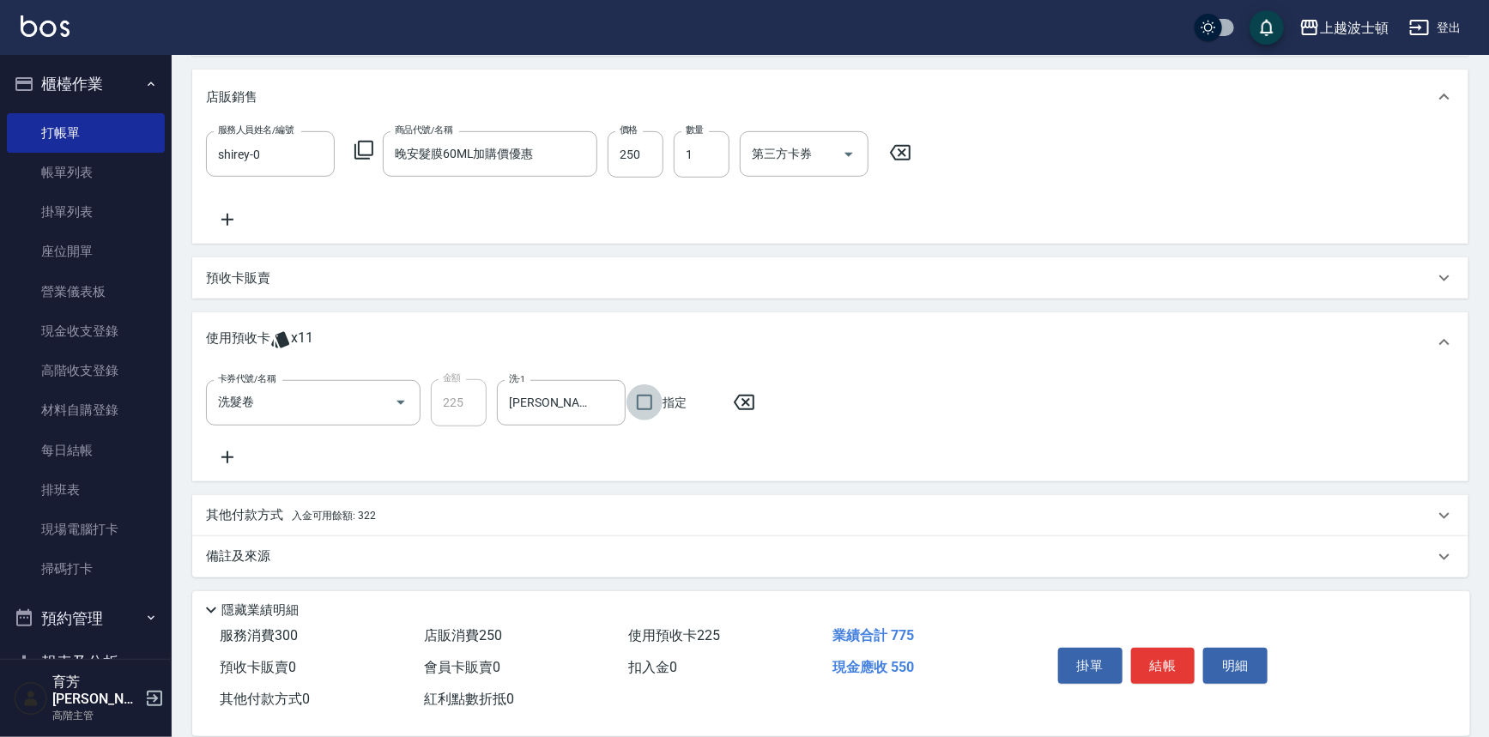
click at [373, 512] on span "入金可用餘額: 322" at bounding box center [334, 516] width 84 height 12
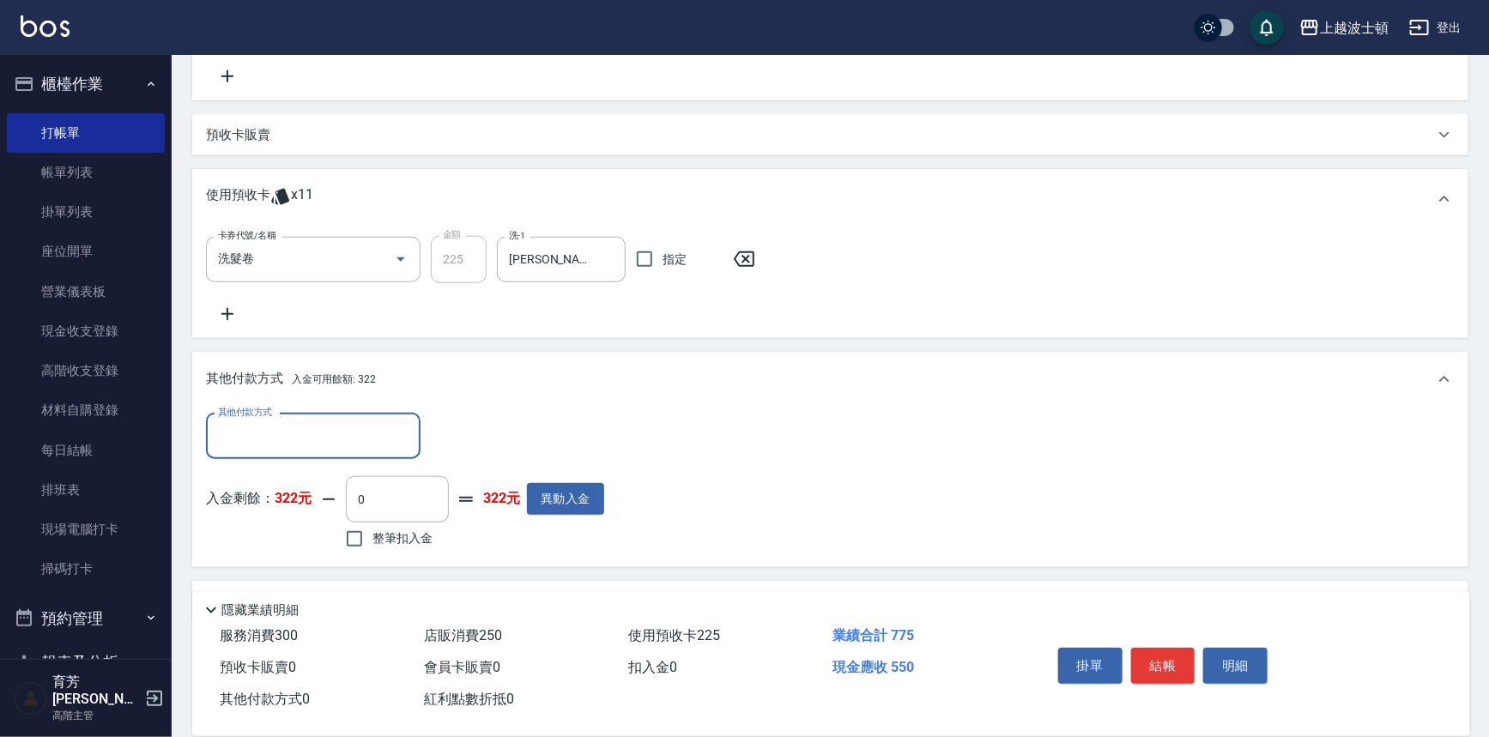
scroll to position [588, 0]
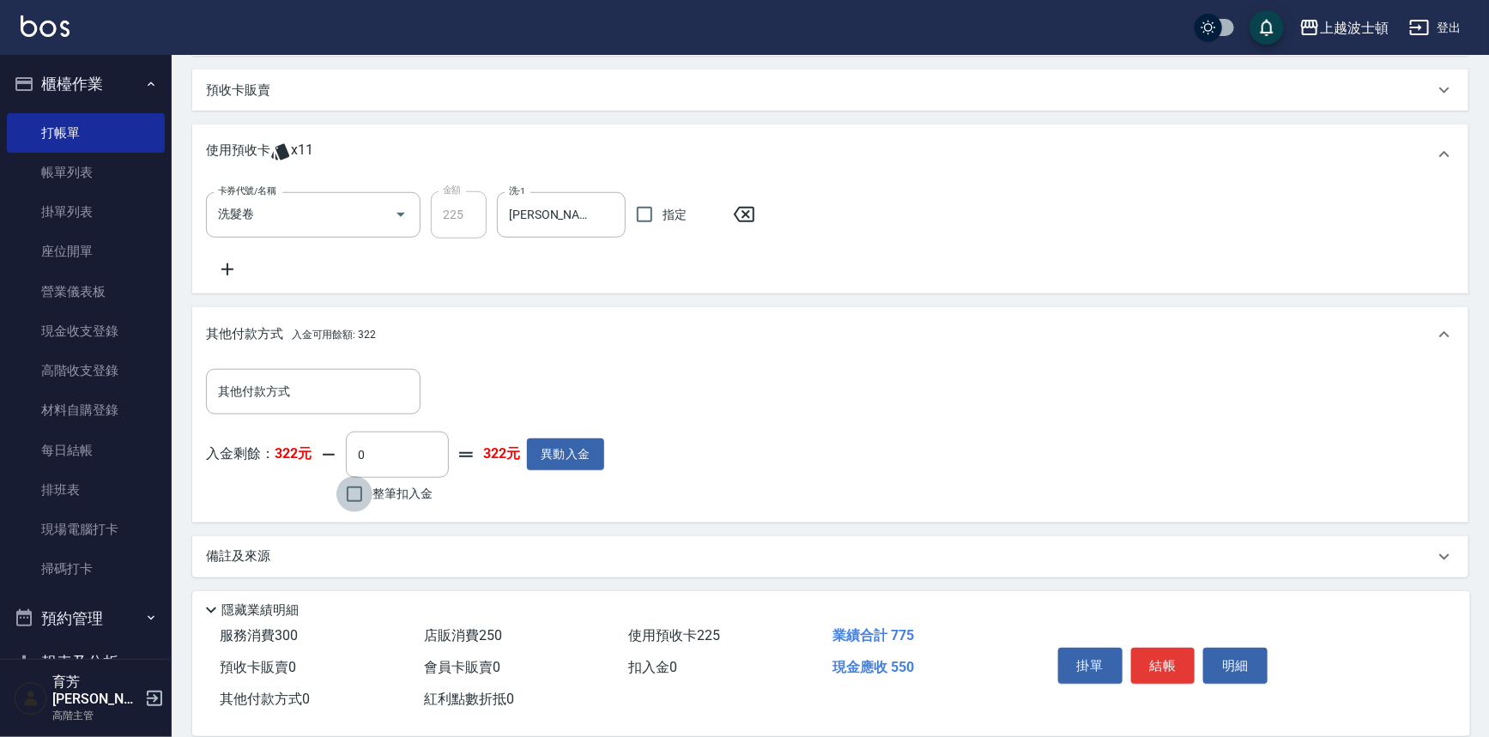
click at [357, 496] on input "整筆扣入金" at bounding box center [354, 494] width 36 height 36
checkbox input "true"
click at [385, 455] on input "322" at bounding box center [397, 455] width 103 height 46
drag, startPoint x: 385, startPoint y: 455, endPoint x: 348, endPoint y: 455, distance: 36.9
click at [348, 455] on input "322" at bounding box center [397, 455] width 103 height 46
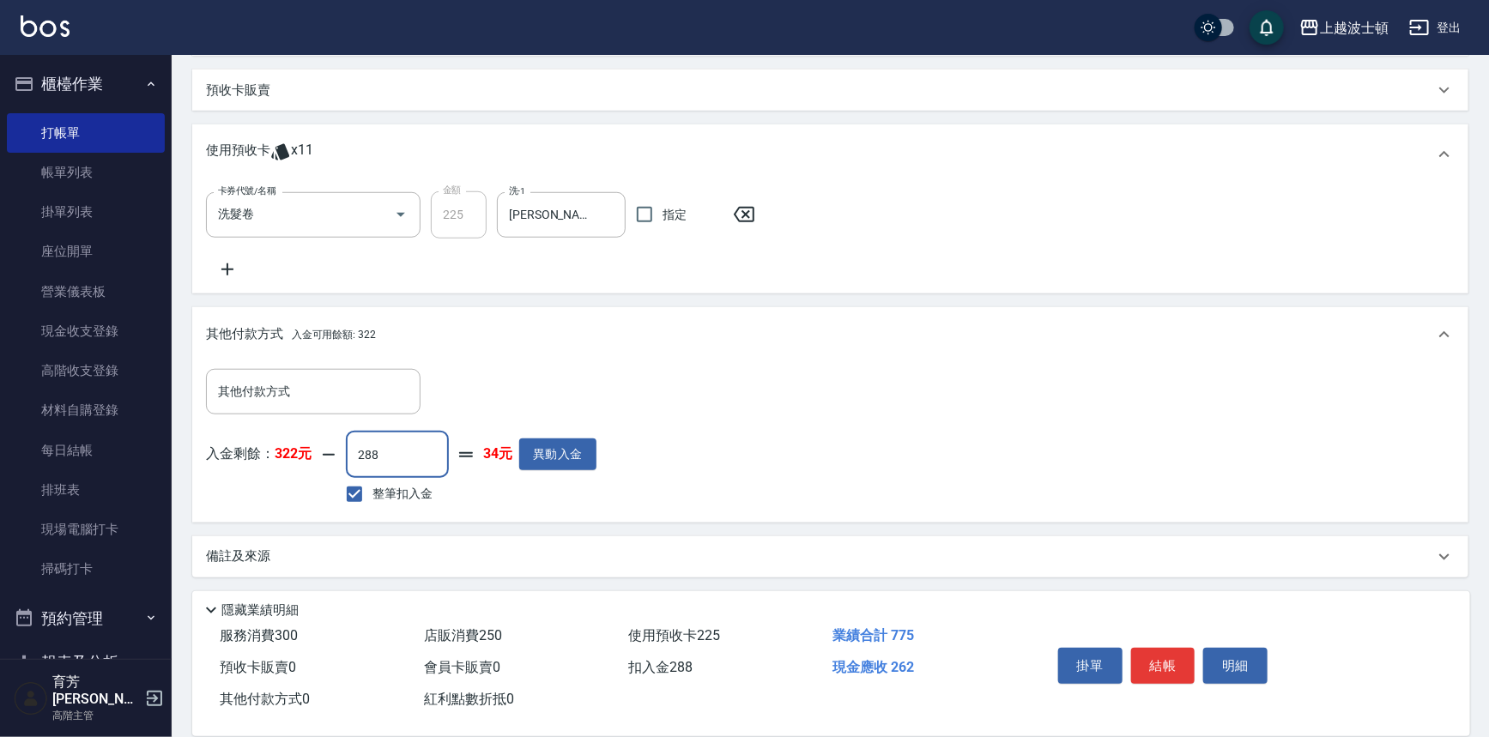
drag, startPoint x: 379, startPoint y: 453, endPoint x: 351, endPoint y: 452, distance: 27.5
click at [351, 452] on input "288" at bounding box center [397, 455] width 103 height 46
type input "250"
click at [1179, 663] on button "結帳" at bounding box center [1163, 666] width 64 height 36
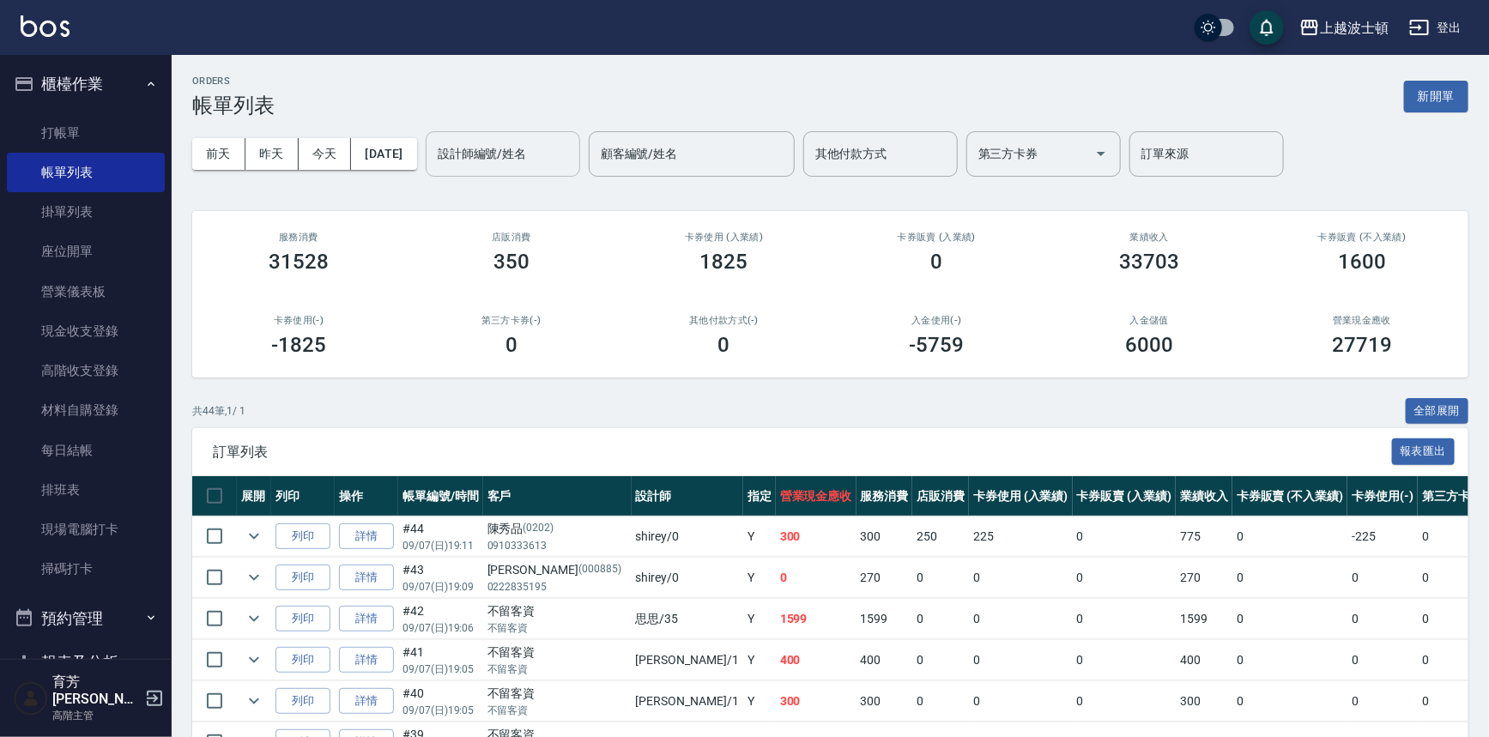
drag, startPoint x: 500, startPoint y: 149, endPoint x: 508, endPoint y: 163, distance: 15.8
click at [500, 149] on input "設計師編號/姓名" at bounding box center [502, 154] width 139 height 30
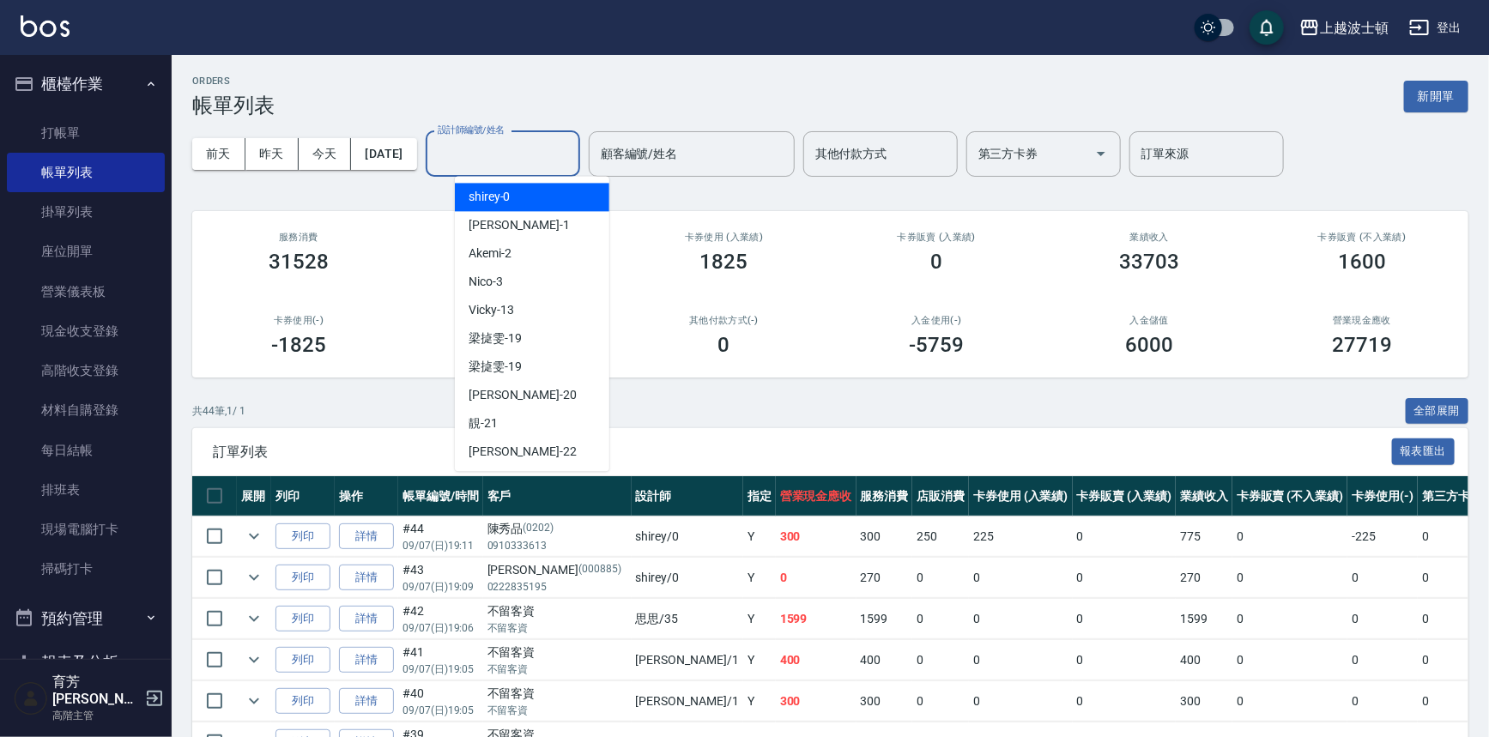
click at [497, 195] on span "shirey -0" at bounding box center [490, 197] width 42 height 18
type input "shirey-0"
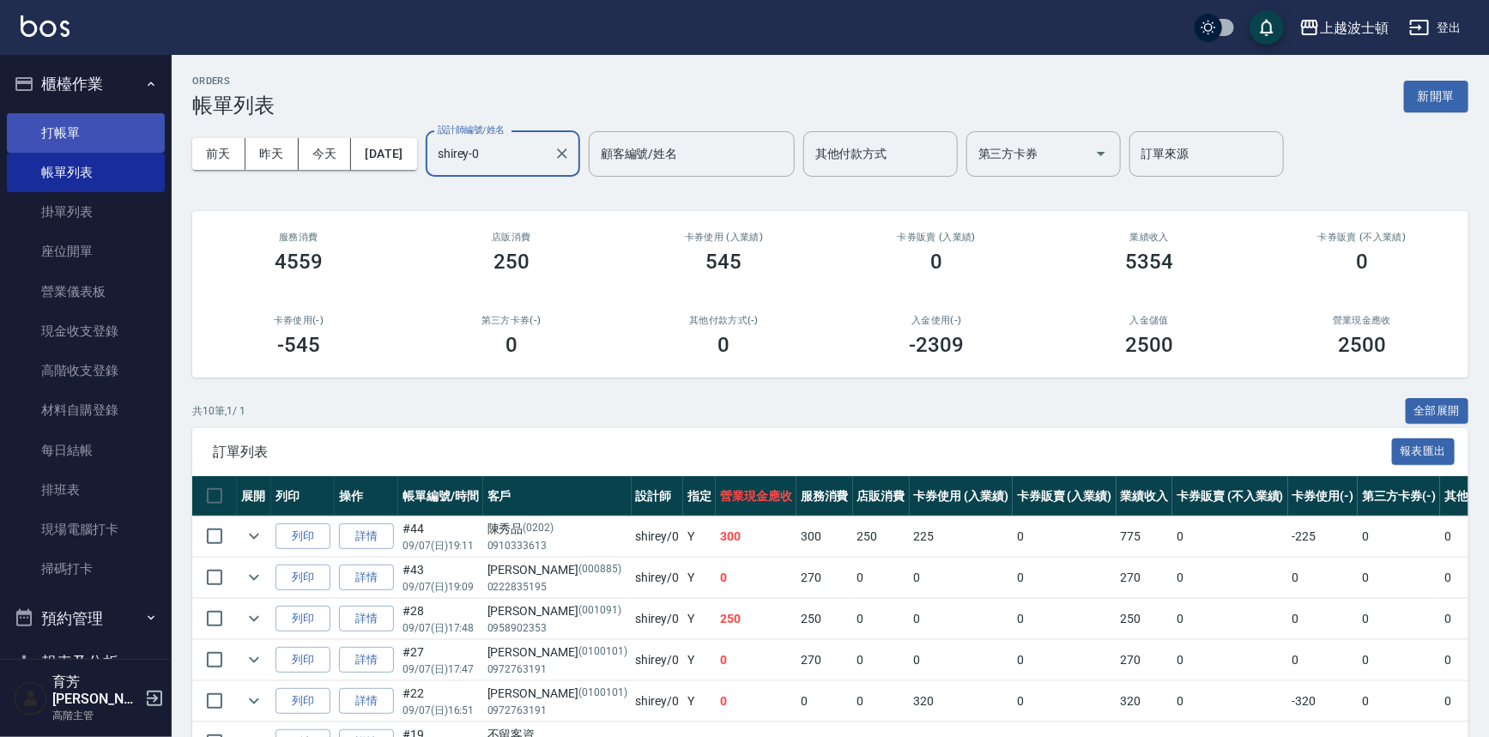
click at [82, 132] on link "打帳單" at bounding box center [86, 132] width 158 height 39
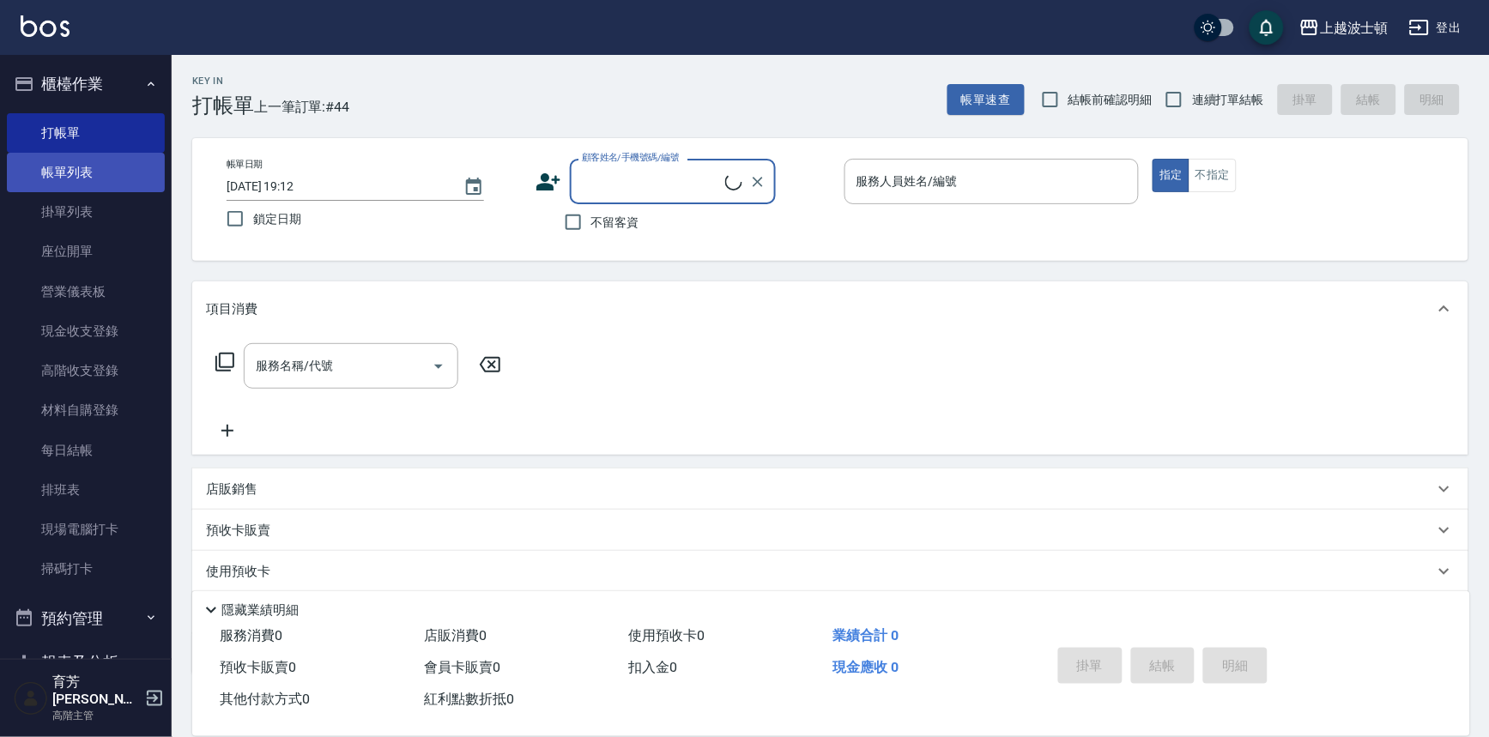
click at [84, 170] on link "帳單列表" at bounding box center [86, 172] width 158 height 39
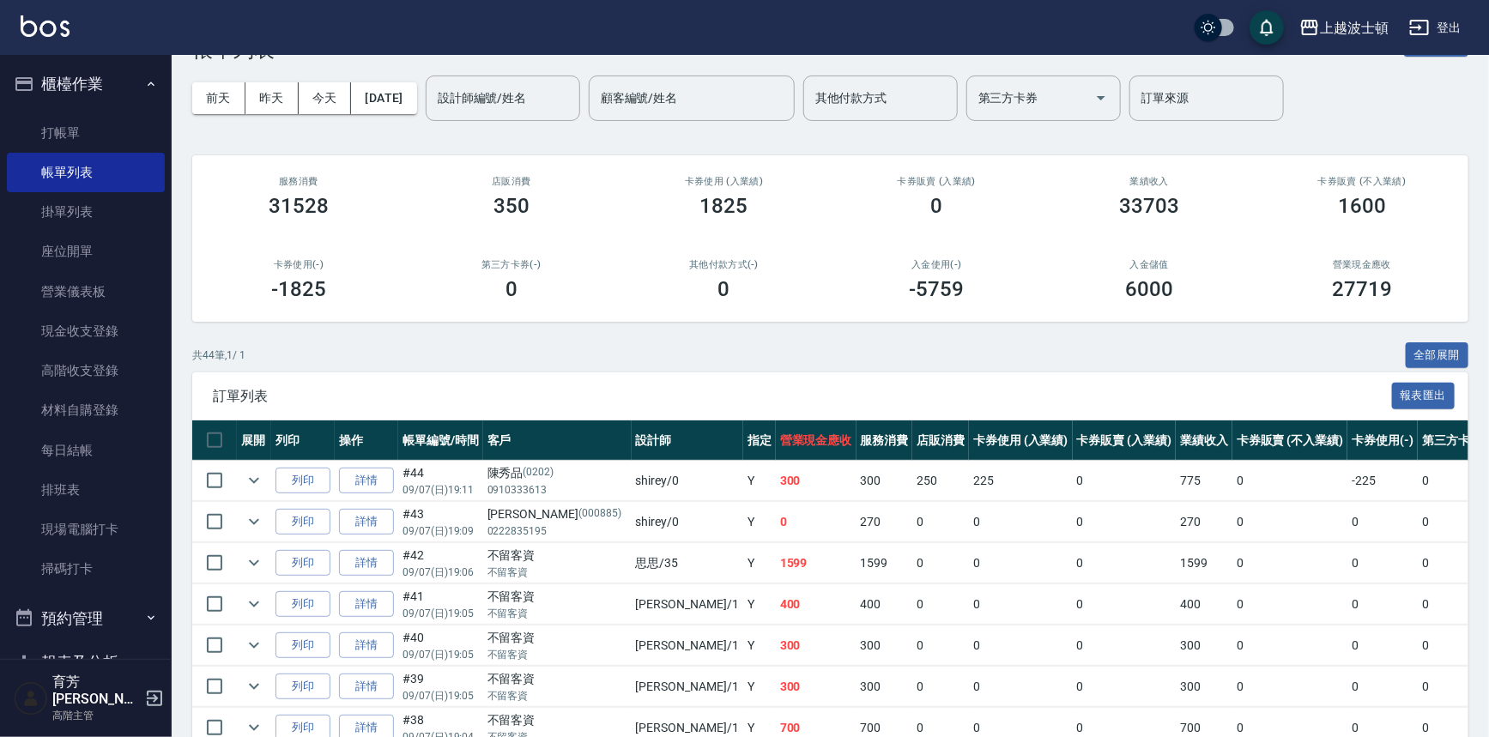
scroll to position [86, 0]
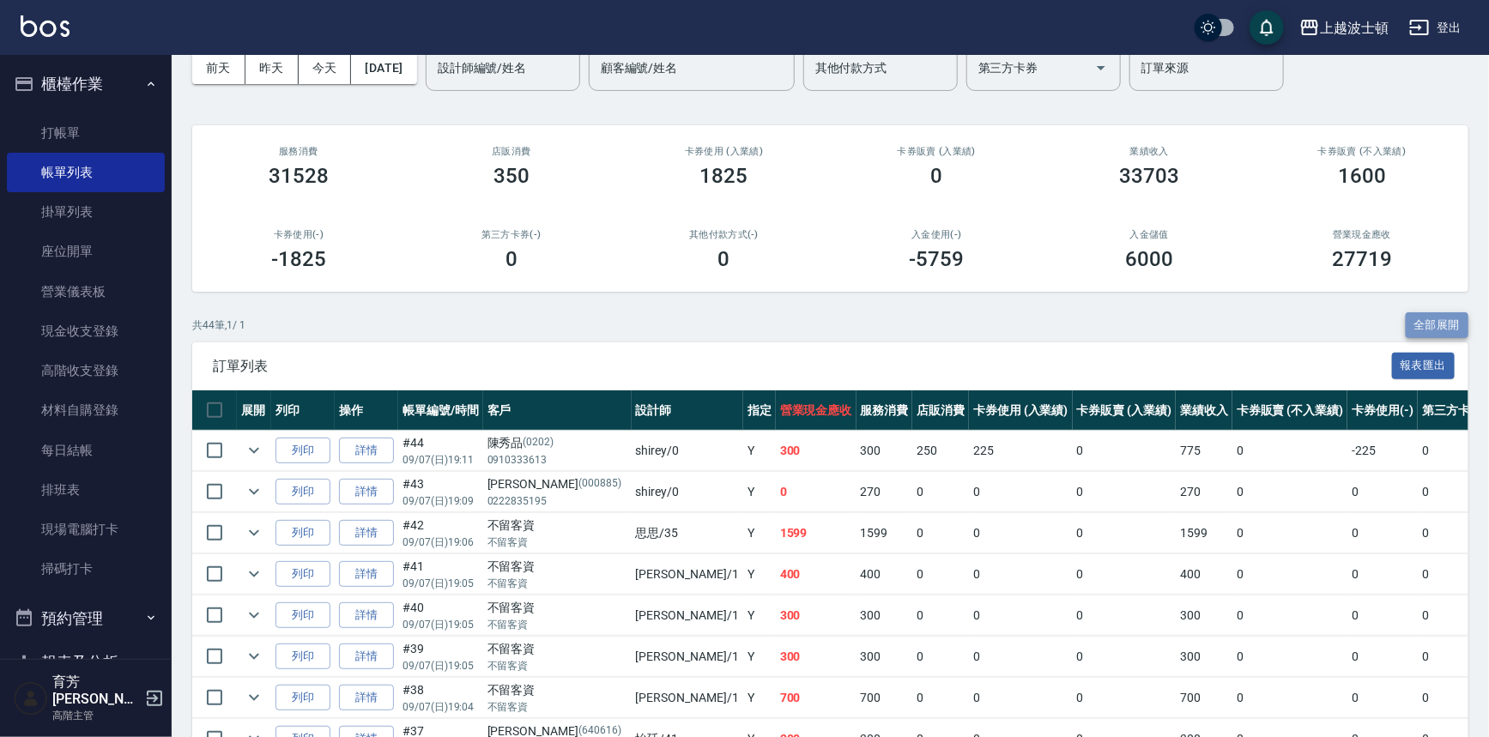
click at [1434, 330] on button "全部展開" at bounding box center [1438, 325] width 64 height 27
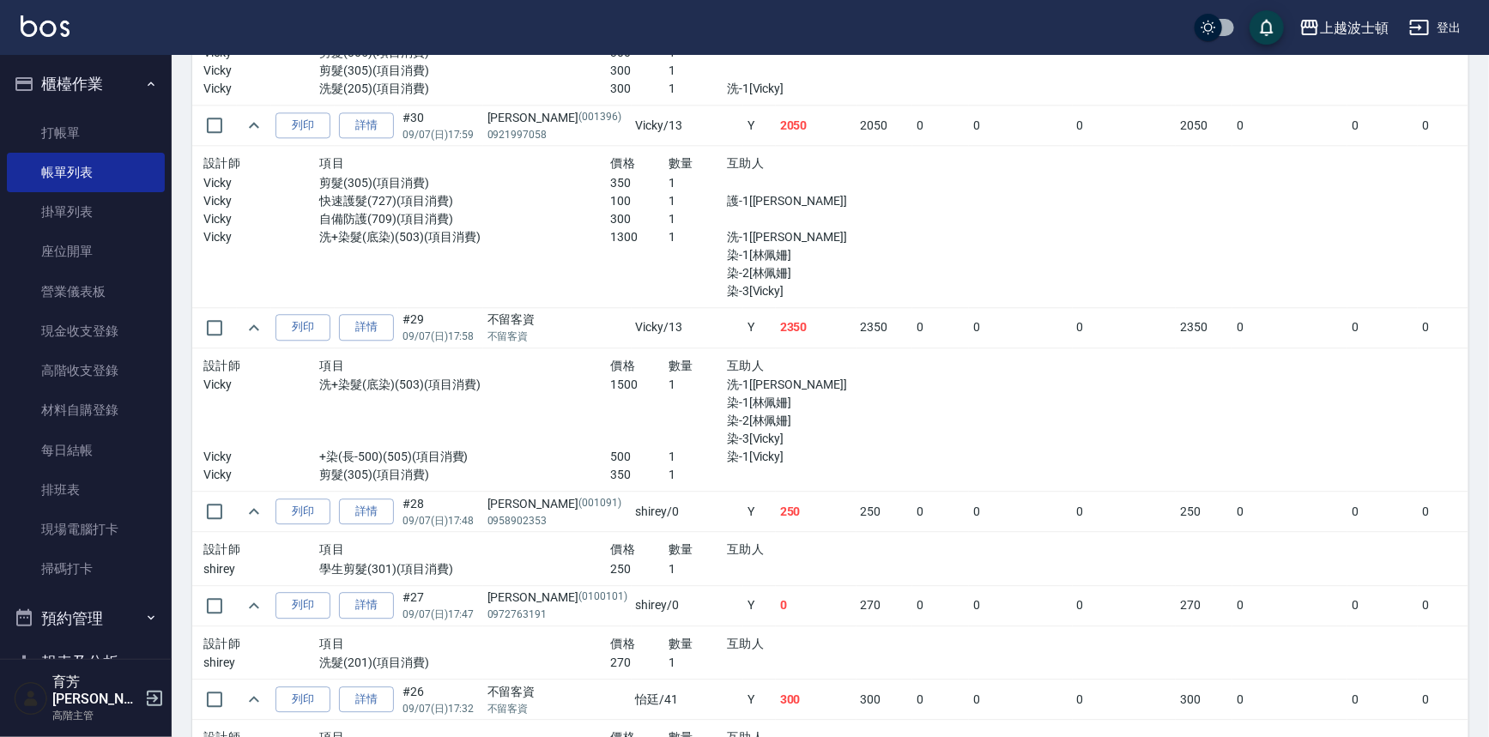
scroll to position [2069, 0]
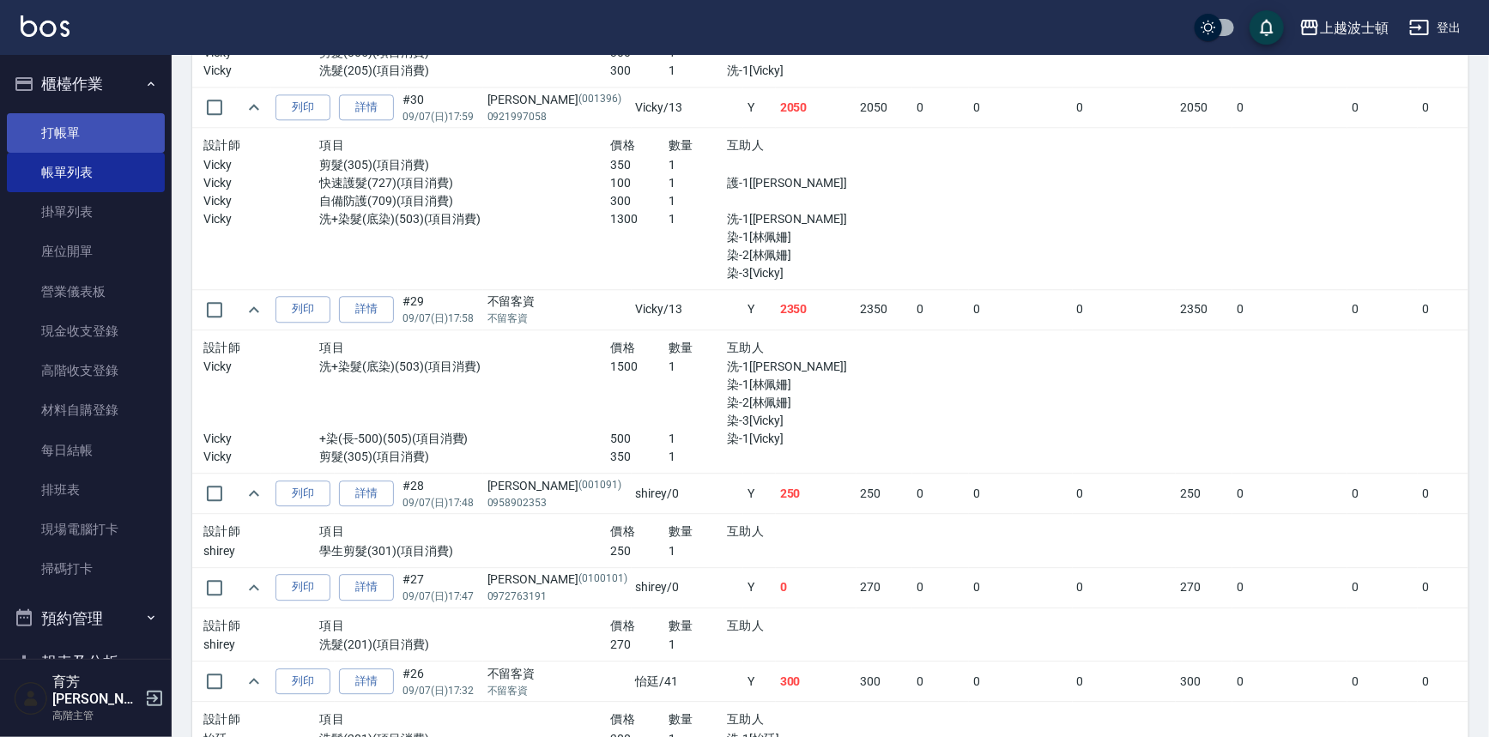
click at [74, 130] on link "打帳單" at bounding box center [86, 132] width 158 height 39
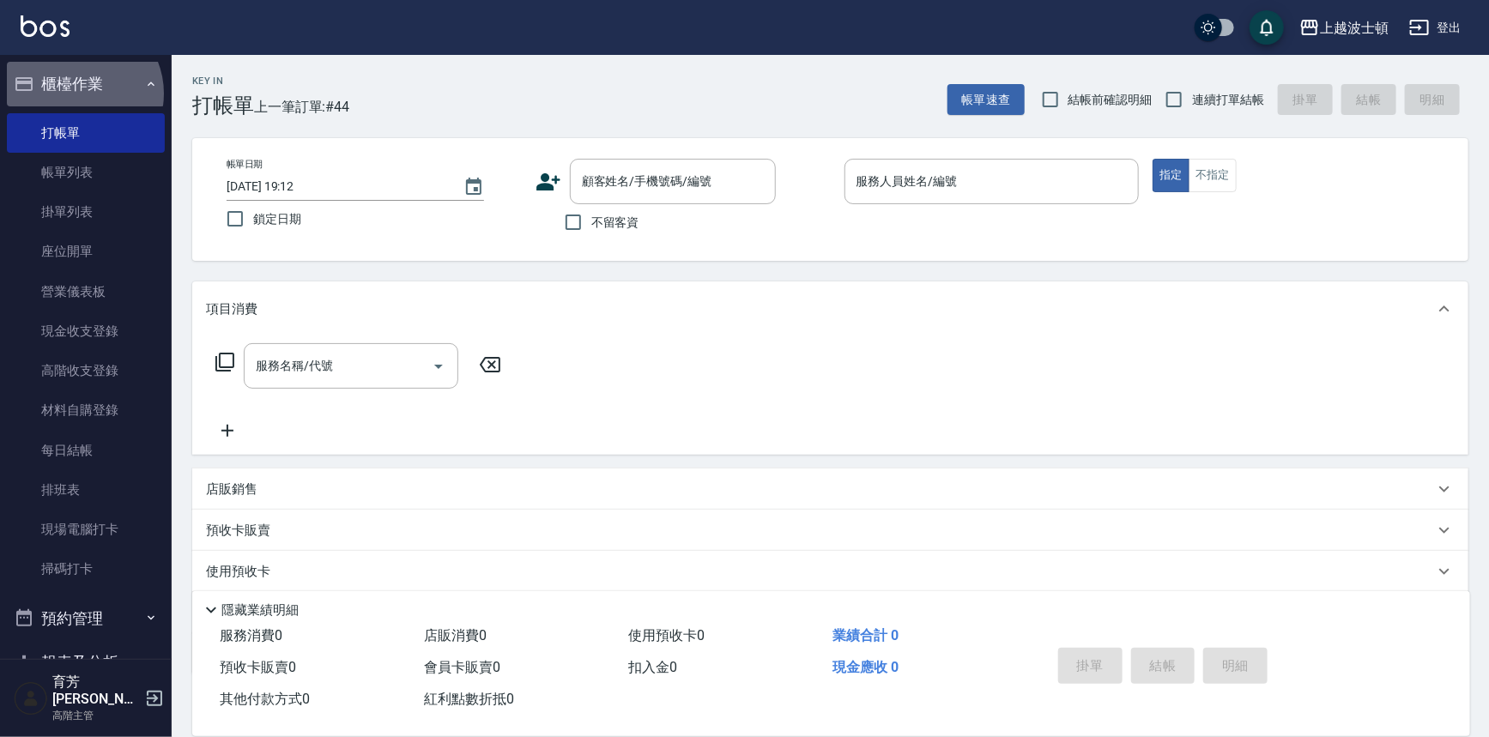
click at [78, 94] on button "櫃檯作業" at bounding box center [86, 84] width 158 height 45
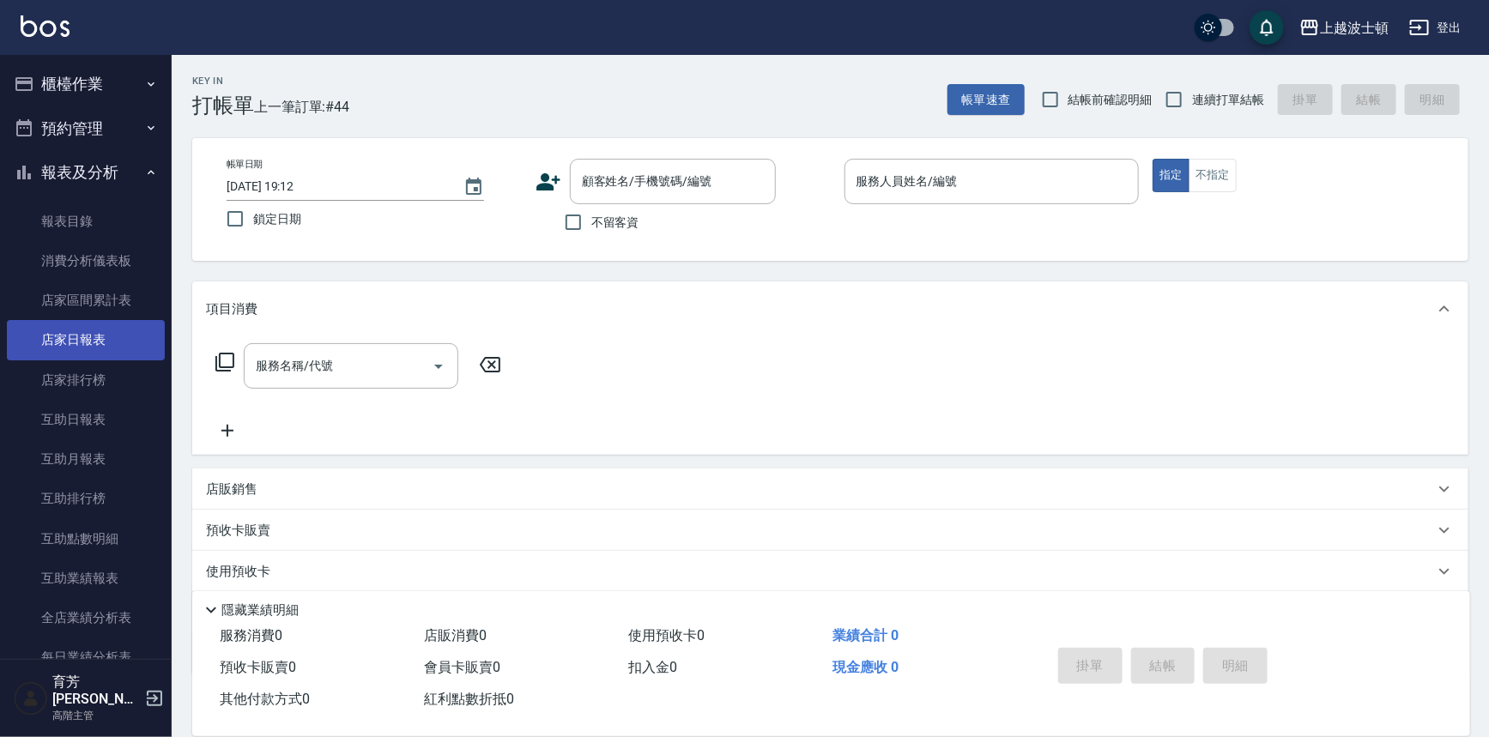
click at [90, 332] on link "店家日報表" at bounding box center [86, 339] width 158 height 39
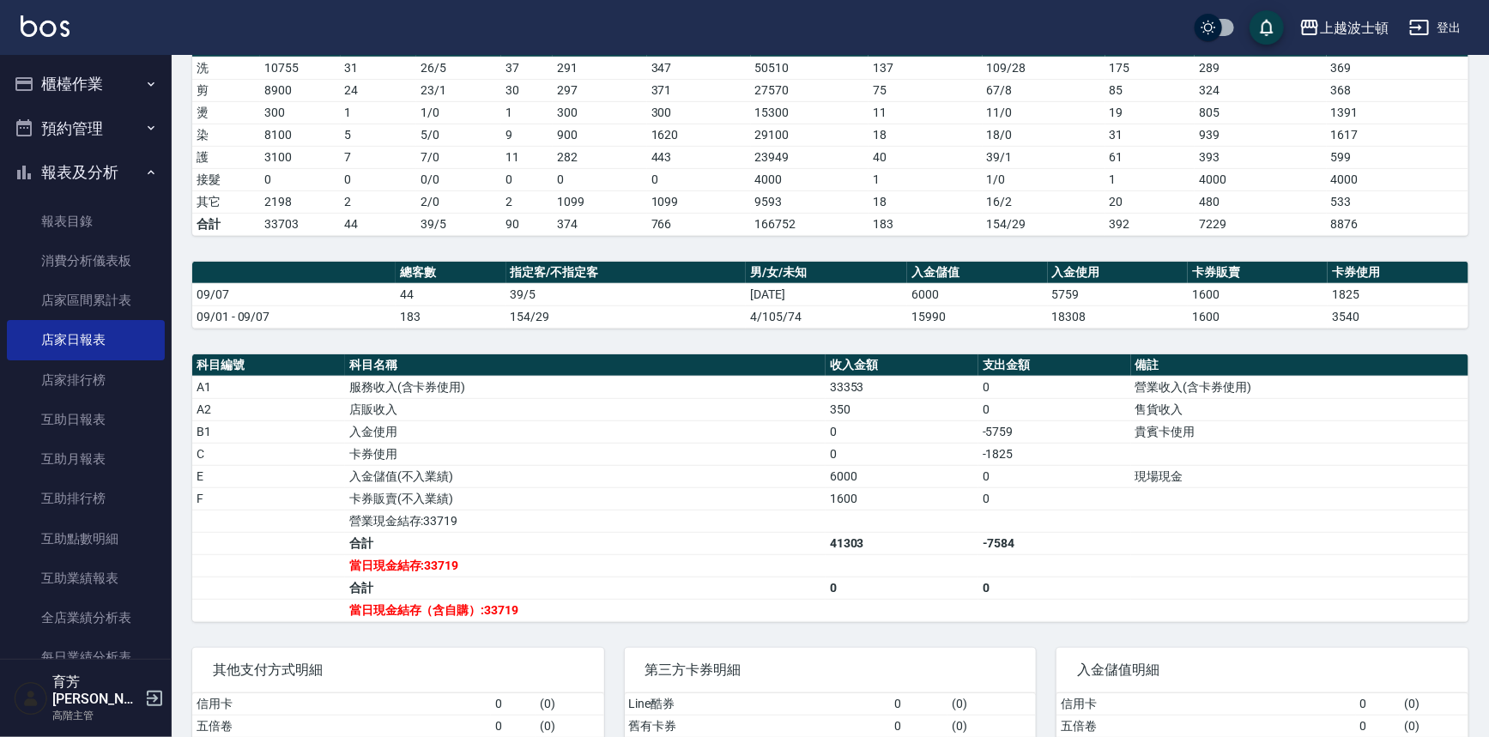
scroll to position [371, 0]
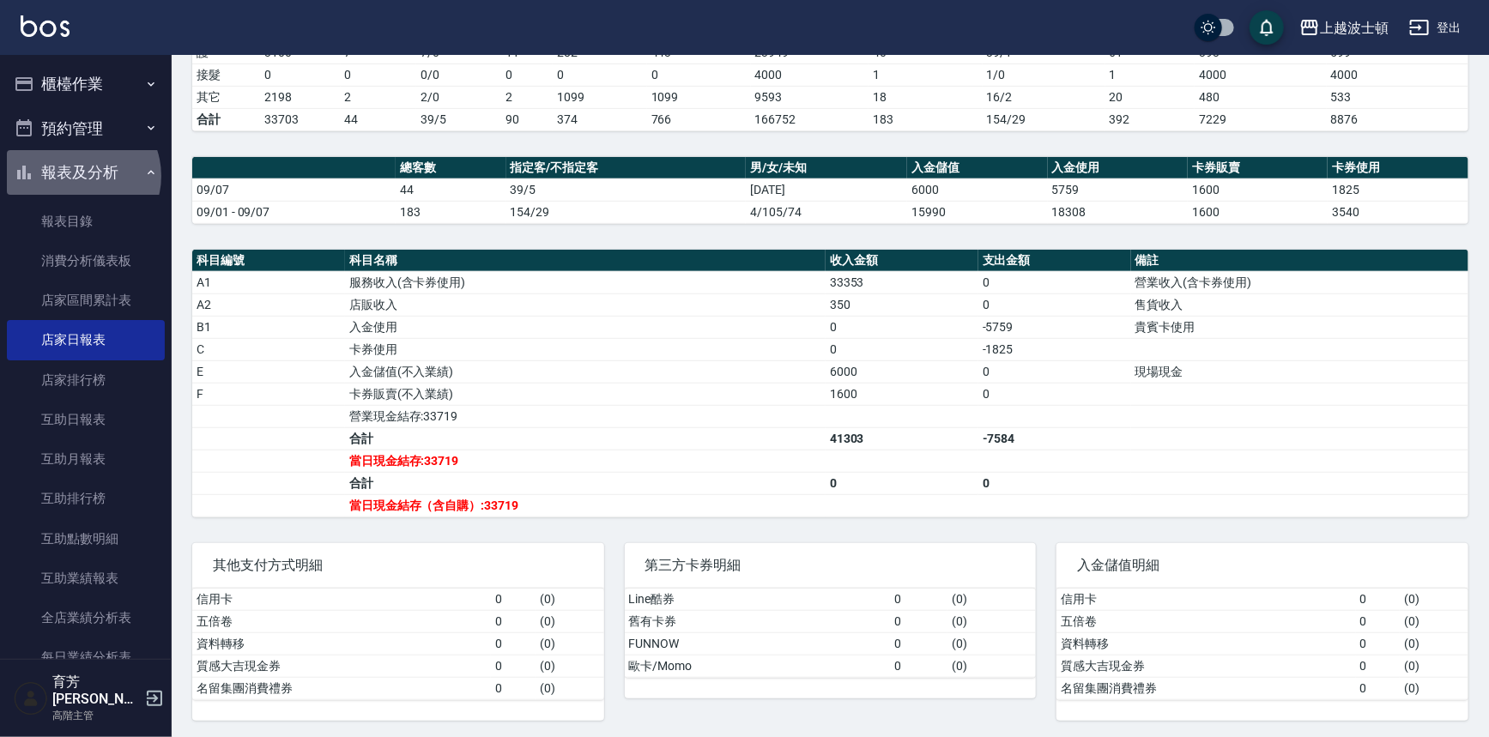
click at [78, 176] on button "報表及分析" at bounding box center [86, 172] width 158 height 45
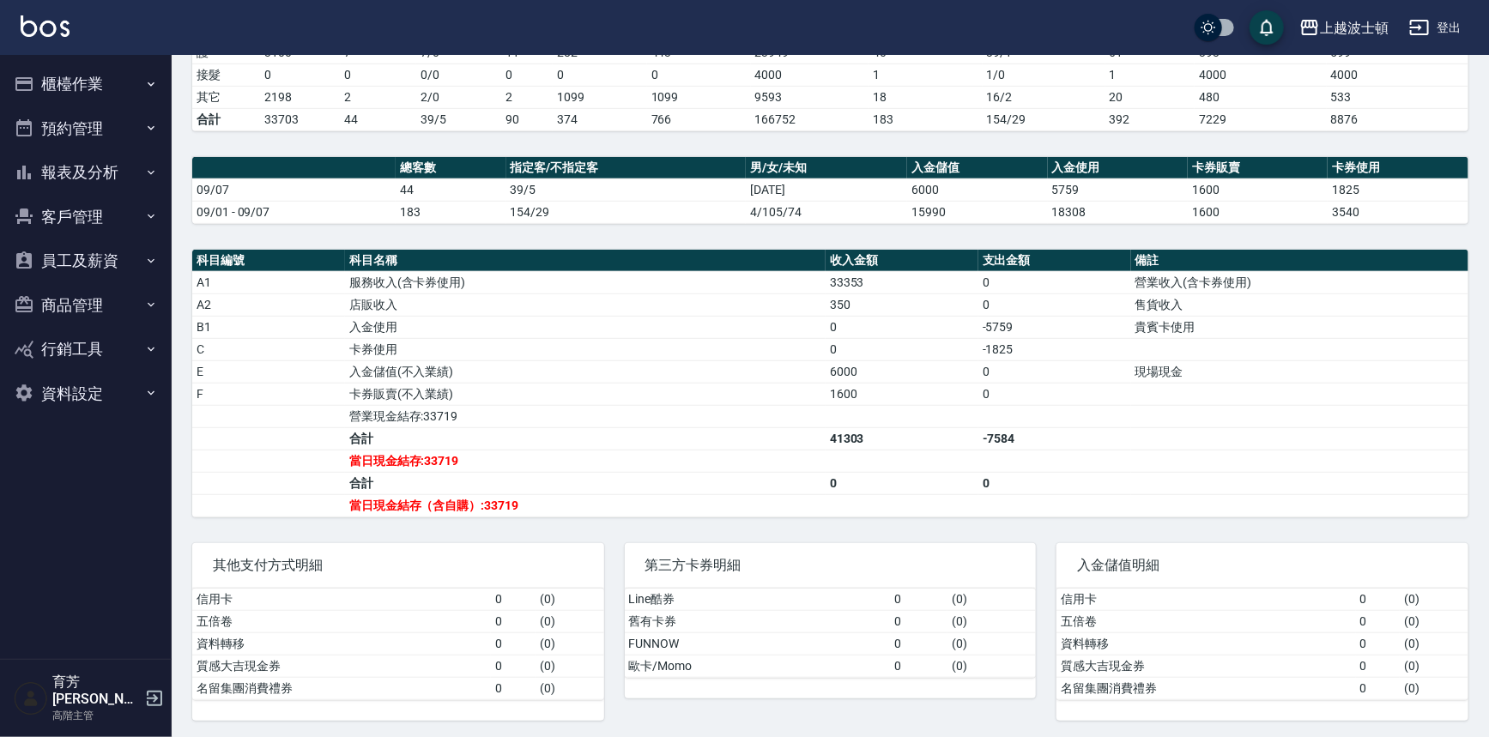
click at [76, 90] on button "櫃檯作業" at bounding box center [86, 84] width 158 height 45
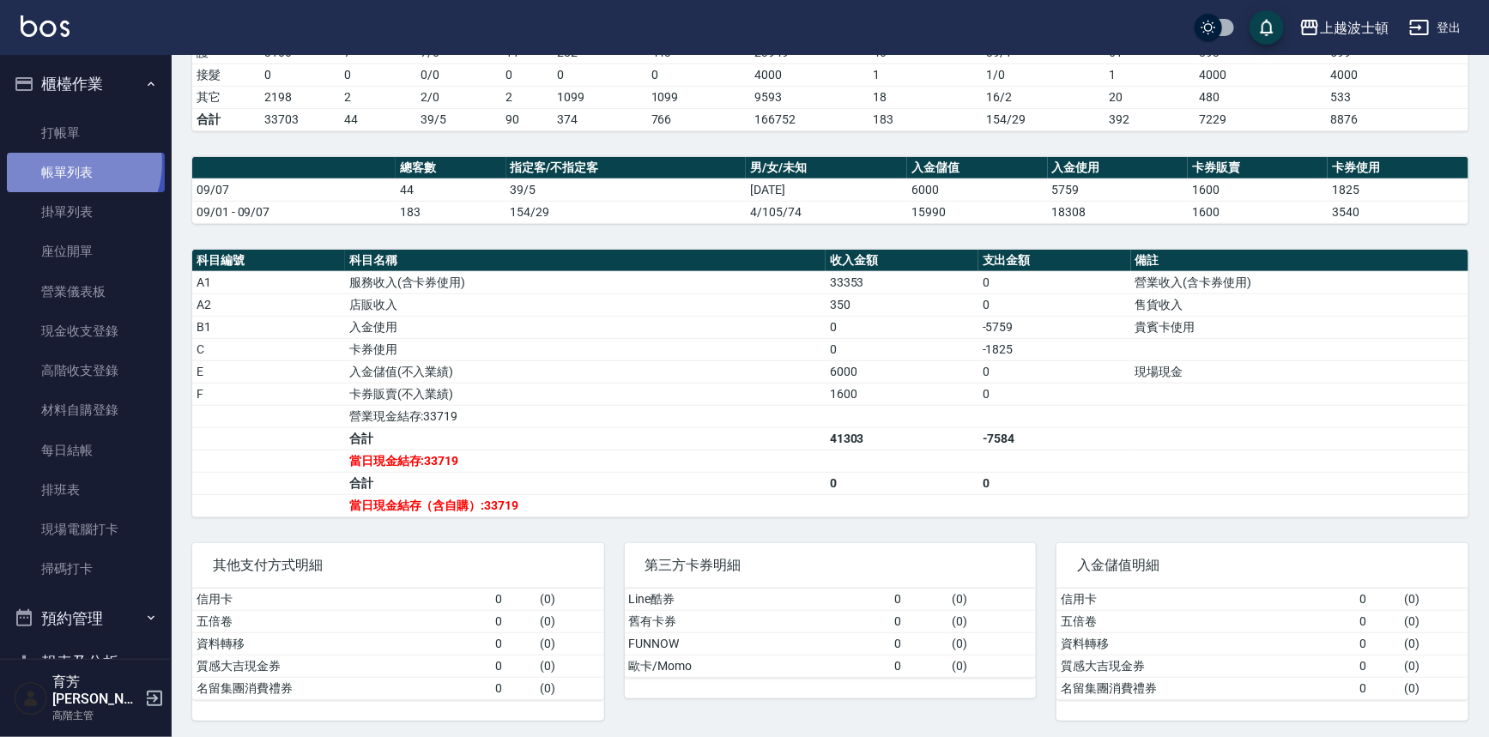
click at [69, 163] on link "帳單列表" at bounding box center [86, 172] width 158 height 39
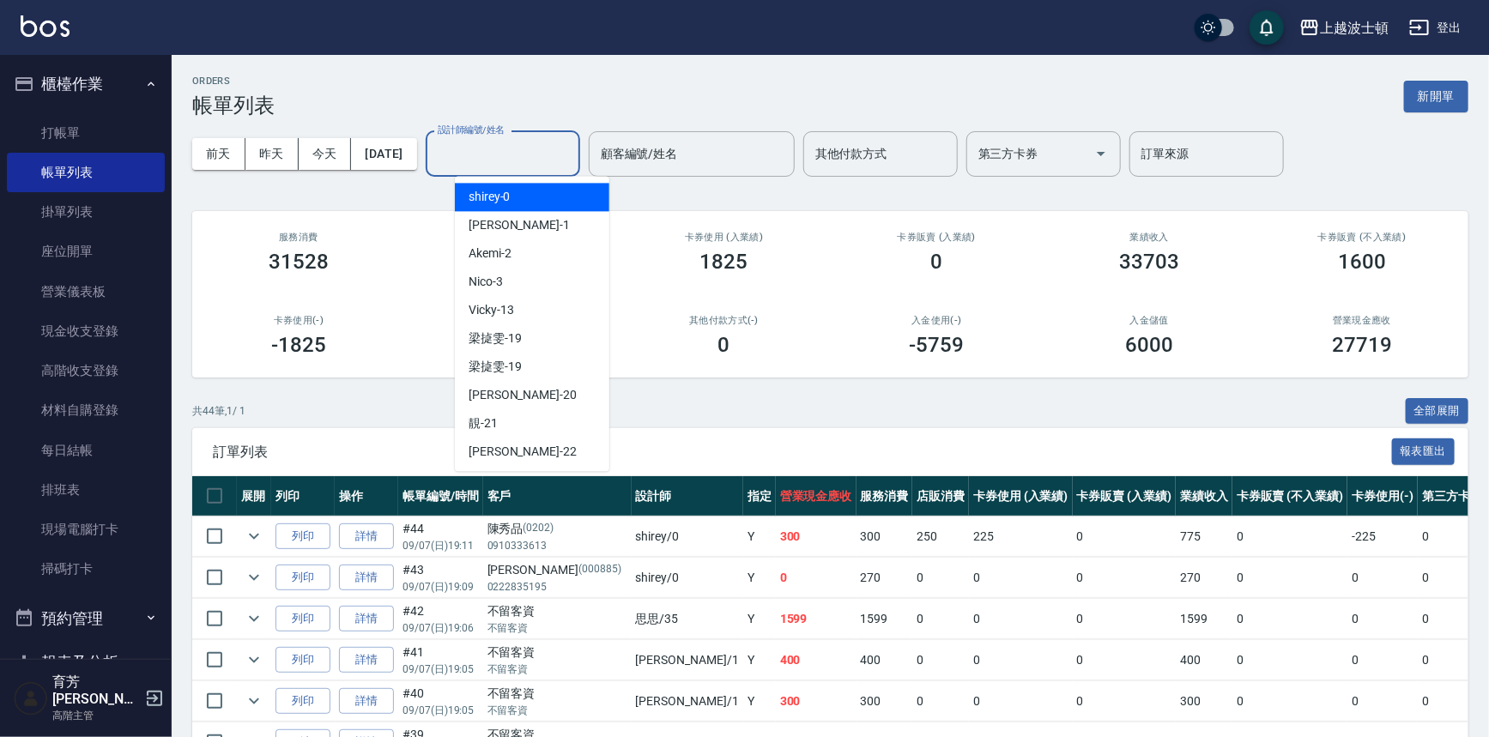
click at [512, 154] on input "設計師編號/姓名" at bounding box center [502, 154] width 139 height 30
click at [524, 183] on div "shirey -0" at bounding box center [532, 197] width 154 height 28
type input "shirey-0"
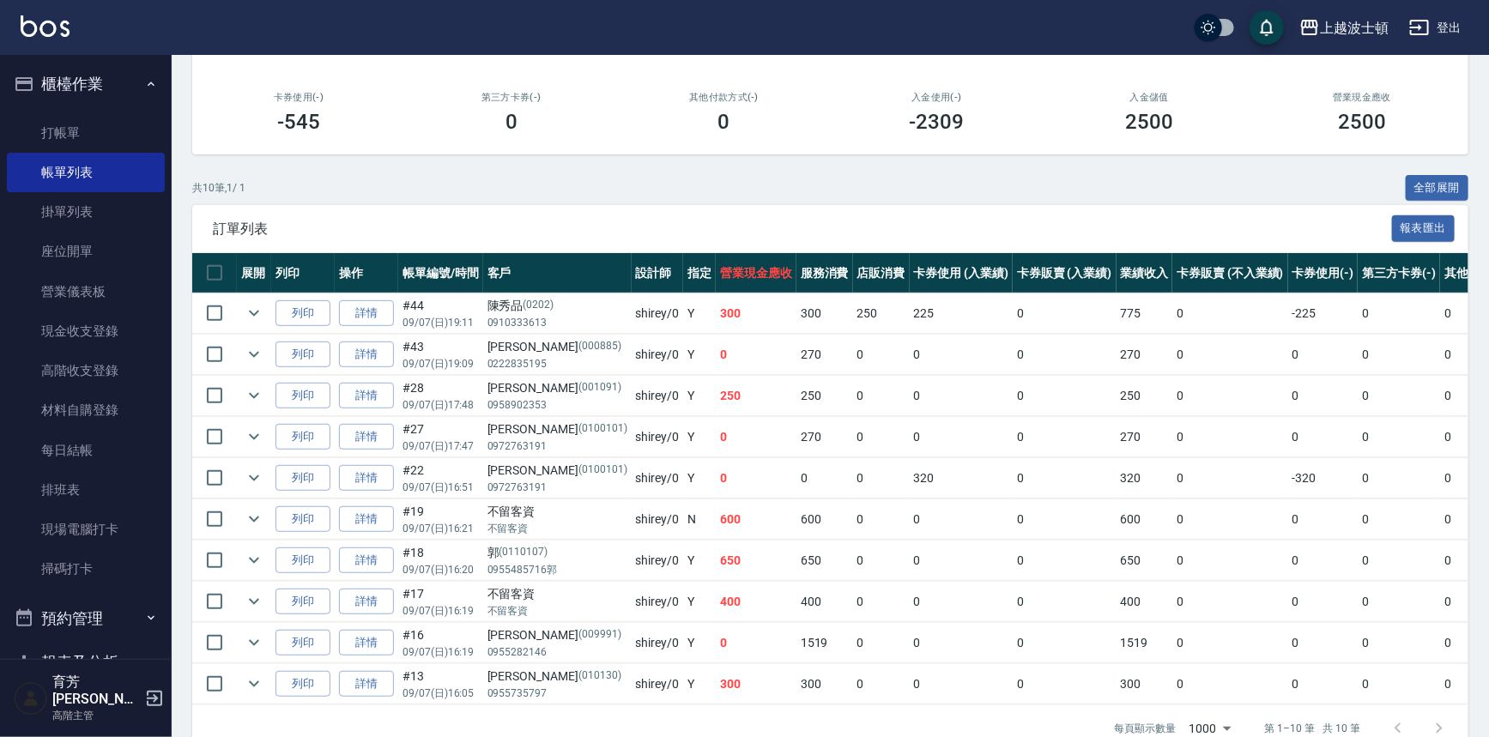
scroll to position [267, 0]
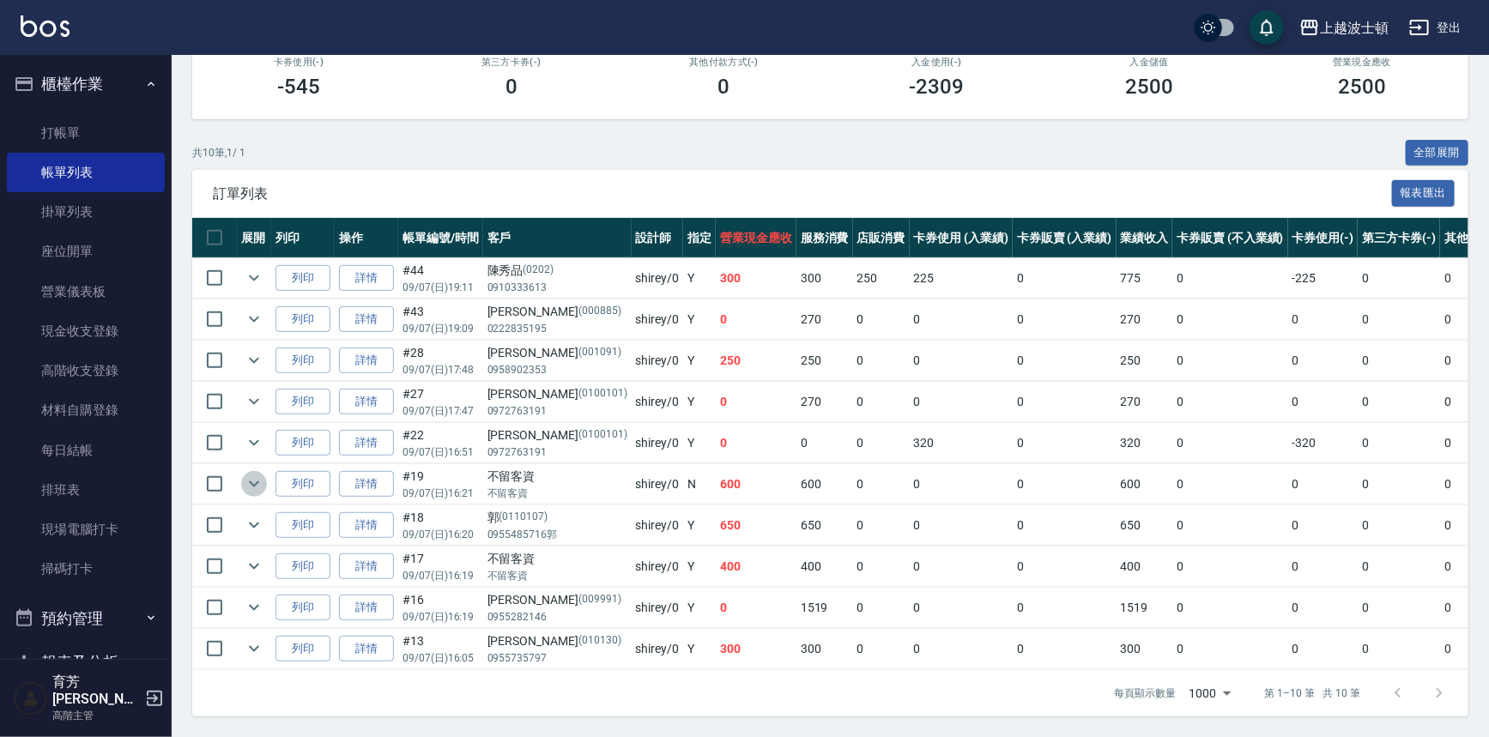
click at [247, 483] on button "expand row" at bounding box center [254, 484] width 26 height 26
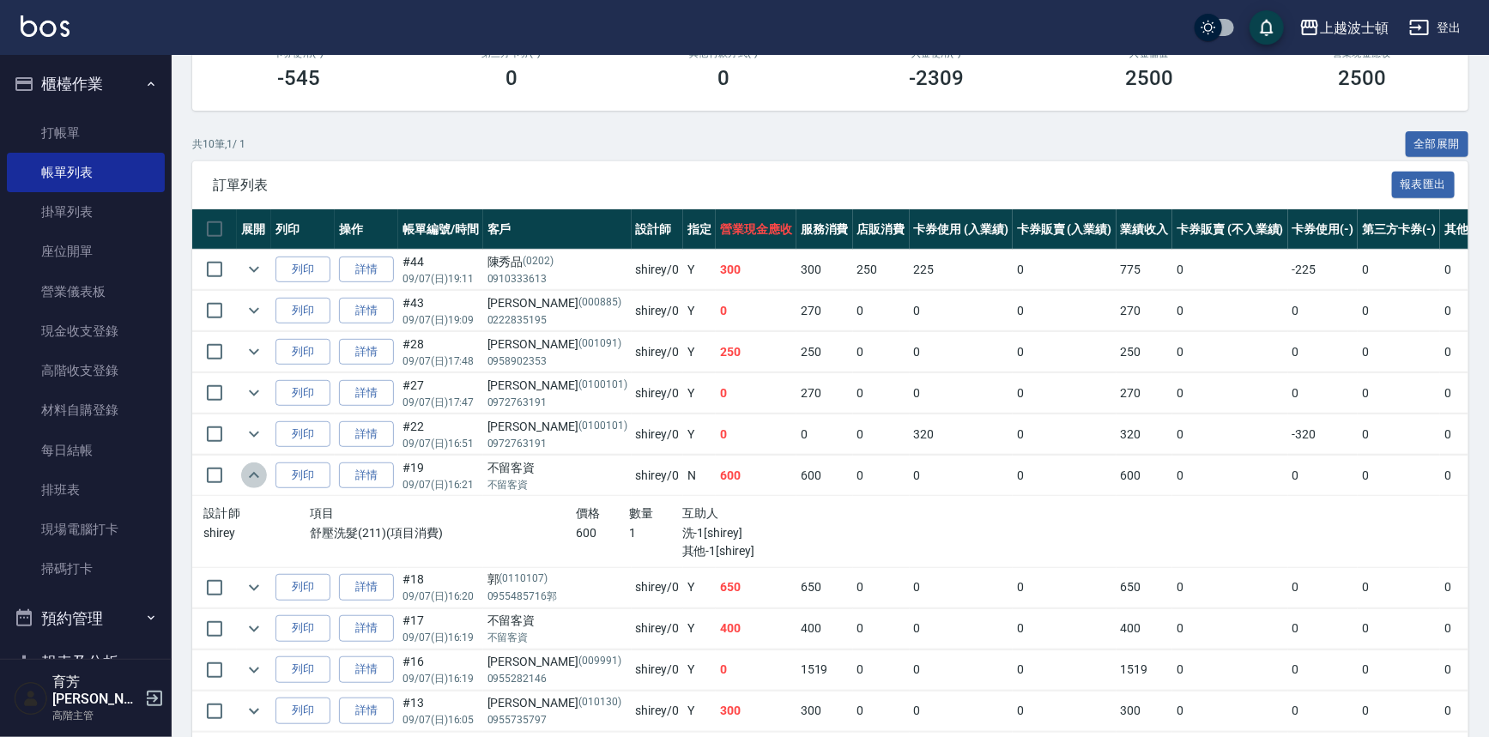
click at [247, 483] on button "expand row" at bounding box center [254, 476] width 26 height 26
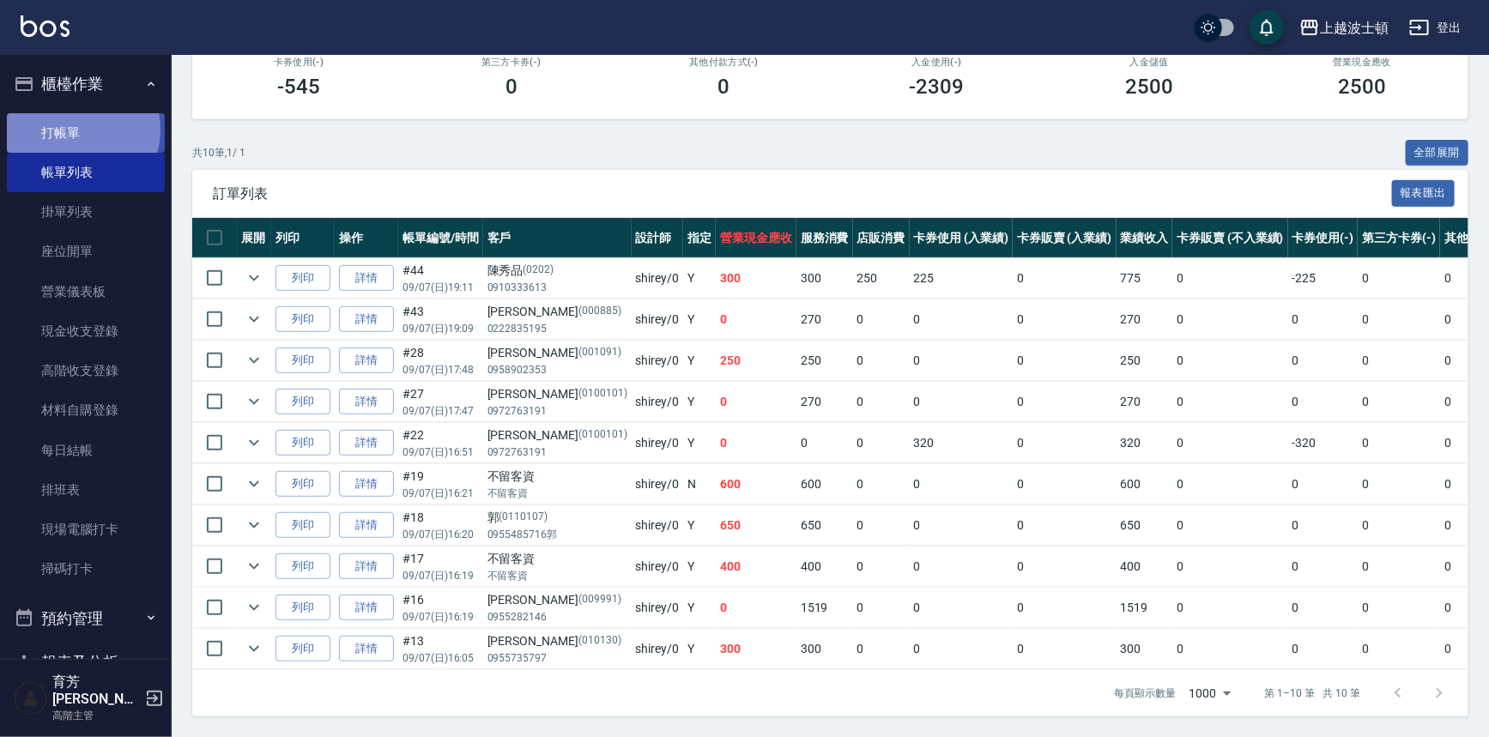
click at [77, 129] on link "打帳單" at bounding box center [86, 132] width 158 height 39
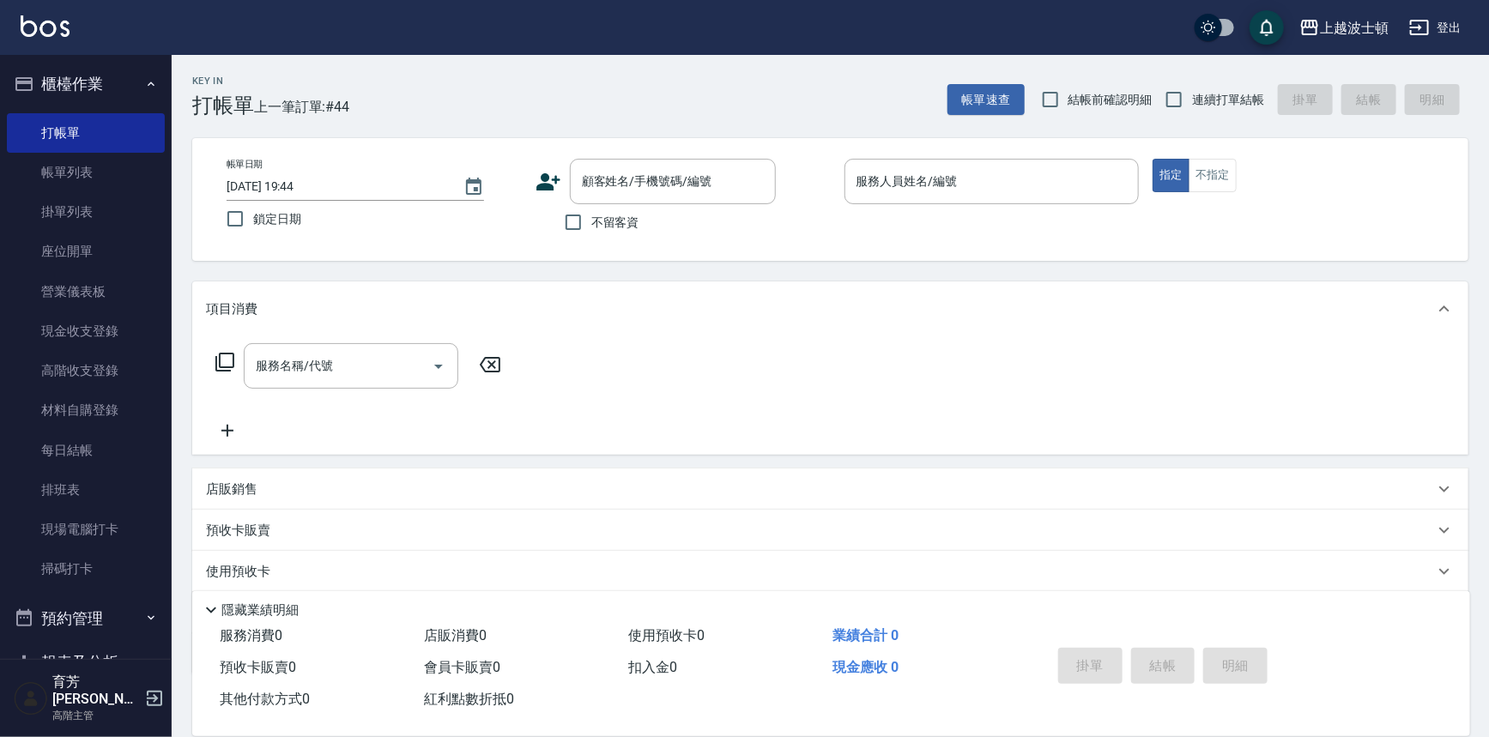
click at [608, 221] on span "不留客資" at bounding box center [615, 223] width 48 height 18
click at [591, 221] on input "不留客資" at bounding box center [573, 222] width 36 height 36
checkbox input "true"
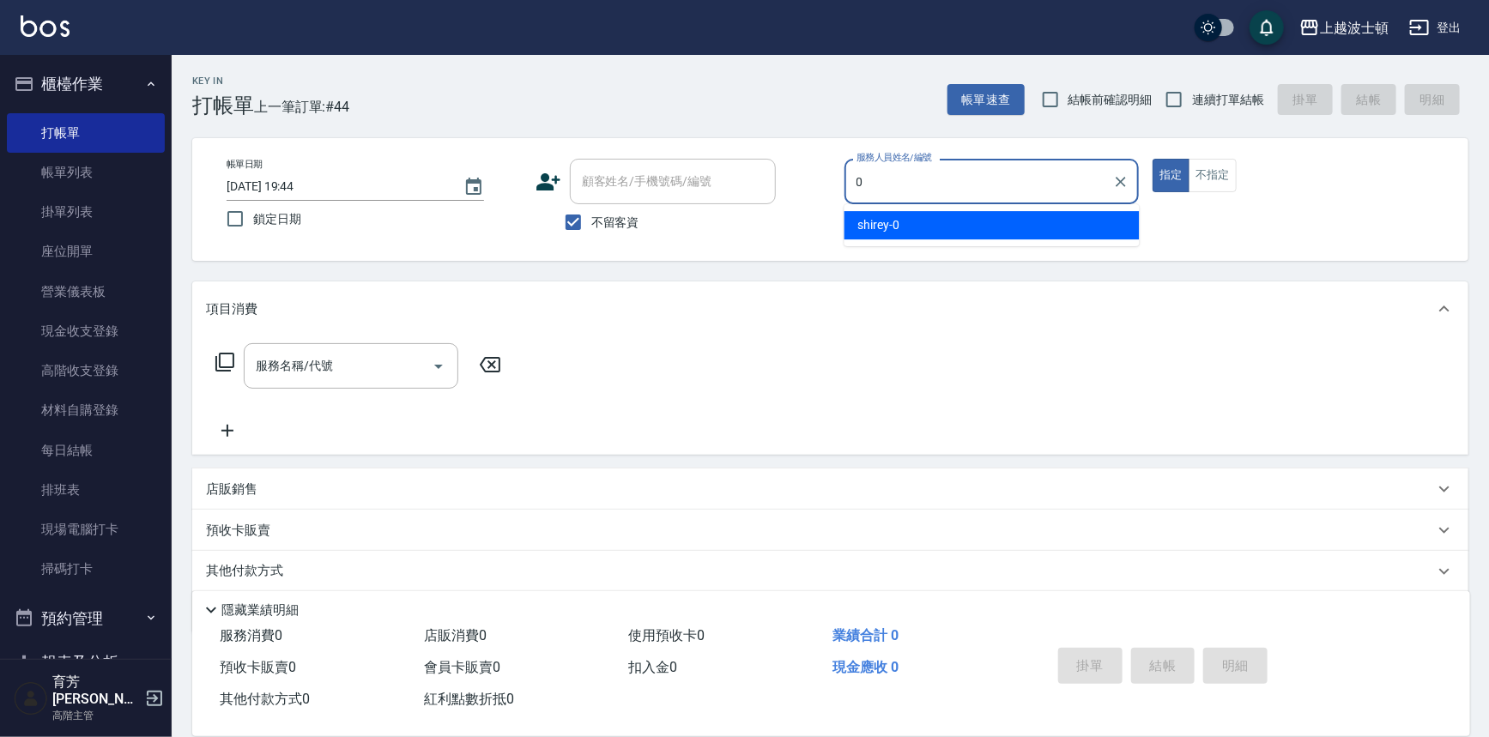
type input "shirey-0"
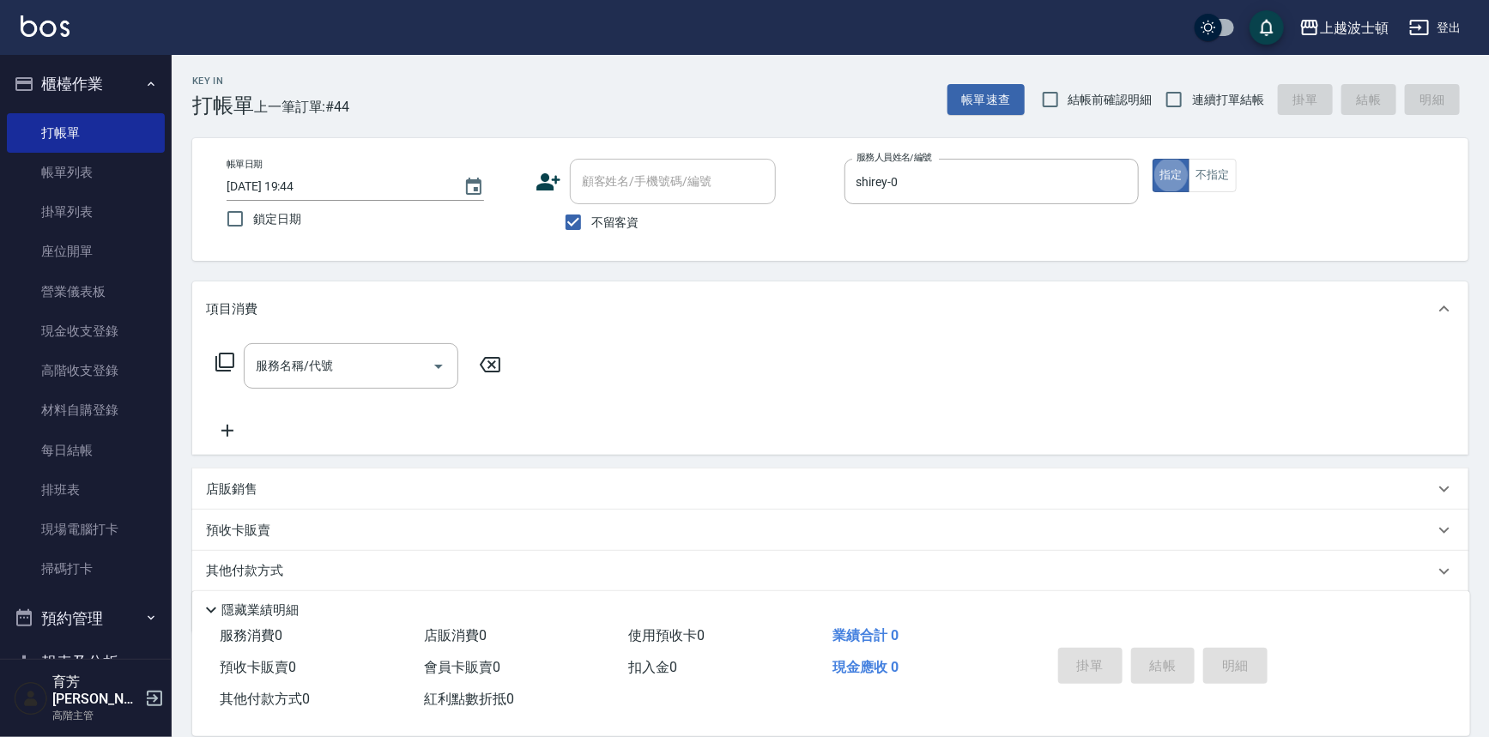
type button "true"
click at [1197, 177] on button "不指定" at bounding box center [1213, 175] width 48 height 33
click at [391, 366] on input "服務名稱/代號" at bounding box center [337, 366] width 173 height 30
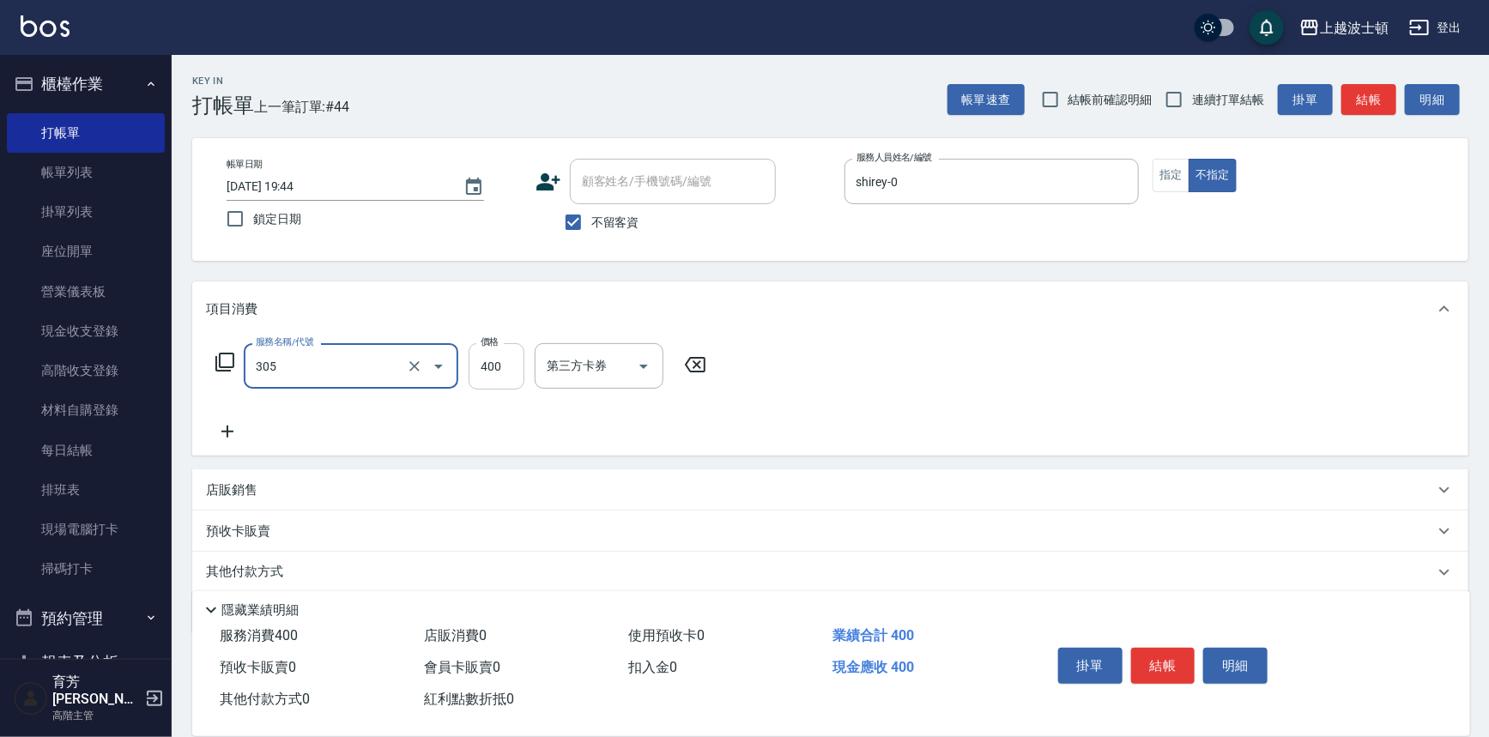
type input "剪髮(305)"
click at [489, 368] on input "400" at bounding box center [497, 366] width 56 height 46
type input "350"
click at [1147, 650] on button "結帳" at bounding box center [1163, 666] width 64 height 36
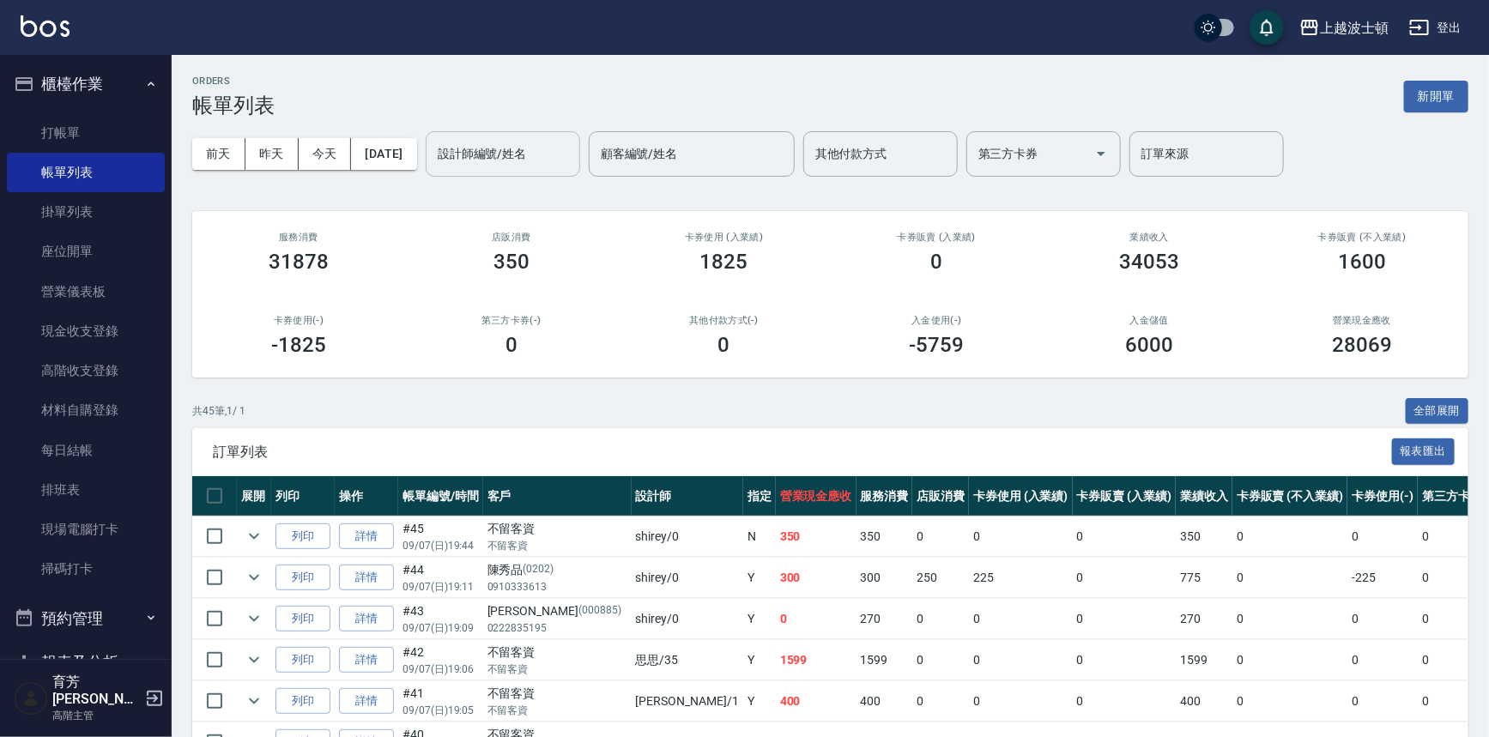
click at [526, 148] on input "設計師編號/姓名" at bounding box center [502, 154] width 139 height 30
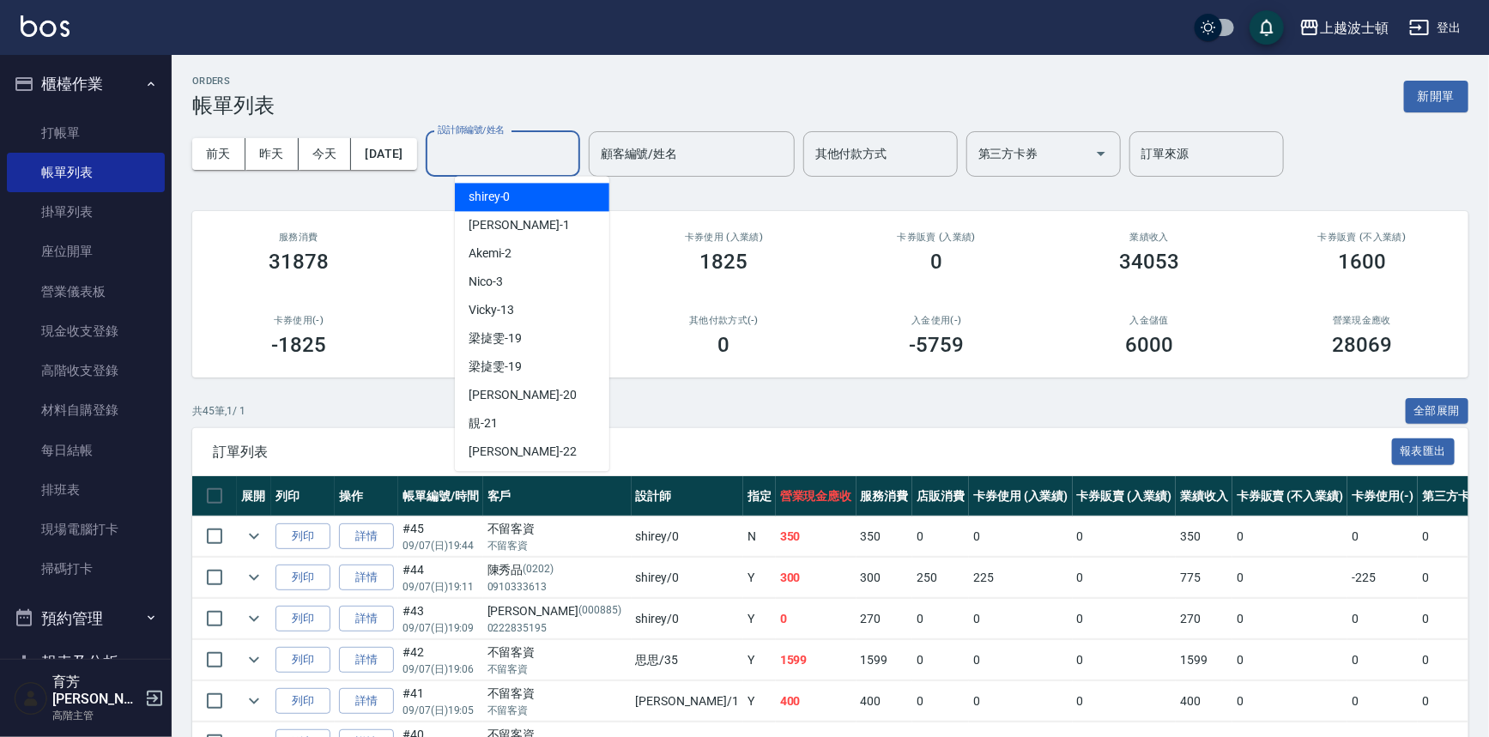
click at [512, 205] on div "shirey -0" at bounding box center [532, 197] width 154 height 28
type input "shirey-0"
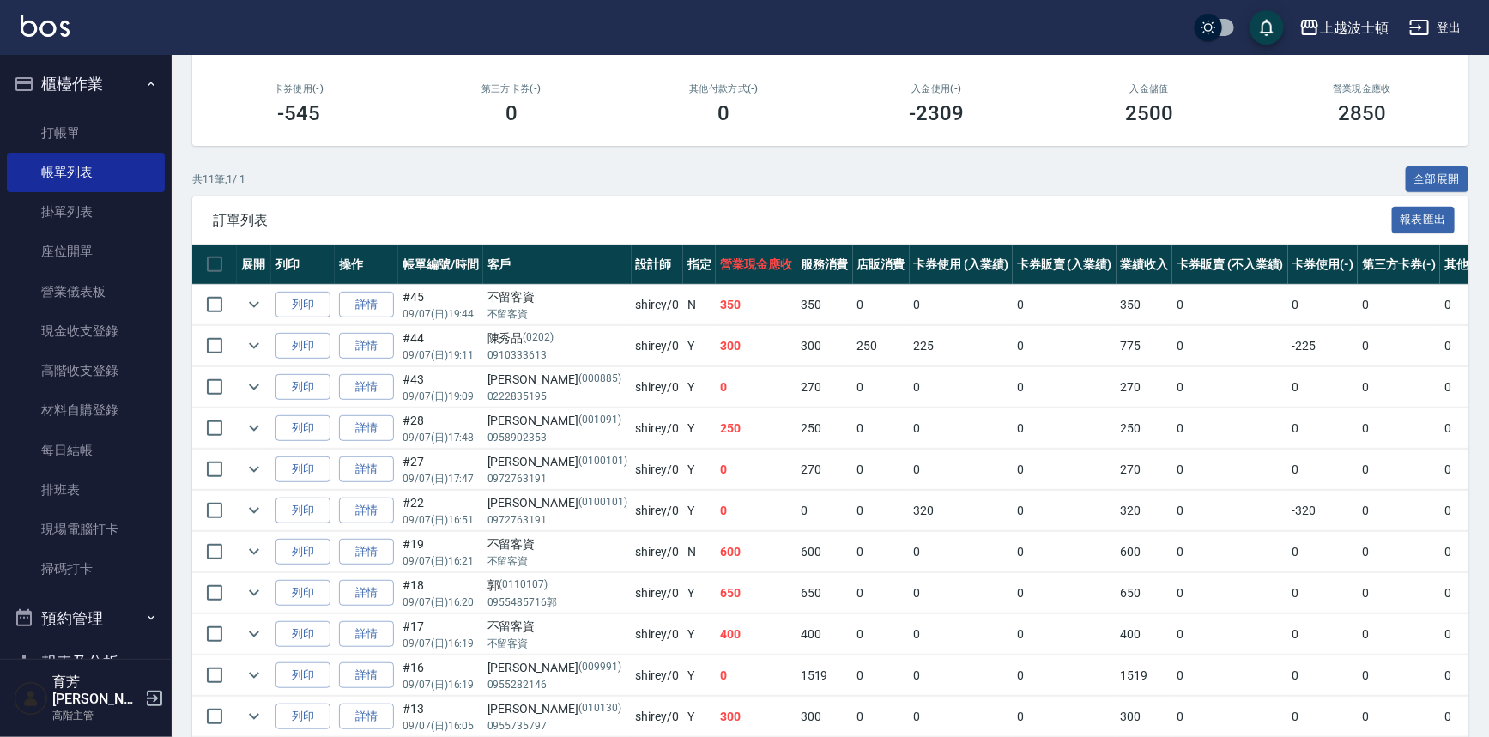
scroll to position [309, 0]
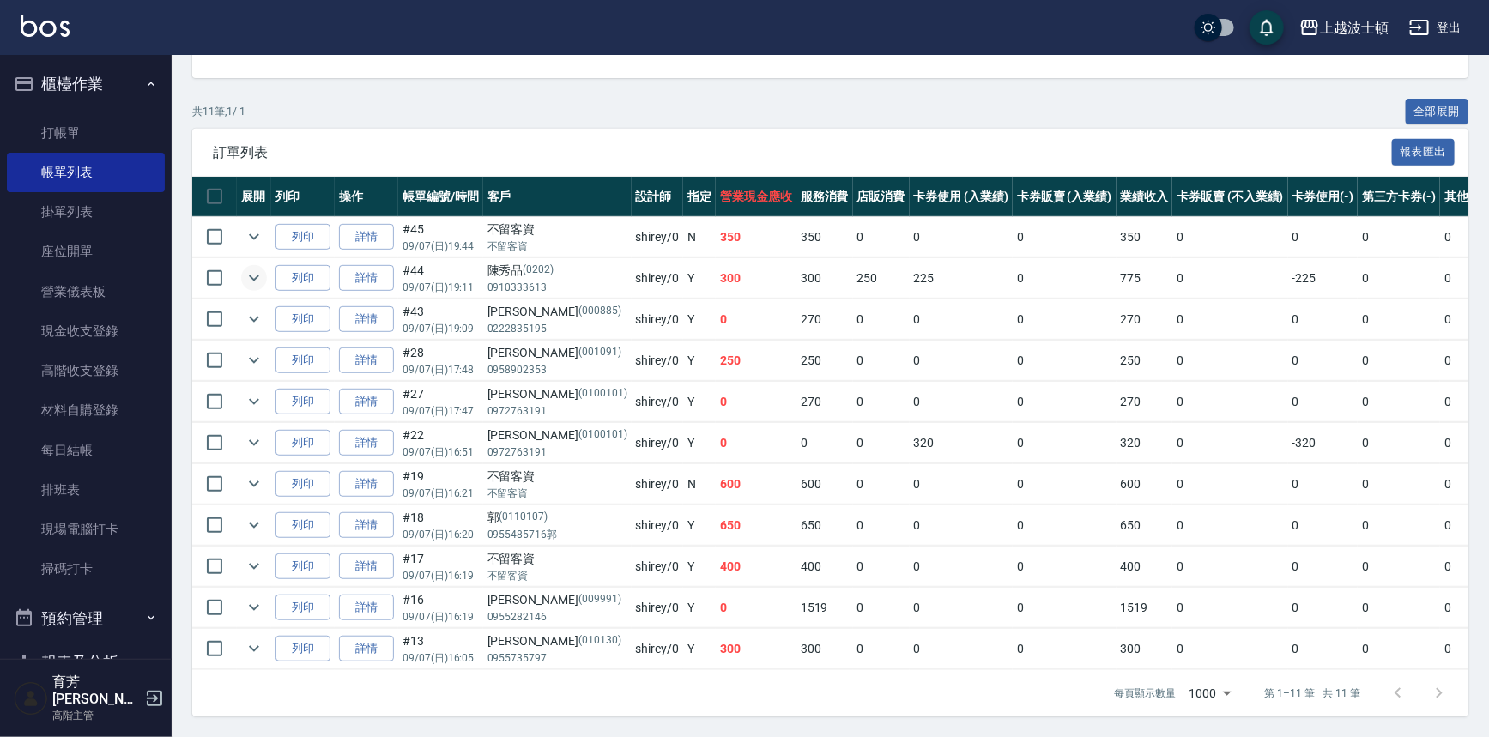
click at [246, 268] on icon "expand row" at bounding box center [254, 278] width 21 height 21
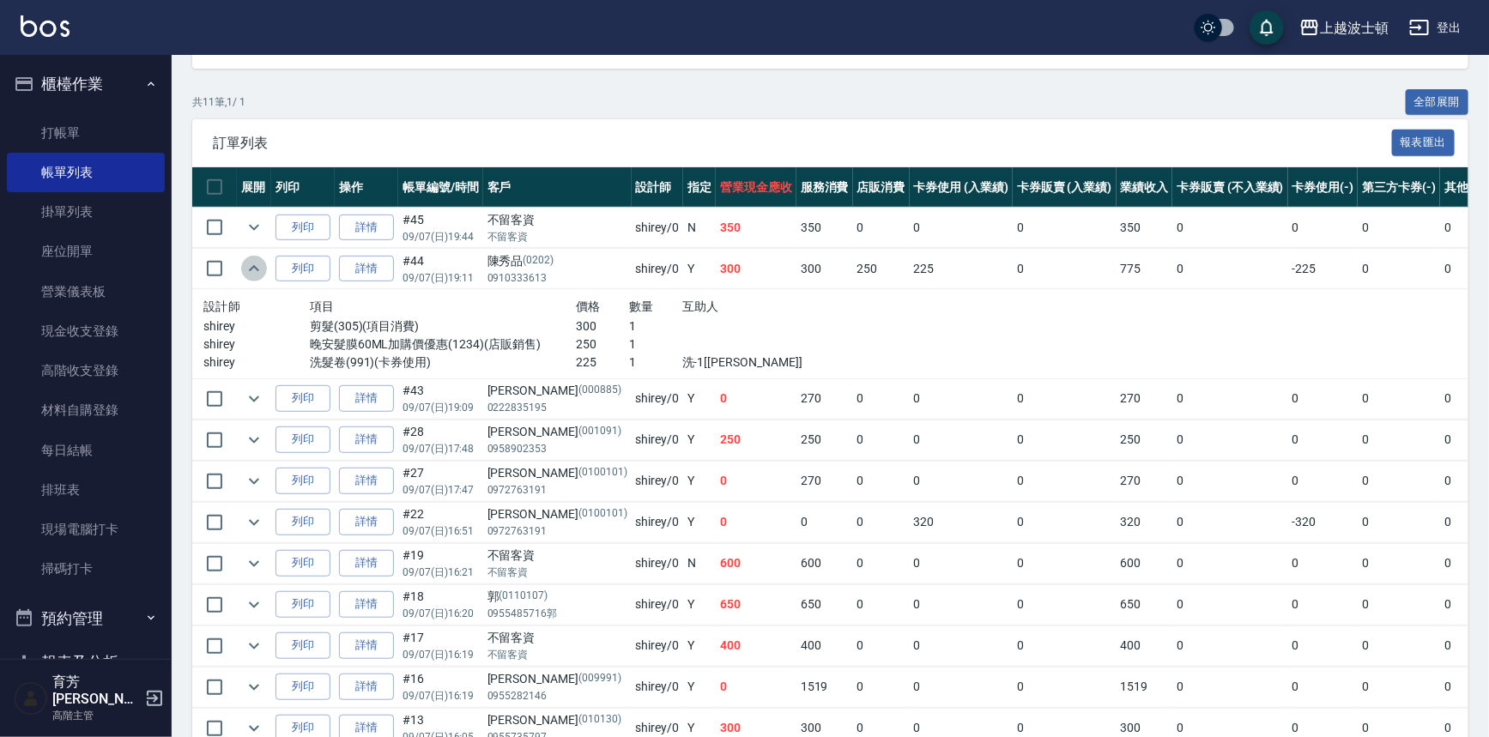
click at [246, 263] on icon "expand row" at bounding box center [254, 268] width 21 height 21
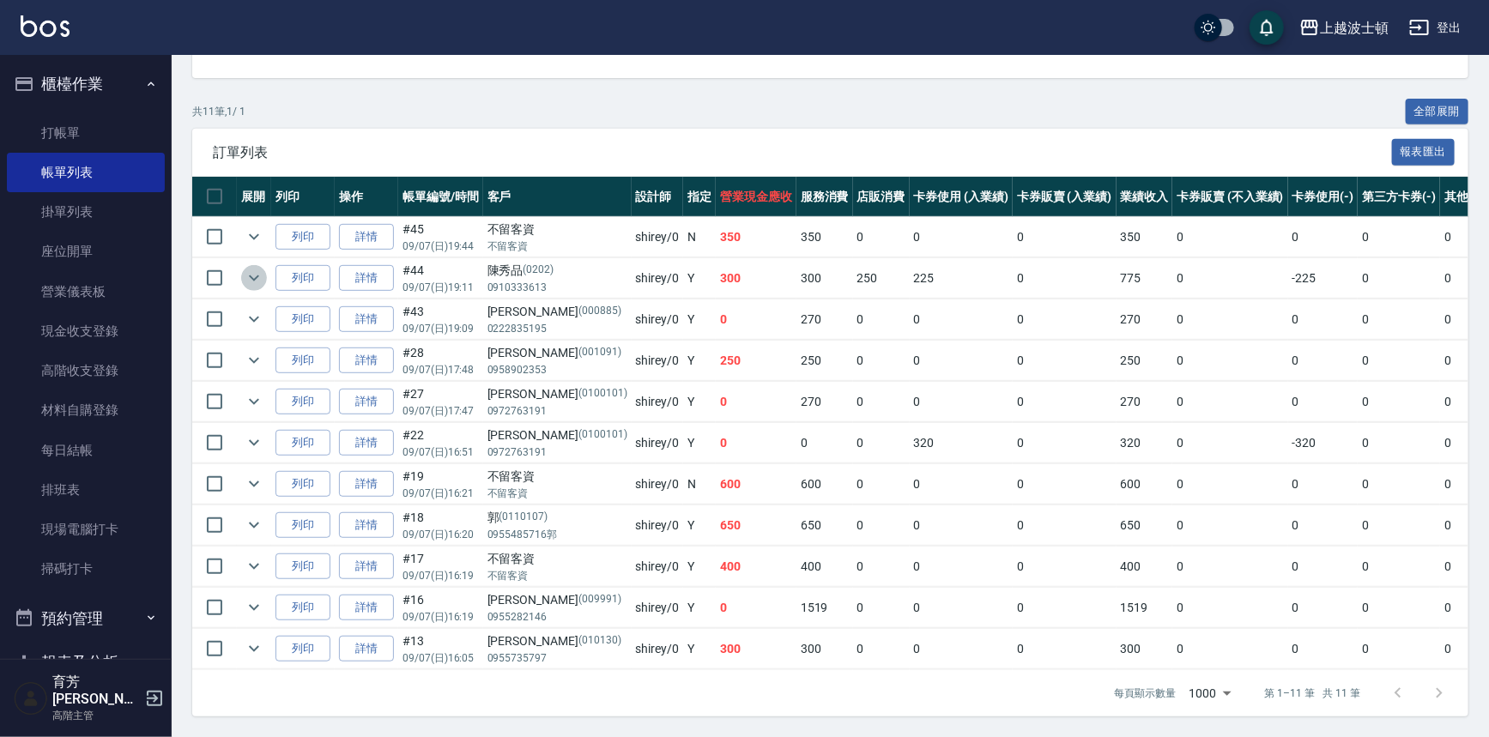
click at [251, 272] on icon "expand row" at bounding box center [254, 278] width 21 height 21
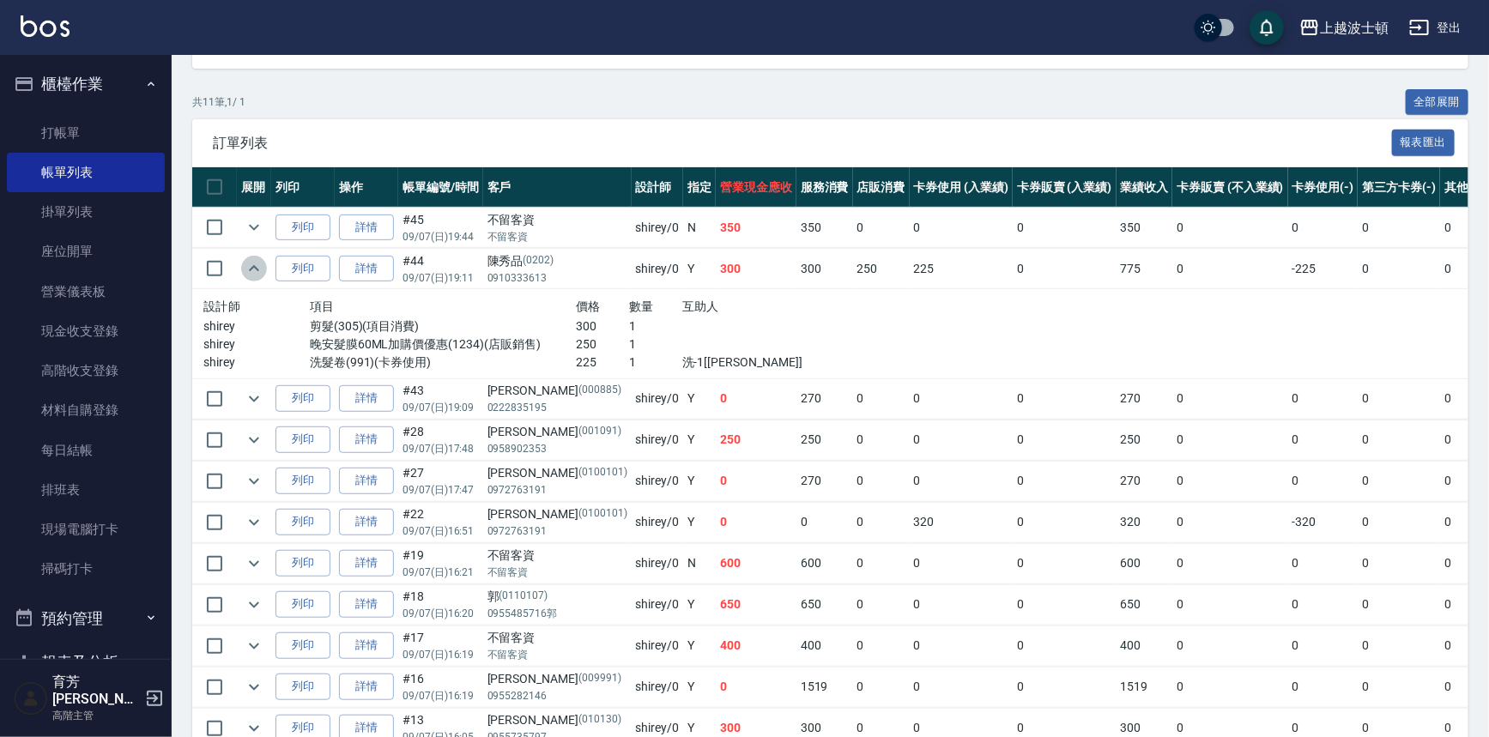
click at [251, 272] on icon "expand row" at bounding box center [254, 268] width 21 height 21
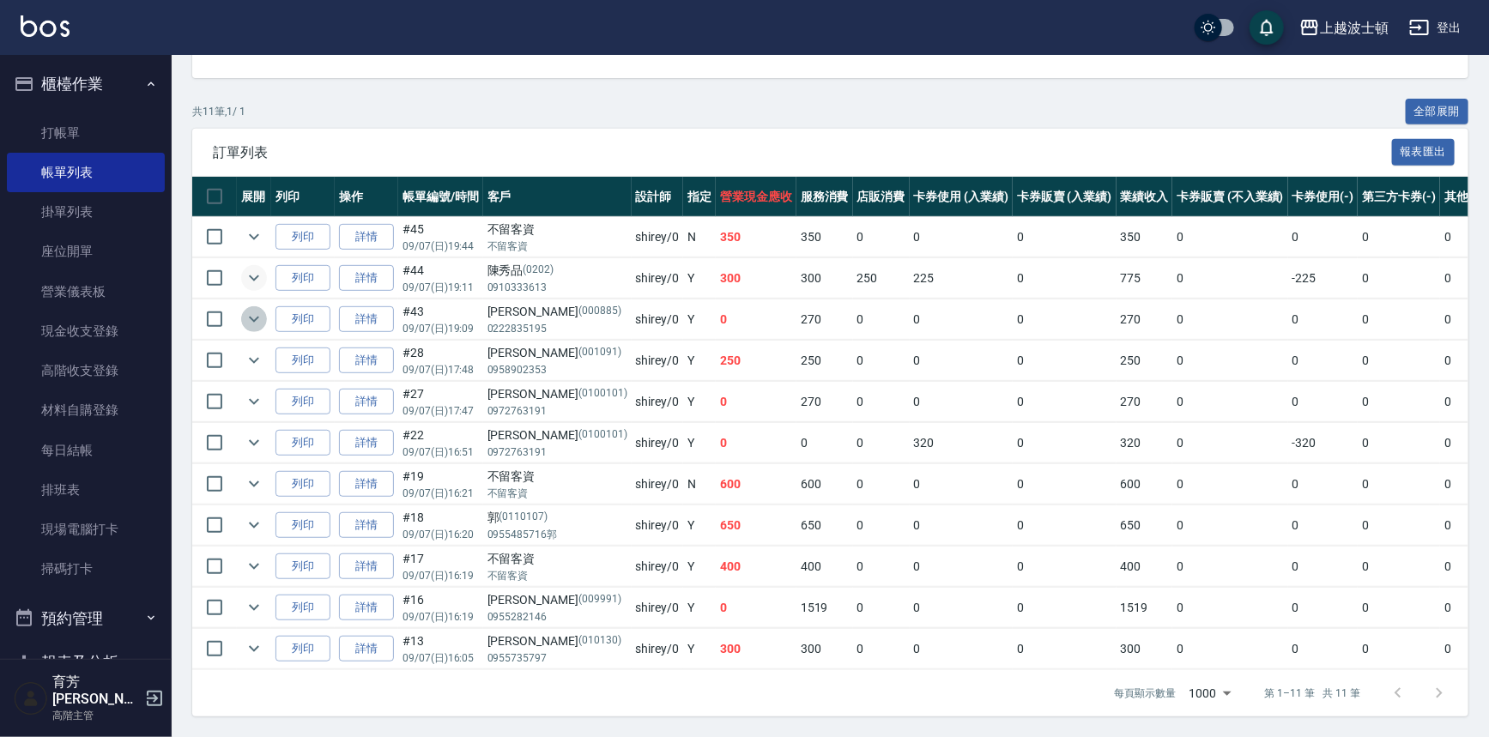
click at [256, 309] on icon "expand row" at bounding box center [254, 319] width 21 height 21
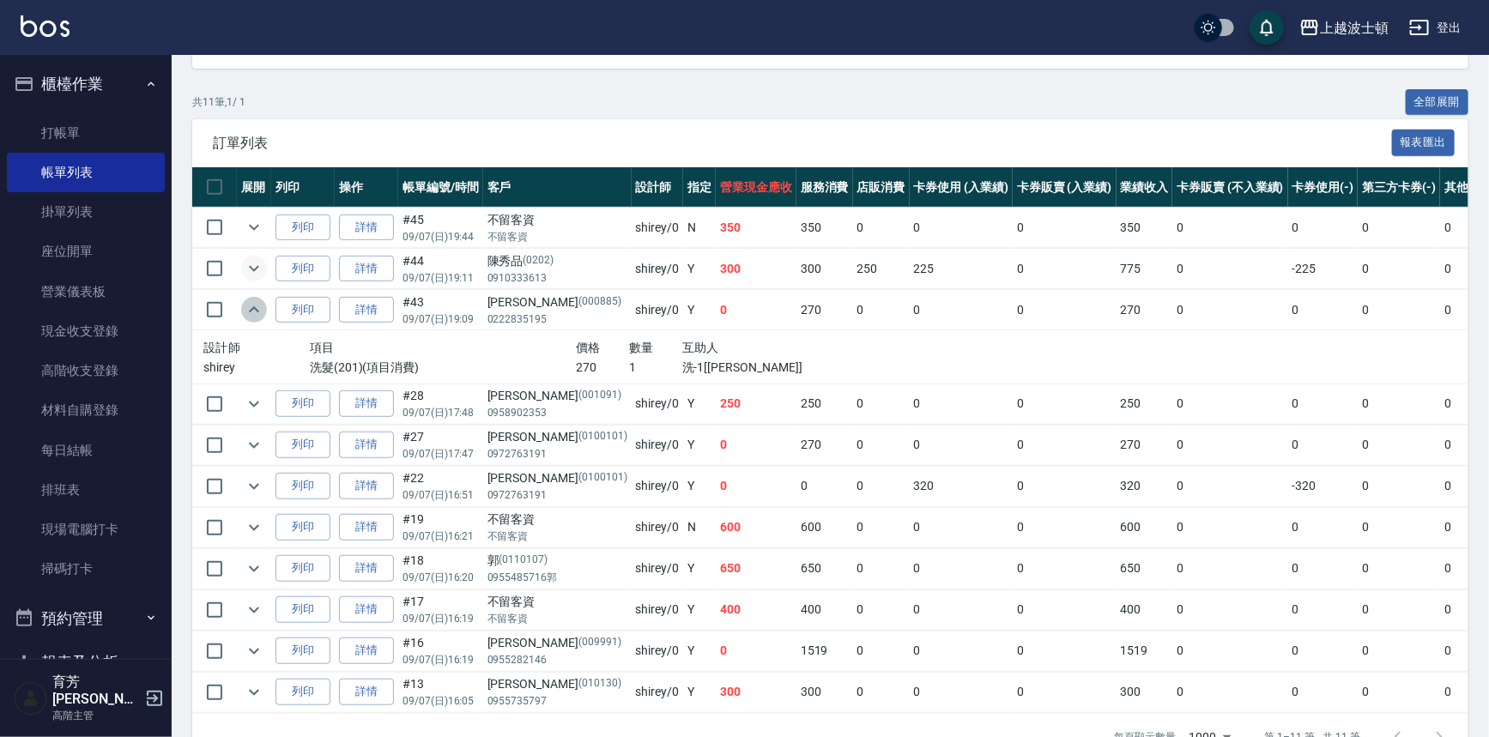
click at [256, 305] on icon "expand row" at bounding box center [254, 310] width 21 height 21
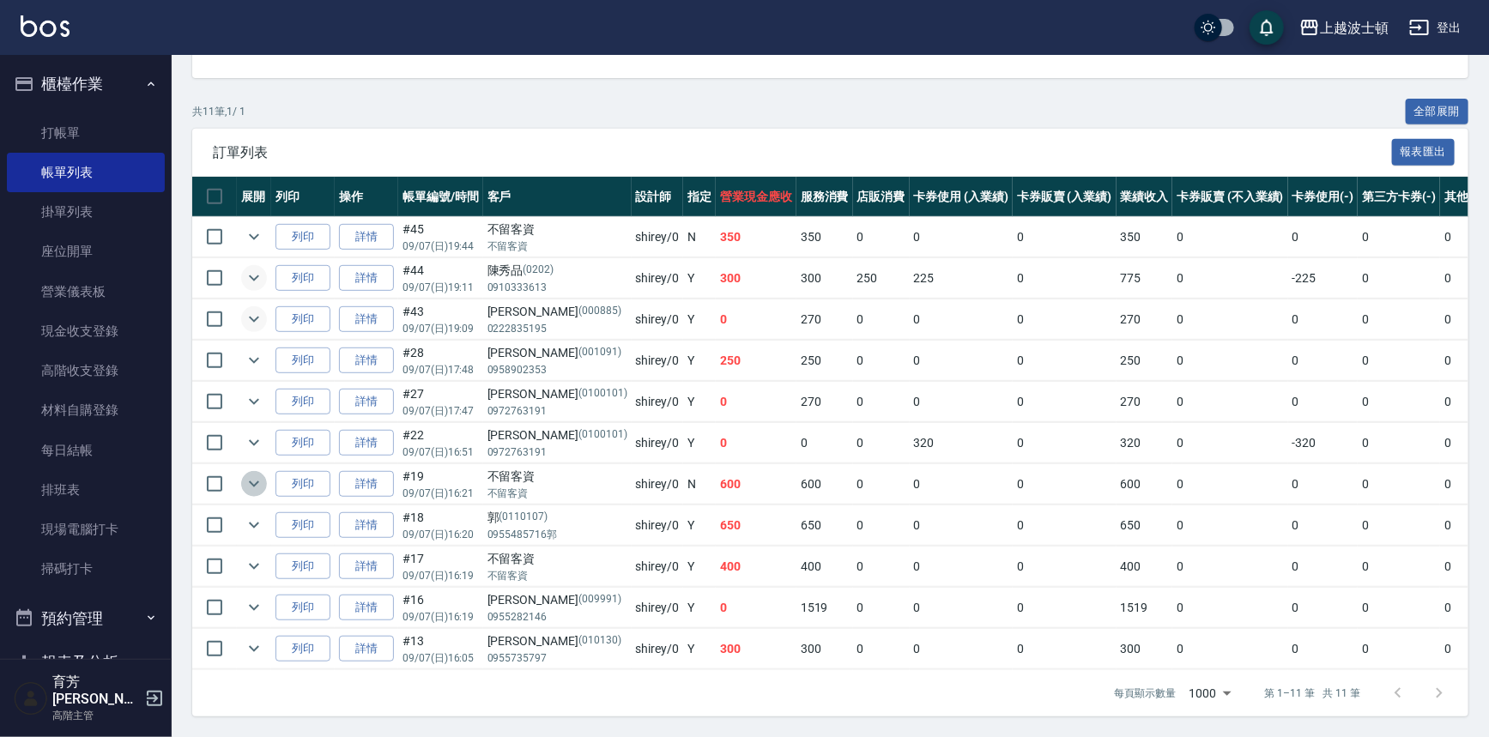
click at [245, 474] on icon "expand row" at bounding box center [254, 484] width 21 height 21
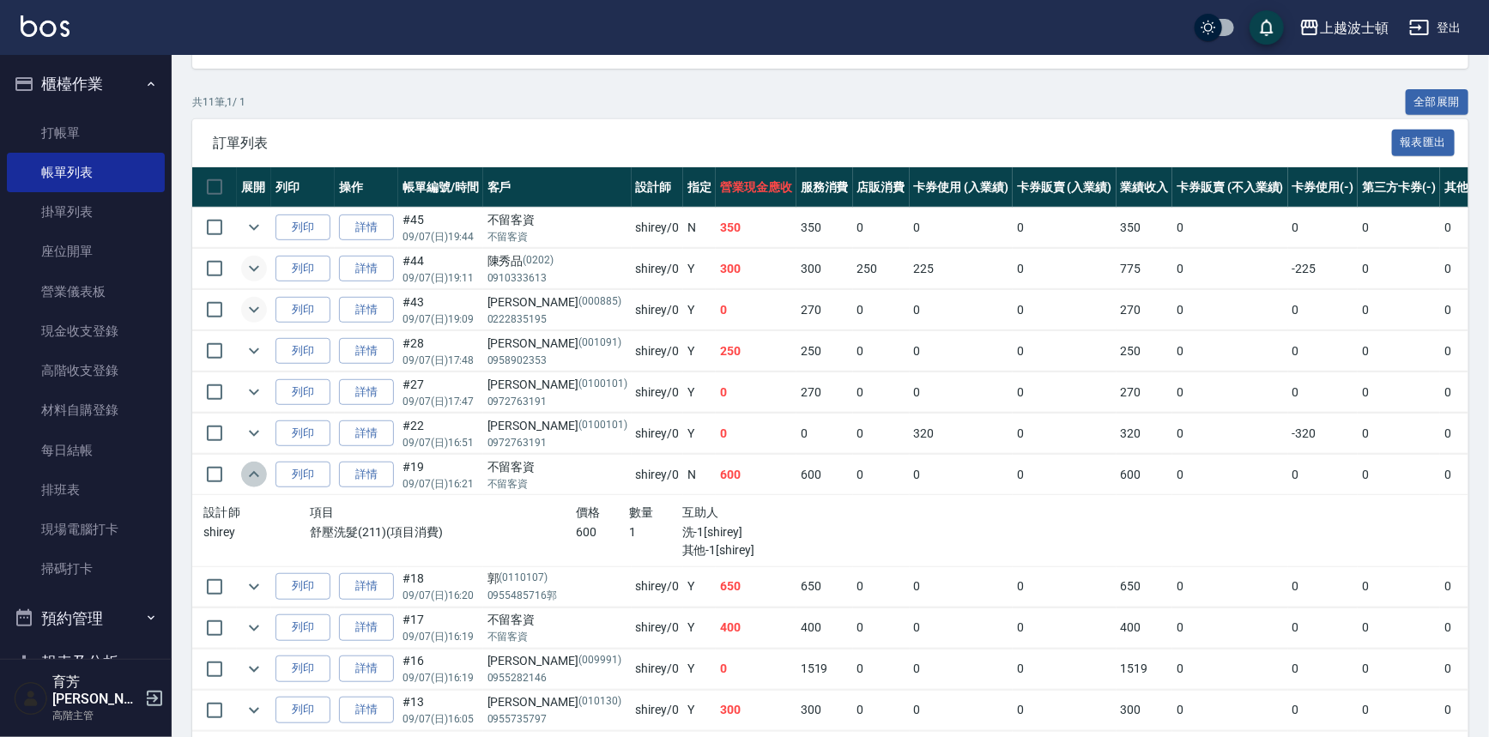
click at [245, 469] on icon "expand row" at bounding box center [254, 474] width 21 height 21
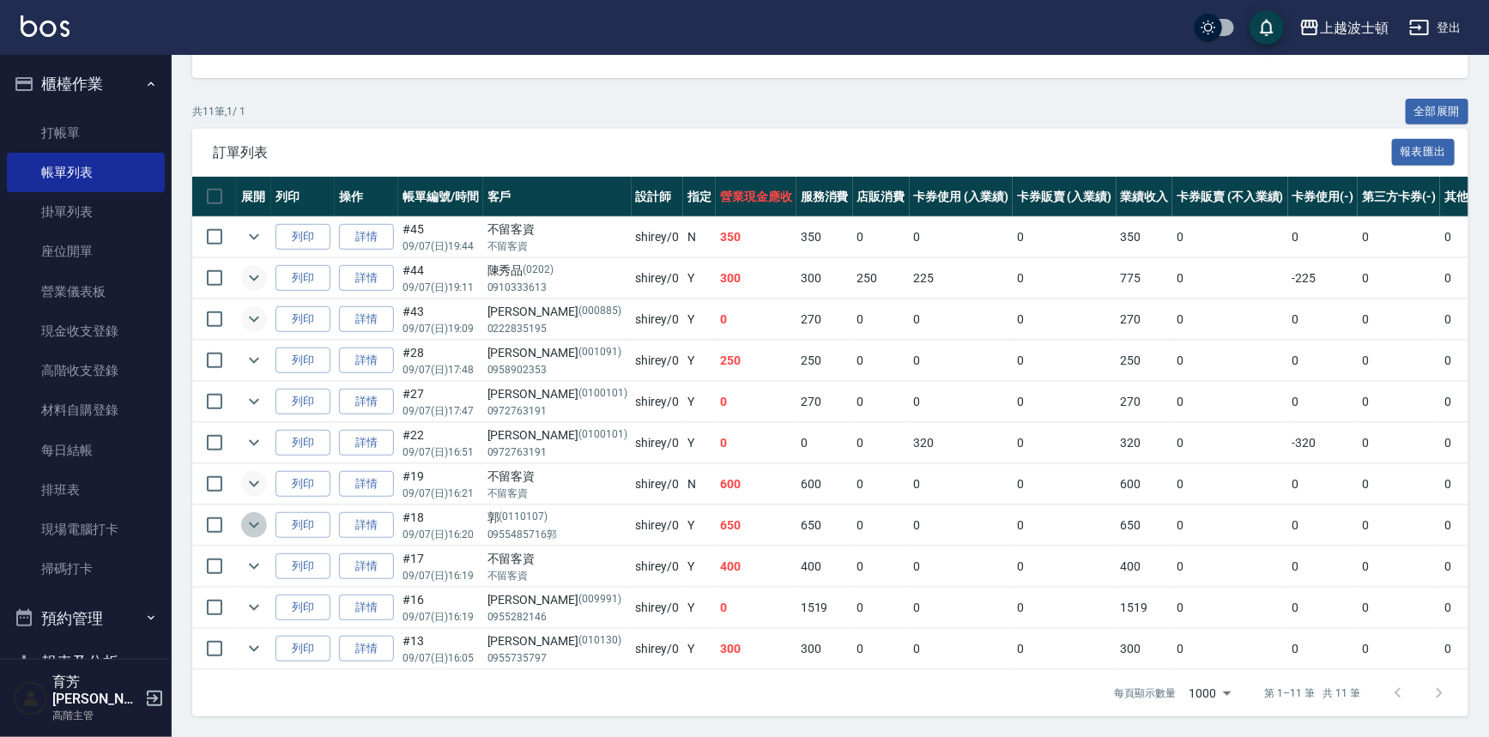
click at [255, 515] on icon "expand row" at bounding box center [254, 525] width 21 height 21
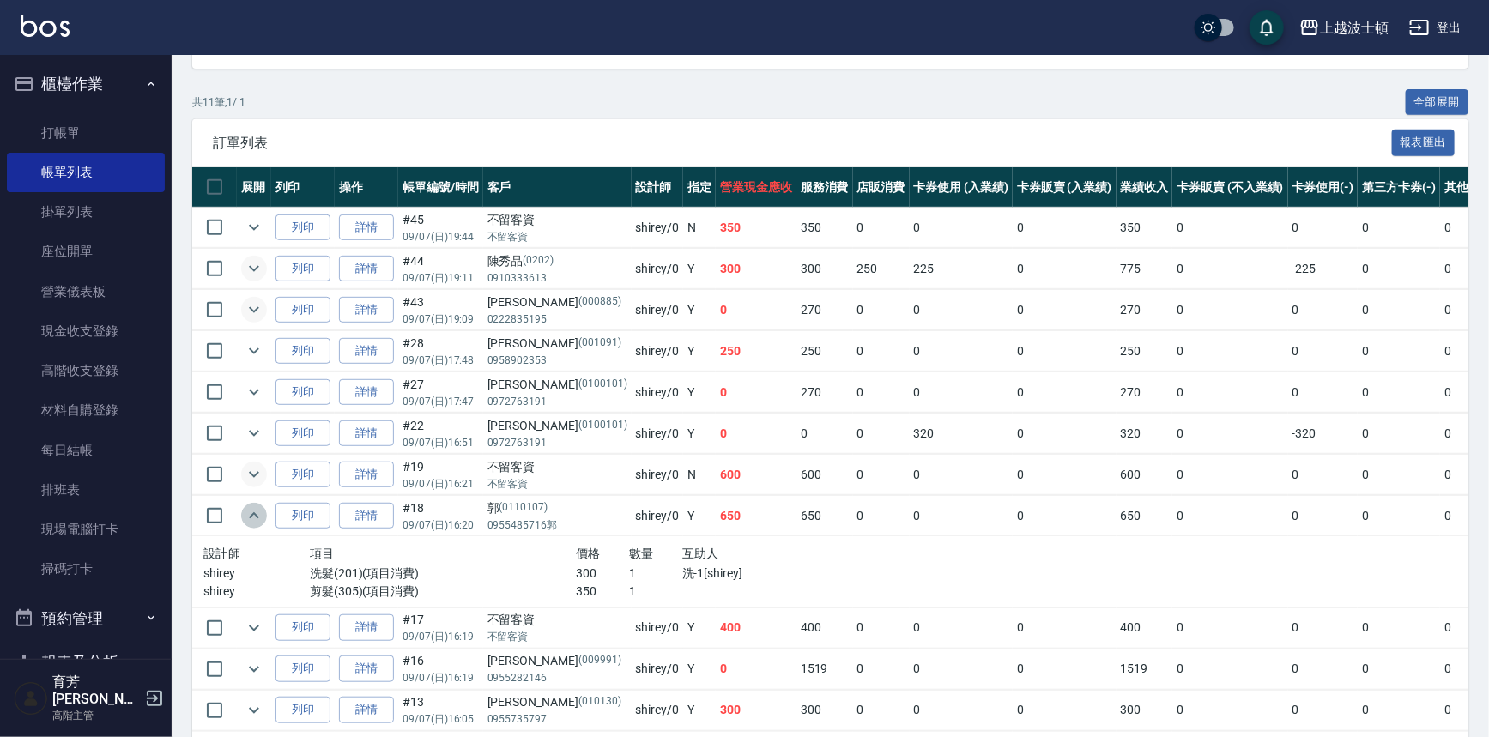
click at [255, 506] on icon "expand row" at bounding box center [254, 516] width 21 height 21
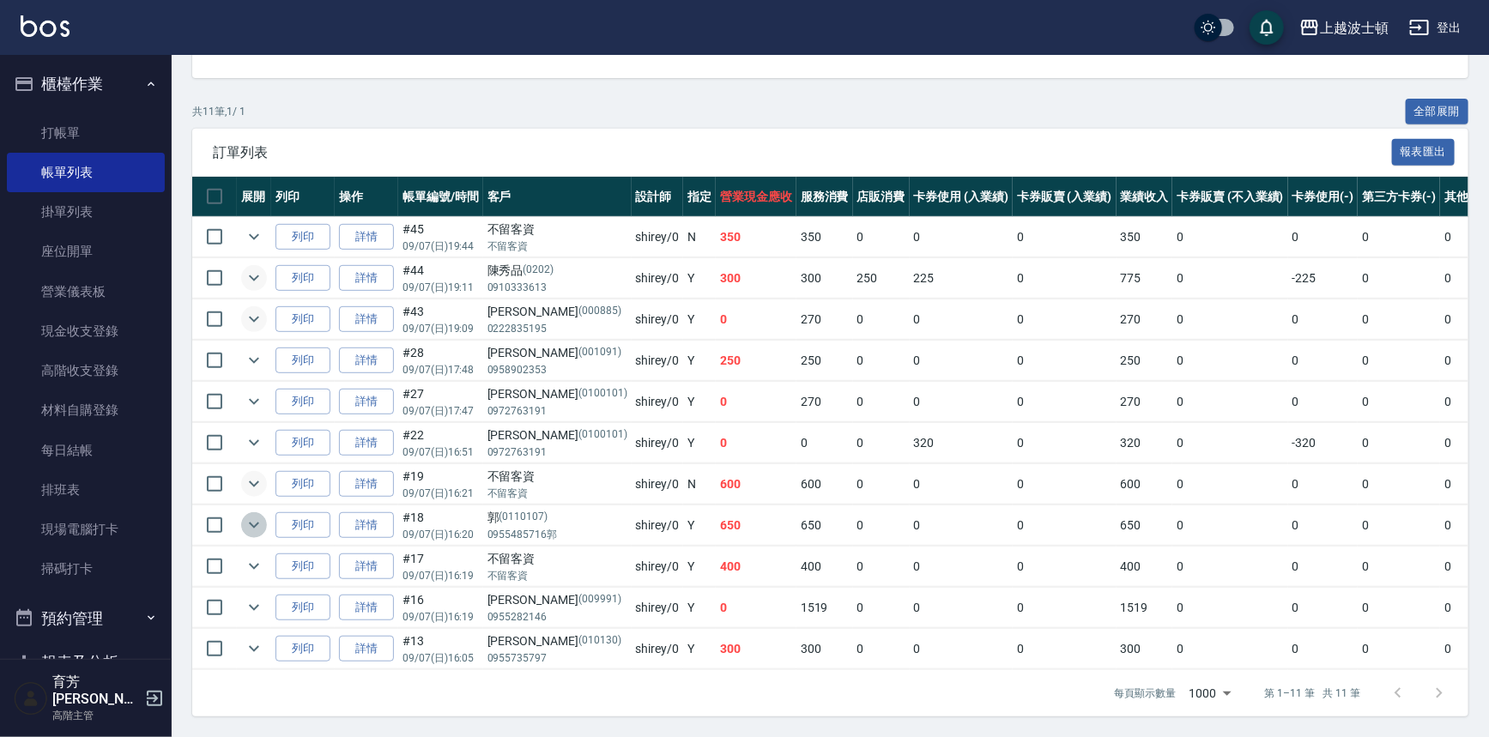
click at [254, 515] on icon "expand row" at bounding box center [254, 525] width 21 height 21
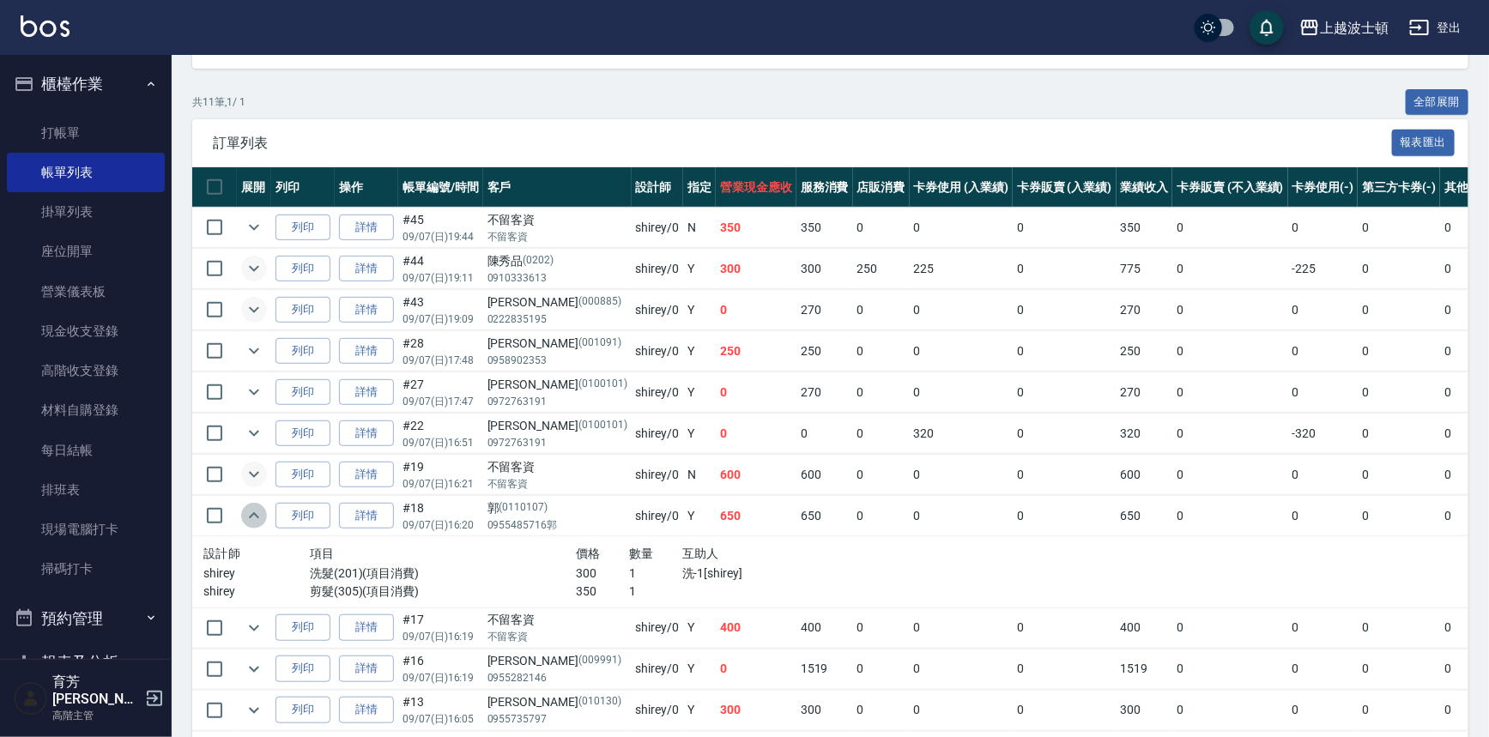
click at [254, 512] on icon "expand row" at bounding box center [254, 515] width 10 height 6
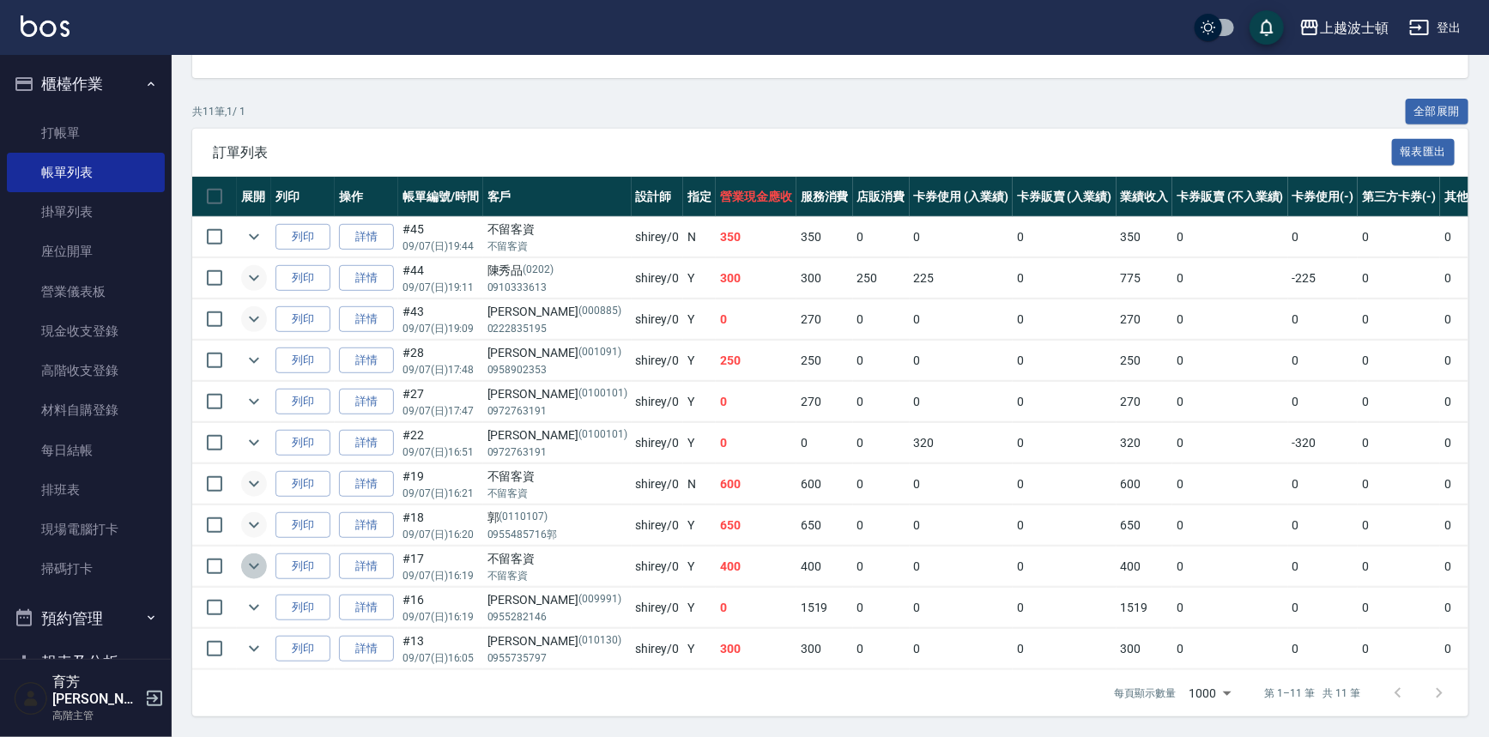
click at [257, 556] on icon "expand row" at bounding box center [254, 566] width 21 height 21
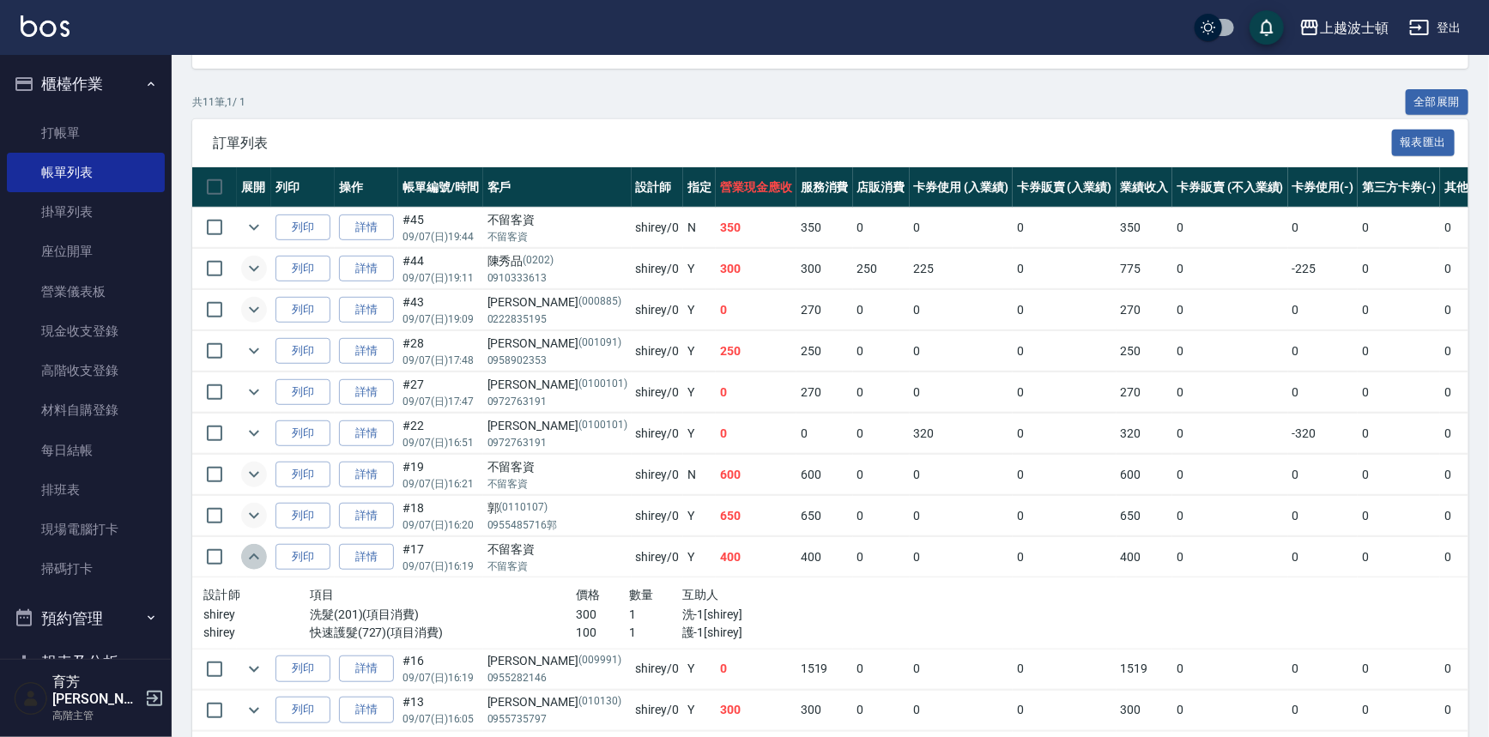
click at [257, 552] on icon "expand row" at bounding box center [254, 557] width 21 height 21
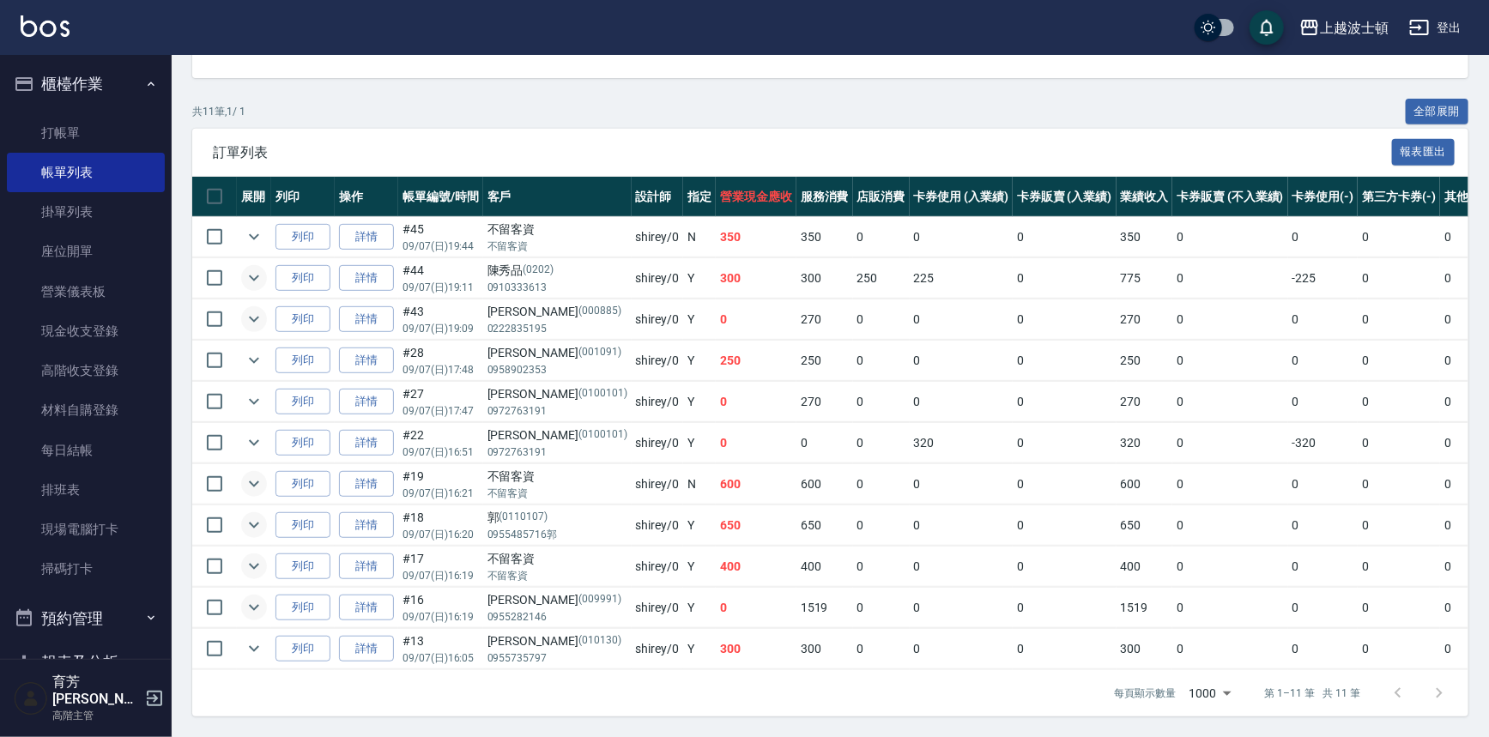
click at [245, 598] on icon "expand row" at bounding box center [254, 607] width 21 height 21
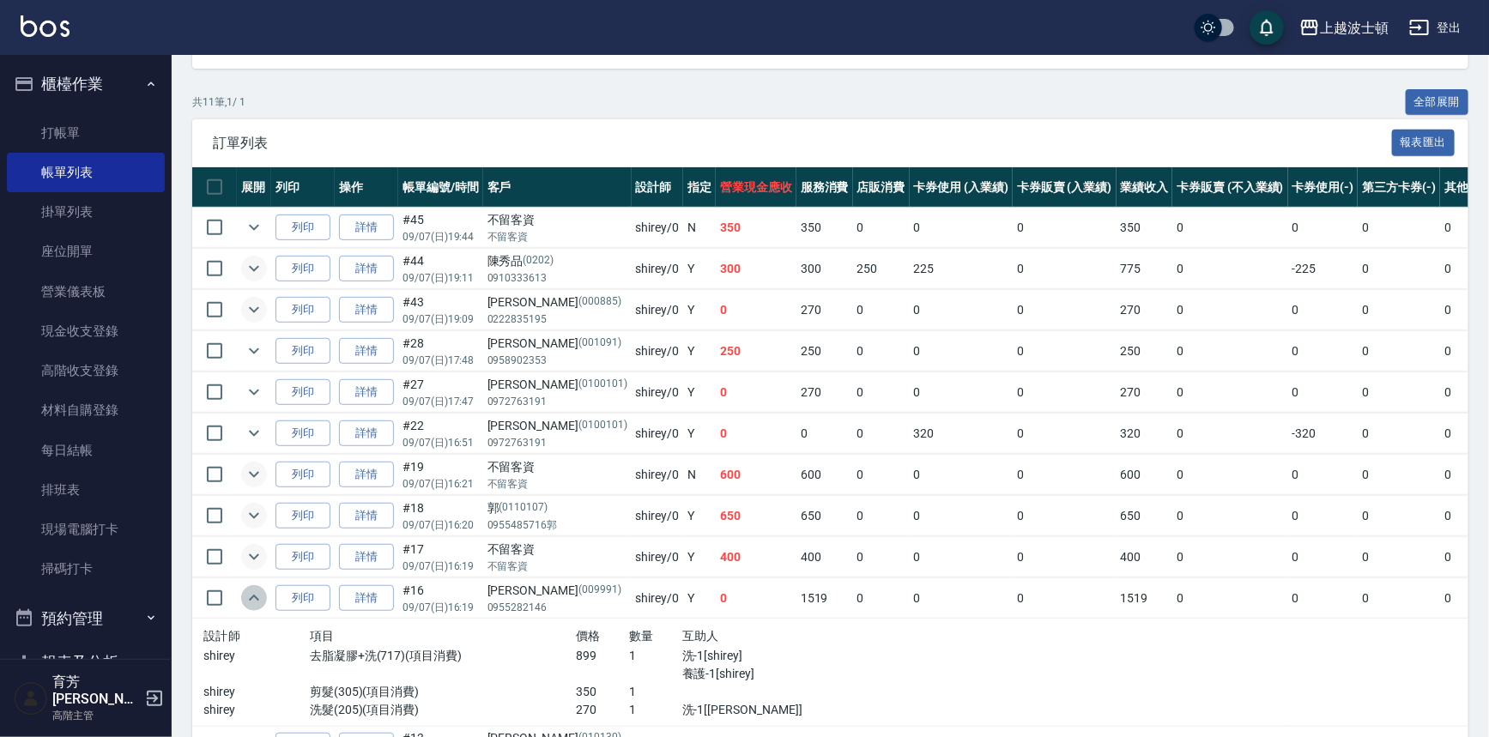
click at [245, 598] on icon "expand row" at bounding box center [254, 598] width 21 height 21
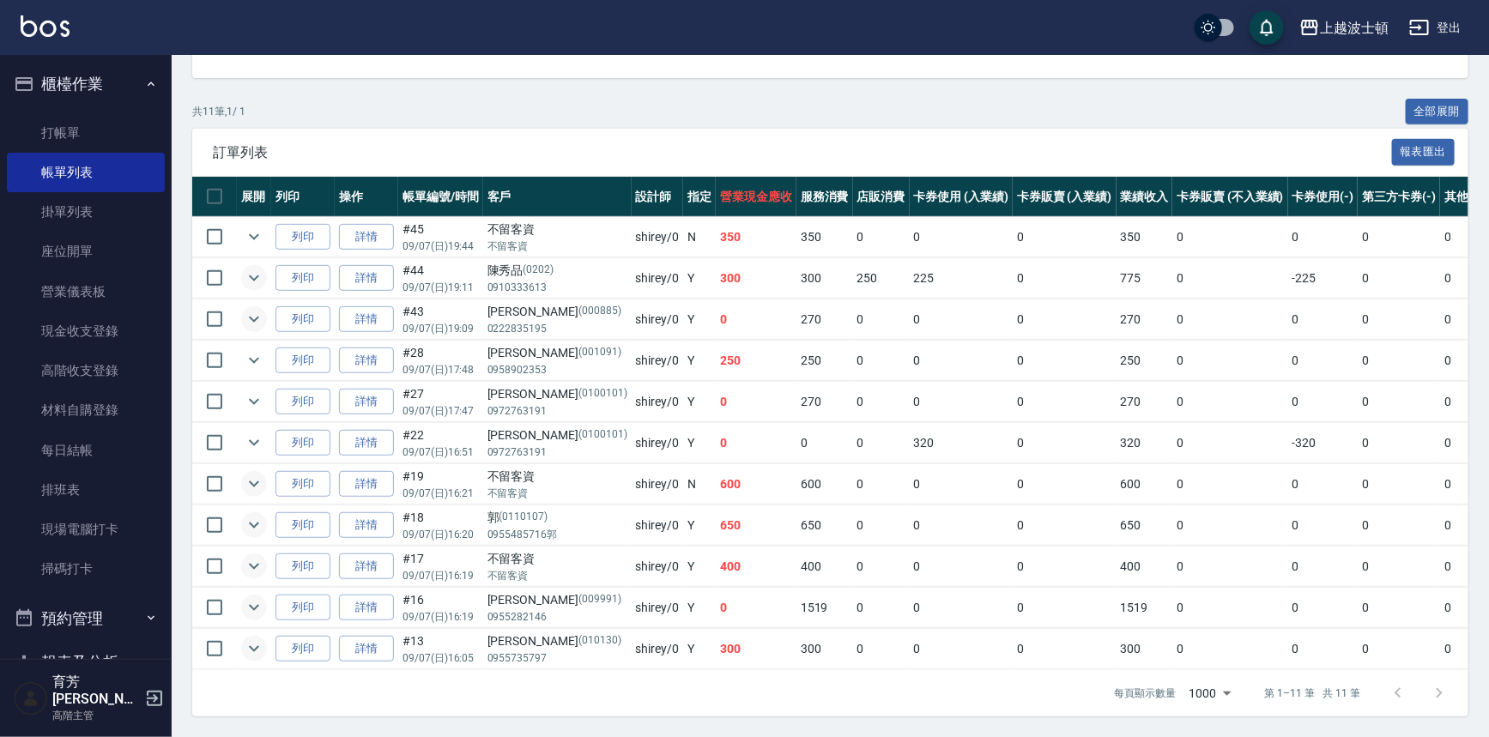
click at [258, 639] on icon "expand row" at bounding box center [254, 649] width 21 height 21
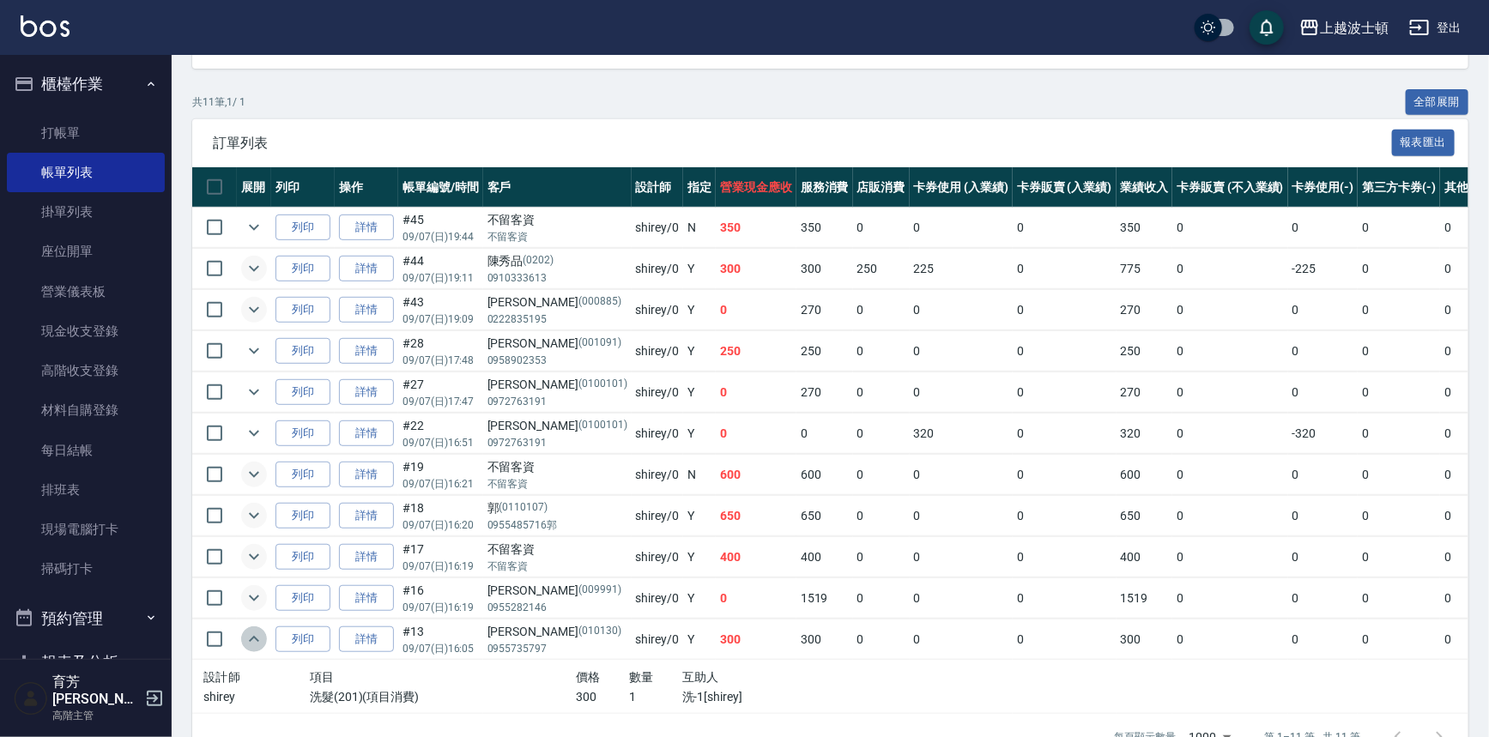
click at [258, 635] on icon "expand row" at bounding box center [254, 639] width 21 height 21
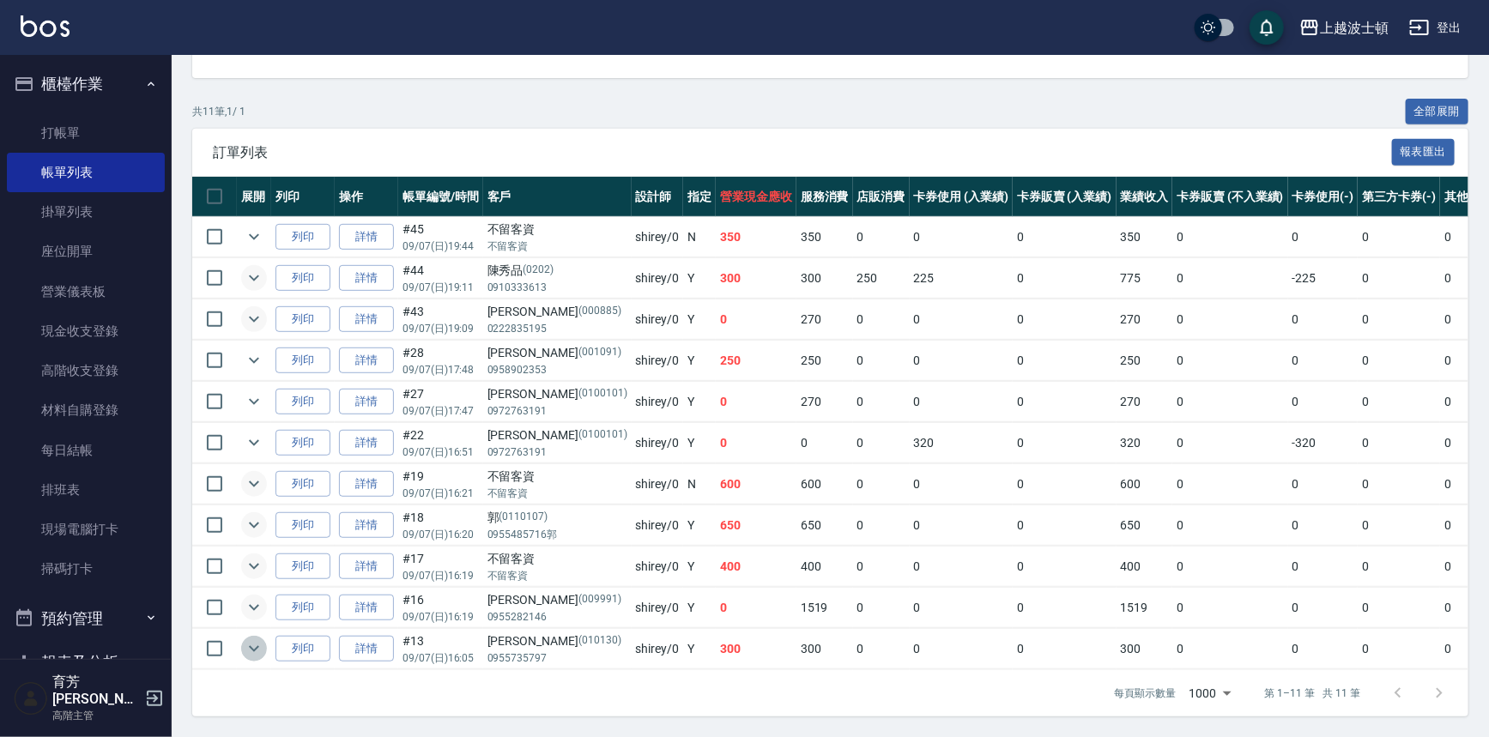
click at [245, 640] on icon "expand row" at bounding box center [254, 649] width 21 height 21
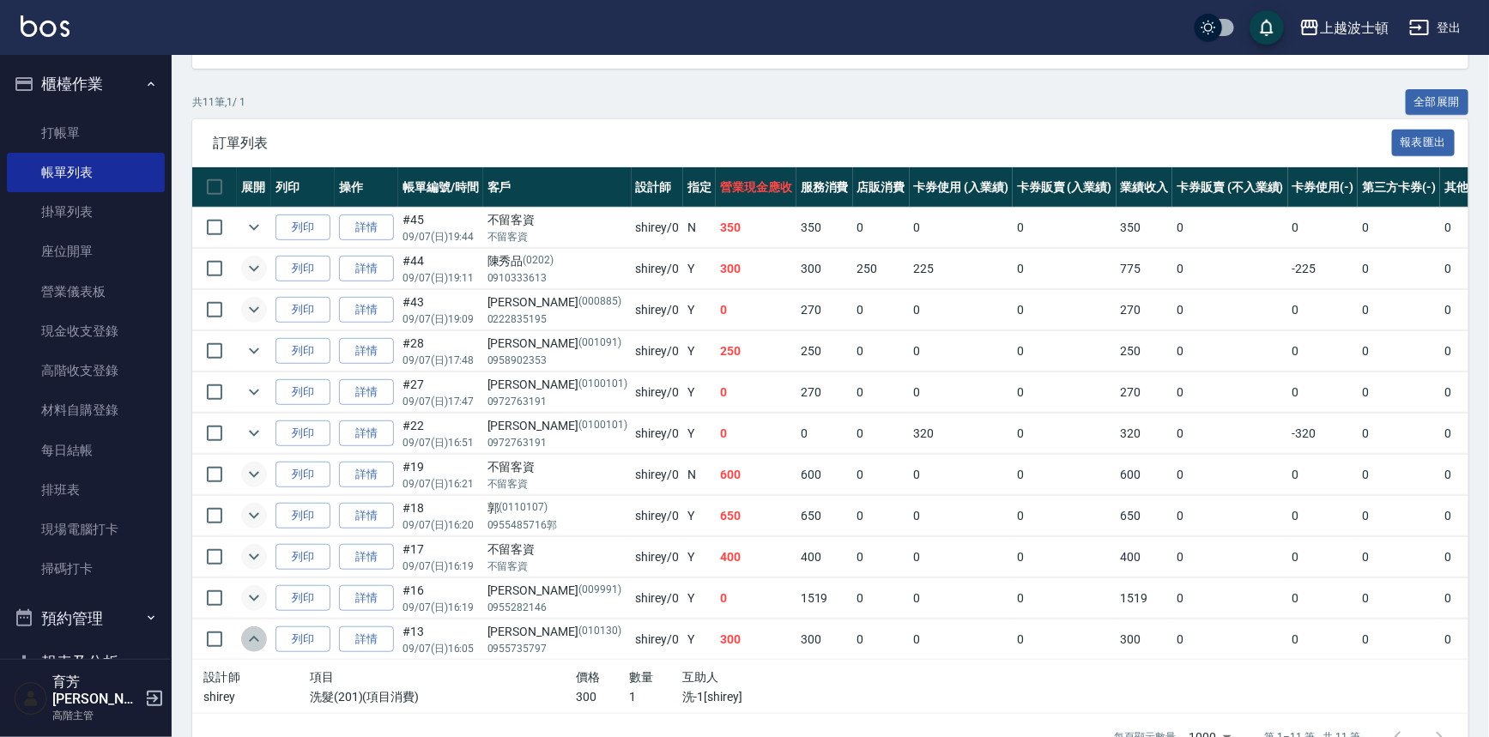
click at [245, 640] on icon "expand row" at bounding box center [254, 639] width 21 height 21
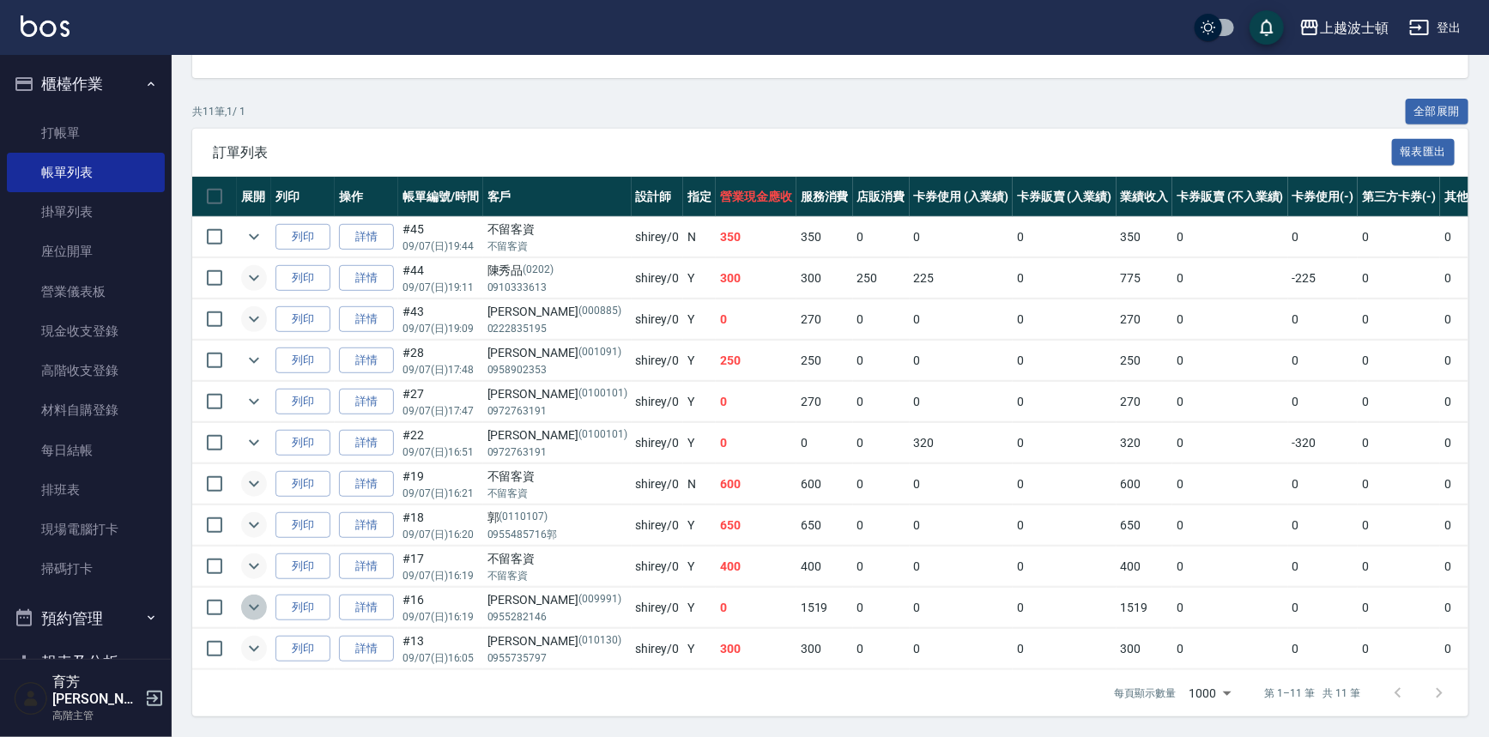
click at [255, 597] on icon "expand row" at bounding box center [254, 607] width 21 height 21
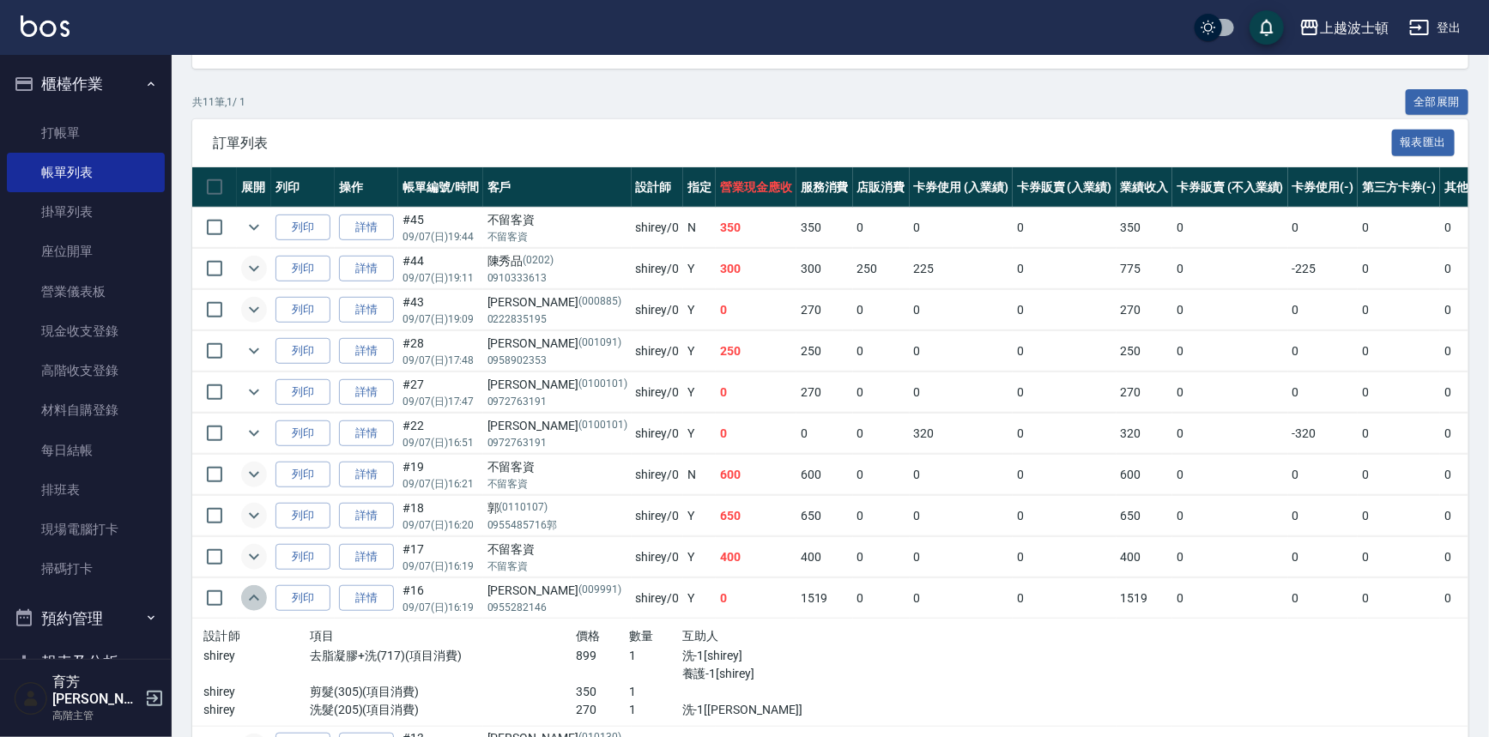
click at [255, 592] on icon "expand row" at bounding box center [254, 598] width 21 height 21
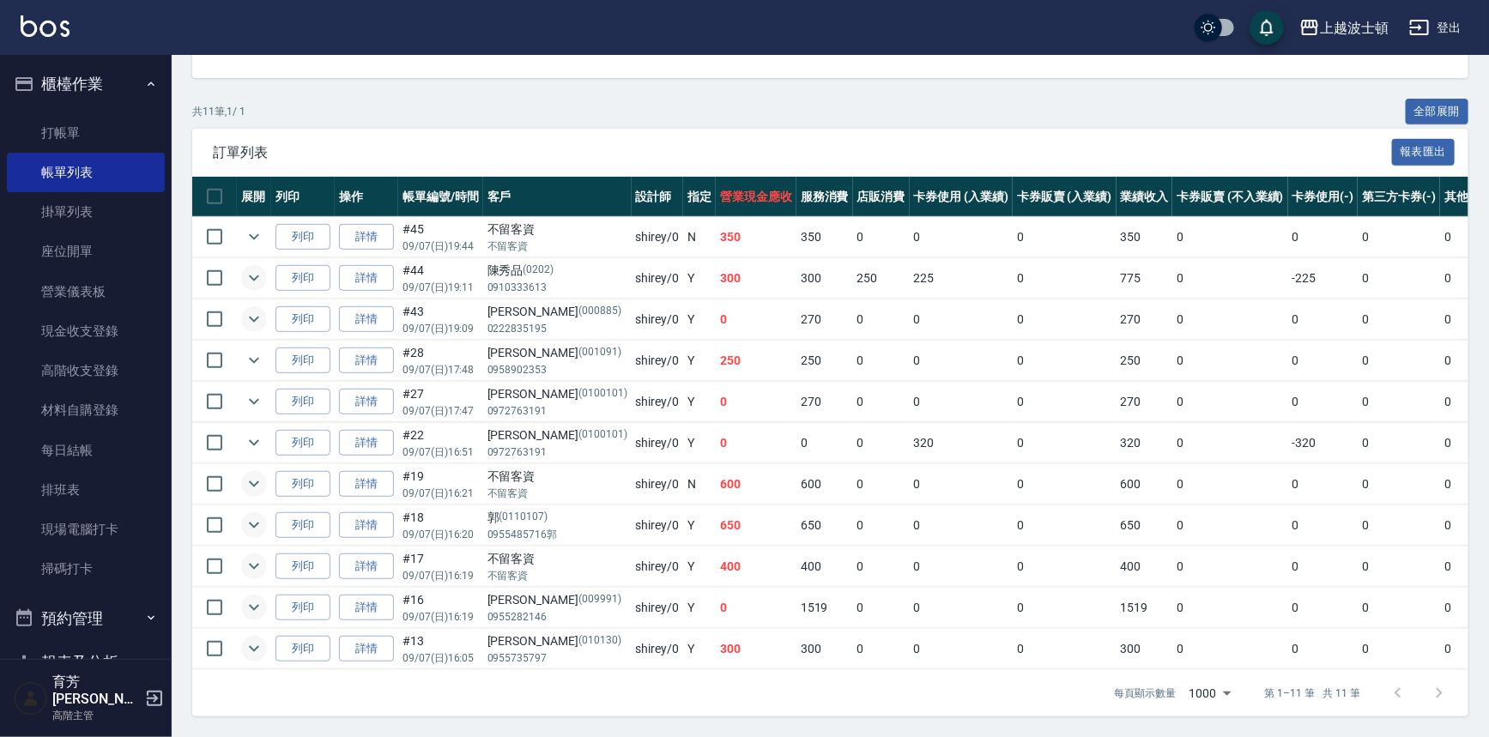
click at [94, 100] on button "櫃檯作業" at bounding box center [86, 84] width 158 height 45
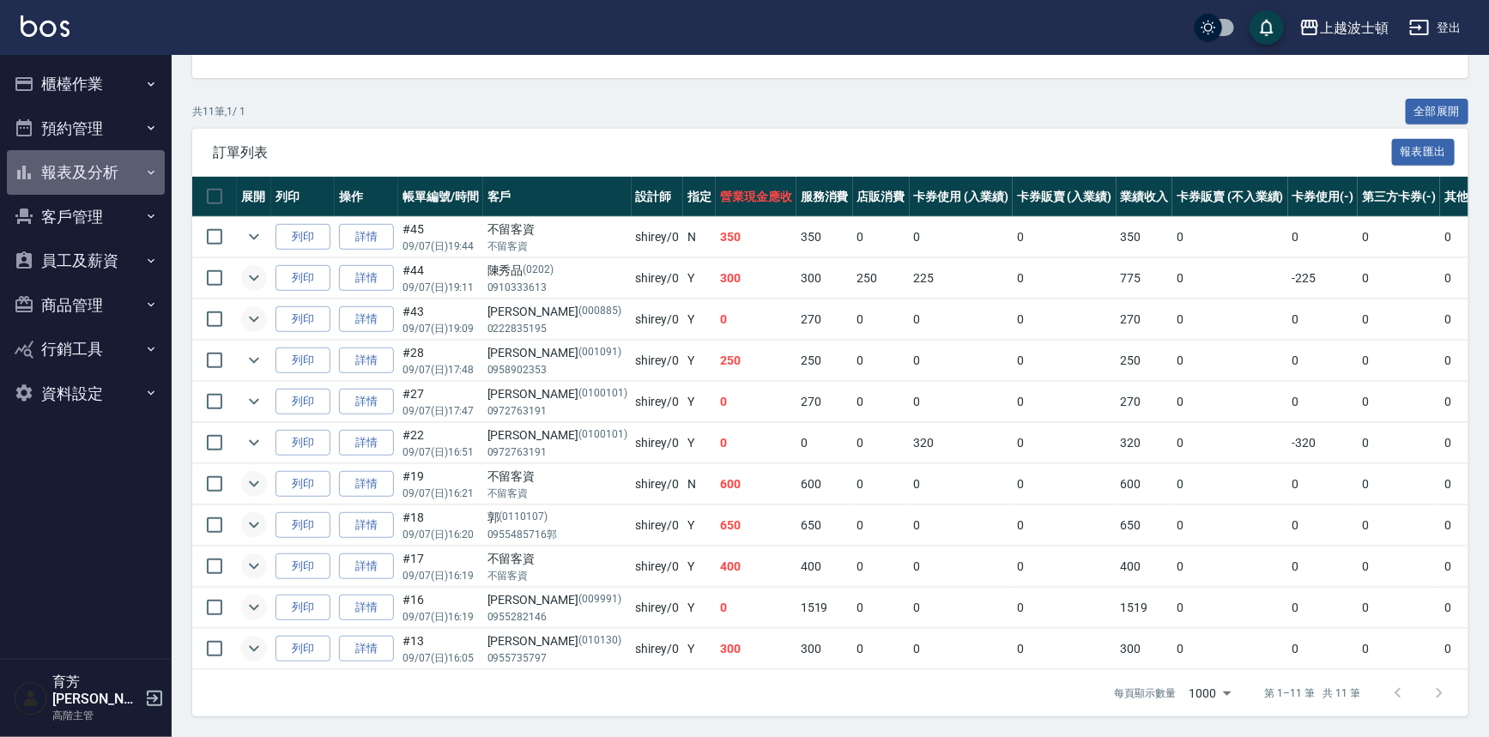
click at [95, 172] on button "報表及分析" at bounding box center [86, 172] width 158 height 45
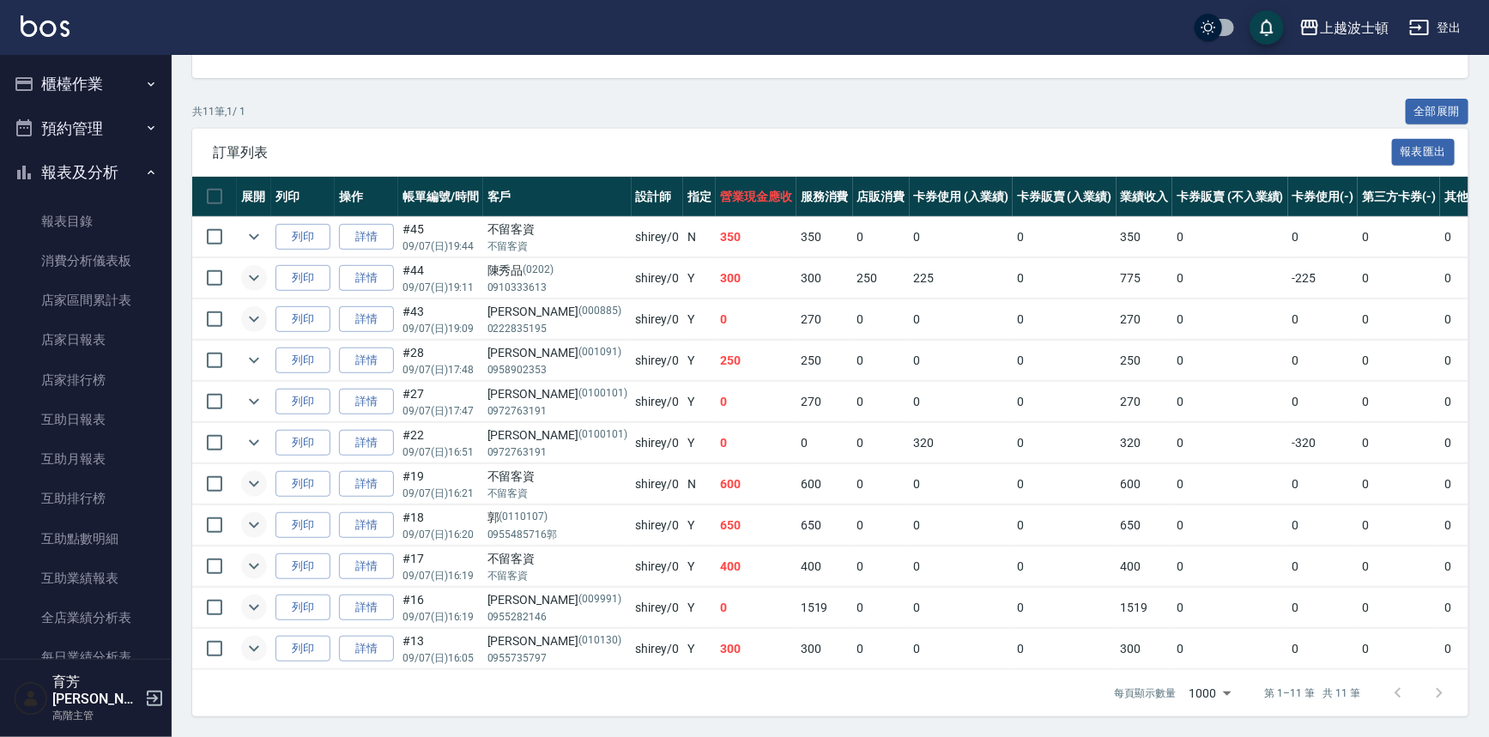
click at [94, 80] on button "櫃檯作業" at bounding box center [86, 84] width 158 height 45
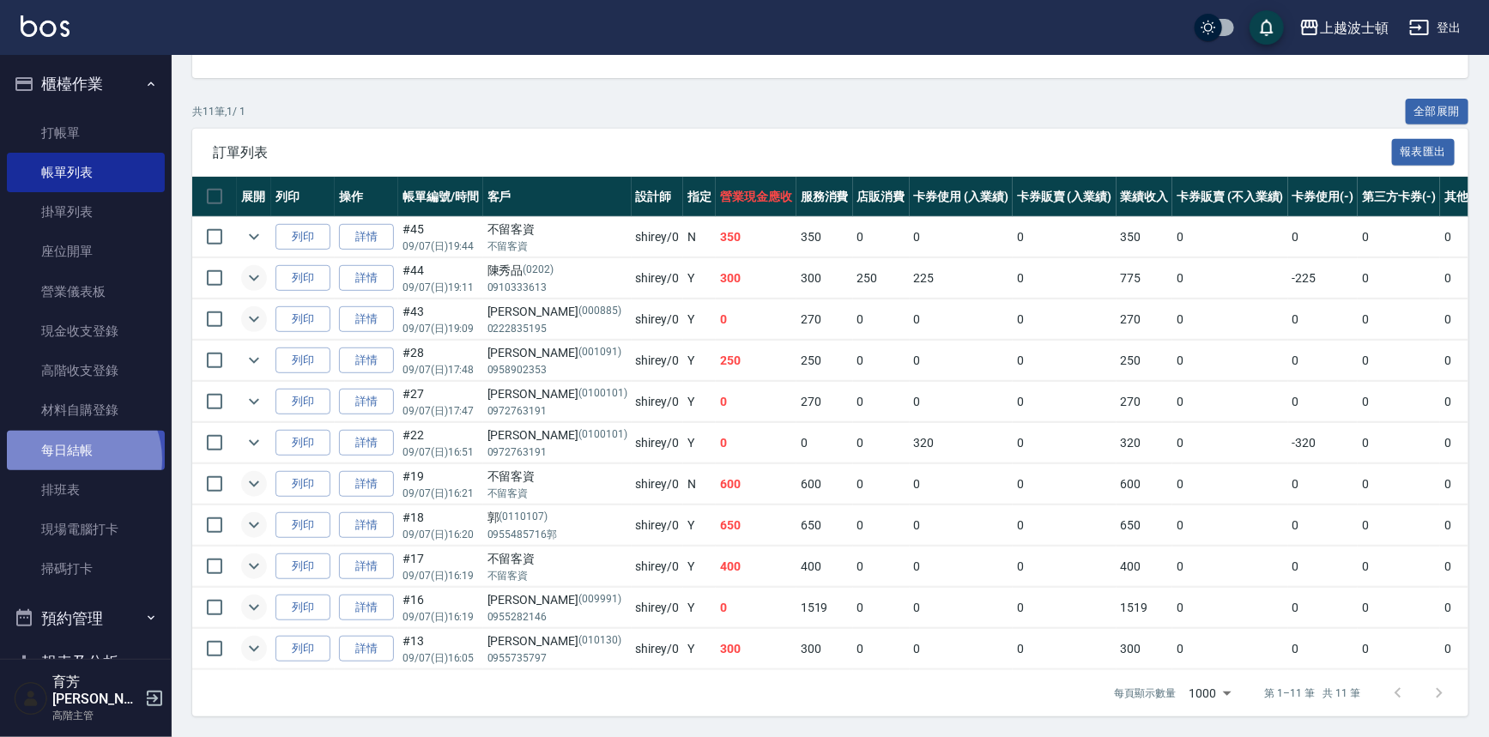
click at [75, 459] on link "每日結帳" at bounding box center [86, 450] width 158 height 39
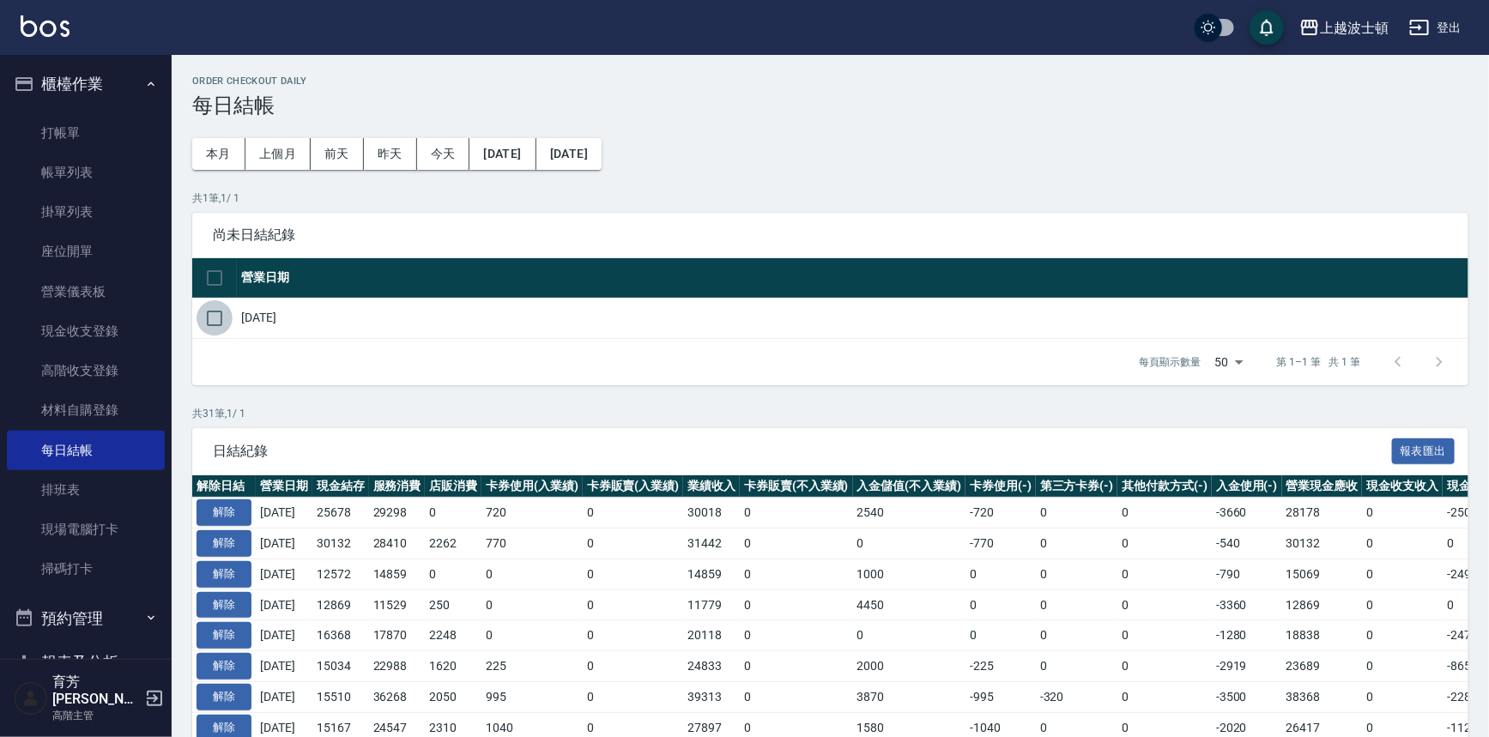
click at [214, 321] on input "checkbox" at bounding box center [215, 318] width 36 height 36
checkbox input "true"
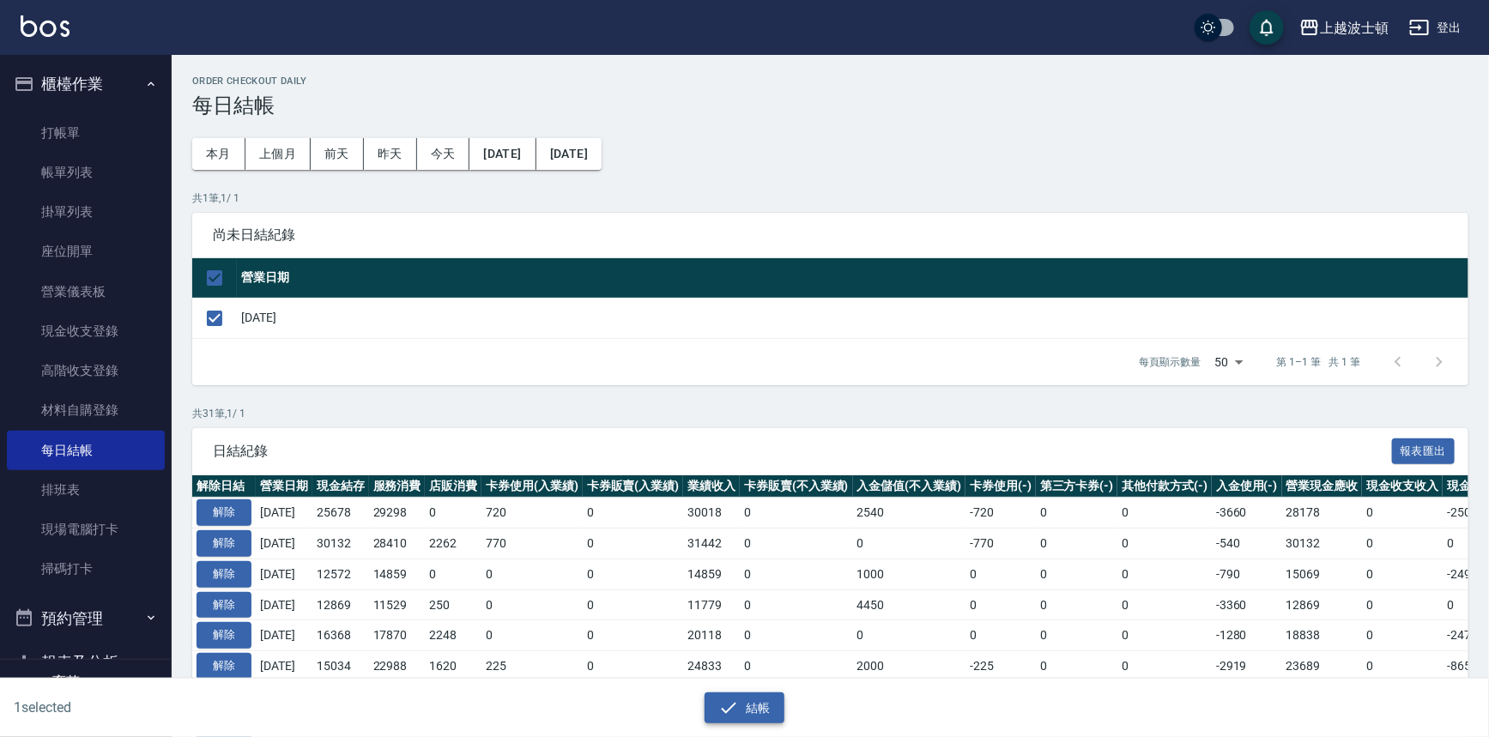
click at [725, 706] on icon "button" at bounding box center [728, 708] width 21 height 21
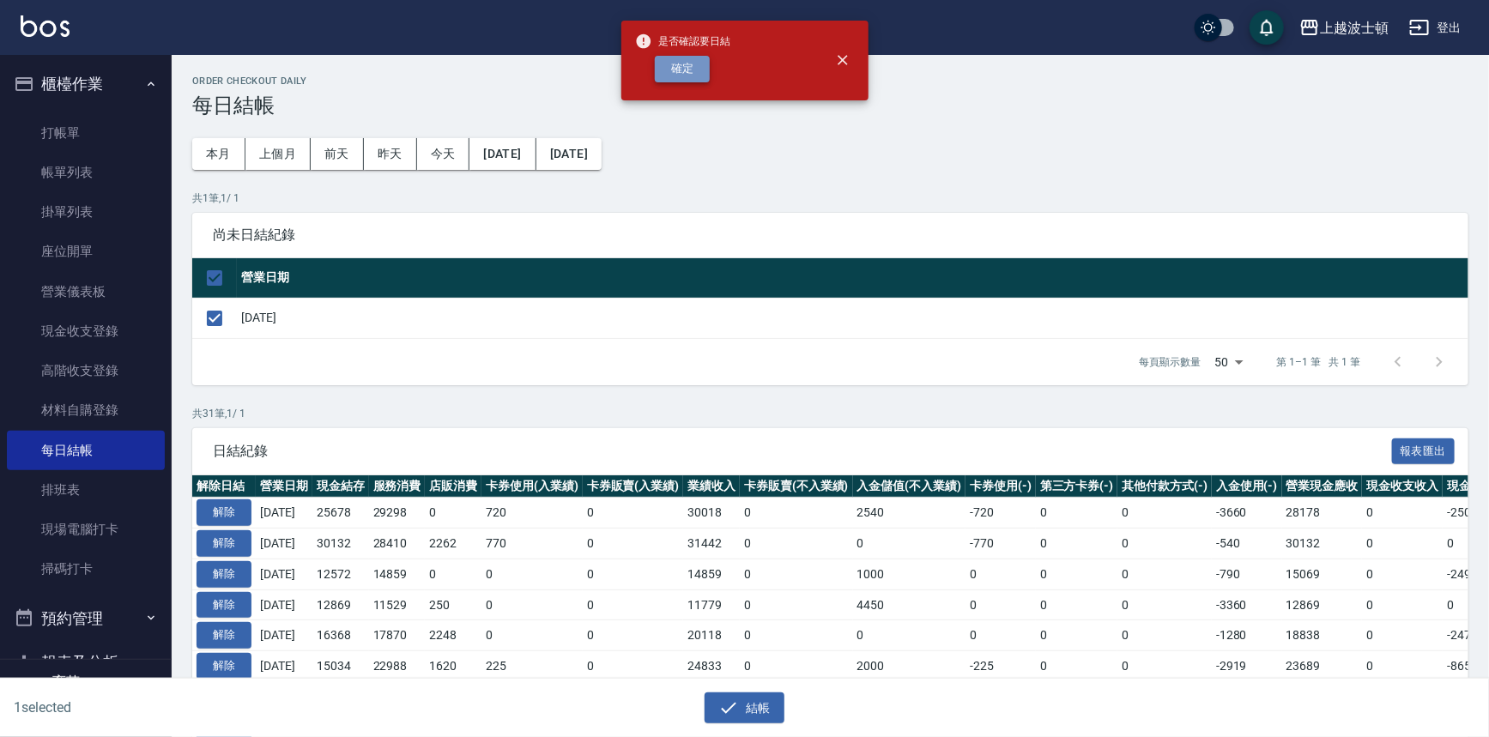
click at [704, 69] on button "確定" at bounding box center [682, 69] width 55 height 27
checkbox input "false"
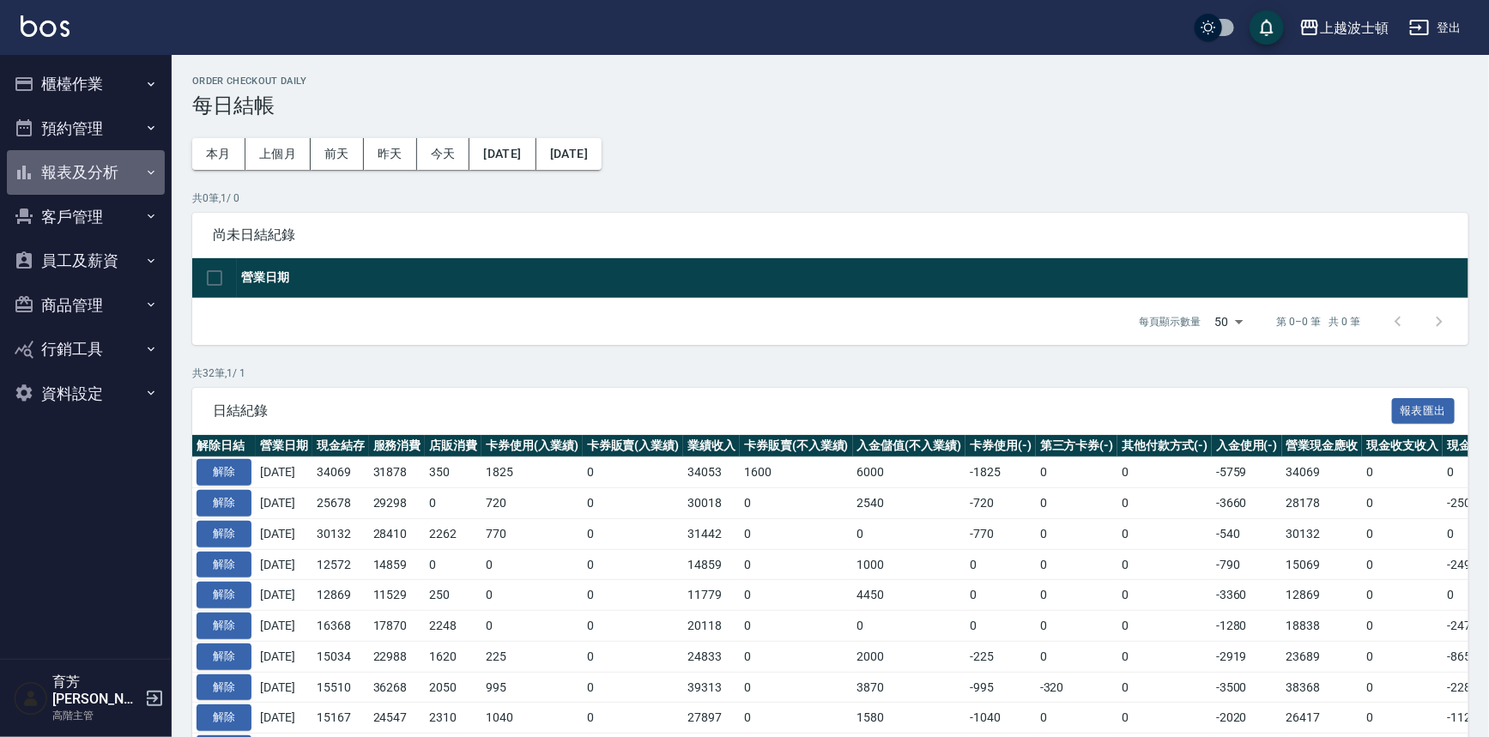
click at [87, 154] on button "報表及分析" at bounding box center [86, 172] width 158 height 45
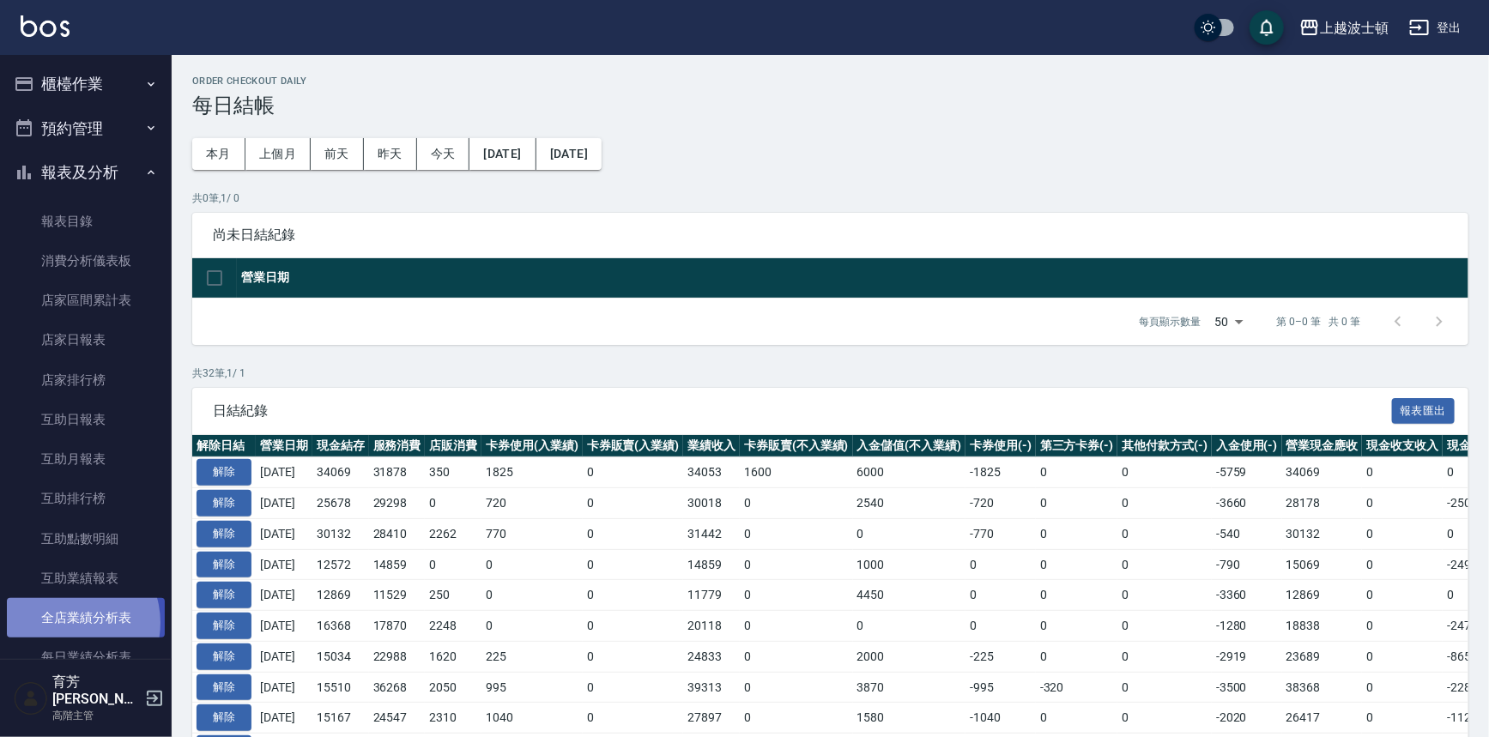
click at [66, 623] on link "全店業績分析表" at bounding box center [86, 617] width 158 height 39
